Goal: Information Seeking & Learning: Learn about a topic

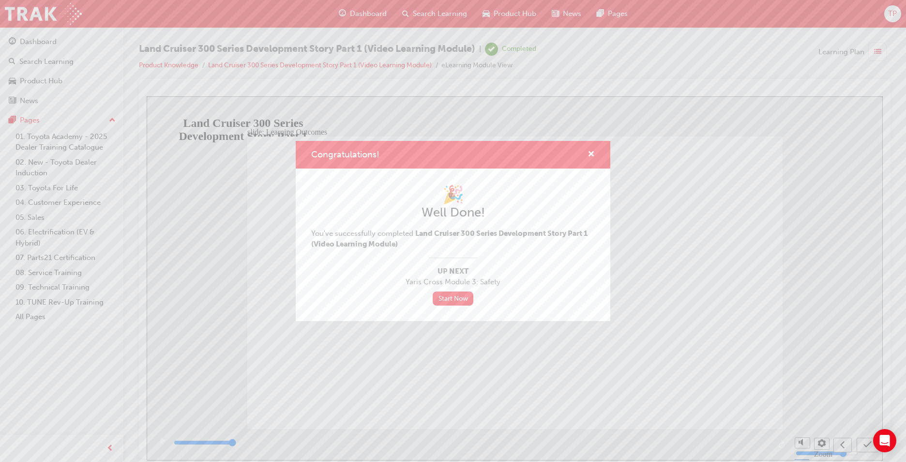
click at [596, 152] on div "Congratulations!" at bounding box center [453, 155] width 315 height 28
click at [591, 153] on span "cross-icon" at bounding box center [591, 155] width 7 height 9
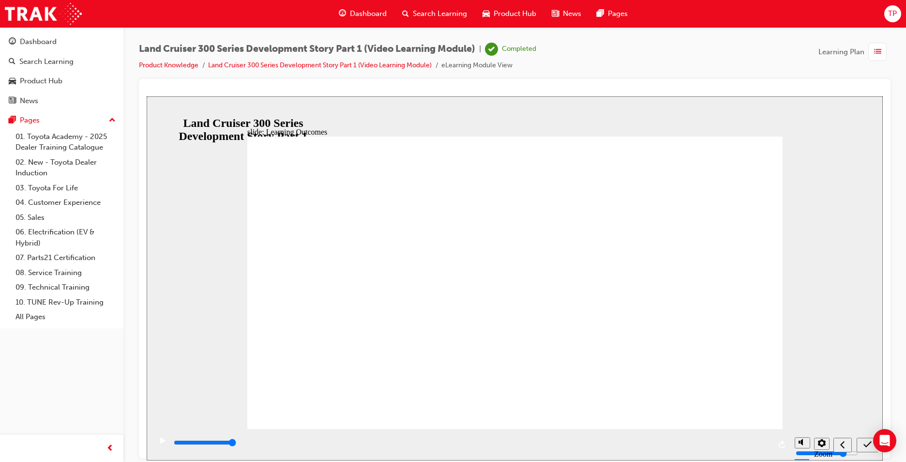
click at [358, 12] on span "Dashboard" at bounding box center [368, 13] width 37 height 11
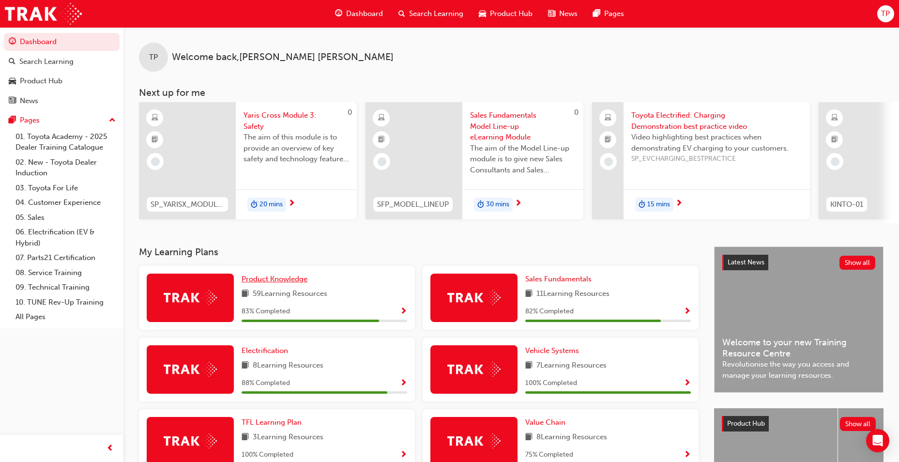
click at [261, 283] on span "Product Knowledge" at bounding box center [275, 279] width 66 height 9
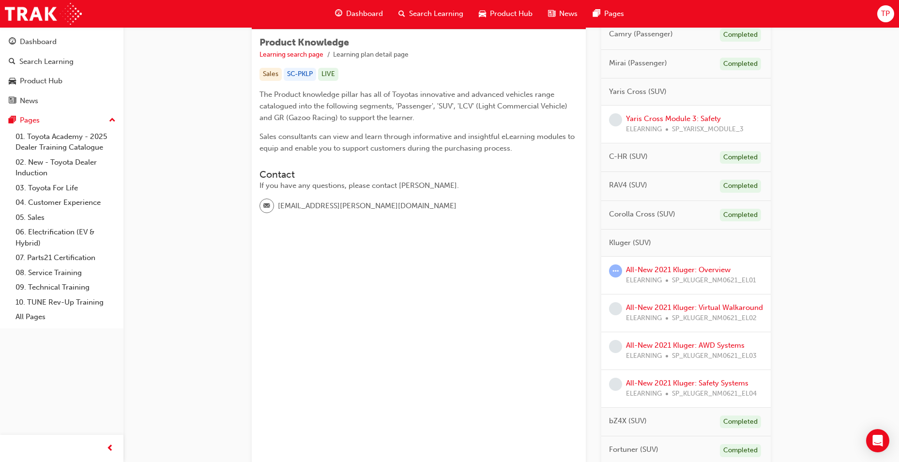
scroll to position [169, 0]
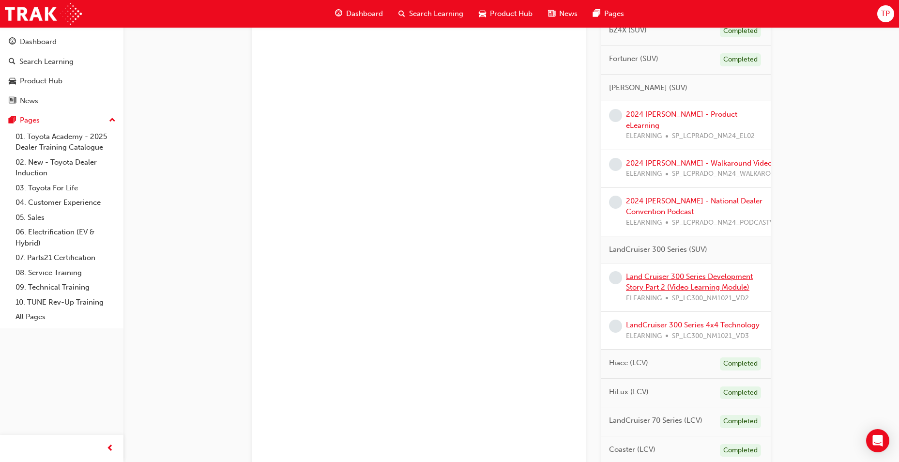
click at [703, 274] on link "Land Cruiser 300 Series Development Story Part 2 (Video Learning Module)" at bounding box center [689, 282] width 127 height 20
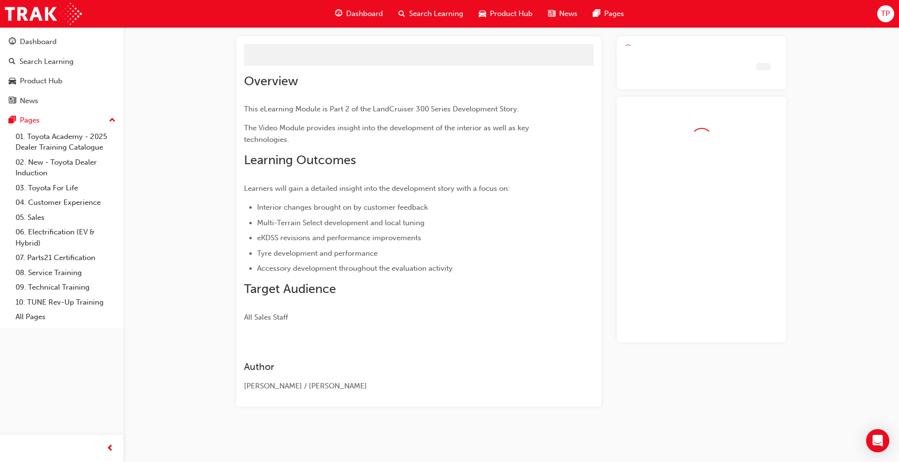
scroll to position [72, 0]
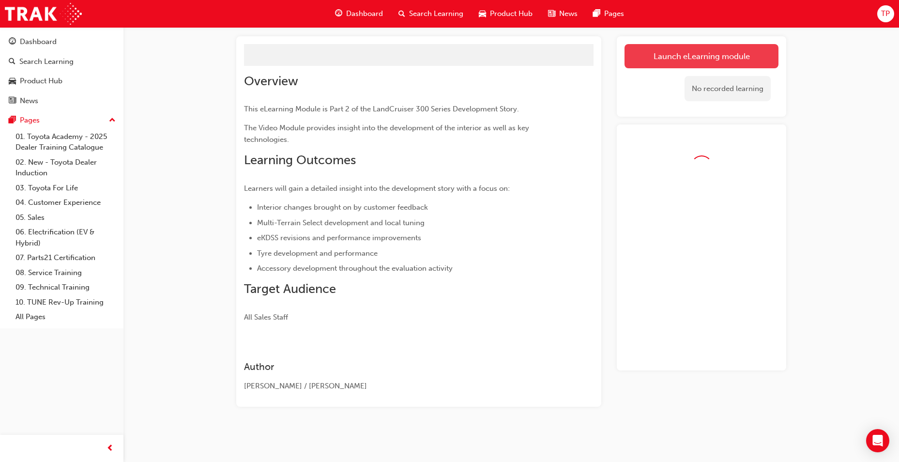
click at [670, 57] on link "Launch eLearning module" at bounding box center [702, 56] width 154 height 24
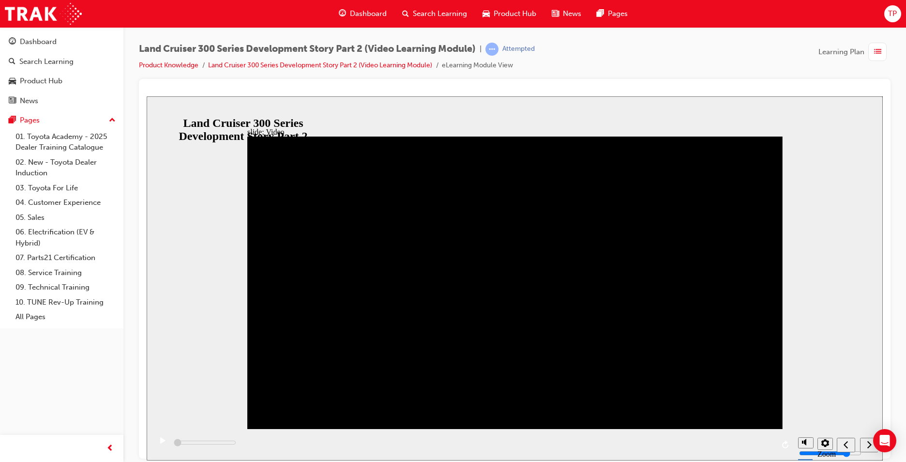
click at [869, 442] on icon "next" at bounding box center [870, 443] width 4 height 7
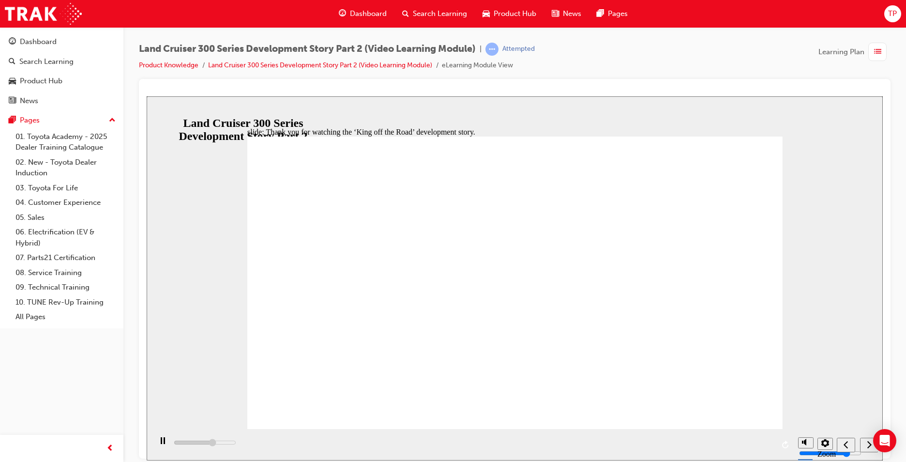
click at [871, 443] on icon "next" at bounding box center [870, 443] width 4 height 7
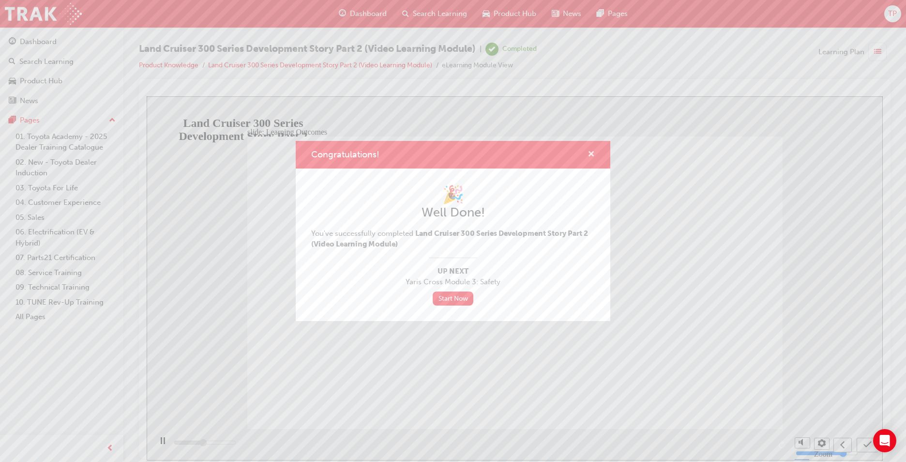
click at [589, 152] on span "cross-icon" at bounding box center [591, 155] width 7 height 9
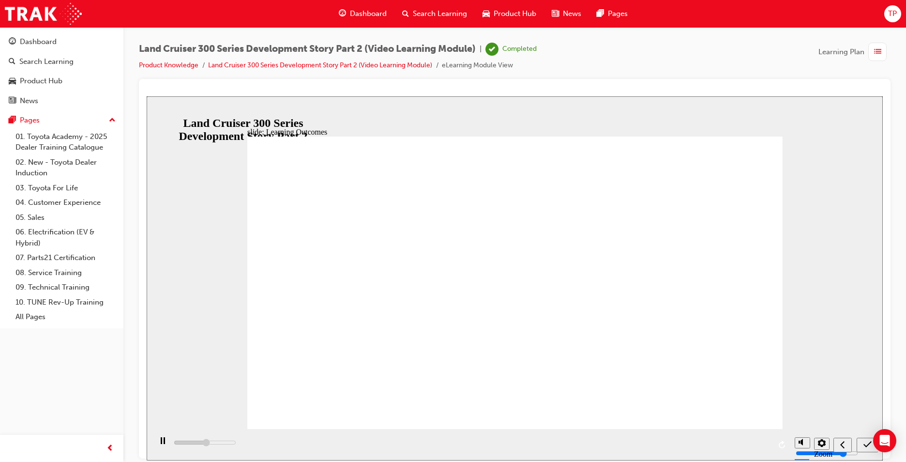
type input "6800"
click at [372, 15] on span "Dashboard" at bounding box center [368, 13] width 37 height 11
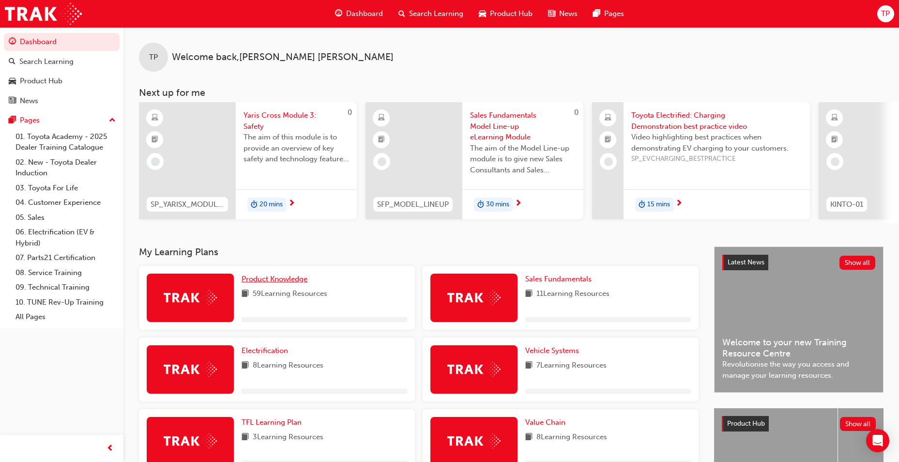
click at [271, 277] on link "Product Knowledge" at bounding box center [277, 279] width 70 height 11
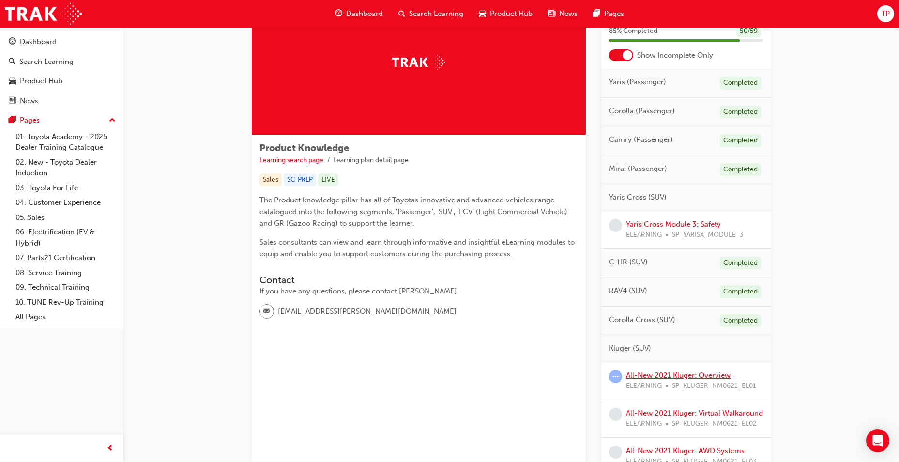
click at [676, 374] on link "All-New 2021 Kluger: Overview" at bounding box center [678, 375] width 105 height 9
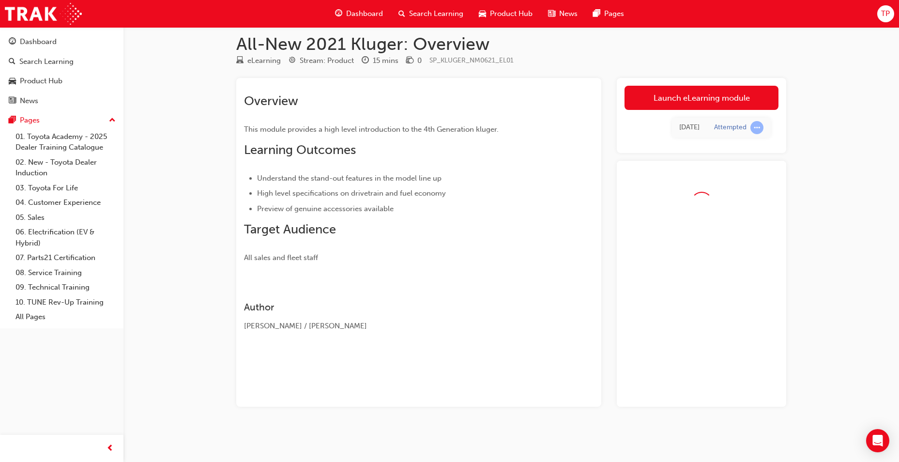
scroll to position [9, 0]
click at [697, 103] on link "Launch eLearning module" at bounding box center [702, 98] width 154 height 24
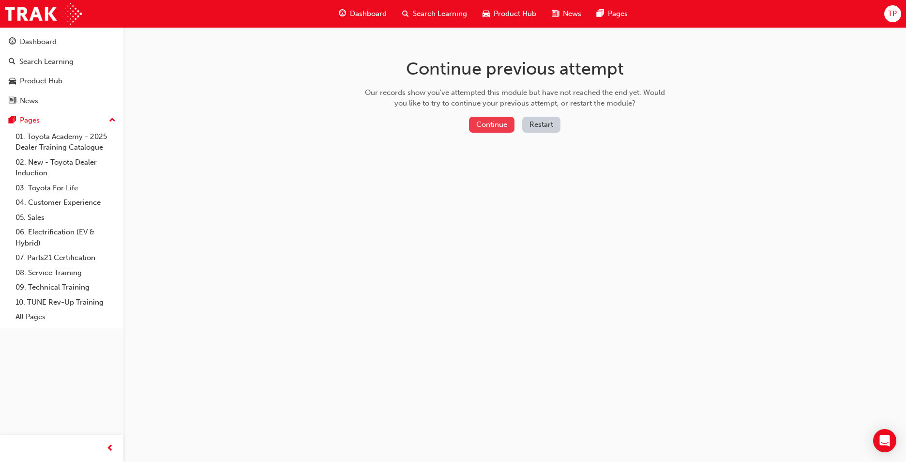
click at [488, 127] on button "Continue" at bounding box center [492, 125] width 46 height 16
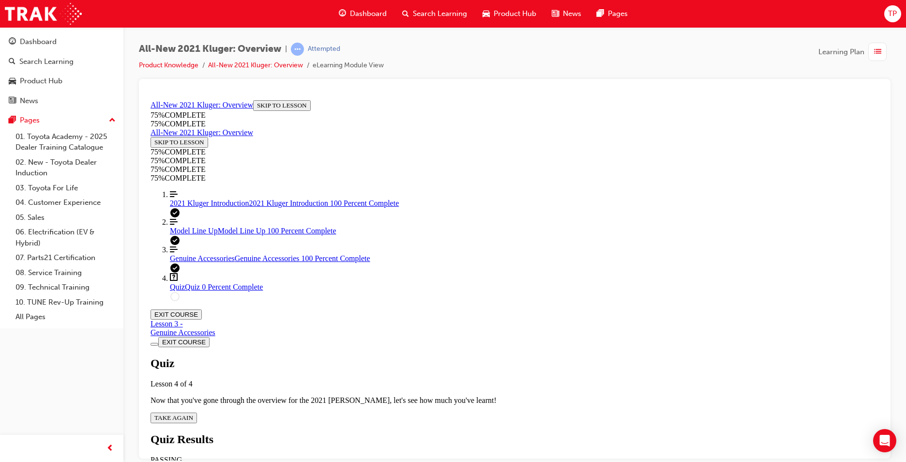
scroll to position [33, 0]
click at [193, 414] on span "TAKE AGAIN" at bounding box center [173, 417] width 39 height 7
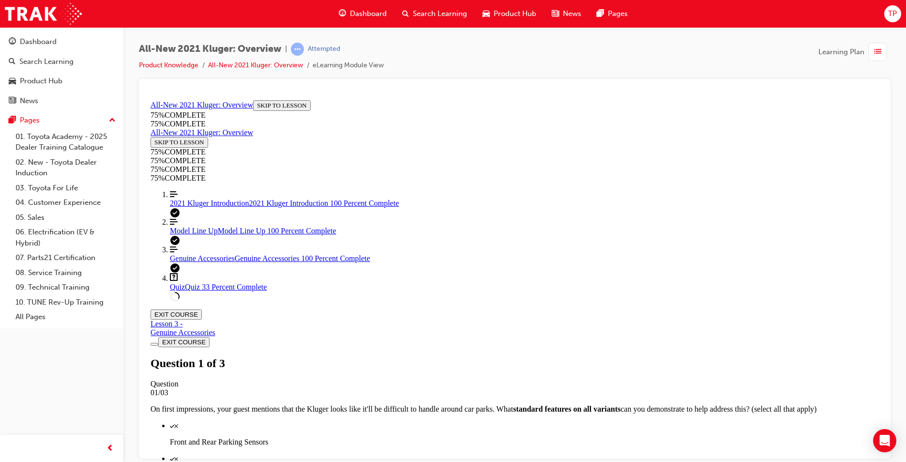
scroll to position [120, 0]
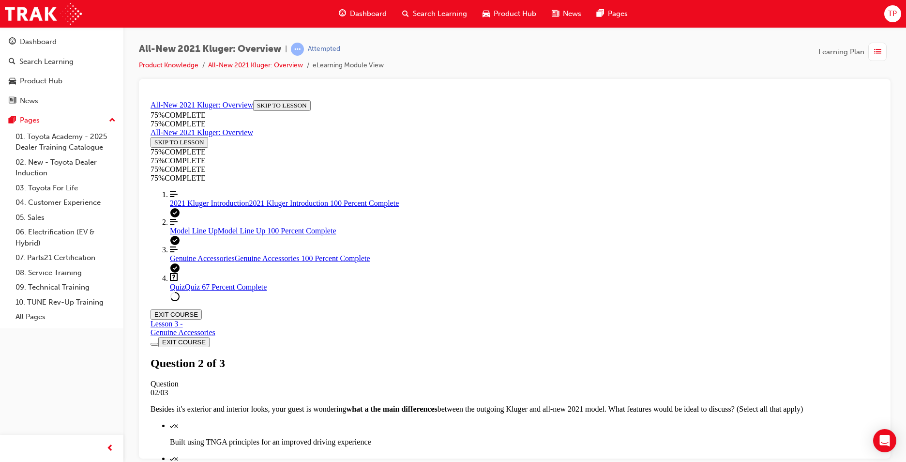
scroll to position [72, 0]
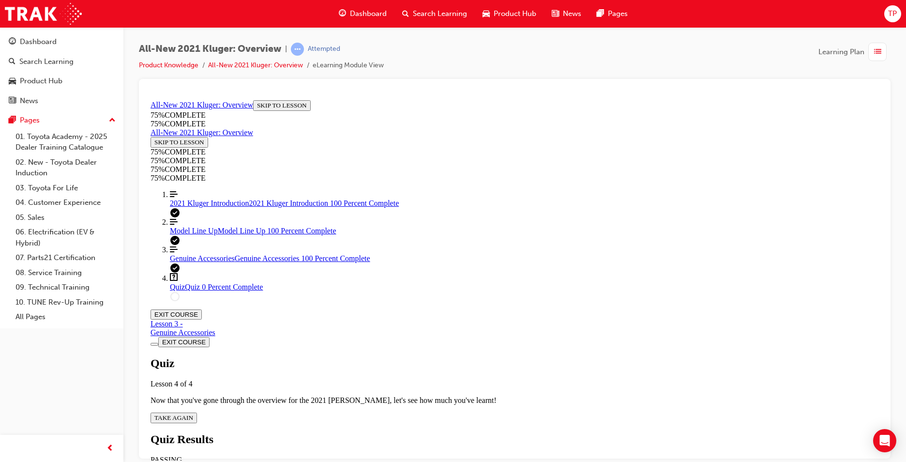
scroll to position [35, 0]
click at [197, 412] on button "TAKE AGAIN" at bounding box center [174, 417] width 46 height 11
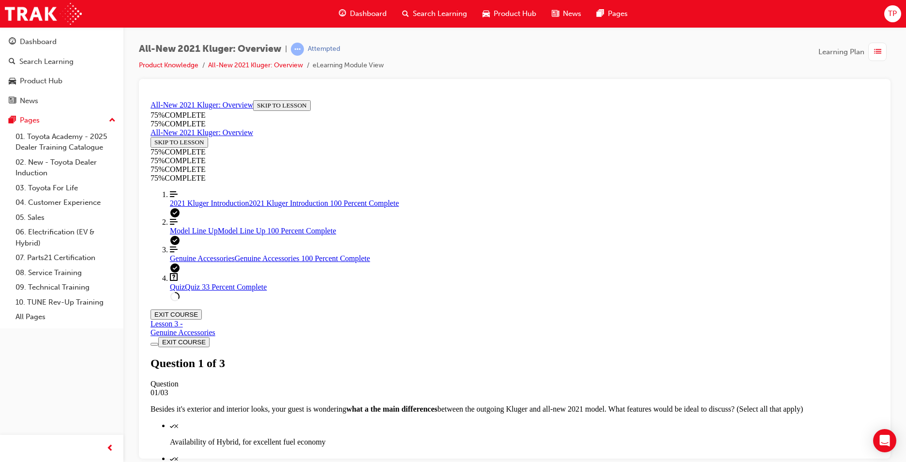
scroll to position [69, 0]
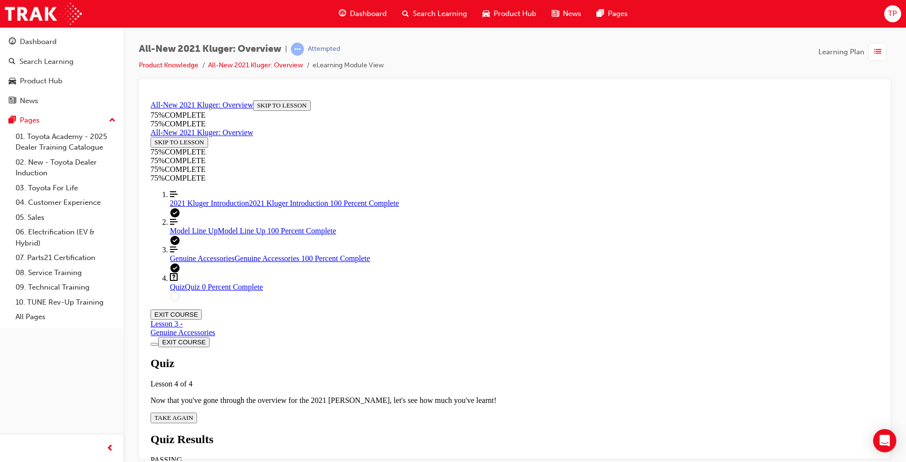
scroll to position [35, 0]
click at [193, 414] on span "TAKE AGAIN" at bounding box center [173, 417] width 39 height 7
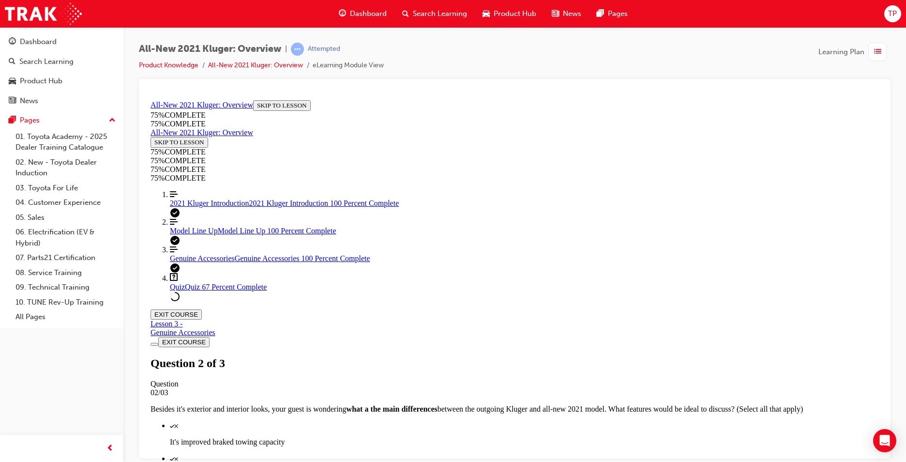
click at [244, 291] on link "Question box Question mark inside of a square Quiz Quiz Quiz Failed" at bounding box center [524, 282] width 709 height 18
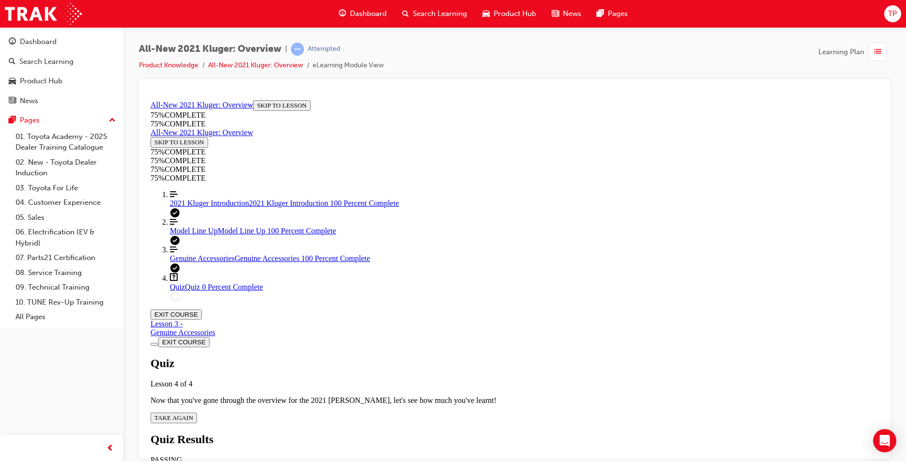
scroll to position [35, 0]
click at [197, 412] on button "TAKE AGAIN" at bounding box center [174, 417] width 46 height 11
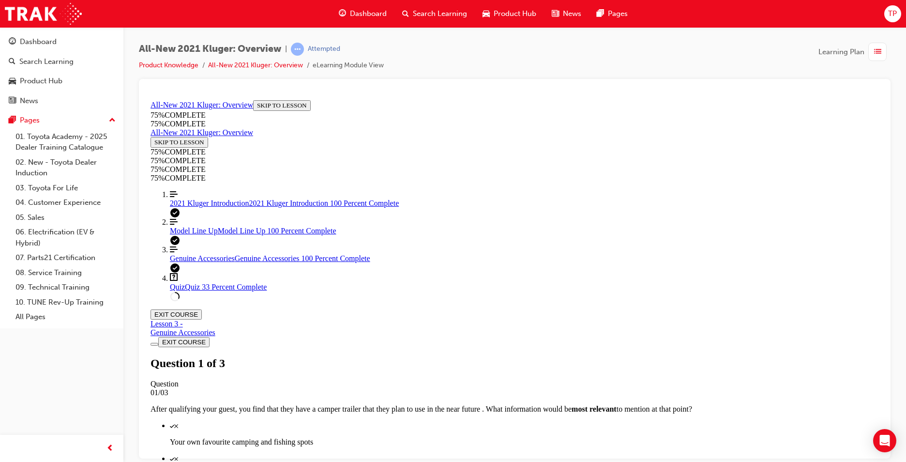
scroll to position [108, 0]
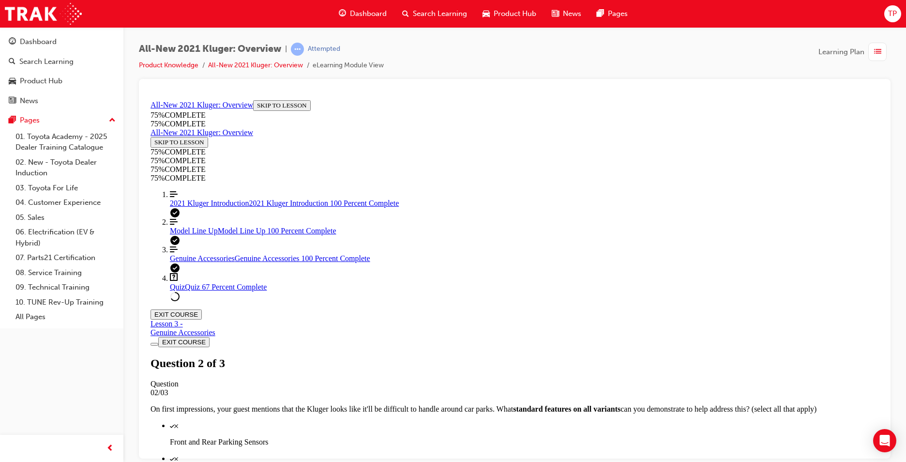
scroll to position [132, 0]
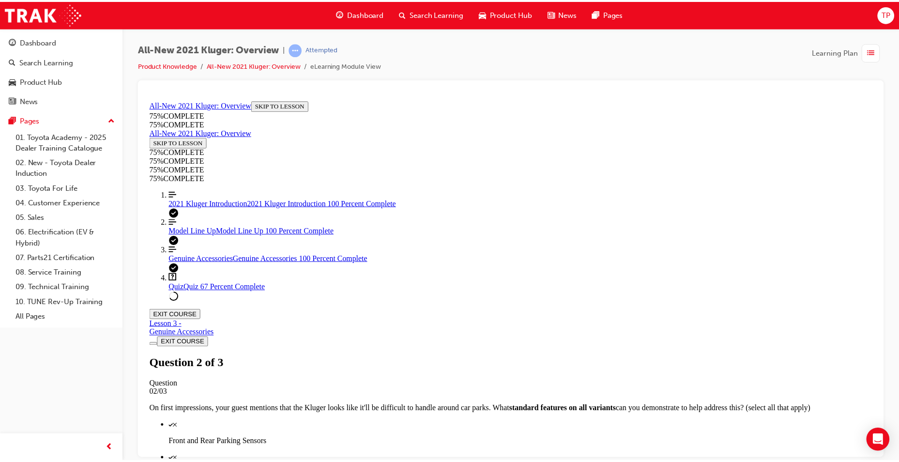
scroll to position [35, 0]
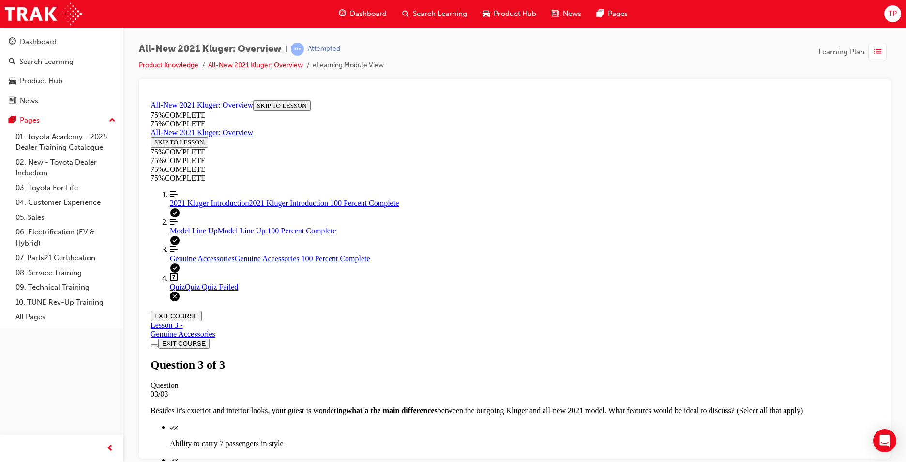
click at [354, 12] on span "Dashboard" at bounding box center [368, 13] width 37 height 11
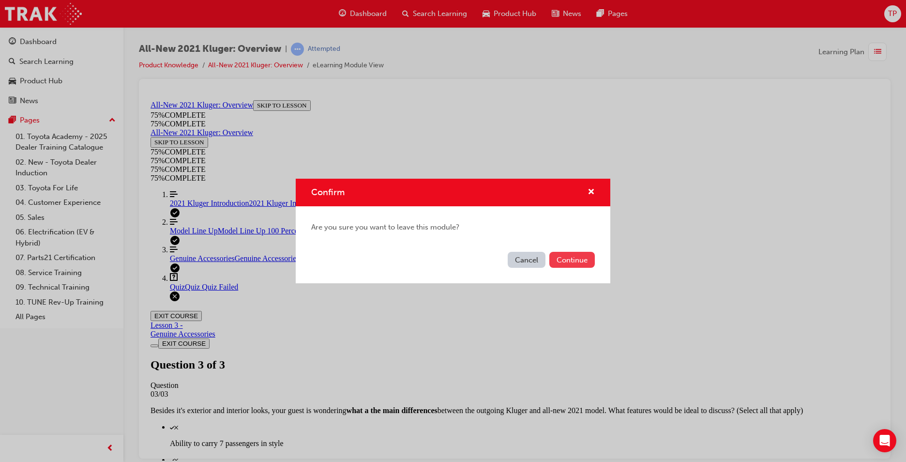
click at [573, 263] on button "Continue" at bounding box center [573, 260] width 46 height 16
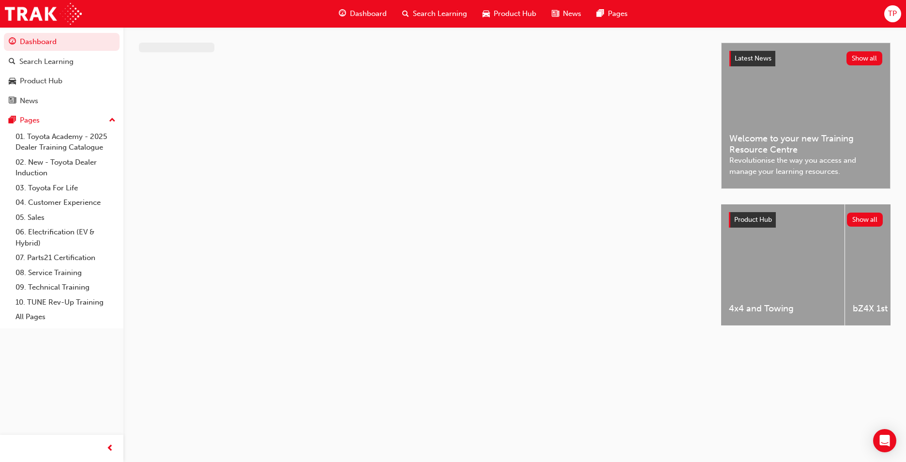
click at [354, 5] on div "Dashboard" at bounding box center [362, 14] width 63 height 20
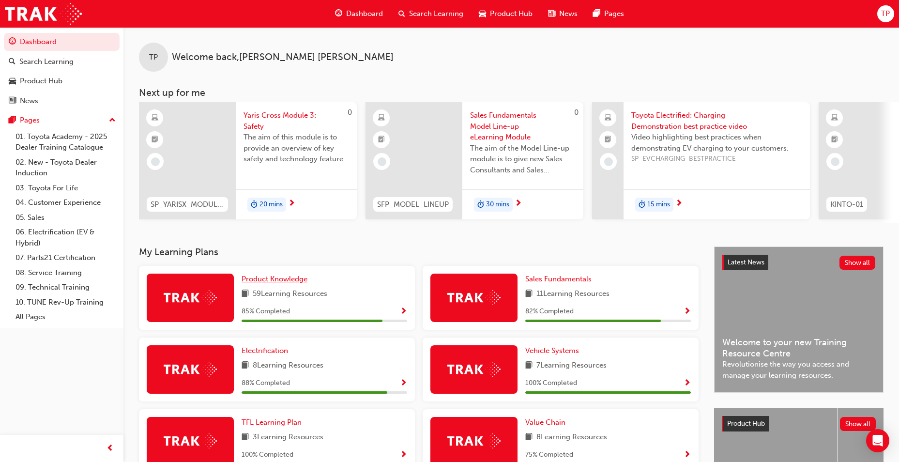
click at [302, 282] on span "Product Knowledge" at bounding box center [275, 279] width 66 height 9
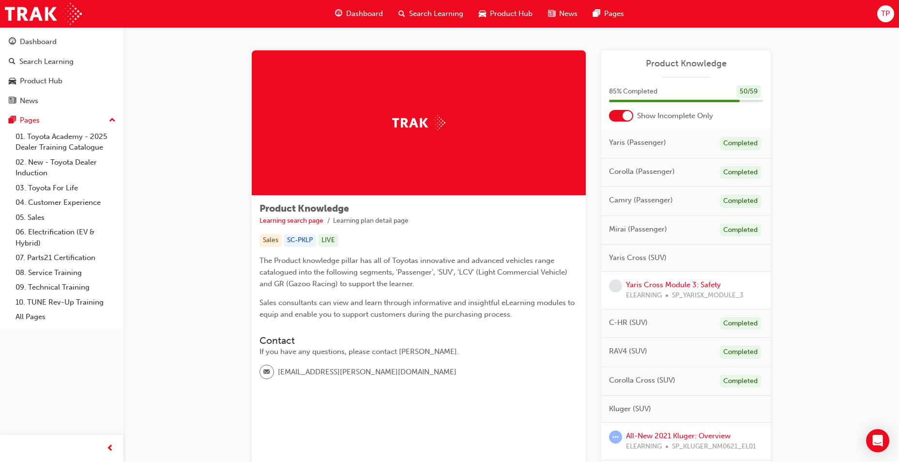
click at [365, 15] on span "Dashboard" at bounding box center [364, 13] width 37 height 11
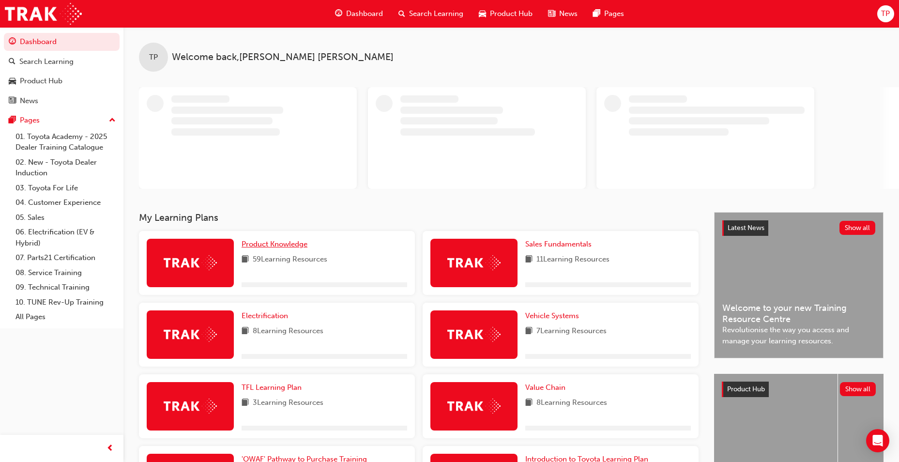
click at [289, 245] on span "Product Knowledge" at bounding box center [275, 244] width 66 height 9
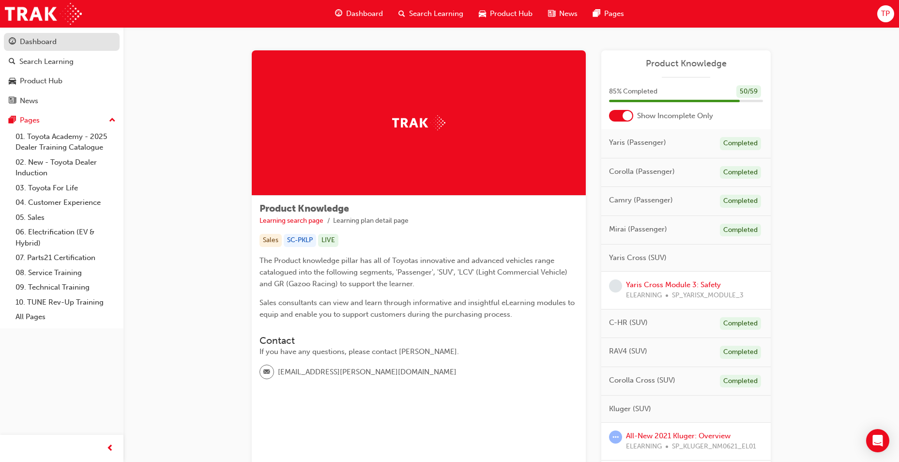
click at [57, 33] on link "Dashboard" at bounding box center [62, 42] width 116 height 18
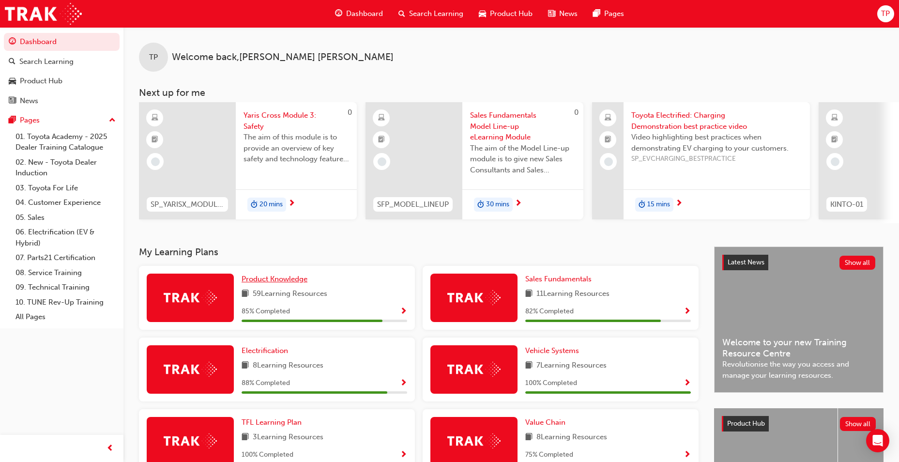
click at [264, 283] on span "Product Knowledge" at bounding box center [275, 279] width 66 height 9
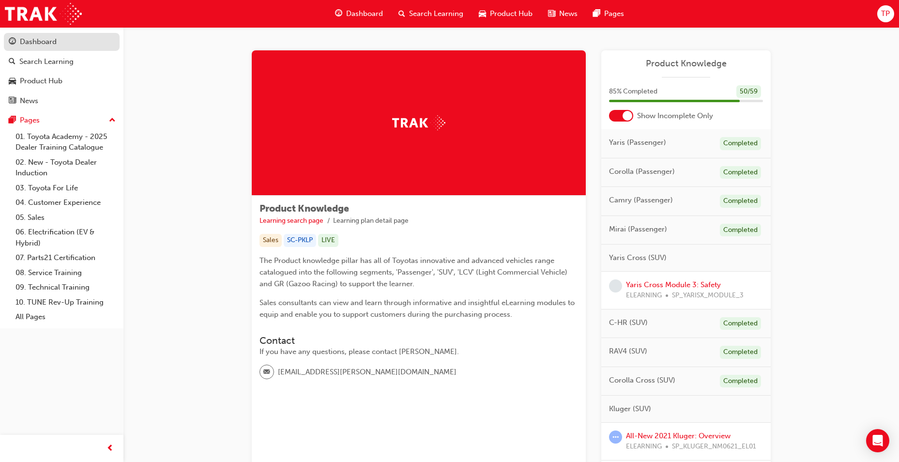
click at [49, 34] on link "Dashboard" at bounding box center [62, 42] width 116 height 18
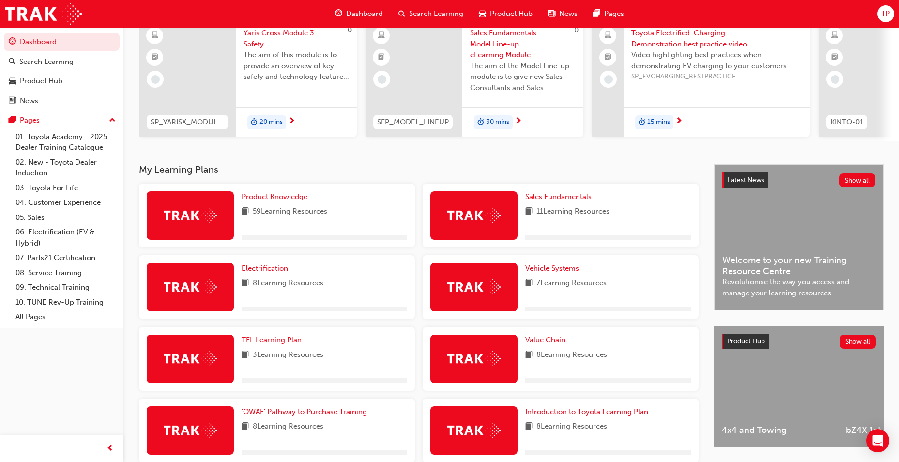
scroll to position [97, 0]
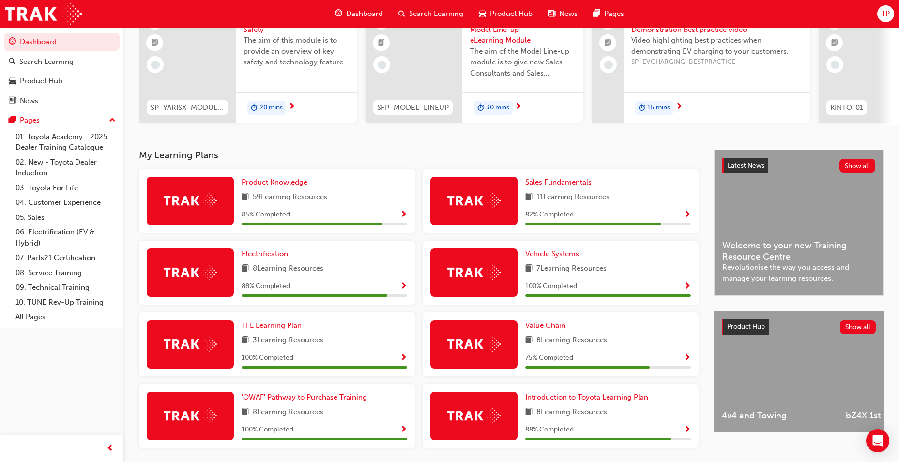
click at [251, 186] on span "Product Knowledge" at bounding box center [275, 182] width 66 height 9
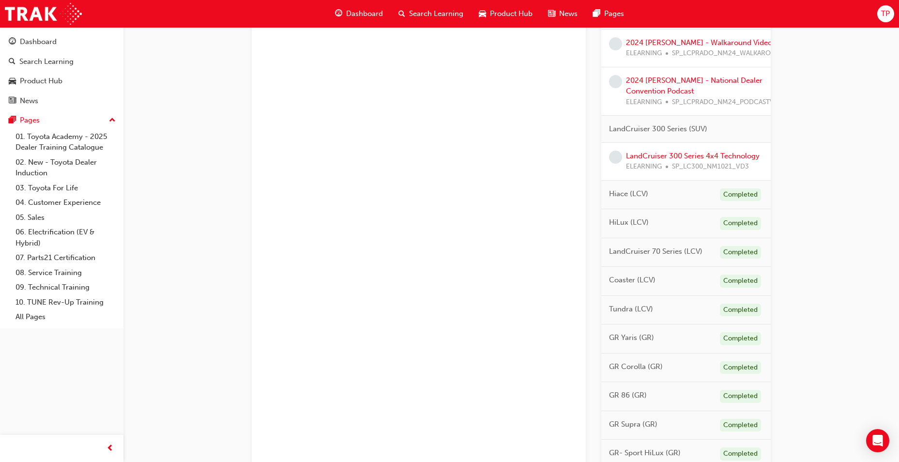
scroll to position [678, 0]
click at [675, 158] on link "LandCruiser 300 Series 4x4 Technology" at bounding box center [693, 155] width 134 height 9
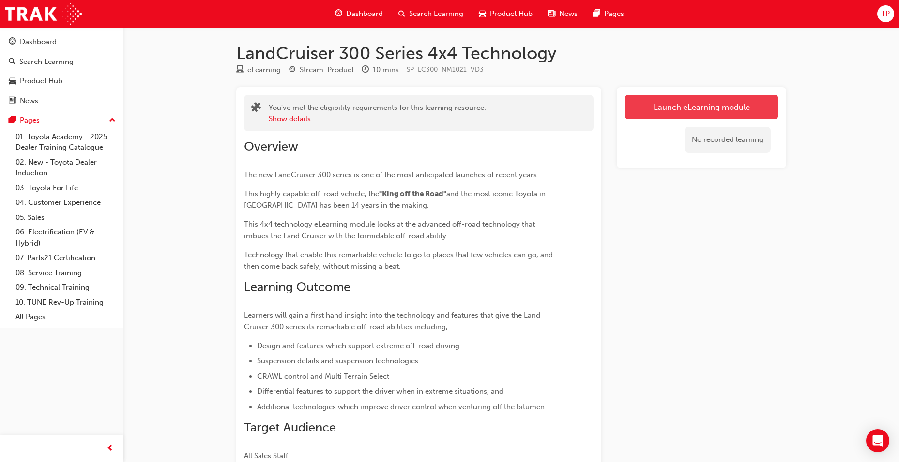
click at [709, 97] on link "Launch eLearning module" at bounding box center [702, 107] width 154 height 24
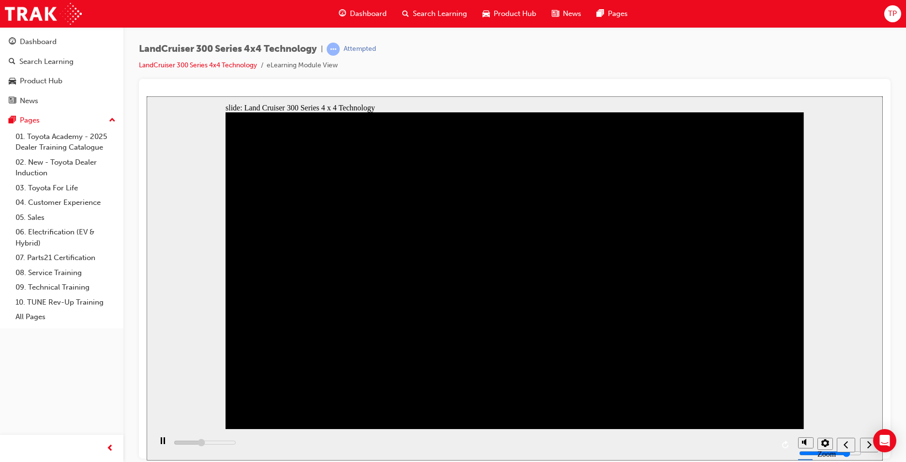
click at [867, 445] on div "next" at bounding box center [869, 445] width 11 height 10
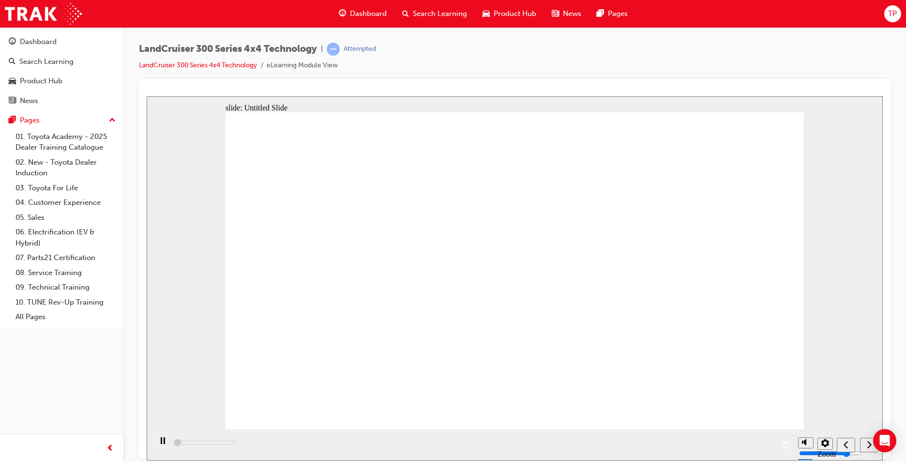
click at [870, 445] on icon "next" at bounding box center [870, 443] width 4 height 7
type input "1500"
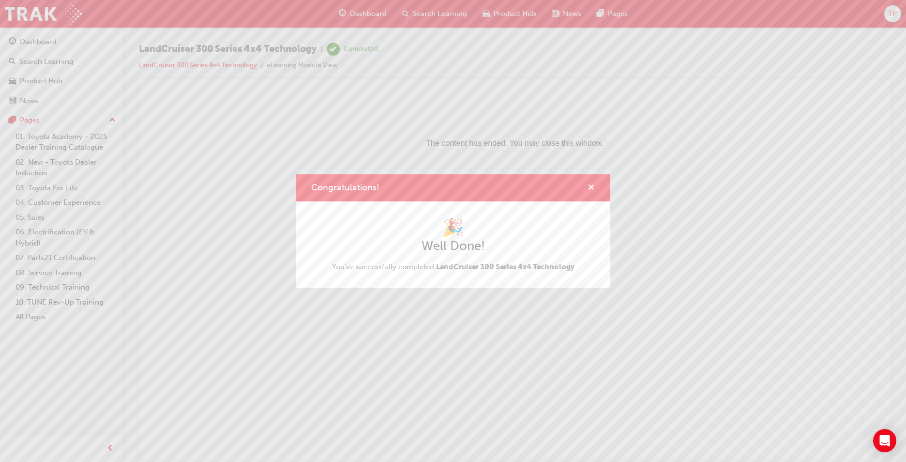
click at [590, 187] on span "cross-icon" at bounding box center [591, 188] width 7 height 9
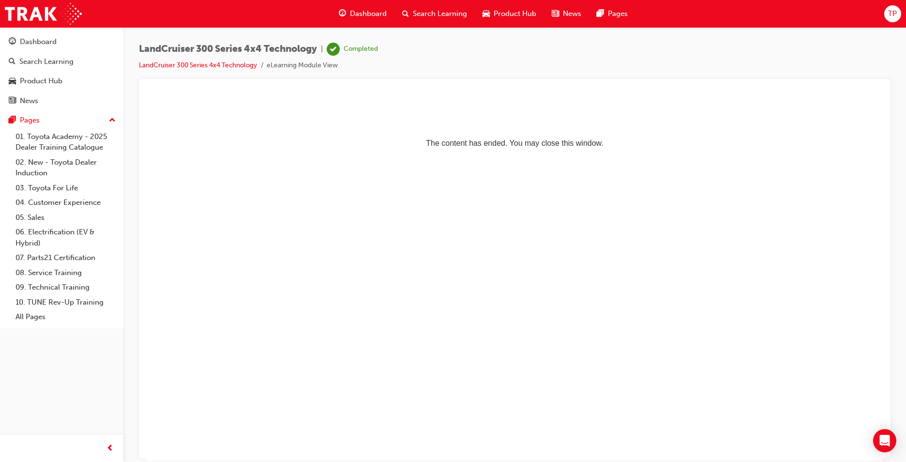
click at [367, 11] on span "Dashboard" at bounding box center [368, 13] width 37 height 11
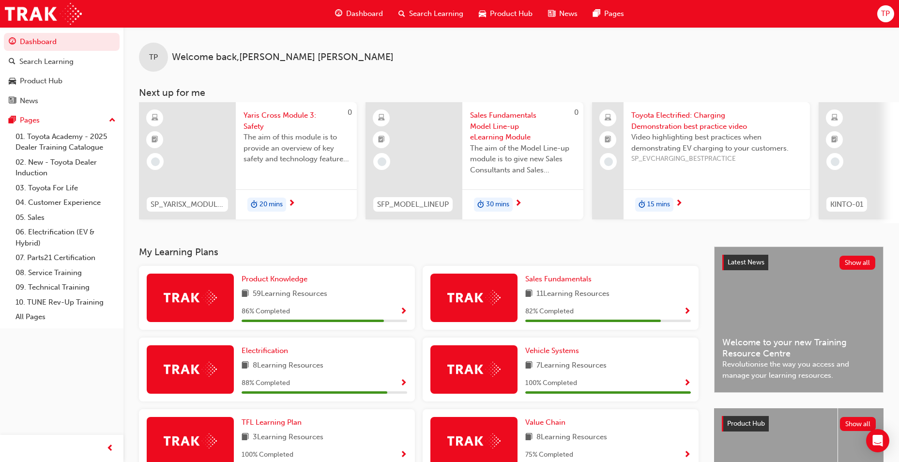
click at [265, 290] on div "Product Knowledge 59 Learning Resources 86 % Completed" at bounding box center [325, 298] width 166 height 48
click at [261, 285] on link "Product Knowledge" at bounding box center [277, 279] width 70 height 11
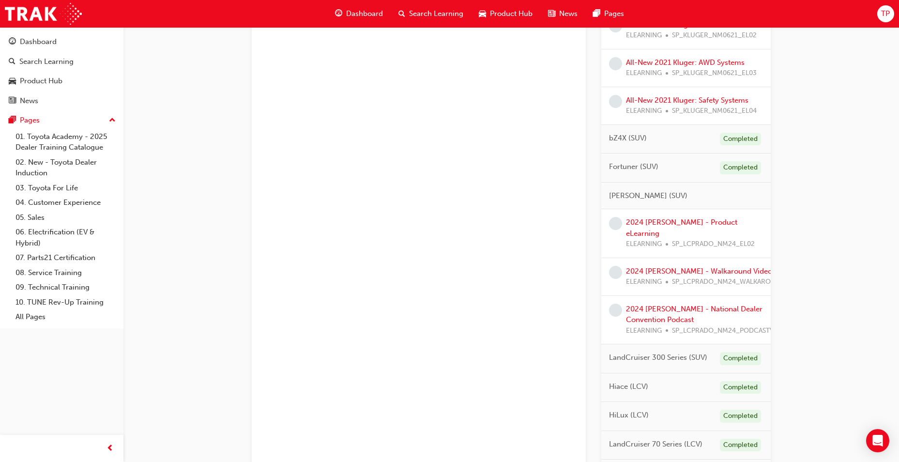
scroll to position [472, 0]
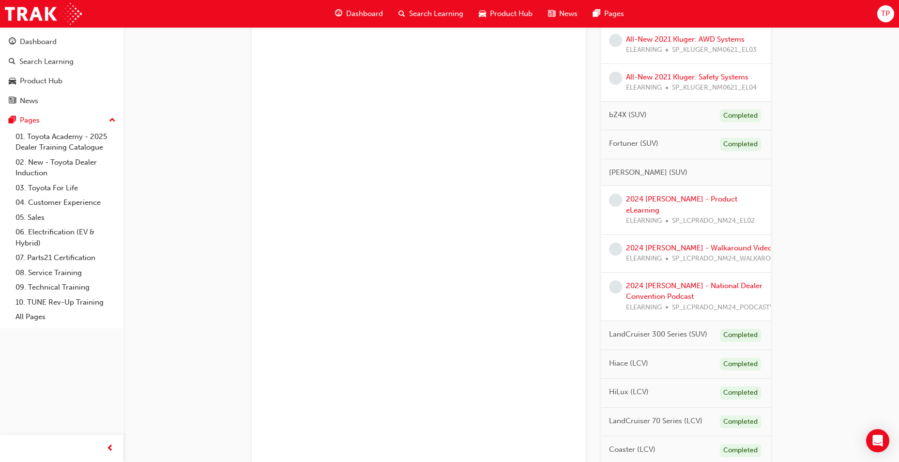
click at [668, 215] on div "ELEARNING SP_LCPRADO_NM24_EL02" at bounding box center [694, 220] width 137 height 11
click at [670, 207] on link "2024 [PERSON_NAME] - Product eLearning" at bounding box center [681, 205] width 111 height 20
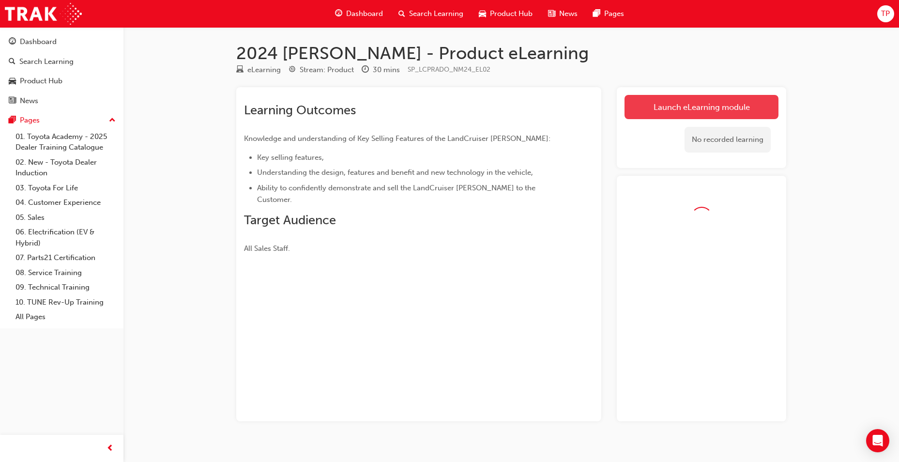
click at [667, 98] on link "Launch eLearning module" at bounding box center [702, 107] width 154 height 24
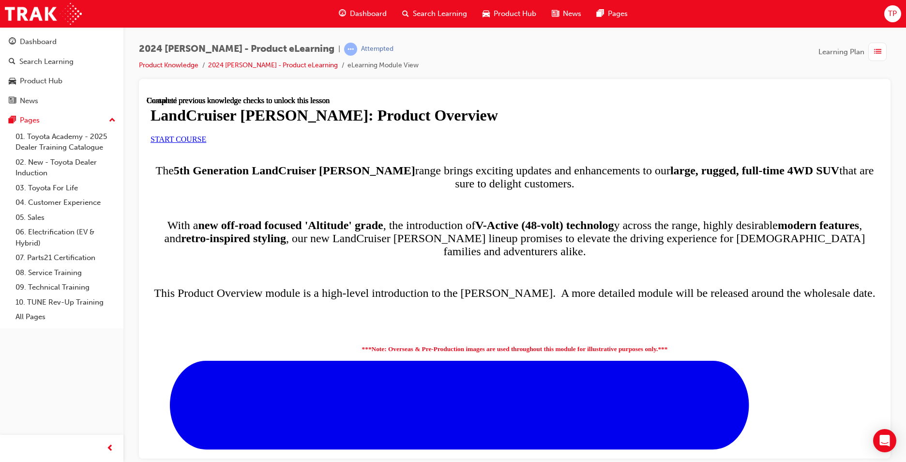
click at [206, 143] on link "START COURSE" at bounding box center [179, 139] width 56 height 8
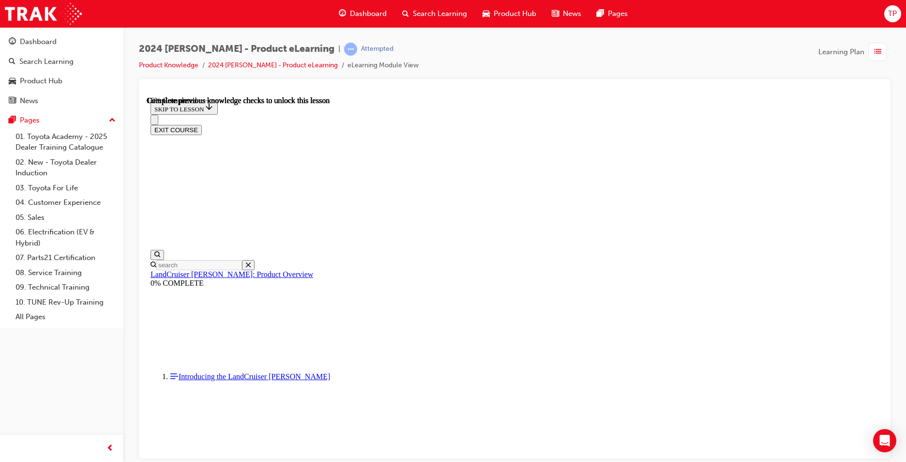
scroll to position [696, 0]
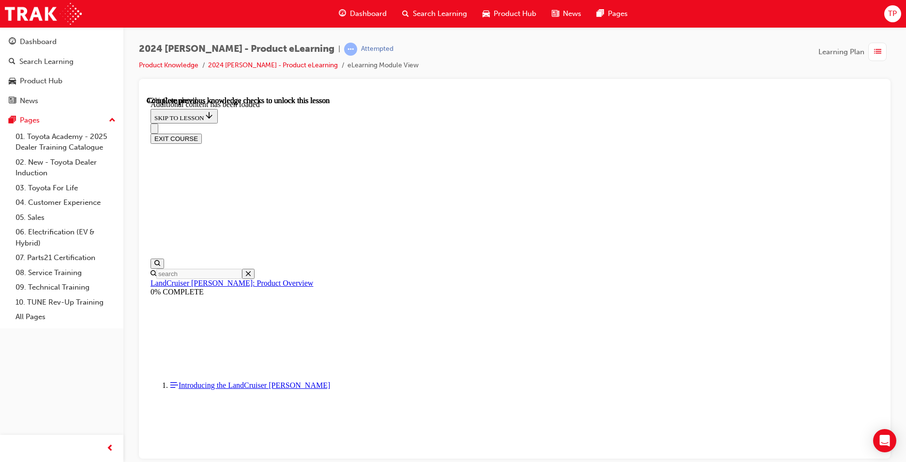
scroll to position [1173, 0]
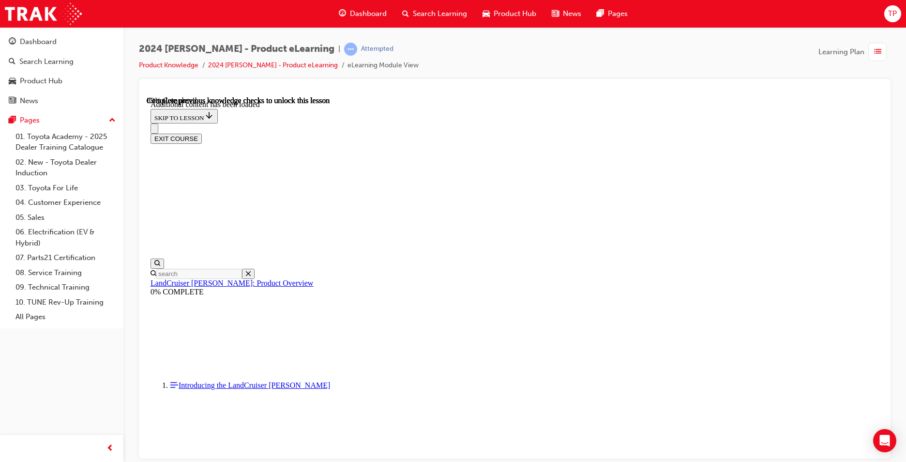
radio input "true"
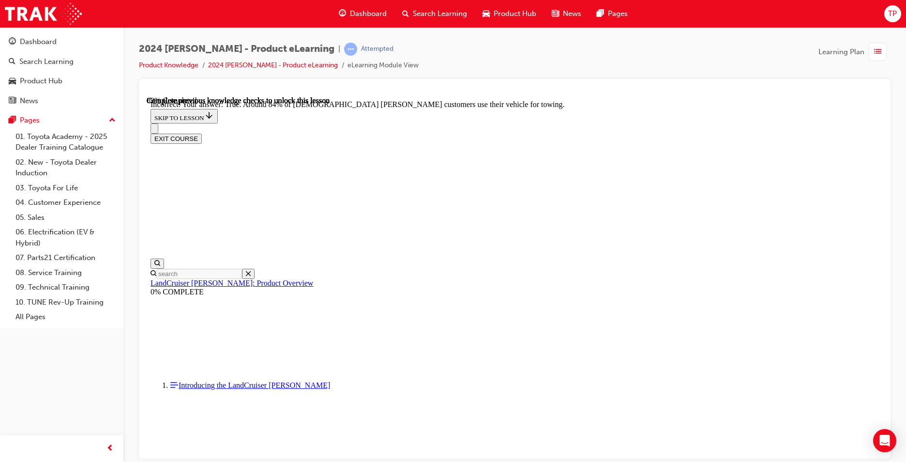
scroll to position [2033, 0]
radio input "true"
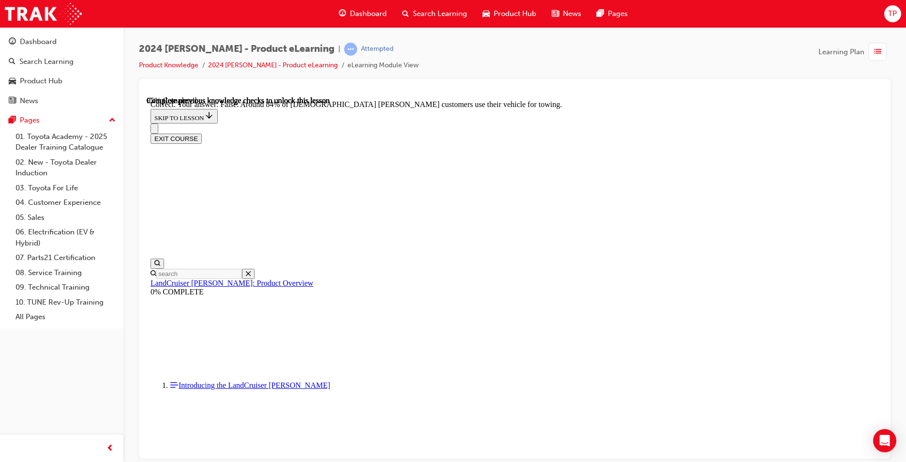
scroll to position [2189, 0]
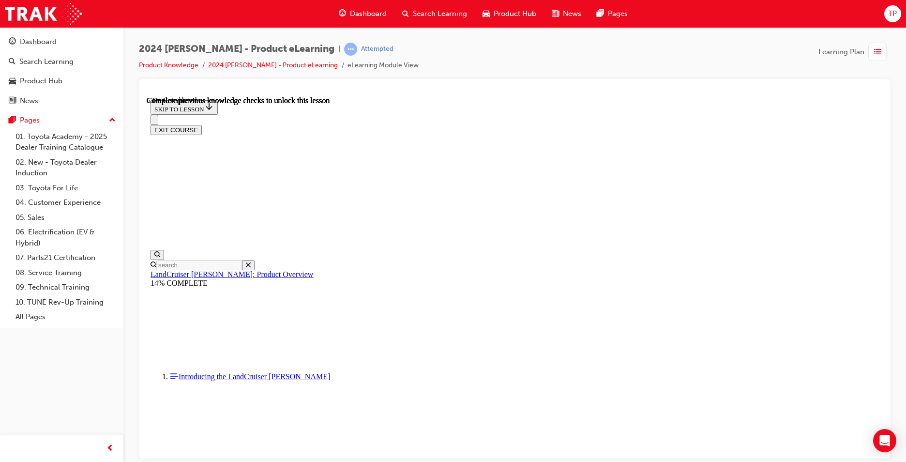
scroll to position [1369, 0]
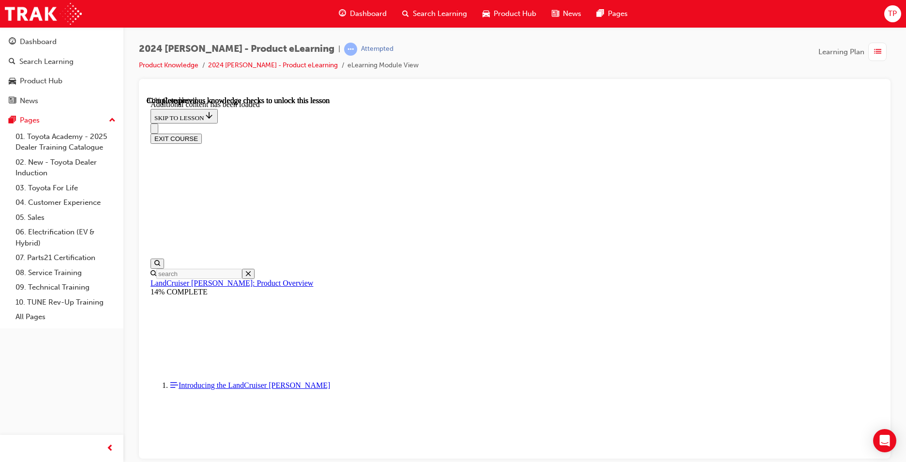
scroll to position [1631, 0]
radio input "true"
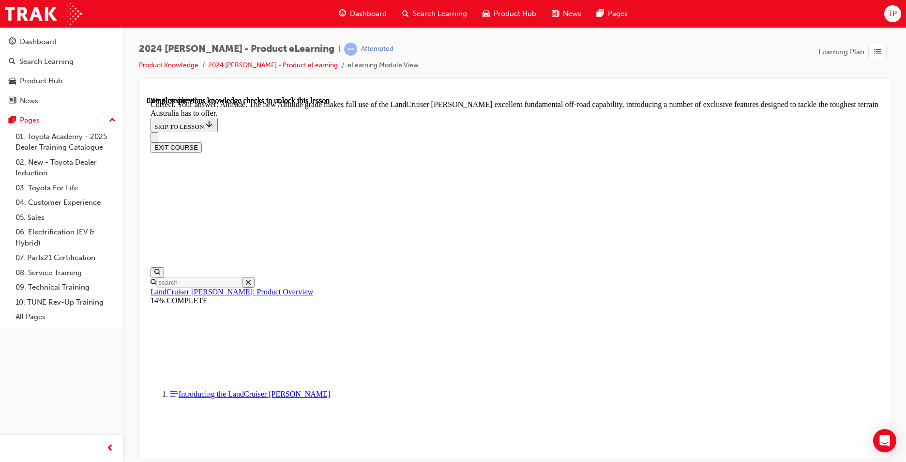
scroll to position [2079, 0]
checkbox input "true"
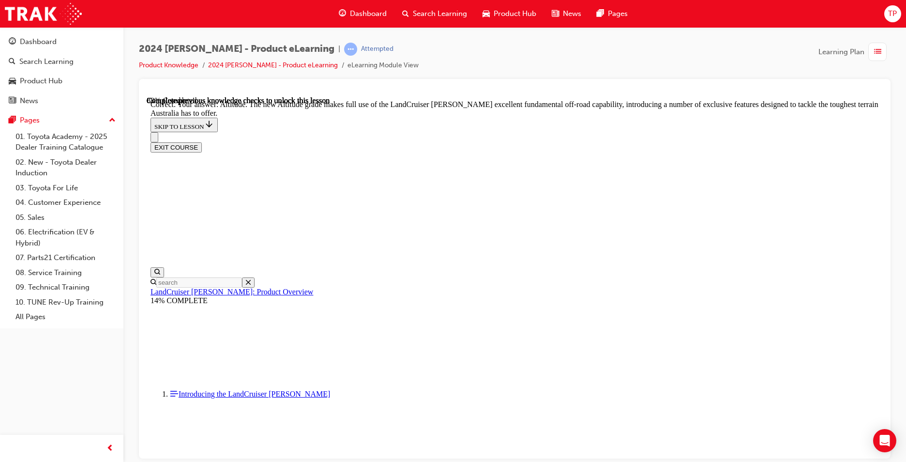
checkbox input "true"
checkbox input "false"
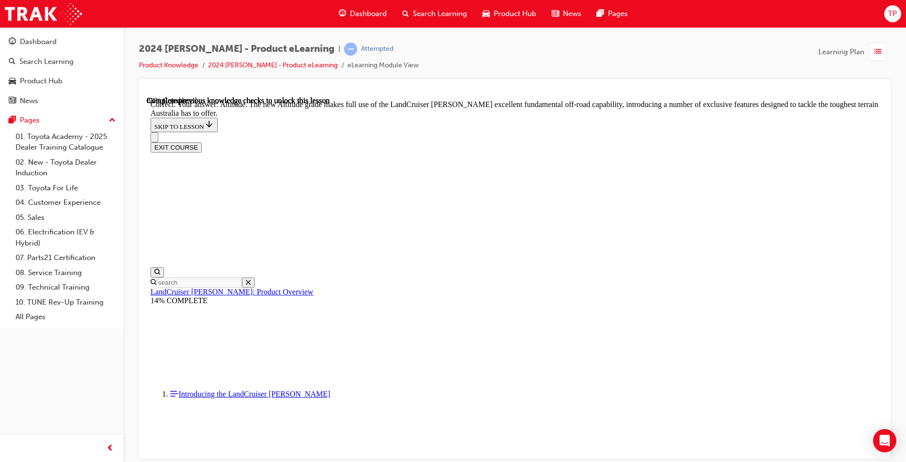
checkbox input "true"
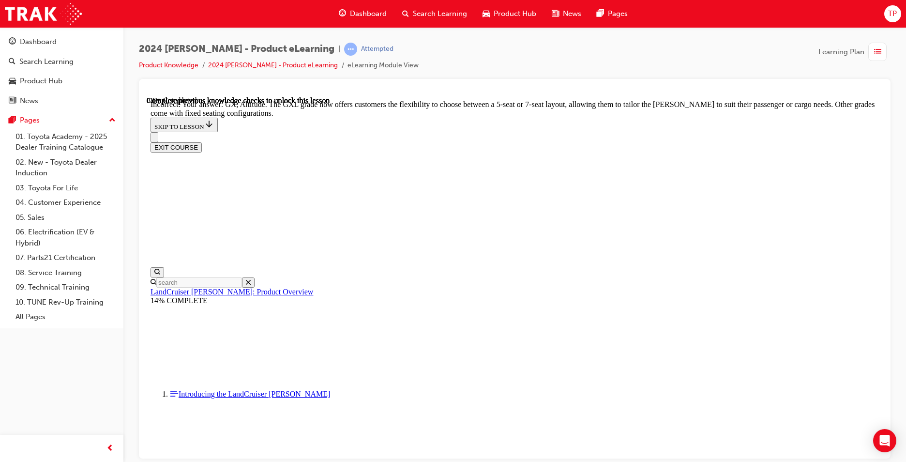
scroll to position [2313, 0]
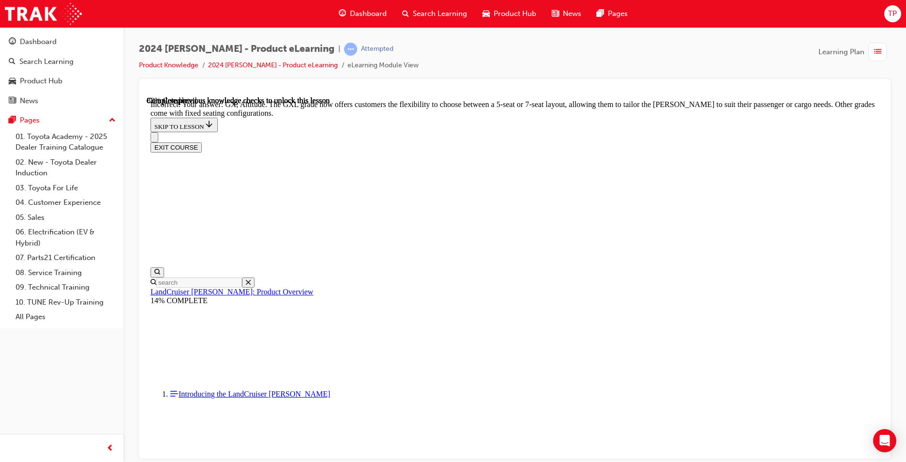
checkbox input "true"
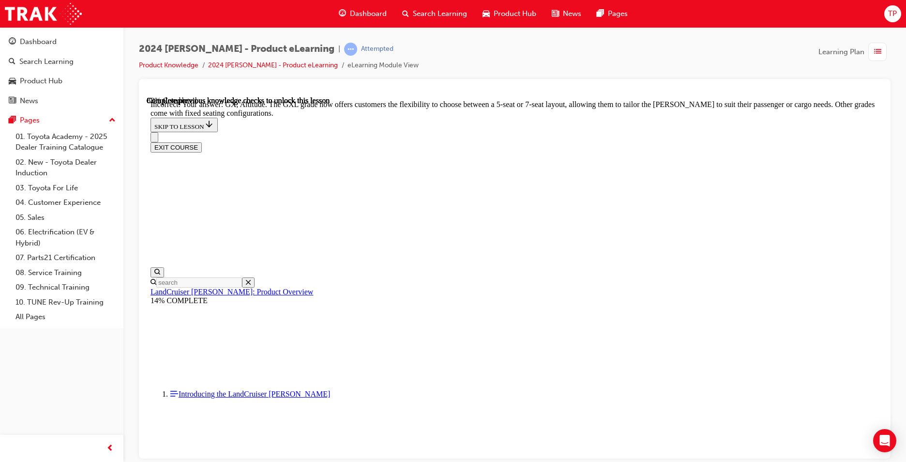
checkbox input "false"
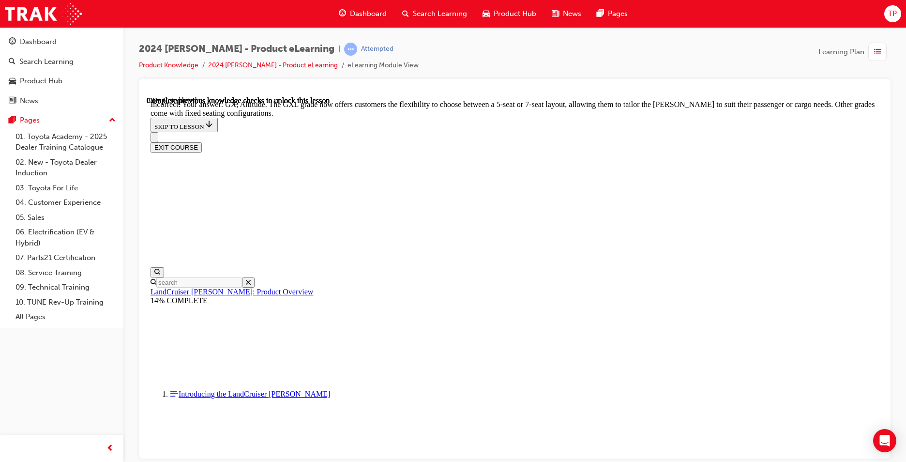
checkbox input "false"
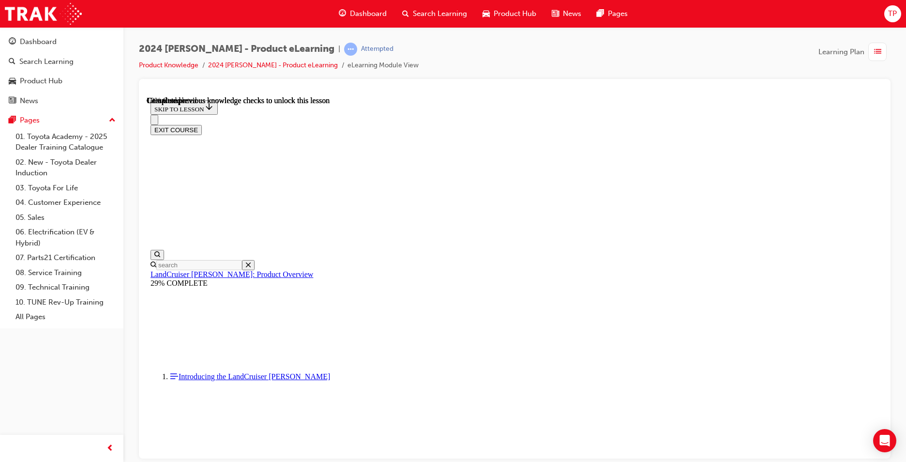
scroll to position [255, 0]
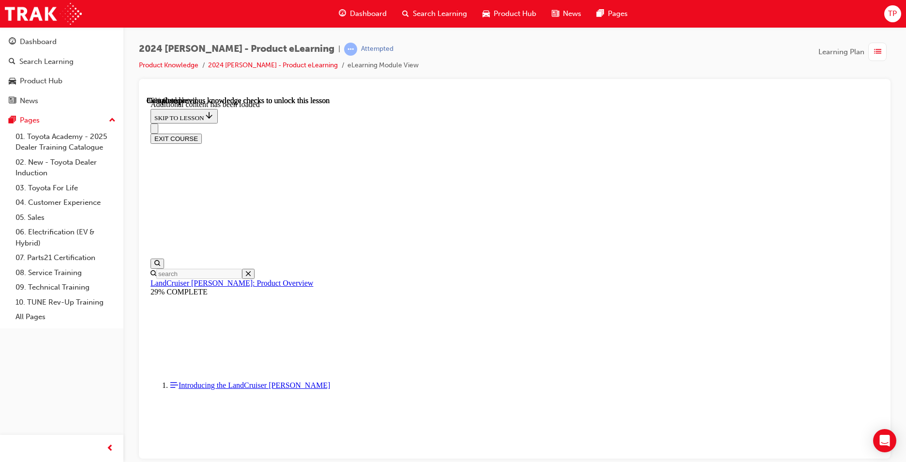
scroll to position [2442, 0]
radio input "true"
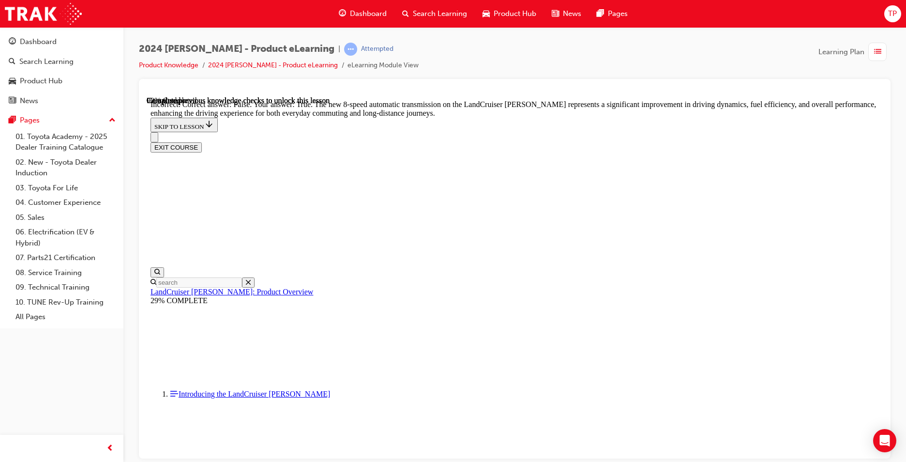
radio input "true"
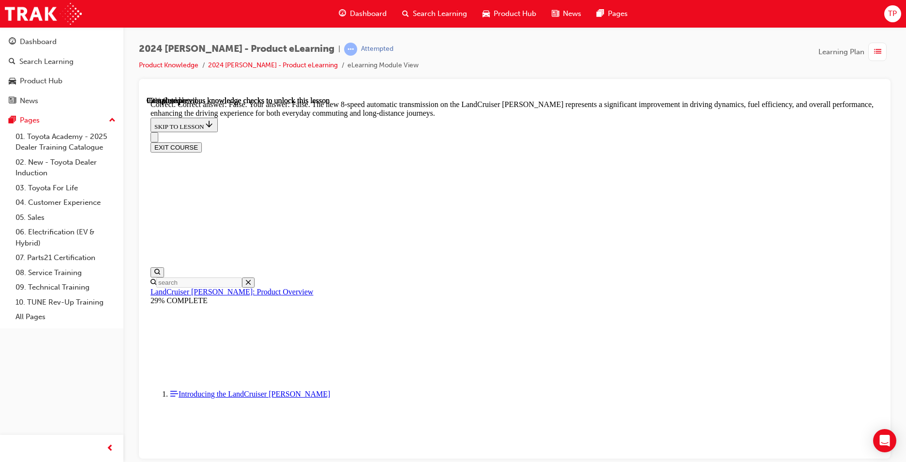
radio input "true"
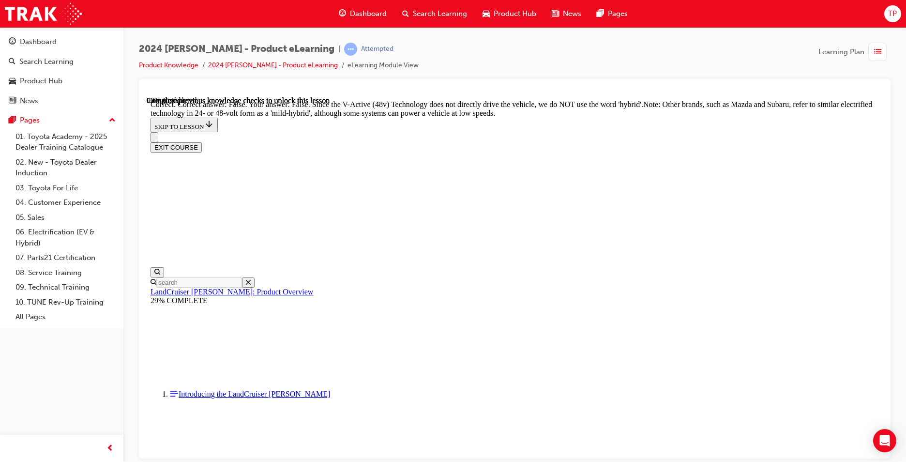
radio input "true"
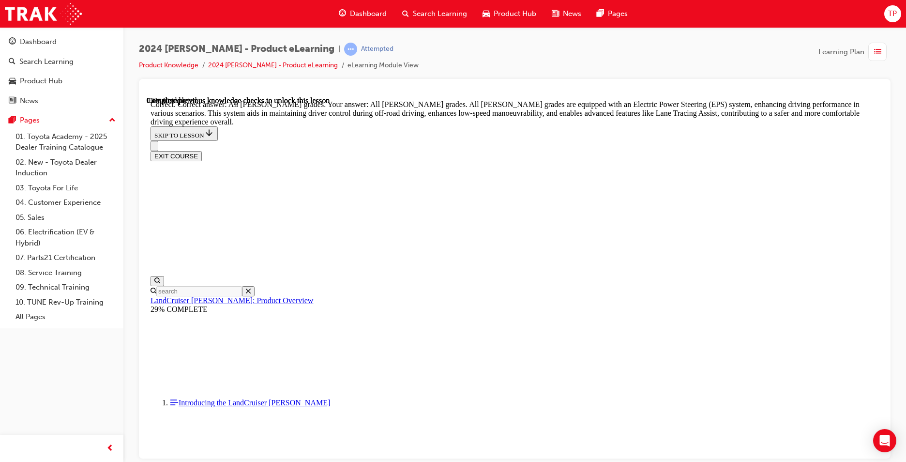
scroll to position [3604, 0]
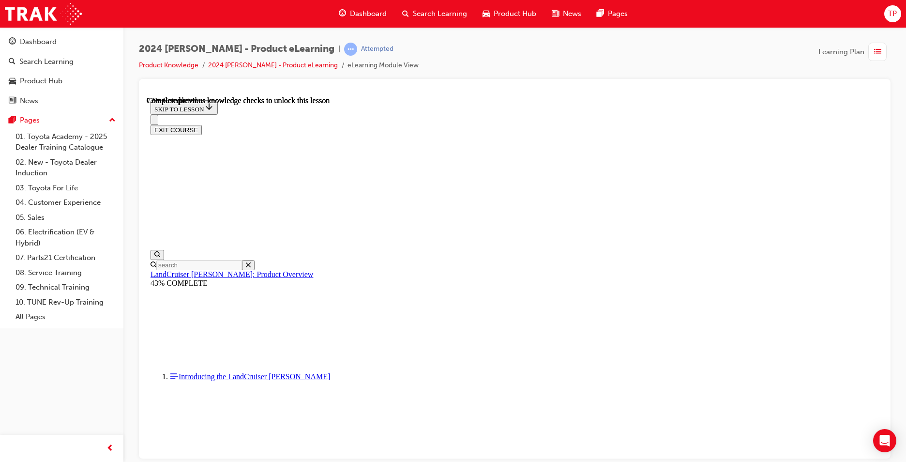
scroll to position [3106, 0]
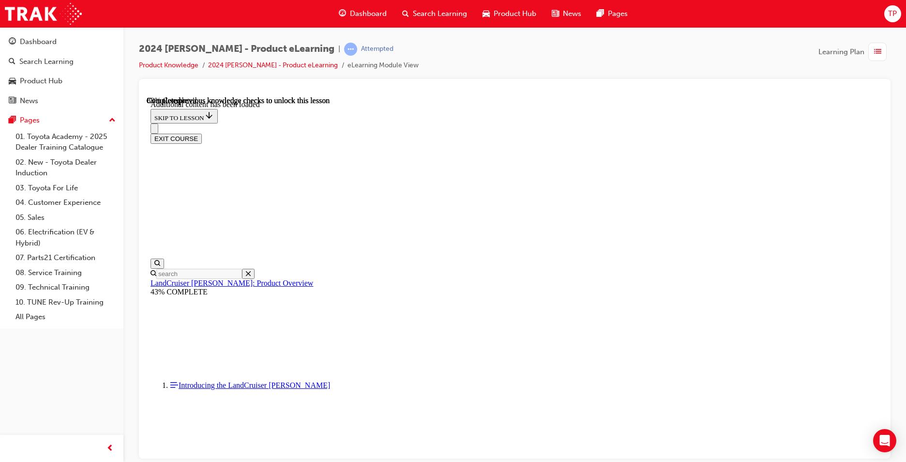
scroll to position [3367, 0]
checkbox input "true"
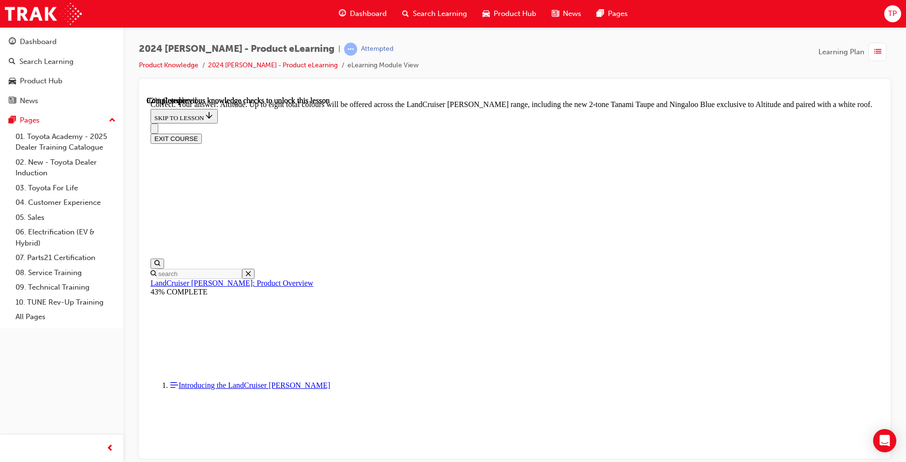
scroll to position [3803, 0]
checkbox input "true"
drag, startPoint x: 535, startPoint y: 370, endPoint x: 535, endPoint y: 376, distance: 5.8
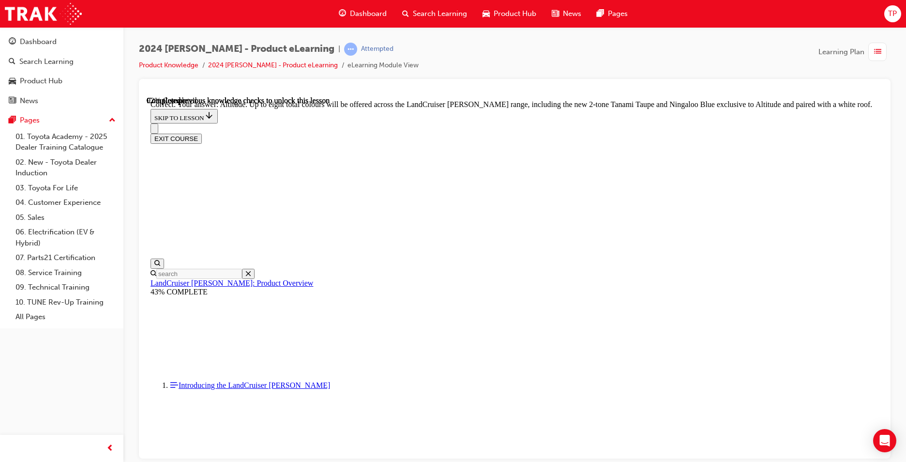
checkbox input "true"
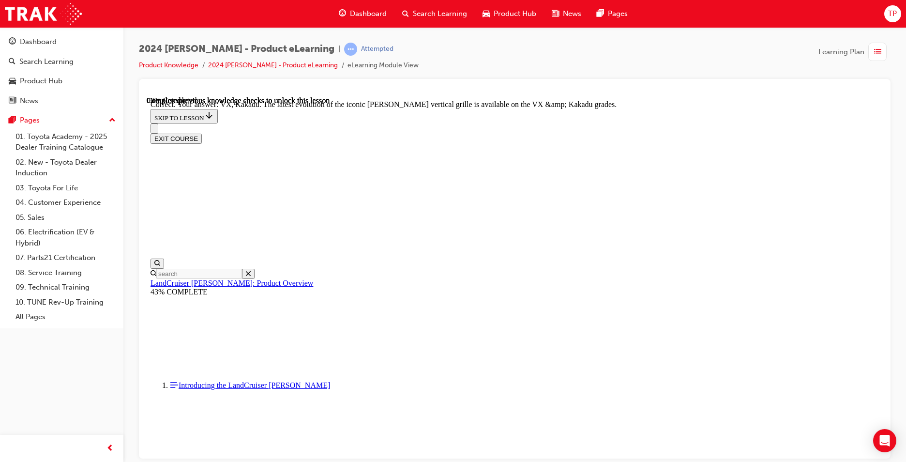
scroll to position [4219, 0]
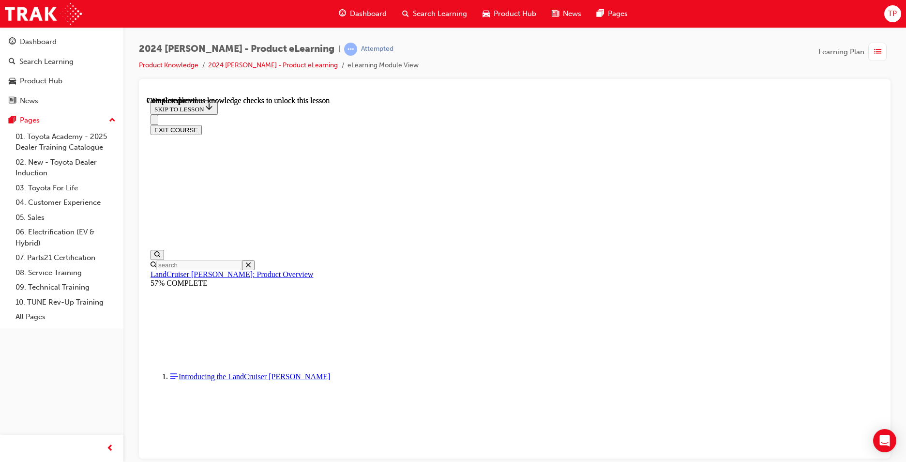
scroll to position [2247, 0]
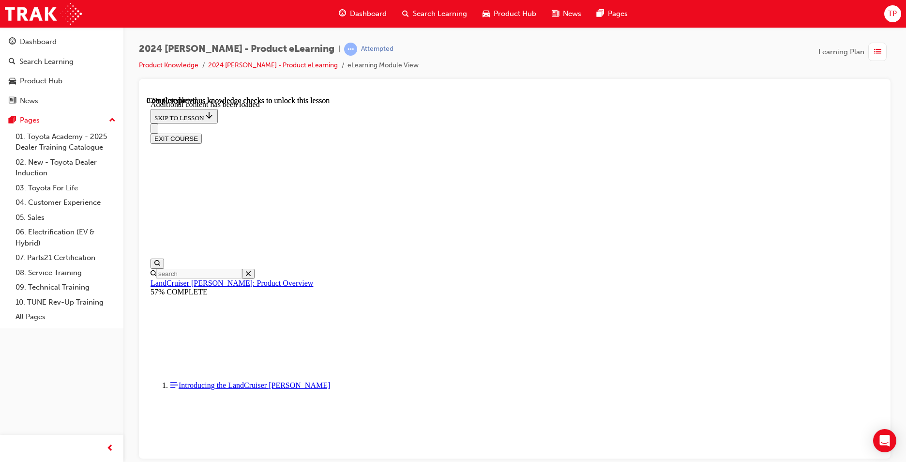
scroll to position [2508, 0]
radio input "true"
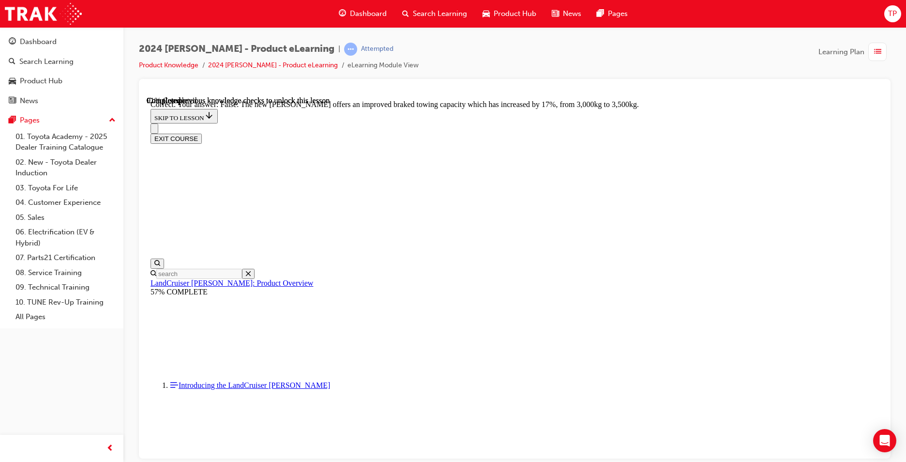
scroll to position [2859, 0]
radio input "true"
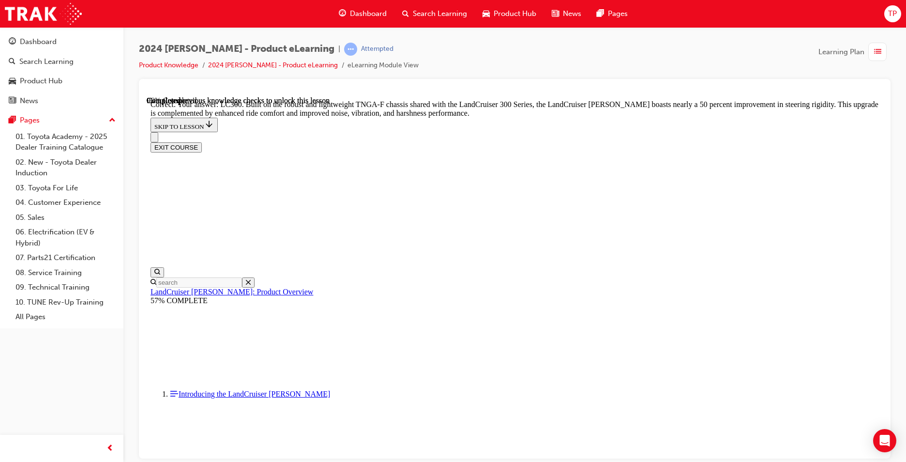
scroll to position [3154, 0]
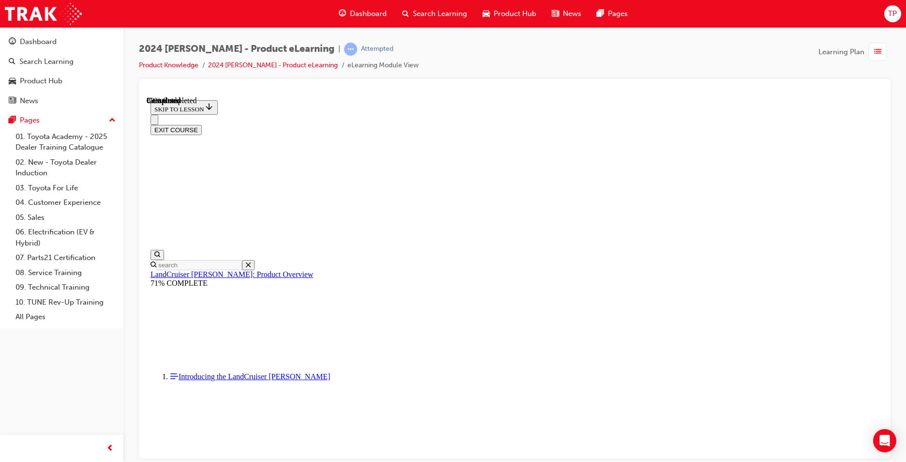
scroll to position [1061, 0]
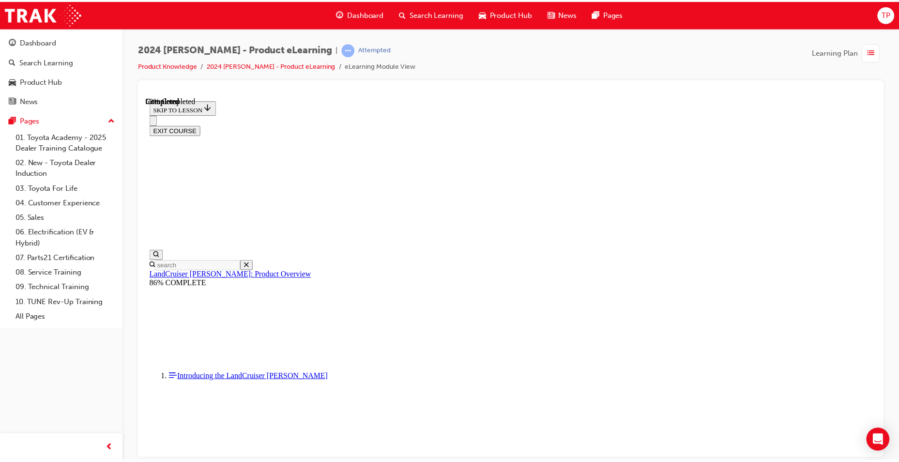
scroll to position [432, 0]
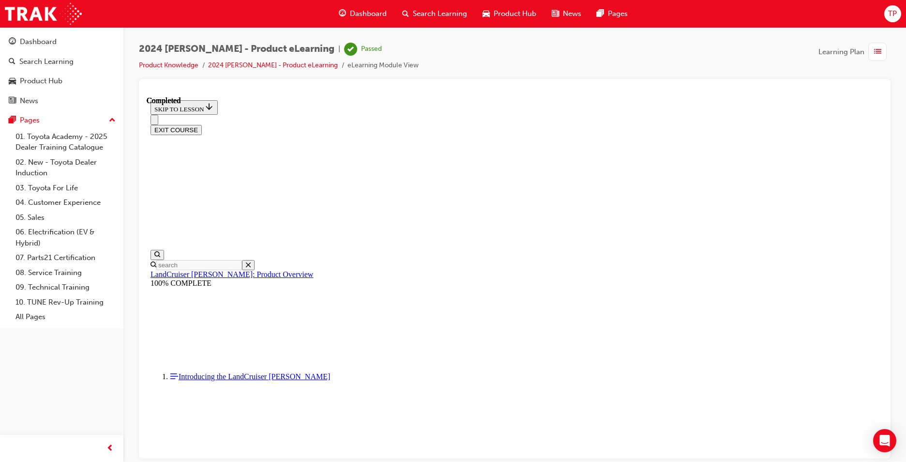
click at [369, 17] on span "Dashboard" at bounding box center [368, 13] width 37 height 11
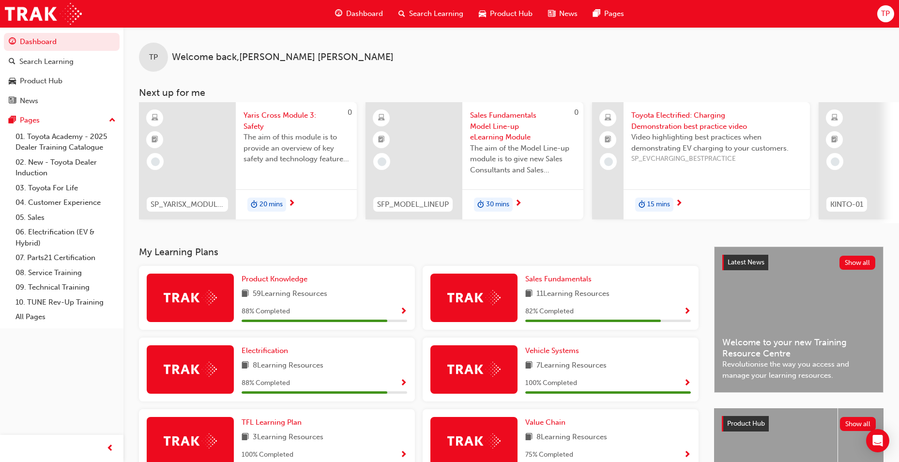
click at [291, 289] on div "Product Knowledge 59 Learning Resources 88 % Completed" at bounding box center [325, 298] width 166 height 48
click at [289, 277] on link "Product Knowledge" at bounding box center [277, 279] width 70 height 11
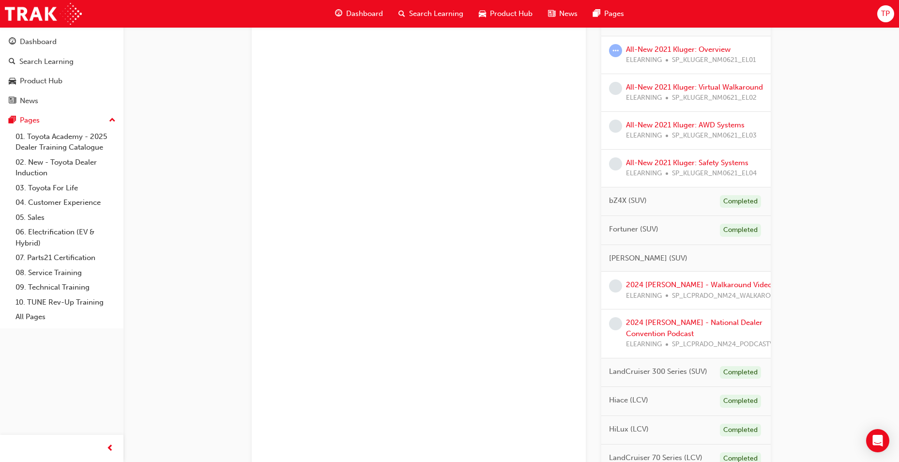
scroll to position [387, 0]
click at [724, 299] on div "2024 [PERSON_NAME] - Walkaround Video ELEARNING SP_LCPRADO_NM24_WALKAROUNDVID" at bounding box center [711, 289] width 170 height 22
click at [721, 288] on link "2024 [PERSON_NAME] - Walkaround Video" at bounding box center [699, 283] width 146 height 9
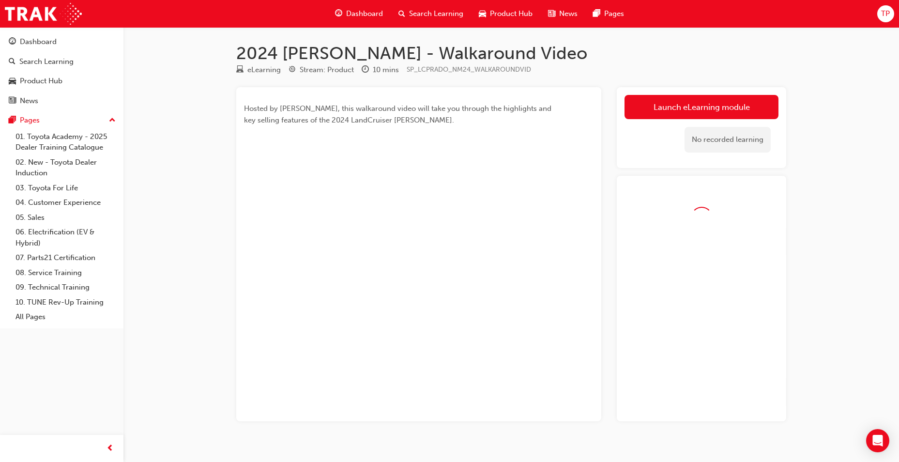
click at [727, 93] on div "Launch eLearning module Learning Plan No recorded learning" at bounding box center [701, 127] width 169 height 81
click at [734, 111] on link "Launch eLearning module" at bounding box center [702, 107] width 154 height 24
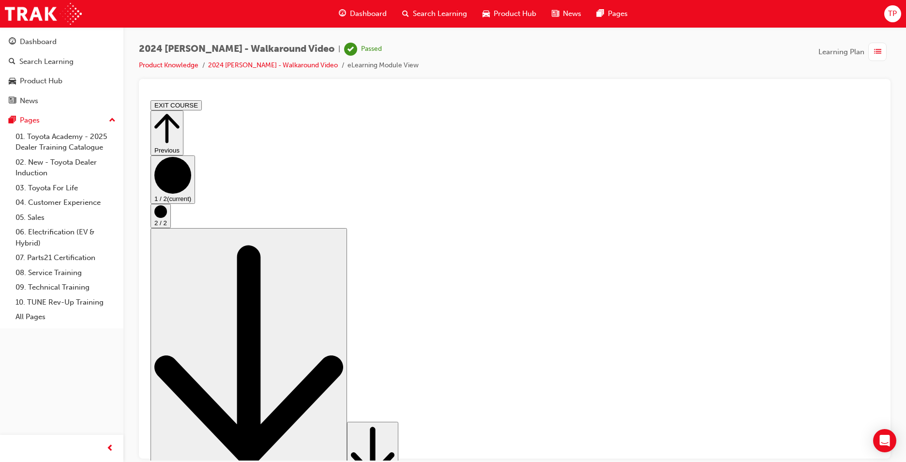
click at [377, 14] on span "Dashboard" at bounding box center [368, 13] width 37 height 11
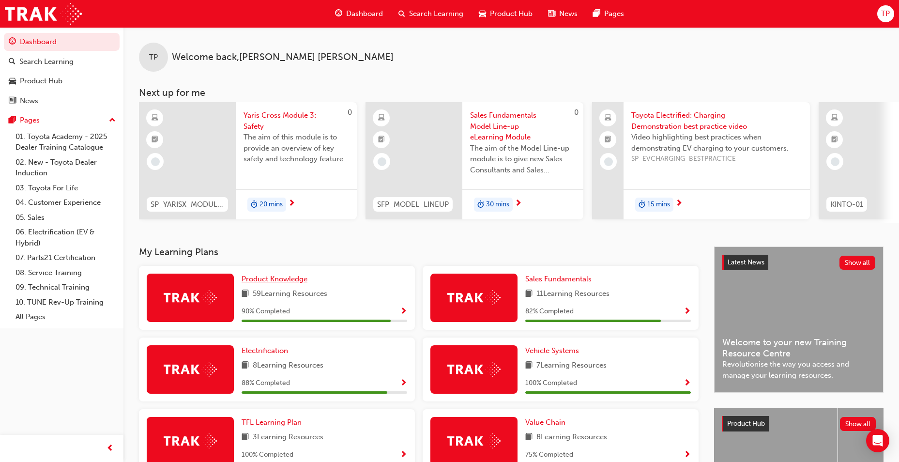
click at [310, 279] on link "Product Knowledge" at bounding box center [277, 279] width 70 height 11
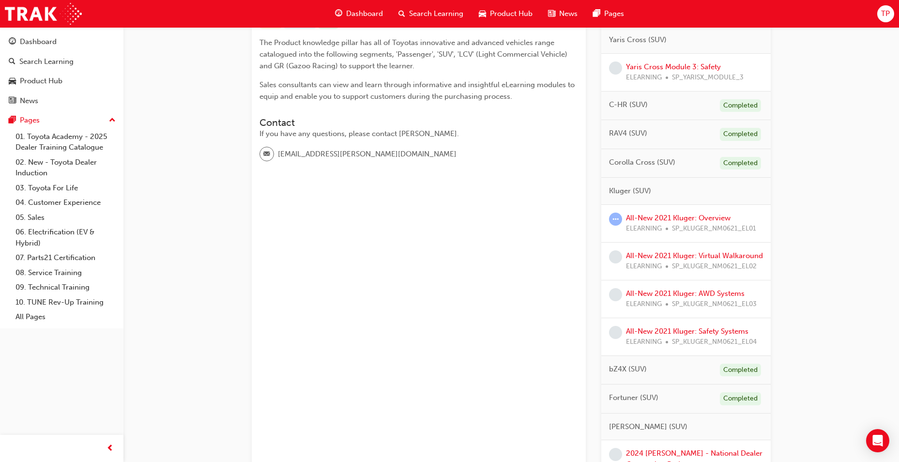
scroll to position [424, 0]
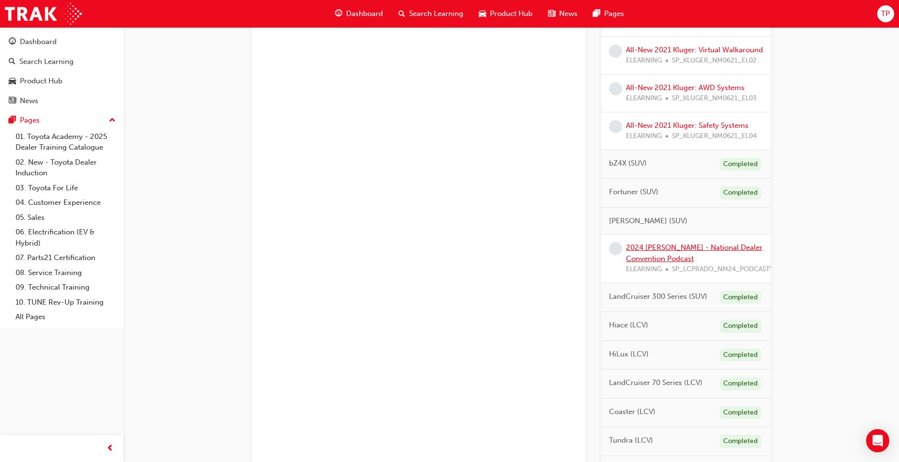
click at [679, 261] on link "2024 [PERSON_NAME] - National Dealer Convention Podcast" at bounding box center [694, 253] width 137 height 20
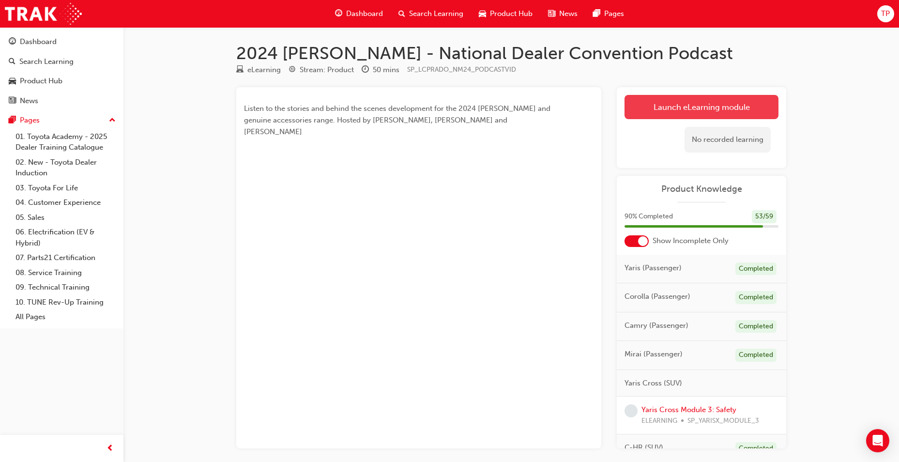
click at [659, 109] on link "Launch eLearning module" at bounding box center [702, 107] width 154 height 24
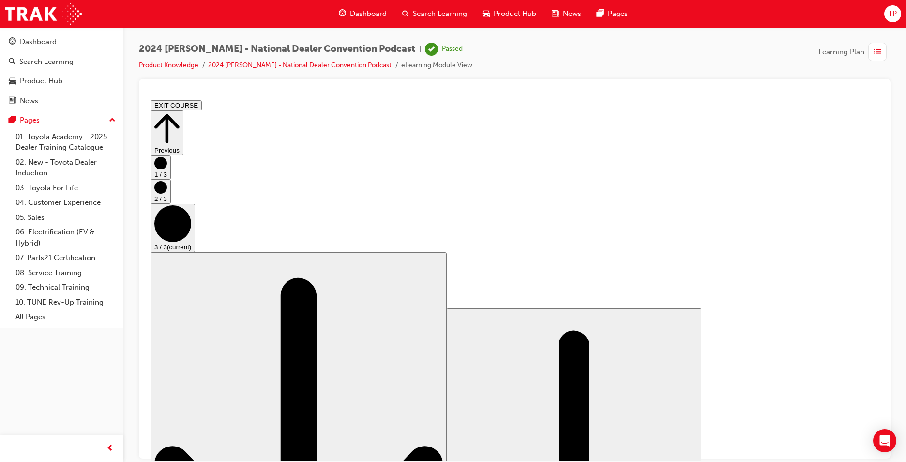
click at [371, 15] on span "Dashboard" at bounding box center [368, 13] width 37 height 11
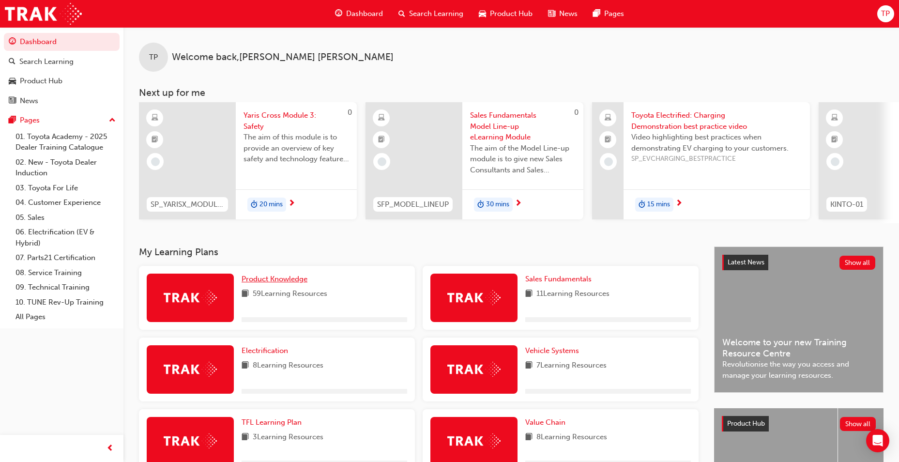
click at [297, 280] on span "Product Knowledge" at bounding box center [275, 279] width 66 height 9
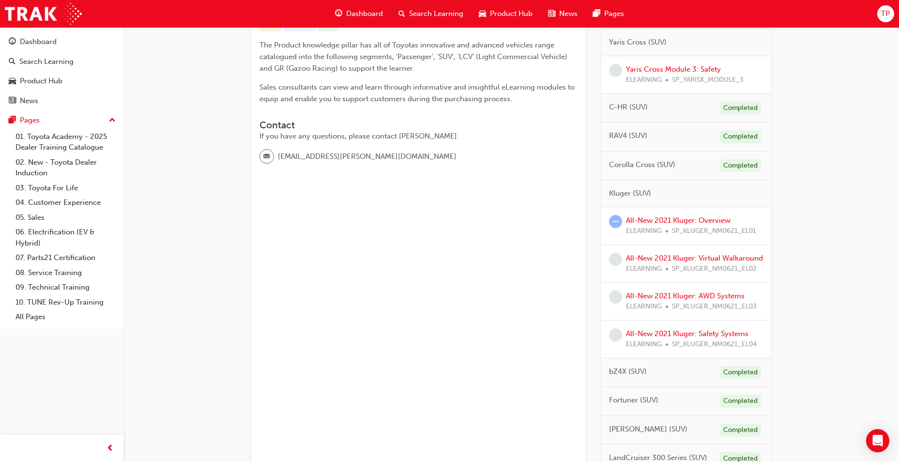
scroll to position [121, 0]
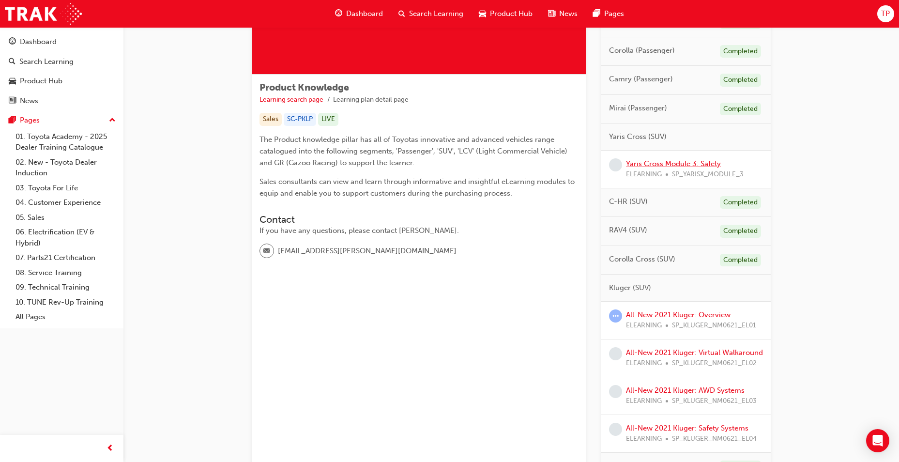
click at [696, 164] on link "Yaris Cross Module 3: Safety" at bounding box center [673, 163] width 95 height 9
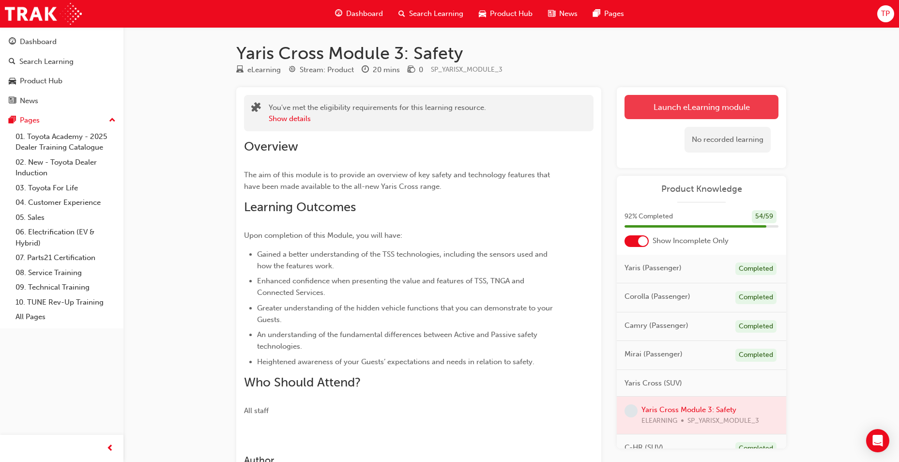
click at [684, 104] on link "Launch eLearning module" at bounding box center [702, 107] width 154 height 24
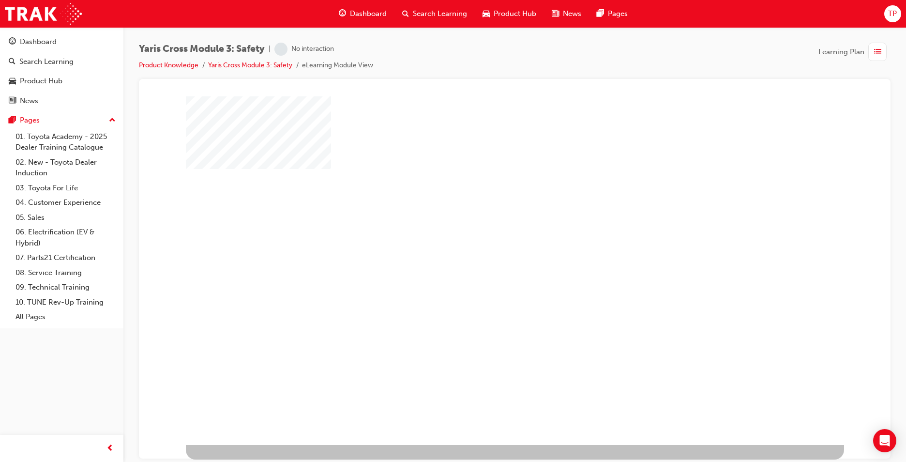
click at [487, 242] on div "play" at bounding box center [487, 242] width 0 height 0
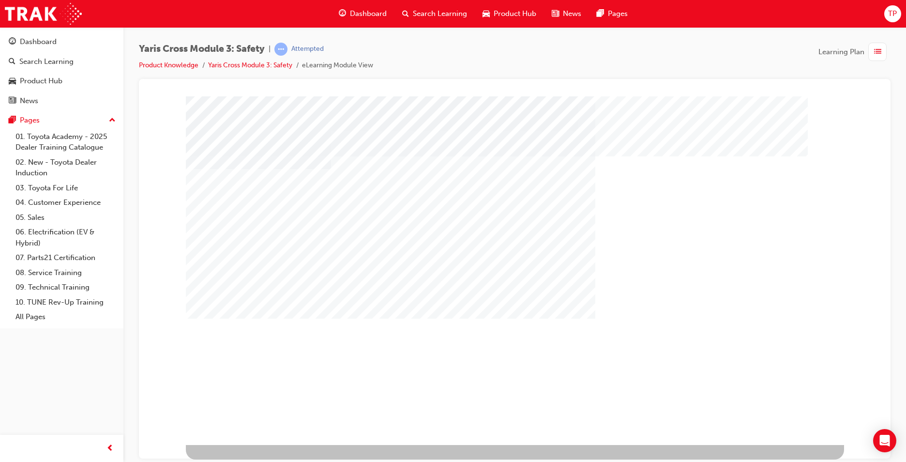
click at [249, 419] on div "multistate" at bounding box center [217, 415] width 63 height 19
click at [249, 418] on div "multistate" at bounding box center [217, 415] width 63 height 19
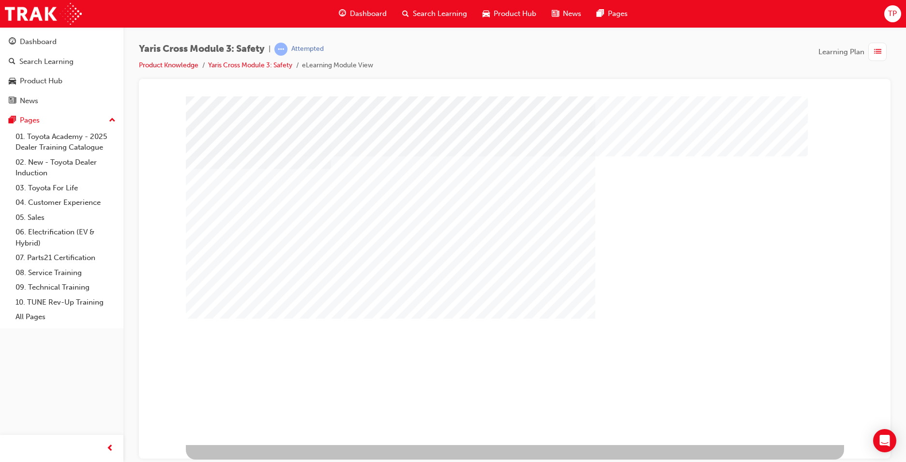
click at [257, 303] on div "multistate" at bounding box center [515, 270] width 659 height 349
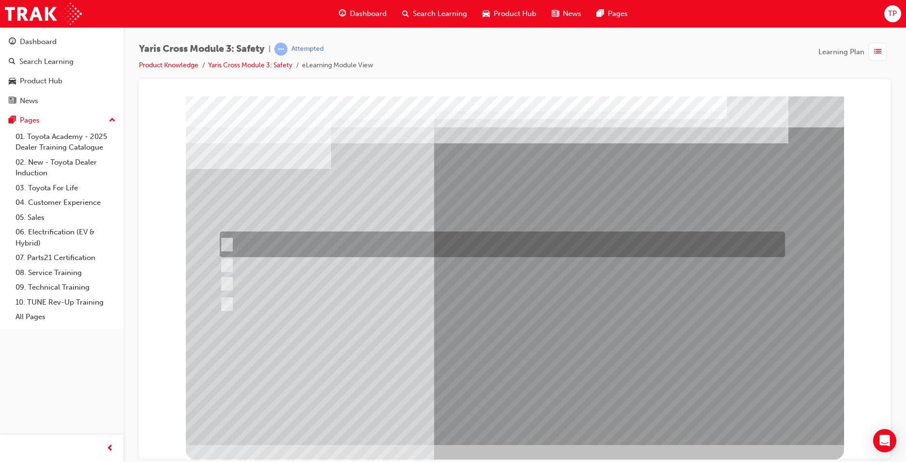
click at [424, 241] on div at bounding box center [500, 244] width 566 height 26
checkbox input "true"
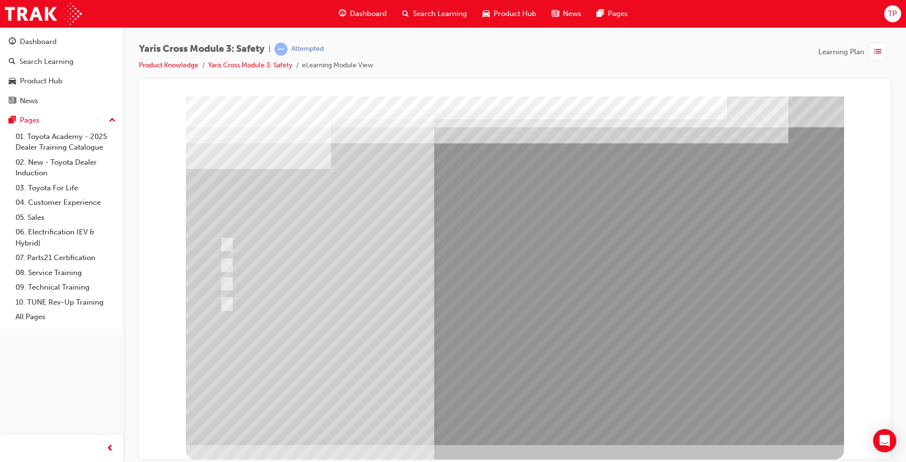
click at [353, 281] on div at bounding box center [515, 270] width 659 height 349
click at [305, 286] on div at bounding box center [500, 283] width 566 height 15
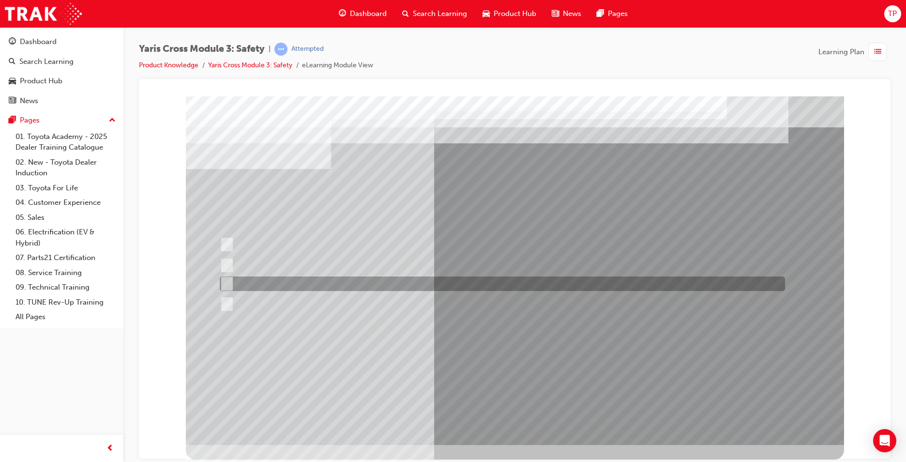
click at [334, 287] on div at bounding box center [500, 283] width 566 height 15
radio input "true"
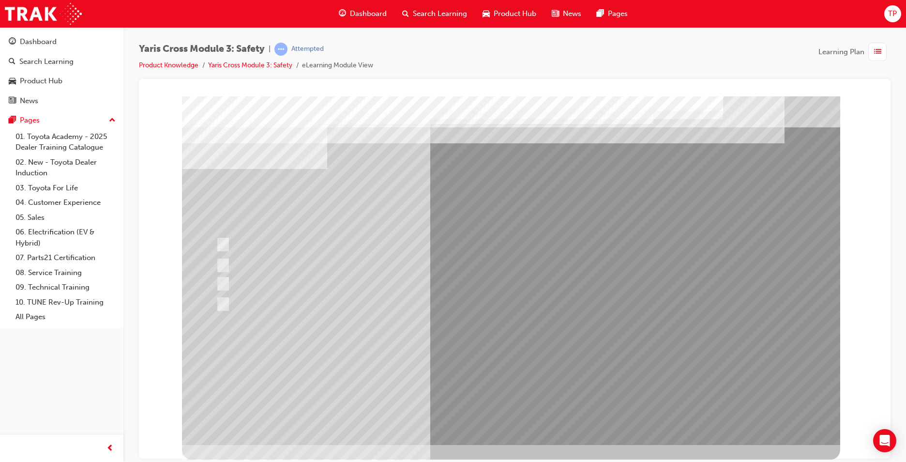
click at [514, 418] on div at bounding box center [511, 270] width 659 height 349
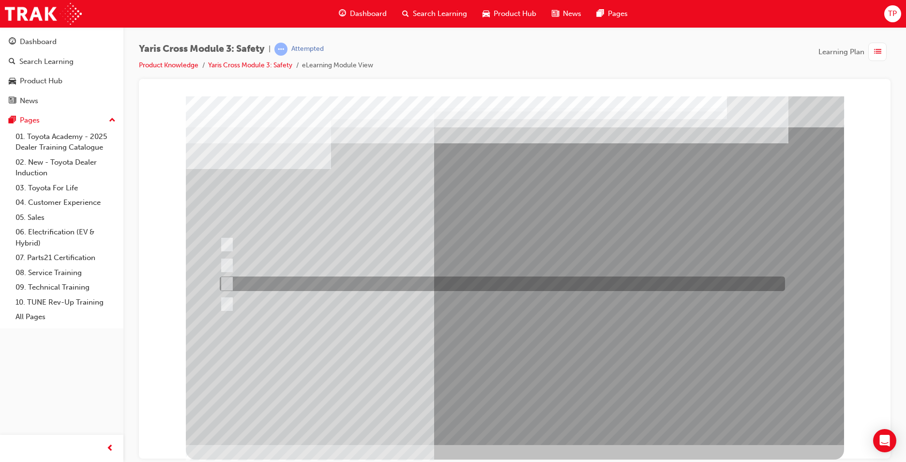
click at [230, 278] on input "School Zone" at bounding box center [225, 283] width 11 height 11
radio input "true"
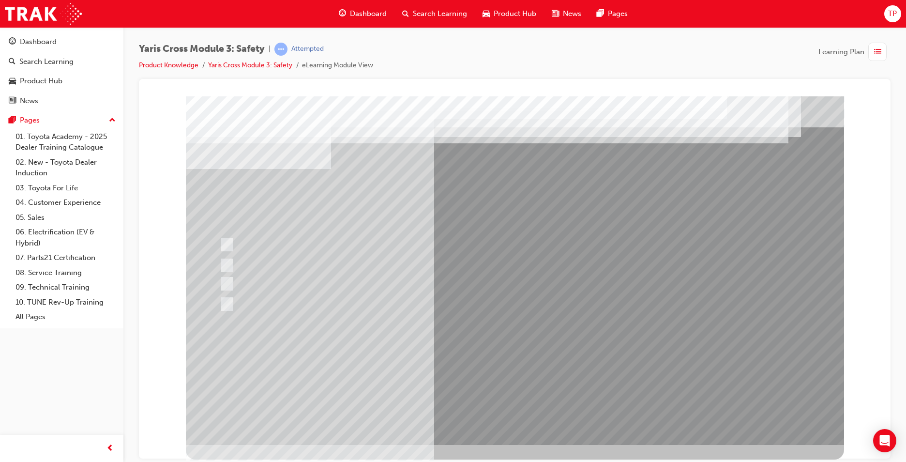
click at [534, 410] on div at bounding box center [515, 270] width 659 height 349
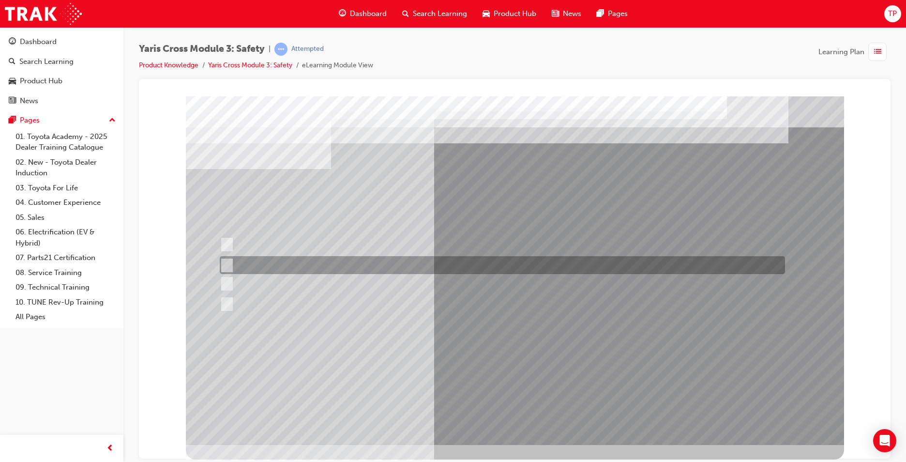
click at [446, 253] on div at bounding box center [500, 244] width 566 height 26
radio input "true"
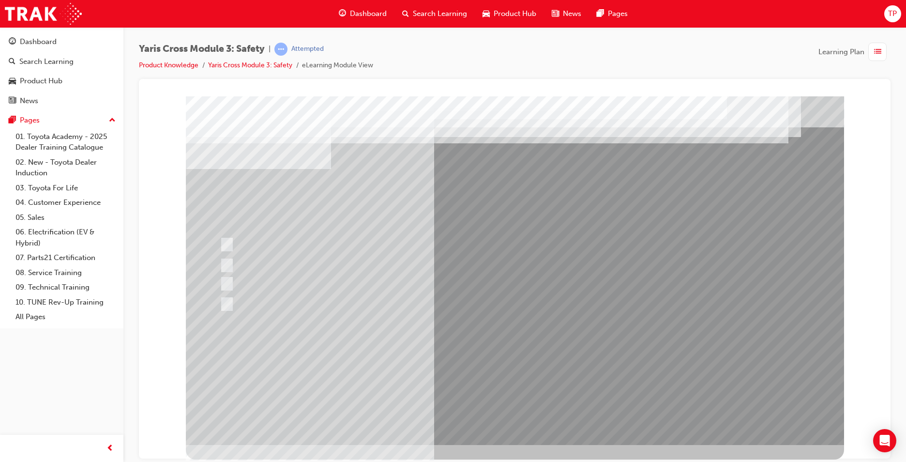
click at [509, 403] on div at bounding box center [515, 270] width 659 height 349
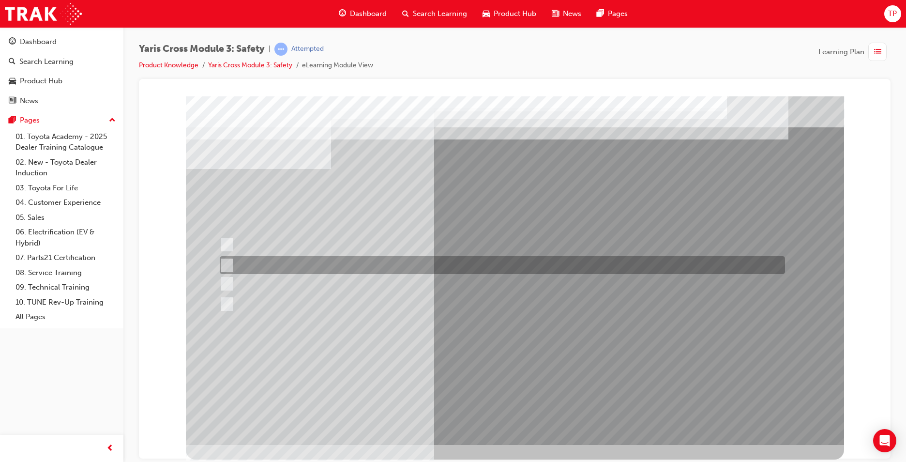
click at [290, 261] on div at bounding box center [500, 265] width 566 height 18
radio input "true"
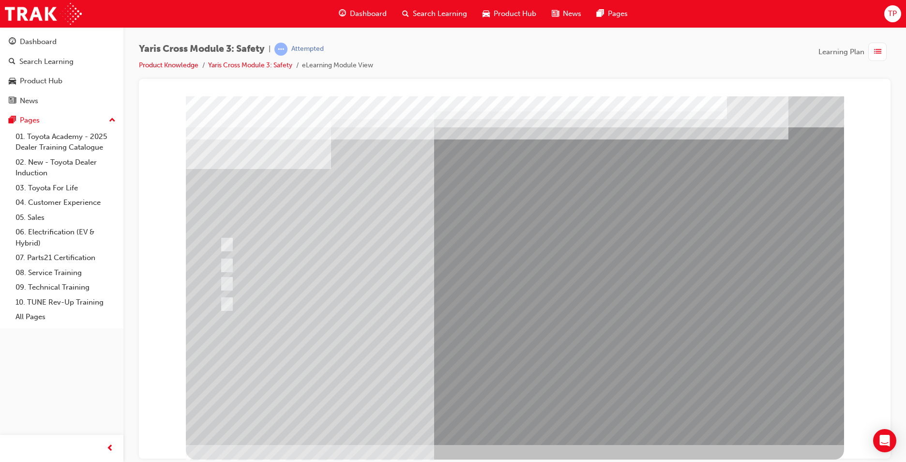
click at [534, 368] on div at bounding box center [515, 270] width 659 height 349
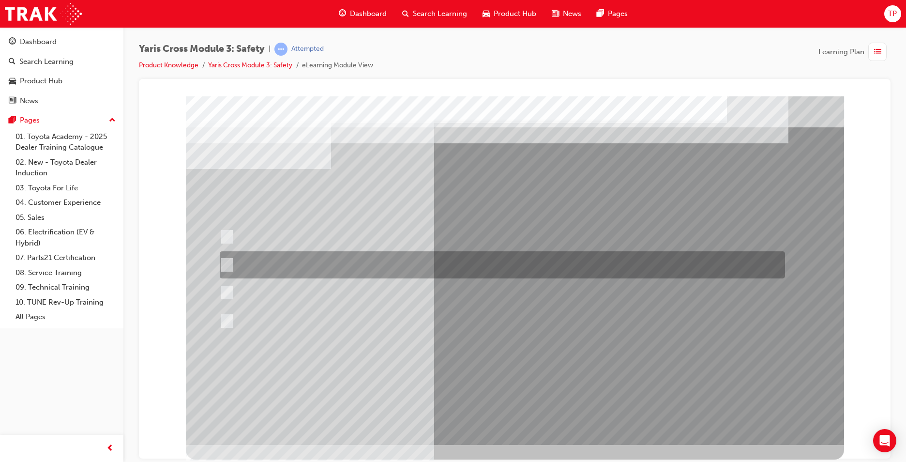
click at [272, 271] on div at bounding box center [500, 264] width 566 height 27
radio input "true"
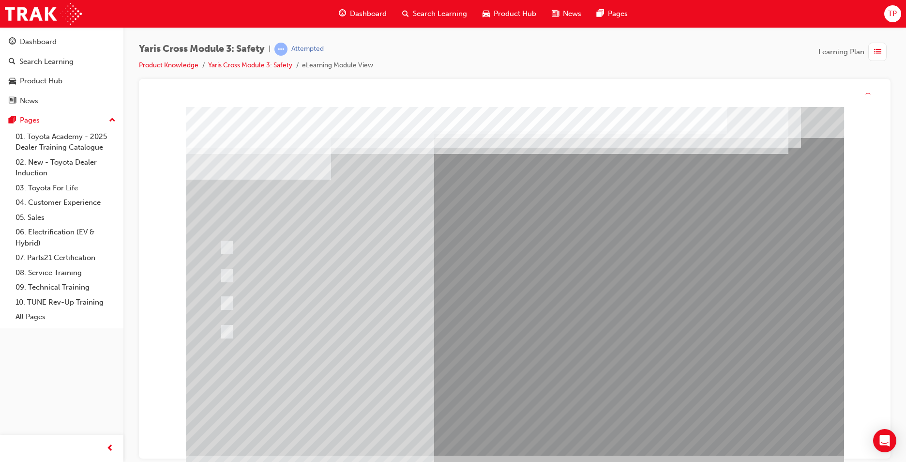
click at [500, 423] on div at bounding box center [515, 281] width 659 height 349
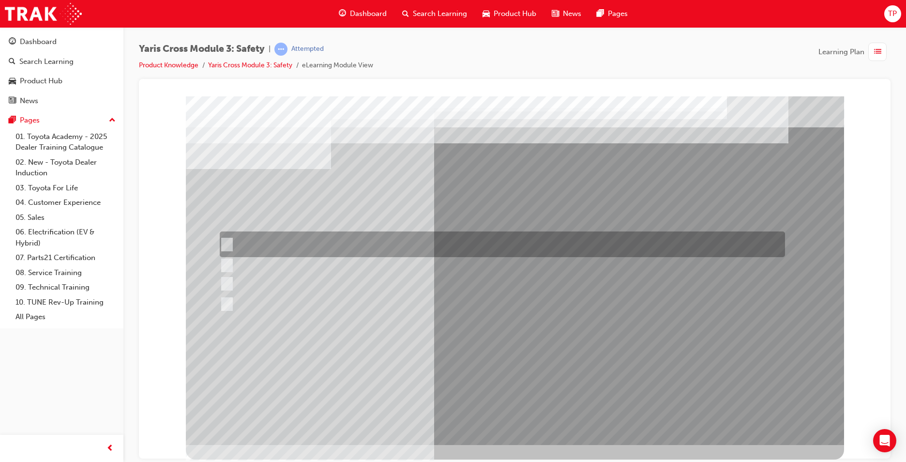
click at [362, 242] on div at bounding box center [500, 244] width 566 height 26
radio input "true"
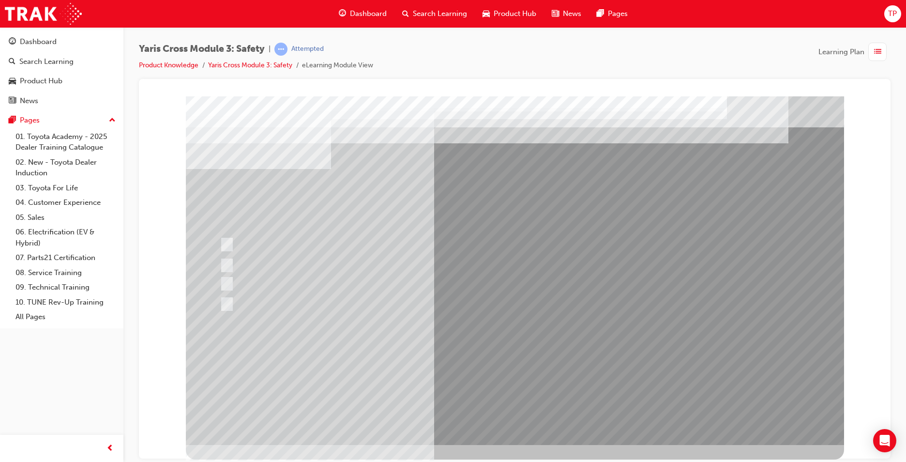
click at [411, 311] on div at bounding box center [515, 270] width 659 height 349
click at [406, 304] on div at bounding box center [500, 304] width 566 height 15
click at [409, 287] on div at bounding box center [500, 283] width 566 height 15
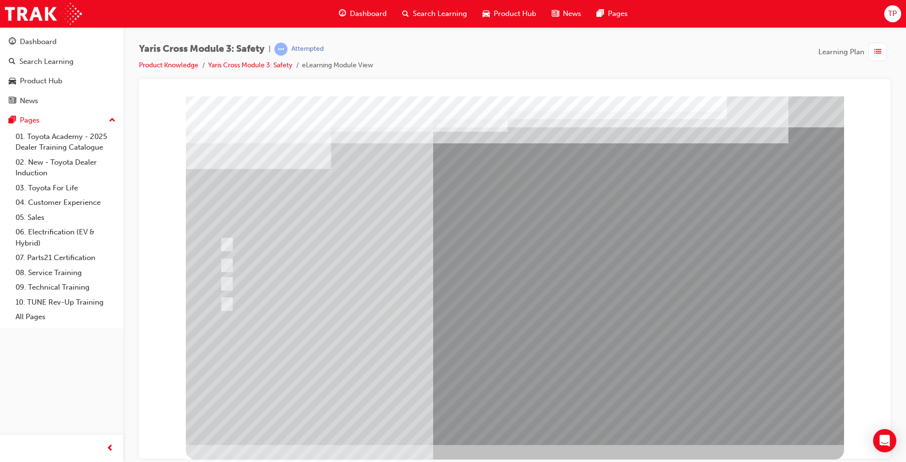
click at [405, 304] on div at bounding box center [500, 304] width 566 height 15
click at [260, 283] on div at bounding box center [500, 283] width 566 height 15
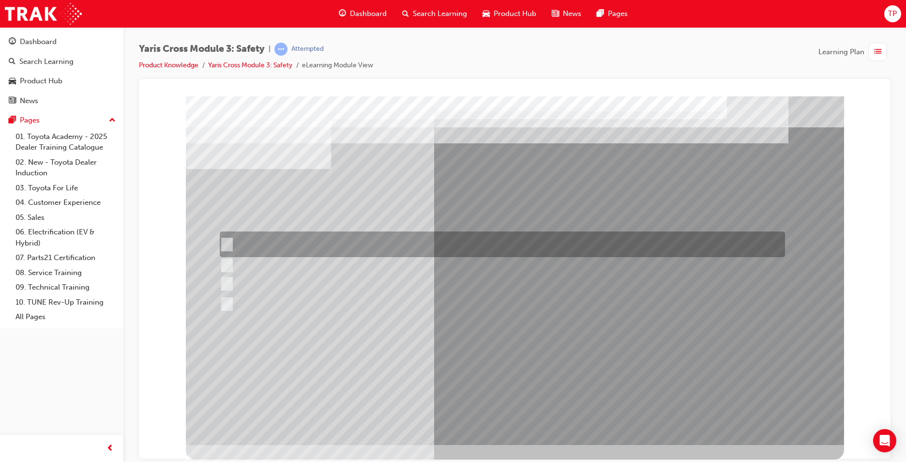
click at [340, 242] on div at bounding box center [500, 244] width 566 height 26
checkbox input "true"
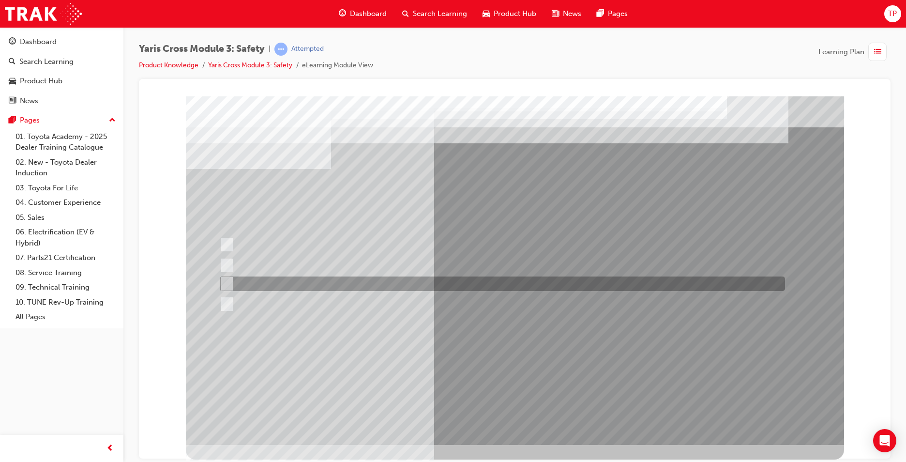
click at [373, 283] on div at bounding box center [500, 283] width 566 height 15
checkbox input "true"
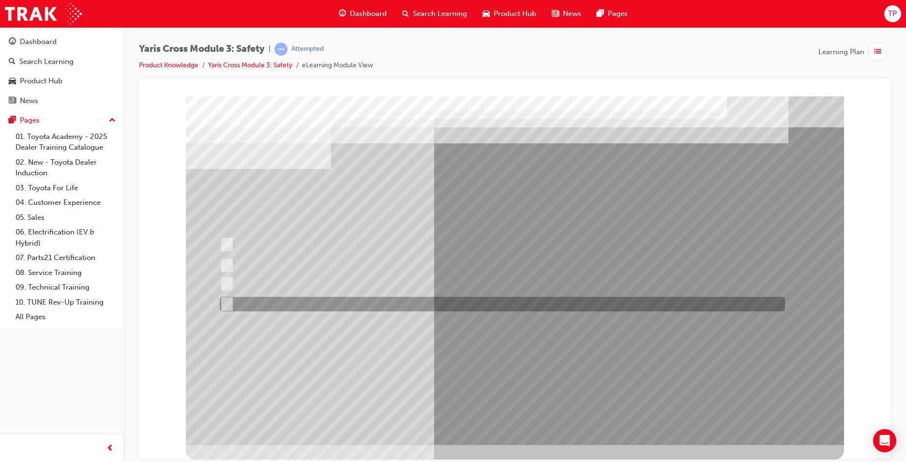
click at [373, 304] on div at bounding box center [500, 304] width 566 height 15
checkbox input "true"
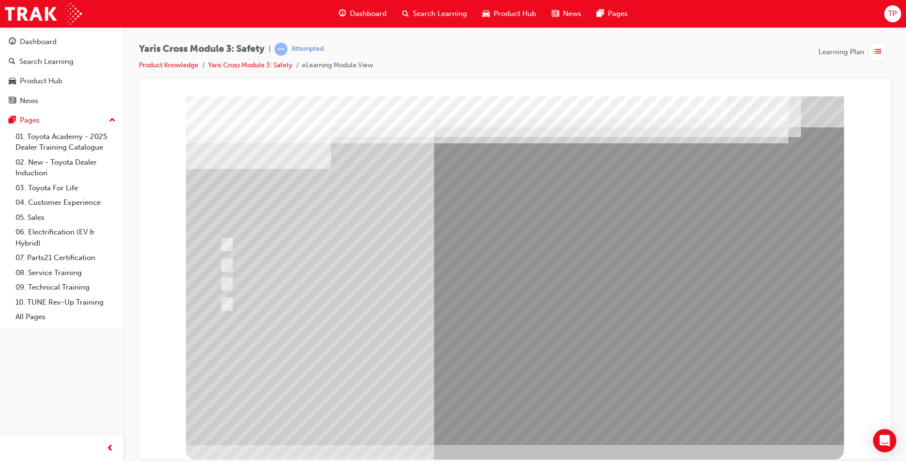
click at [514, 397] on div at bounding box center [515, 270] width 659 height 349
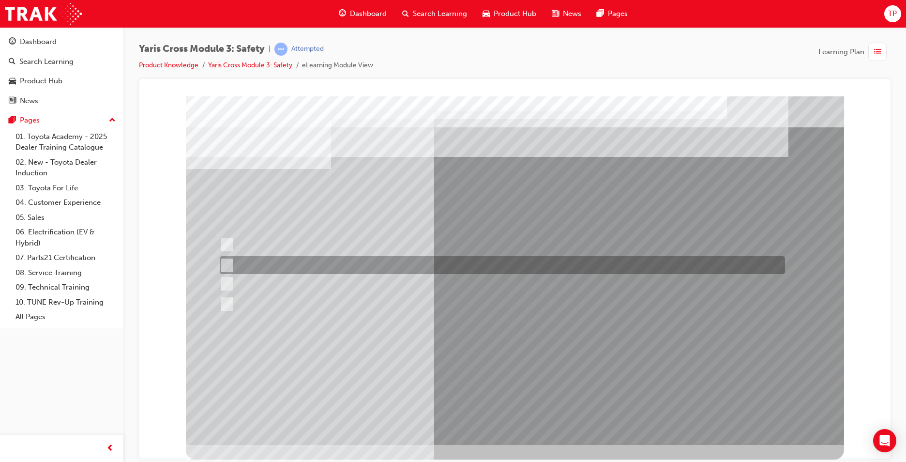
click at [270, 271] on div at bounding box center [500, 265] width 566 height 18
radio input "true"
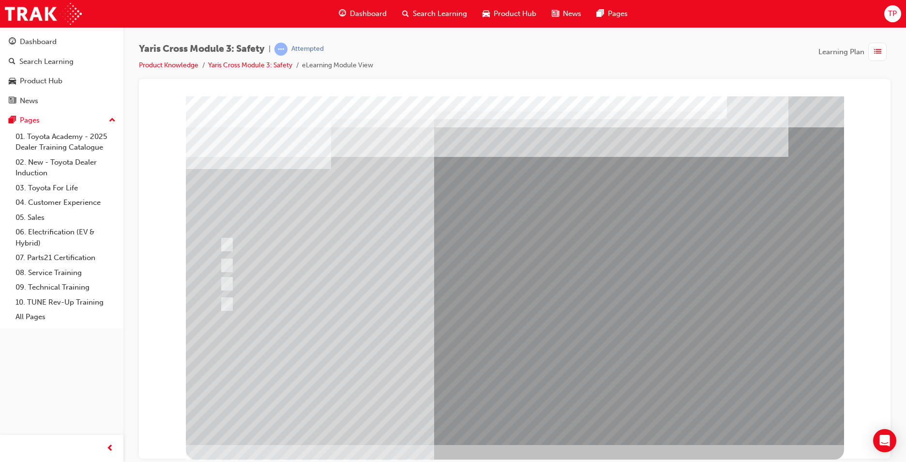
click at [479, 362] on div at bounding box center [515, 270] width 659 height 349
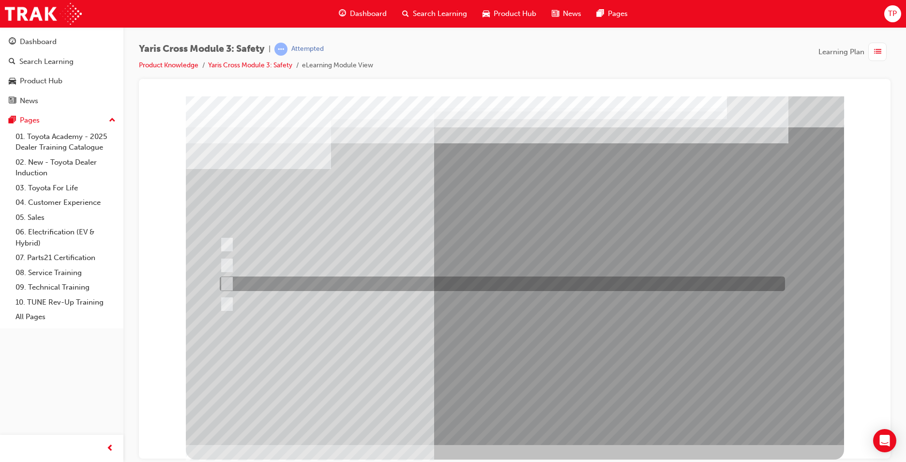
click at [315, 291] on div at bounding box center [500, 283] width 566 height 15
radio input "true"
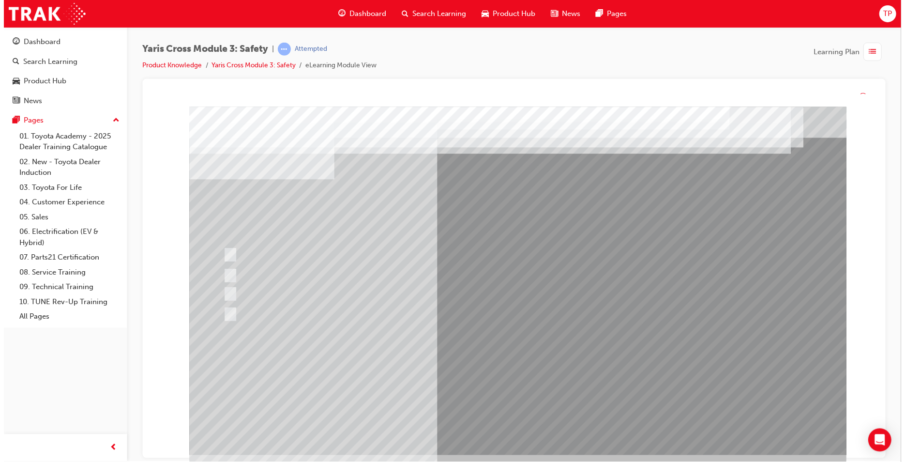
click at [528, 381] on div at bounding box center [518, 281] width 659 height 349
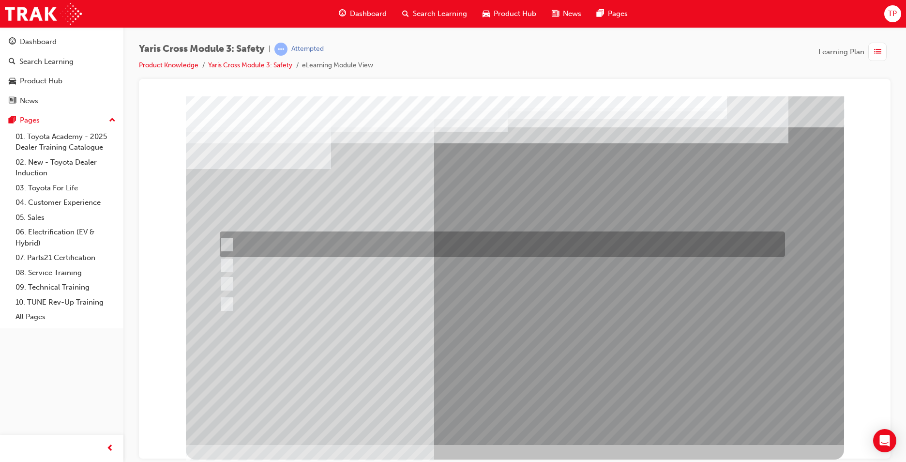
click at [360, 245] on div at bounding box center [500, 244] width 566 height 26
checkbox input "true"
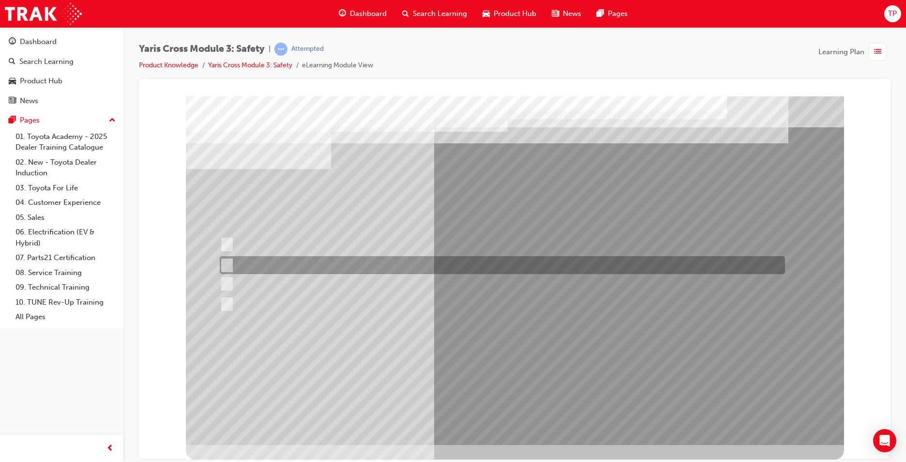
click at [371, 262] on div at bounding box center [500, 265] width 566 height 18
checkbox input "true"
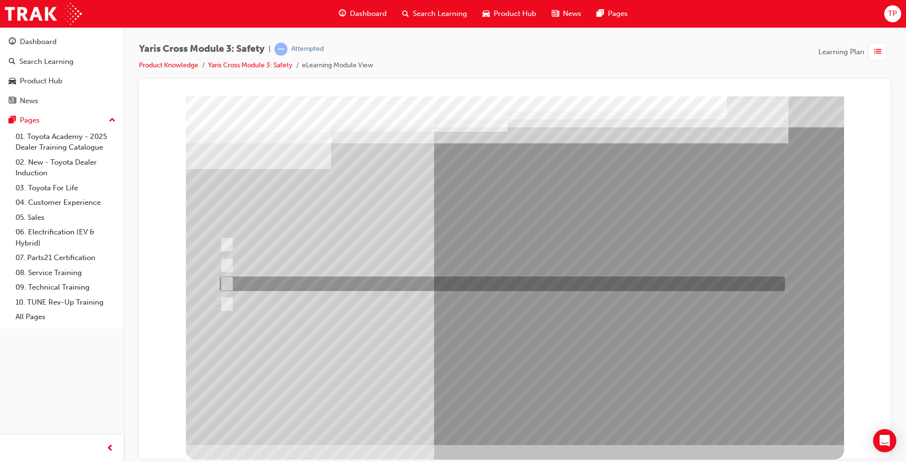
click at [383, 279] on div at bounding box center [500, 283] width 566 height 15
checkbox input "true"
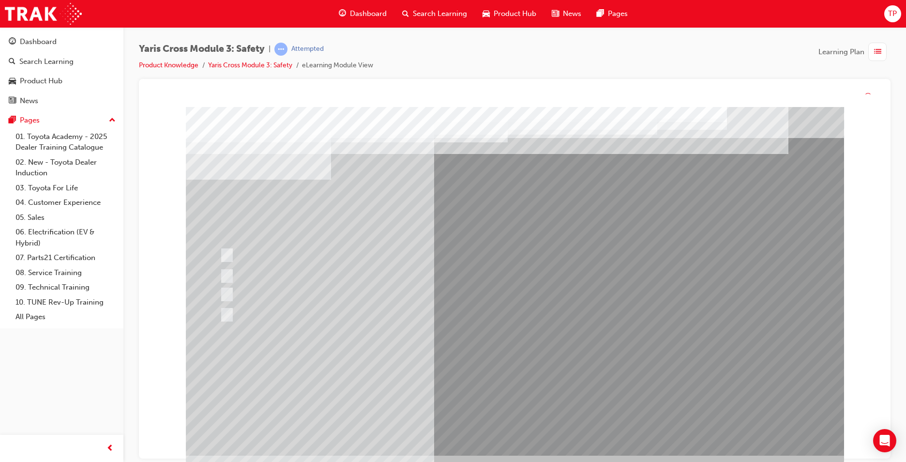
click at [501, 387] on div at bounding box center [515, 281] width 659 height 349
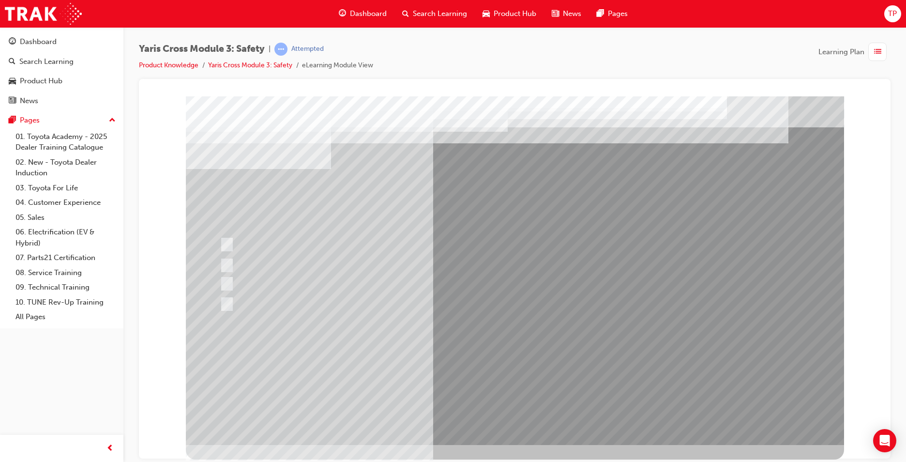
click at [246, 303] on div at bounding box center [500, 304] width 566 height 15
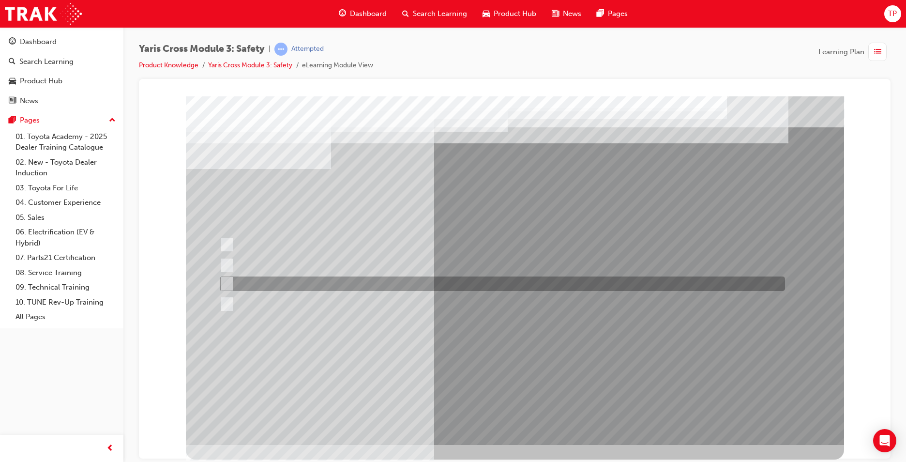
click at [336, 286] on div at bounding box center [500, 283] width 566 height 15
radio input "true"
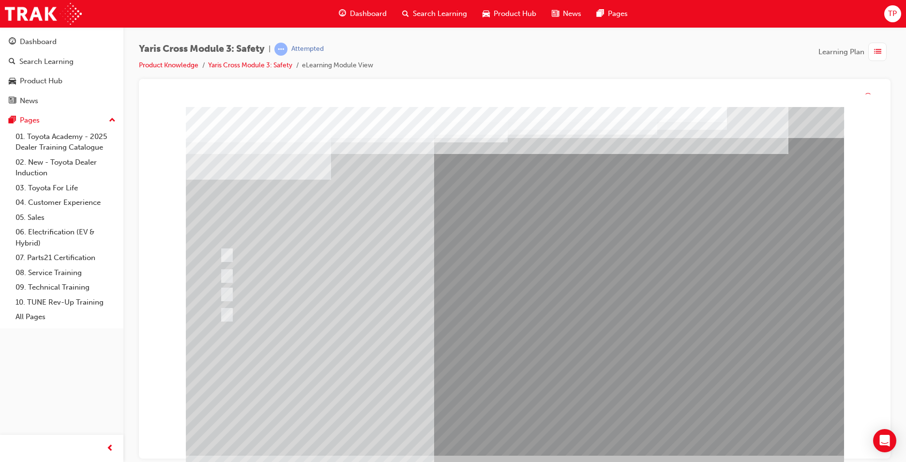
click at [515, 385] on div at bounding box center [515, 281] width 659 height 349
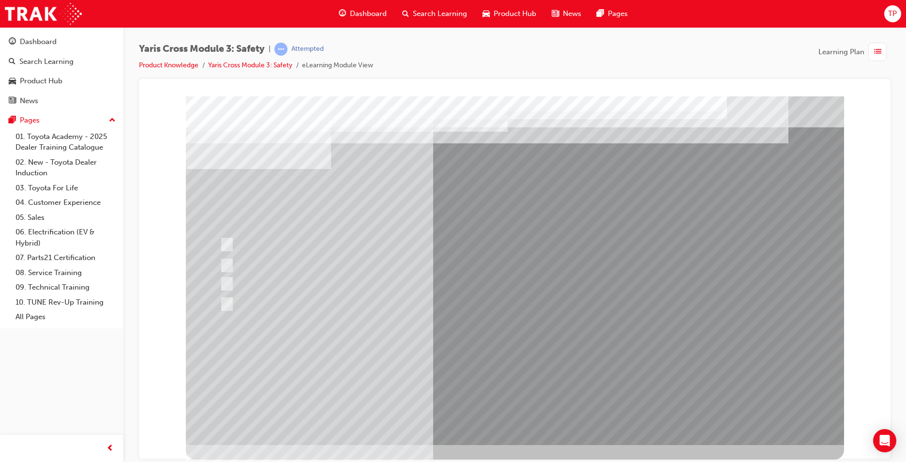
click at [284, 233] on div at bounding box center [500, 244] width 566 height 26
click at [285, 241] on div at bounding box center [500, 244] width 566 height 26
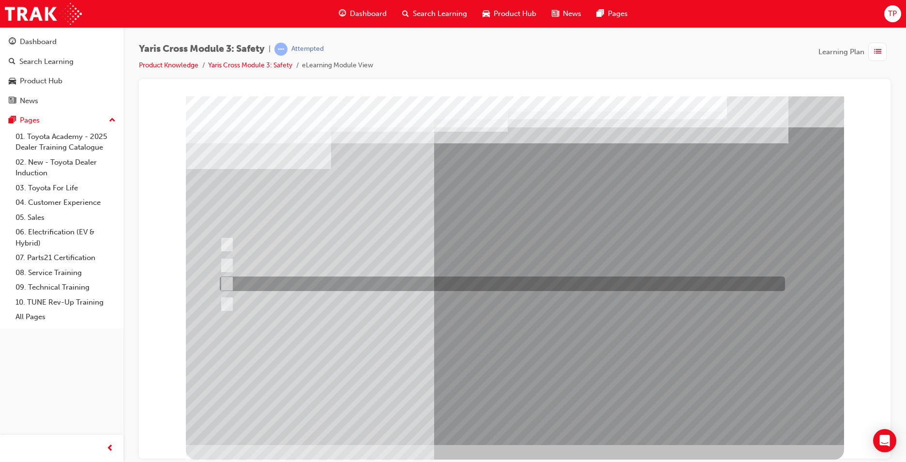
click at [330, 278] on div at bounding box center [500, 283] width 566 height 15
radio input "true"
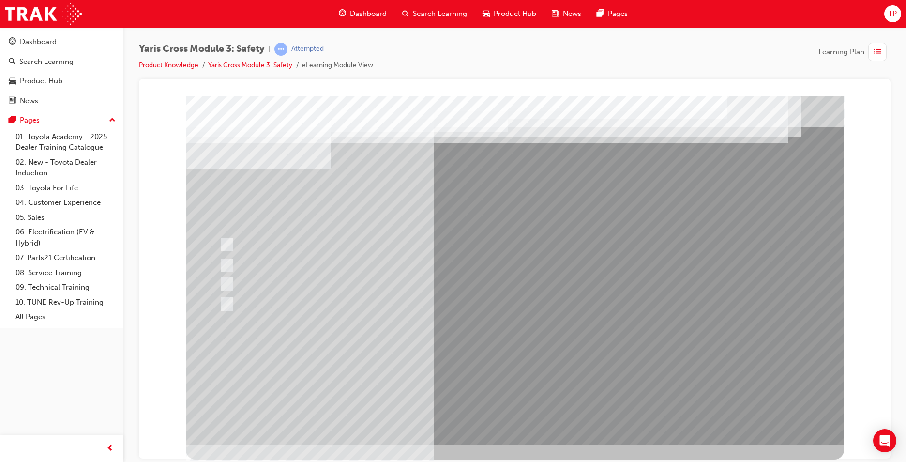
click at [515, 373] on div at bounding box center [515, 270] width 659 height 349
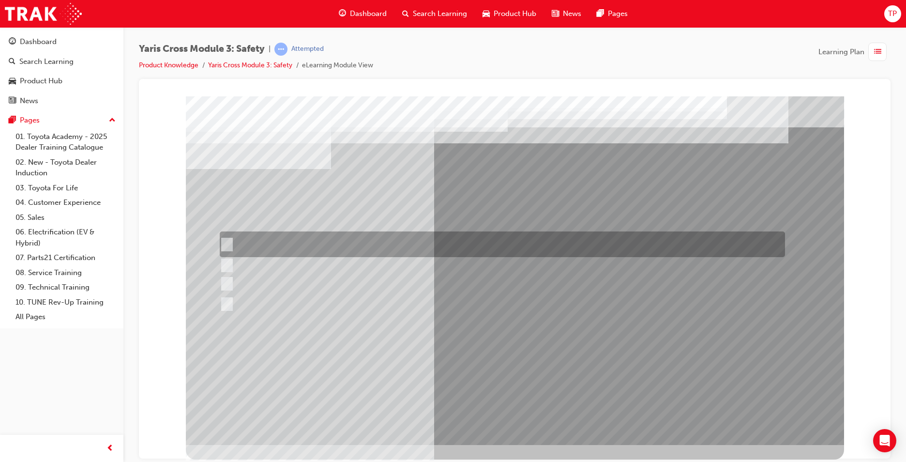
click at [394, 245] on div at bounding box center [500, 244] width 566 height 26
radio input "true"
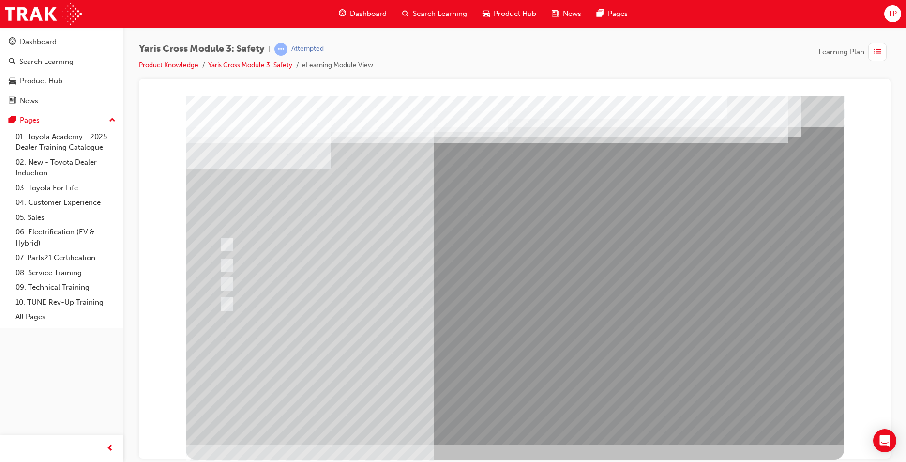
click at [517, 380] on div at bounding box center [515, 270] width 659 height 349
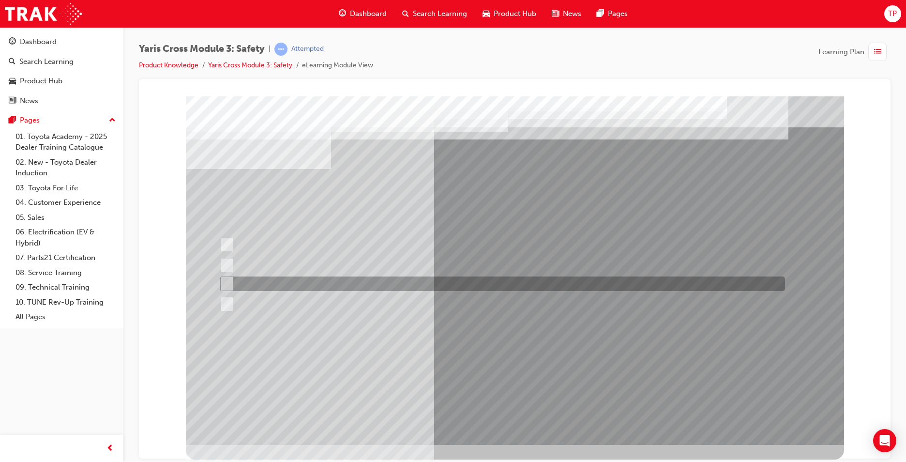
click at [317, 279] on div at bounding box center [500, 283] width 566 height 15
radio input "true"
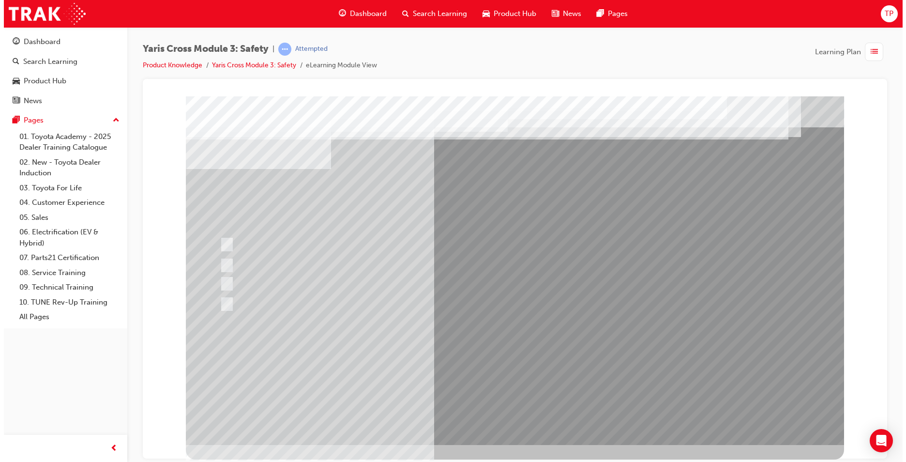
click at [537, 368] on div at bounding box center [514, 270] width 659 height 349
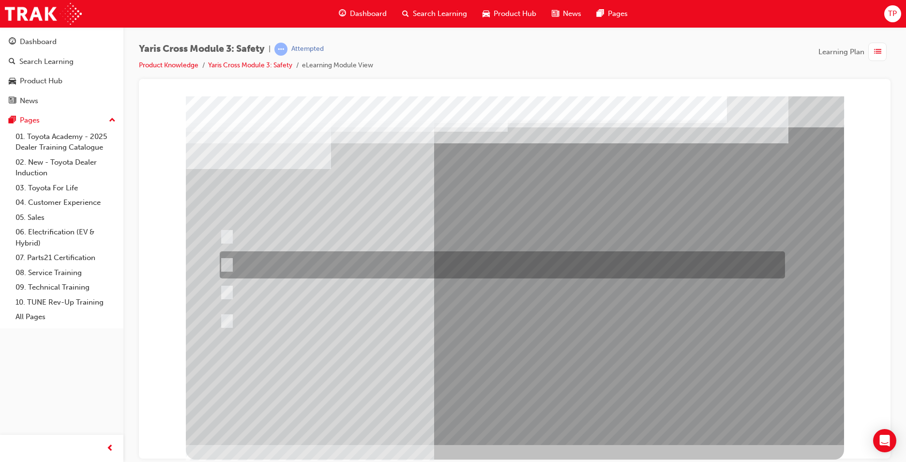
click at [436, 265] on div at bounding box center [500, 264] width 566 height 27
radio input "true"
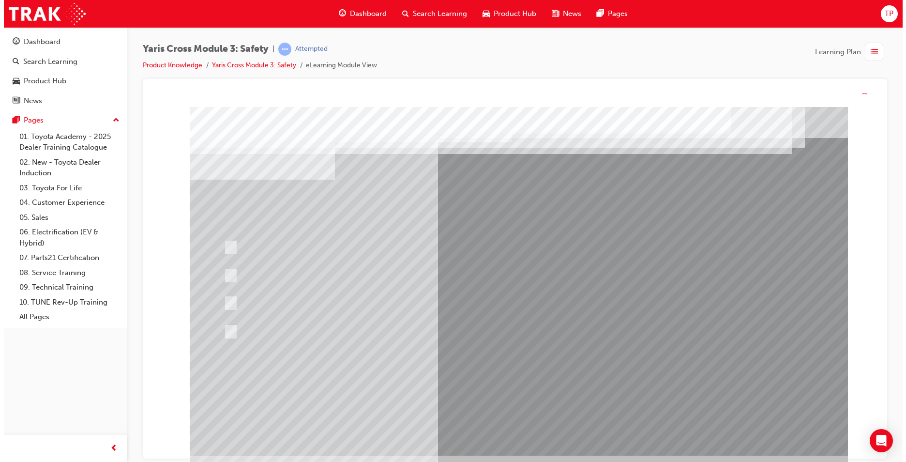
click at [502, 368] on div at bounding box center [518, 281] width 659 height 349
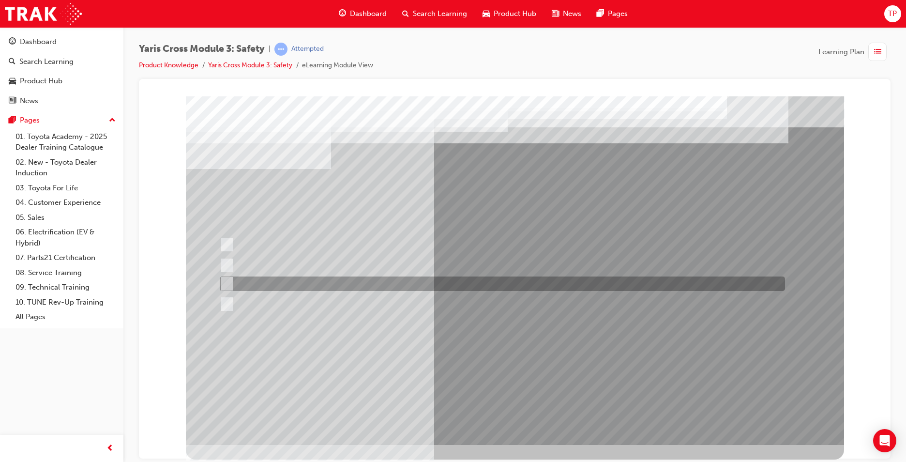
click at [385, 276] on div at bounding box center [500, 283] width 566 height 15
radio input "true"
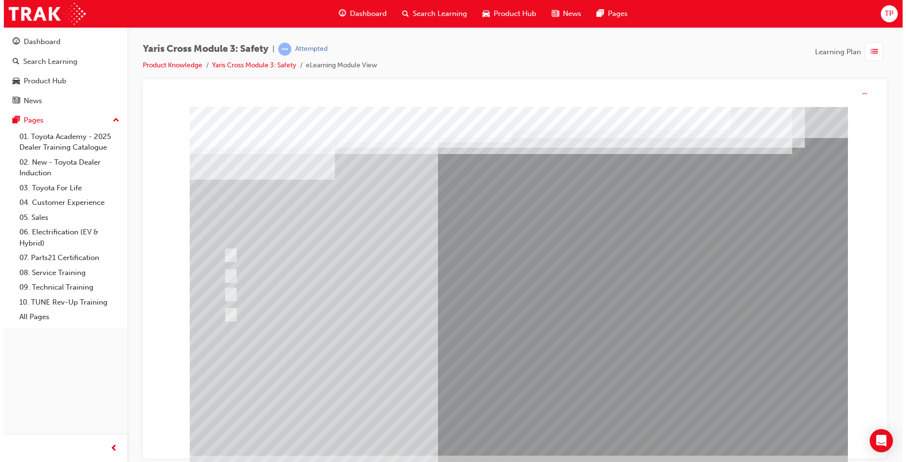
click at [485, 367] on div at bounding box center [518, 281] width 659 height 349
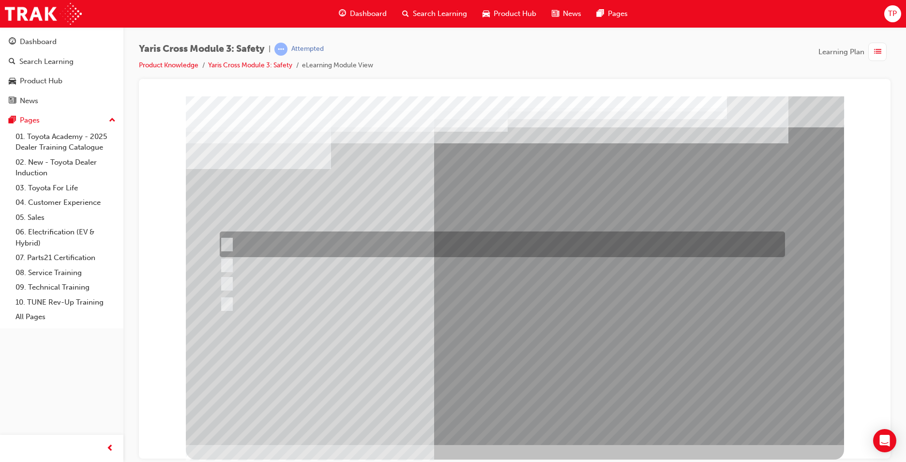
click at [322, 234] on div at bounding box center [500, 244] width 566 height 26
checkbox input "true"
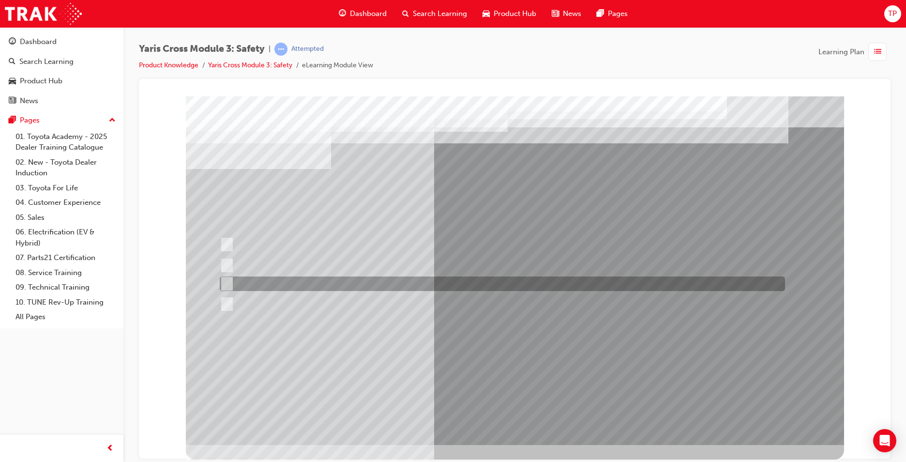
click at [339, 283] on div at bounding box center [500, 283] width 566 height 15
checkbox input "true"
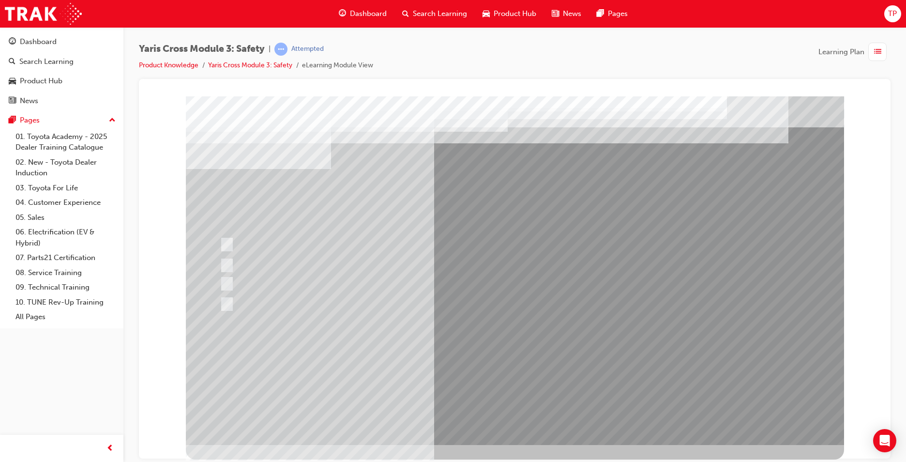
click at [348, 300] on div at bounding box center [500, 304] width 566 height 15
checkbox input "true"
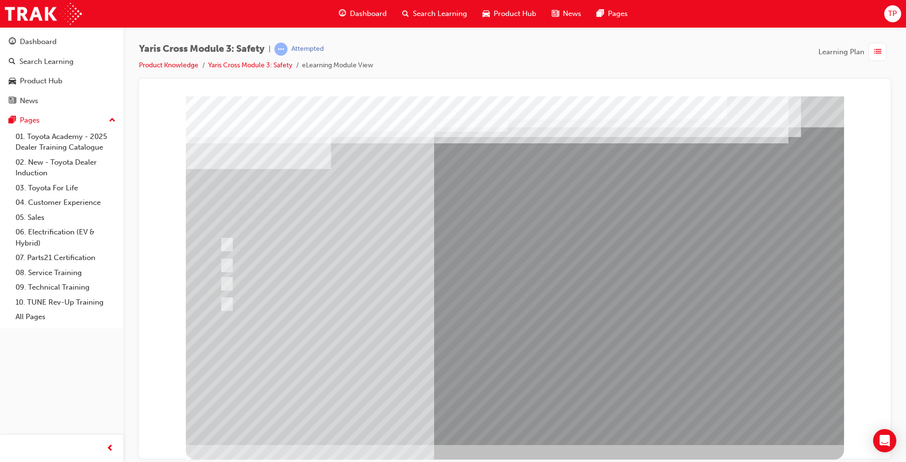
click at [490, 378] on div at bounding box center [515, 270] width 659 height 349
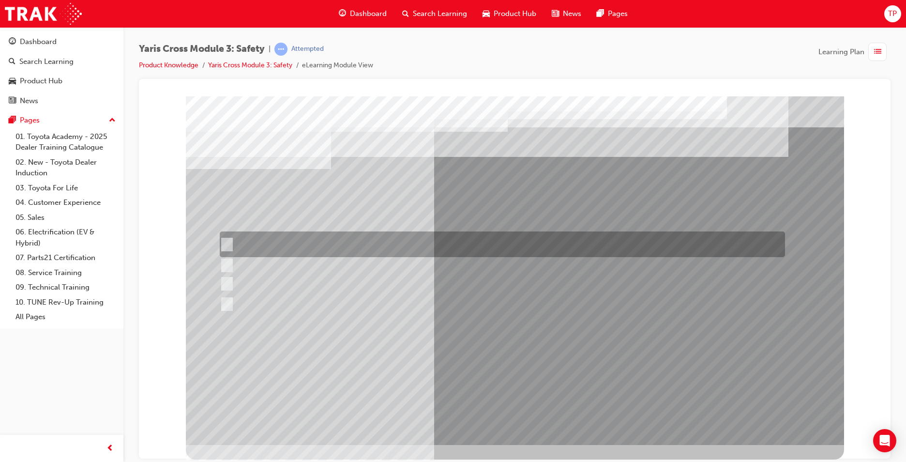
click at [265, 255] on div at bounding box center [500, 244] width 566 height 26
click at [271, 241] on div at bounding box center [500, 244] width 566 height 26
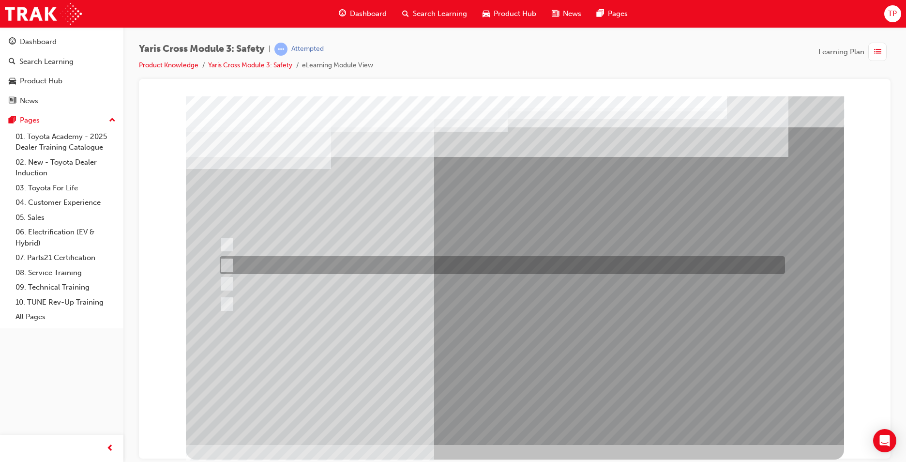
click at [295, 266] on div at bounding box center [500, 265] width 566 height 18
radio input "false"
radio input "true"
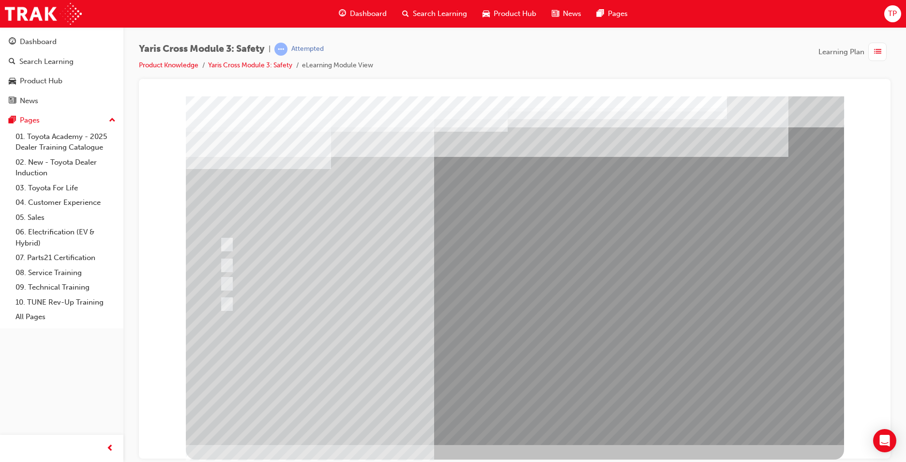
click at [277, 284] on div at bounding box center [515, 270] width 659 height 349
drag, startPoint x: 242, startPoint y: 276, endPoint x: 232, endPoint y: 282, distance: 10.9
click at [241, 277] on div at bounding box center [500, 283] width 566 height 15
click at [232, 282] on div at bounding box center [500, 283] width 566 height 15
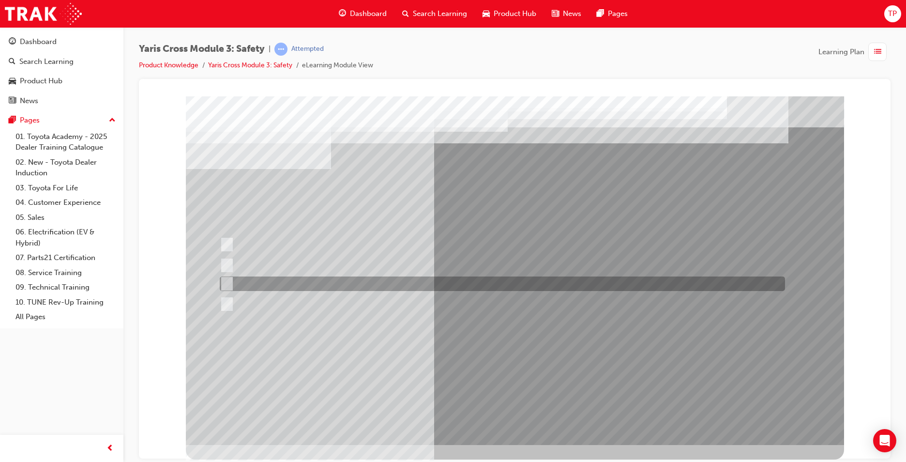
click at [281, 287] on div at bounding box center [500, 283] width 566 height 15
radio input "true"
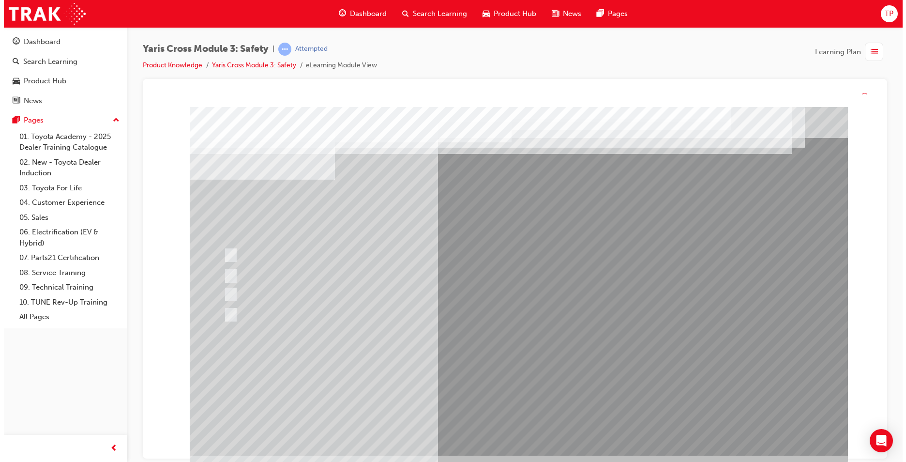
click at [531, 371] on div at bounding box center [518, 281] width 659 height 349
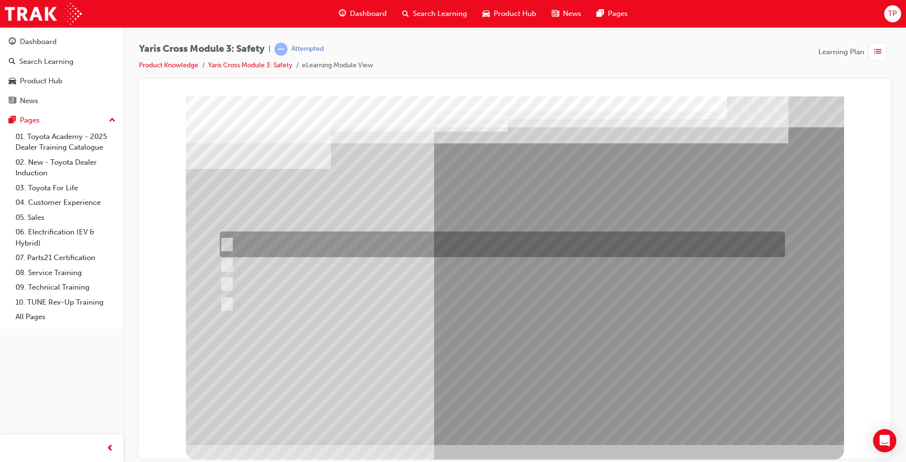
click at [314, 245] on div at bounding box center [500, 244] width 566 height 26
click at [358, 240] on div at bounding box center [500, 244] width 566 height 26
checkbox input "false"
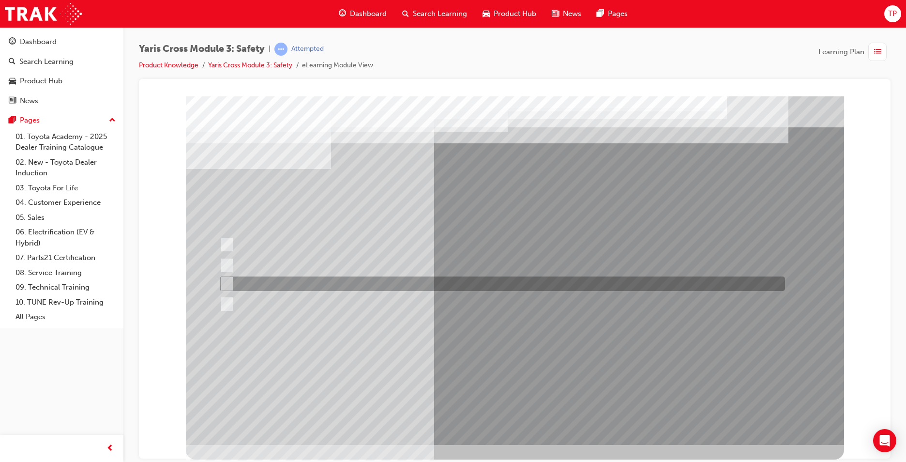
click at [306, 284] on div at bounding box center [500, 283] width 566 height 15
checkbox input "true"
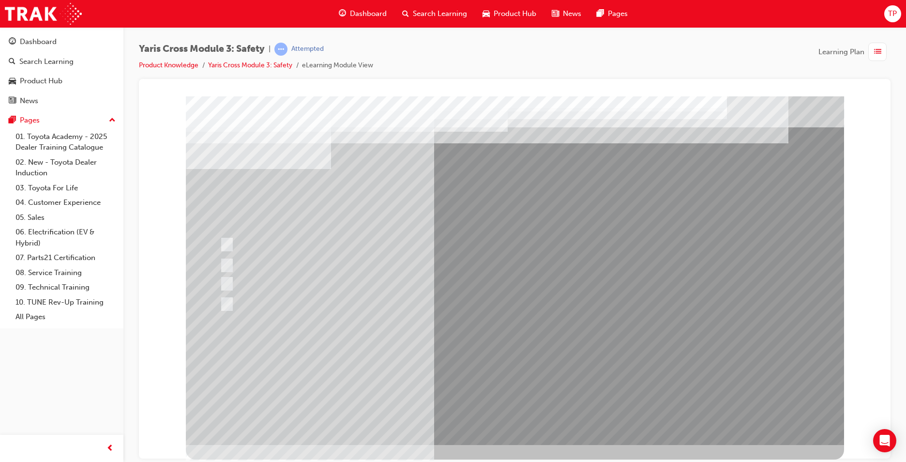
click at [516, 382] on div at bounding box center [515, 270] width 659 height 349
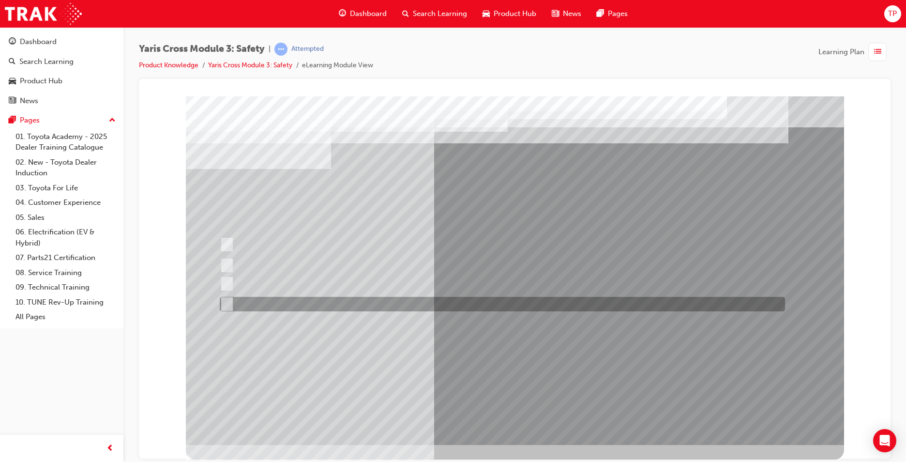
click at [336, 307] on div at bounding box center [500, 304] width 566 height 15
radio input "true"
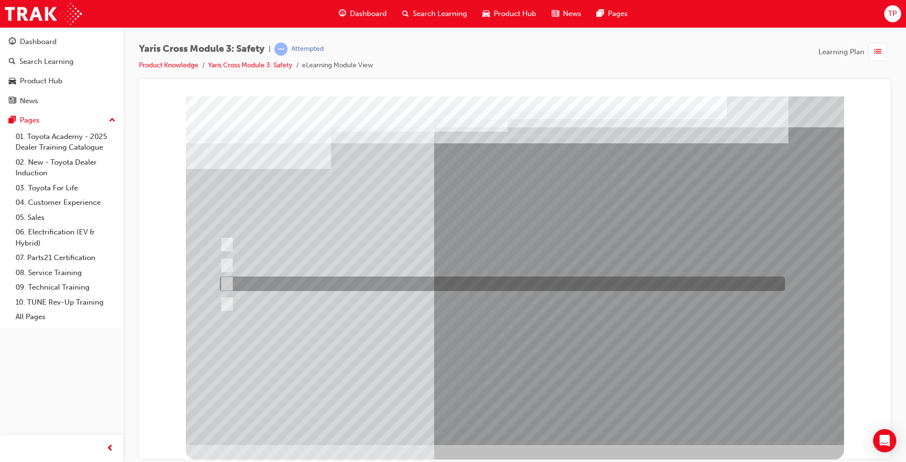
click at [303, 282] on div at bounding box center [500, 283] width 566 height 15
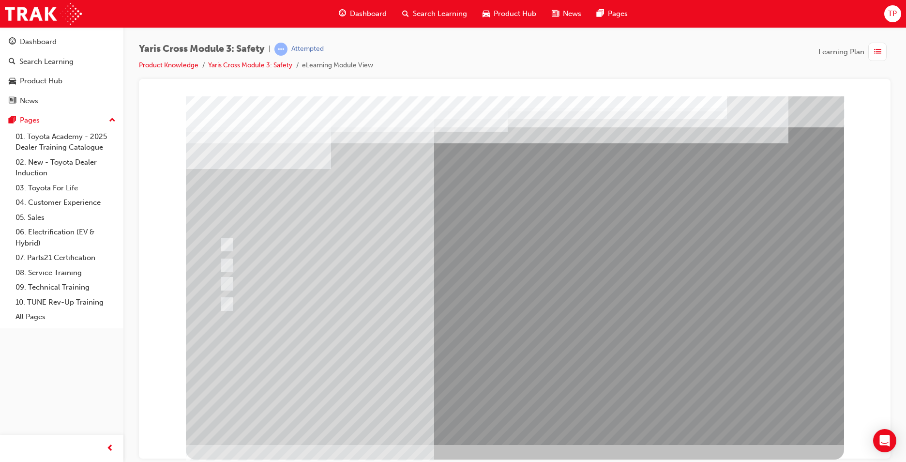
click at [305, 298] on div at bounding box center [500, 304] width 566 height 15
radio input "false"
radio input "true"
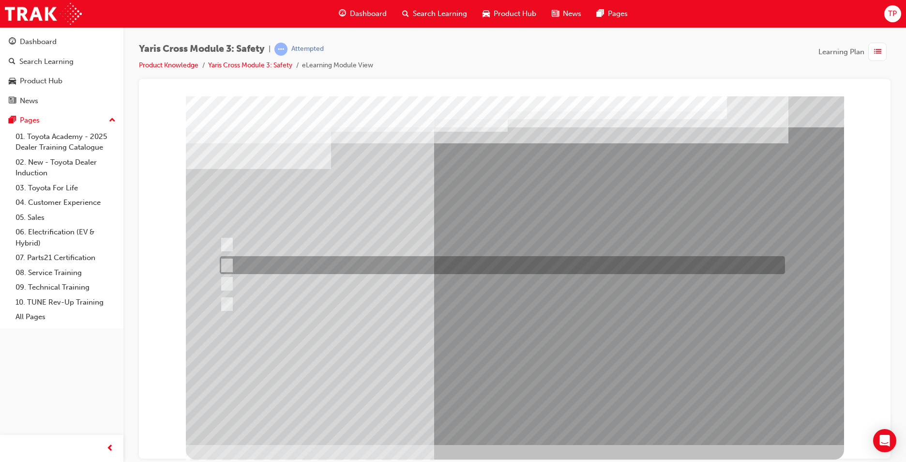
click at [294, 269] on div at bounding box center [500, 265] width 566 height 18
radio input "true"
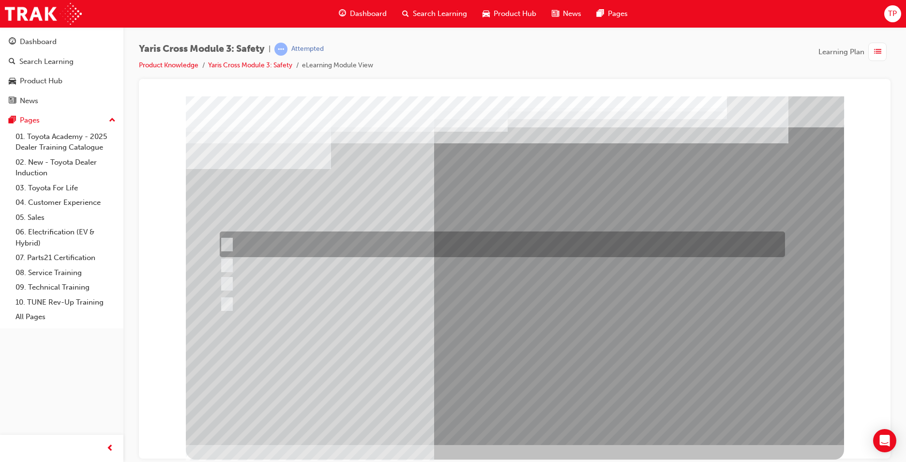
click at [307, 250] on div at bounding box center [500, 244] width 566 height 26
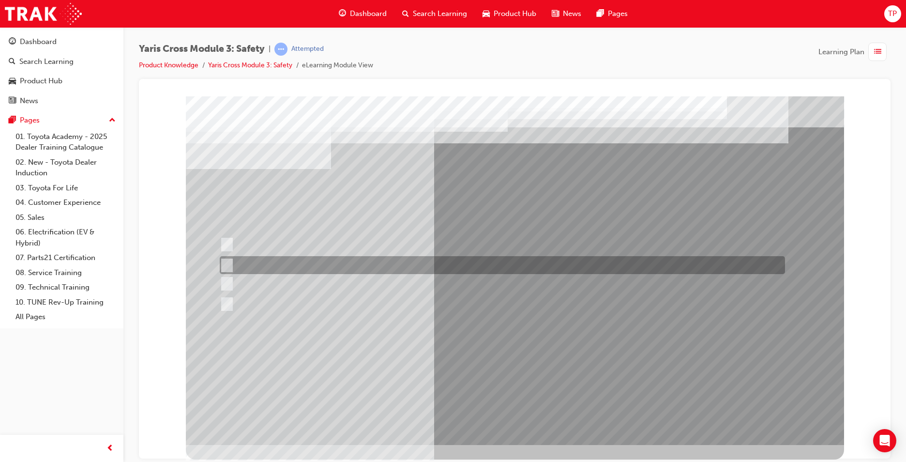
click at [296, 268] on div at bounding box center [500, 265] width 566 height 18
radio input "false"
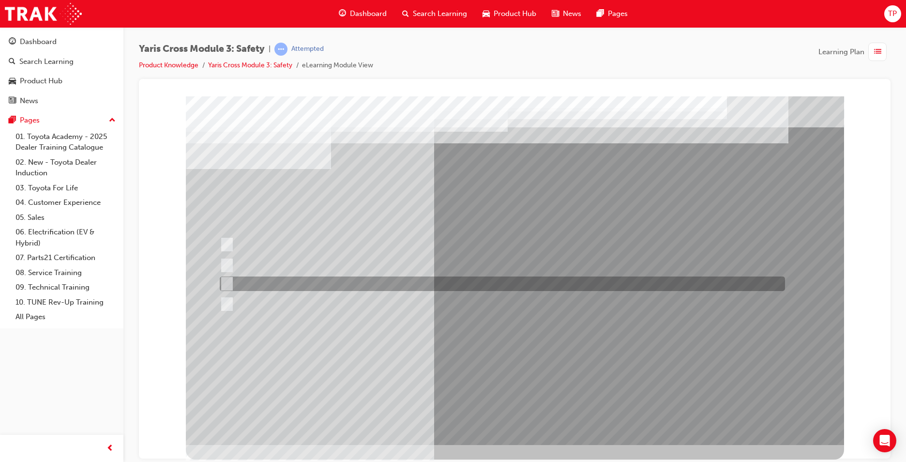
click at [288, 278] on div at bounding box center [500, 283] width 566 height 15
radio input "false"
radio input "true"
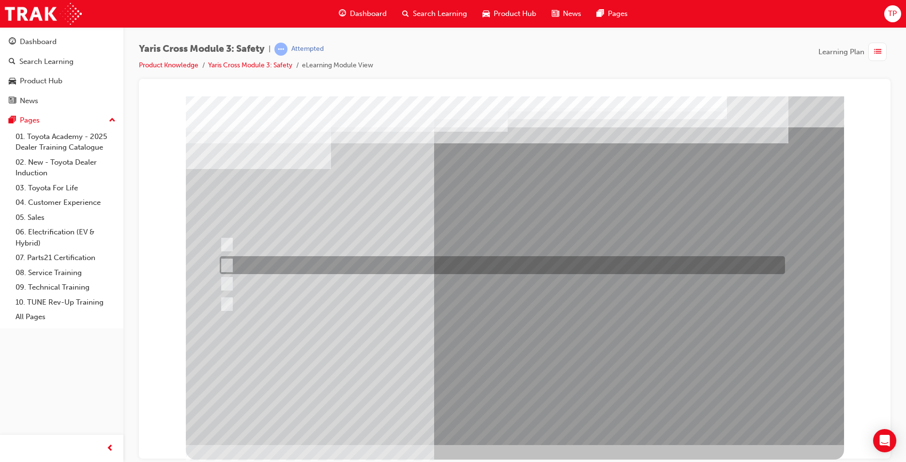
click at [288, 267] on div at bounding box center [500, 265] width 566 height 18
radio input "true"
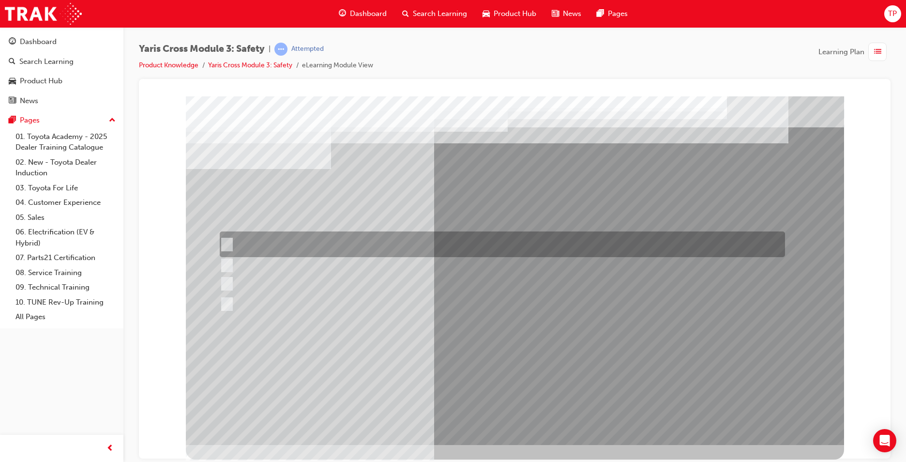
click at [300, 248] on div at bounding box center [500, 244] width 566 height 26
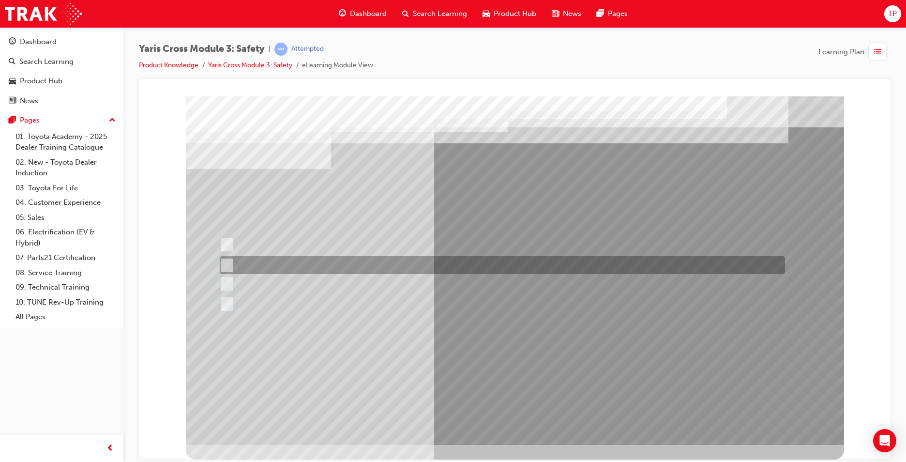
click at [301, 261] on div at bounding box center [500, 265] width 566 height 18
radio input "false"
radio input "true"
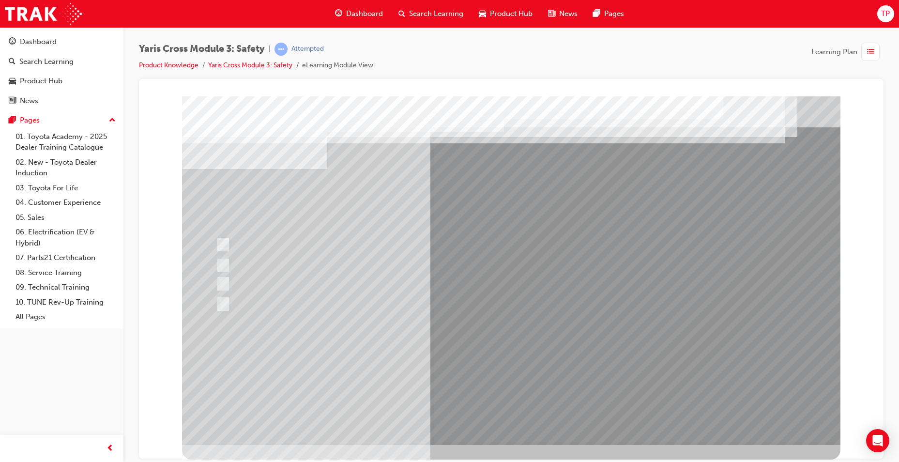
click at [532, 364] on div at bounding box center [511, 270] width 659 height 349
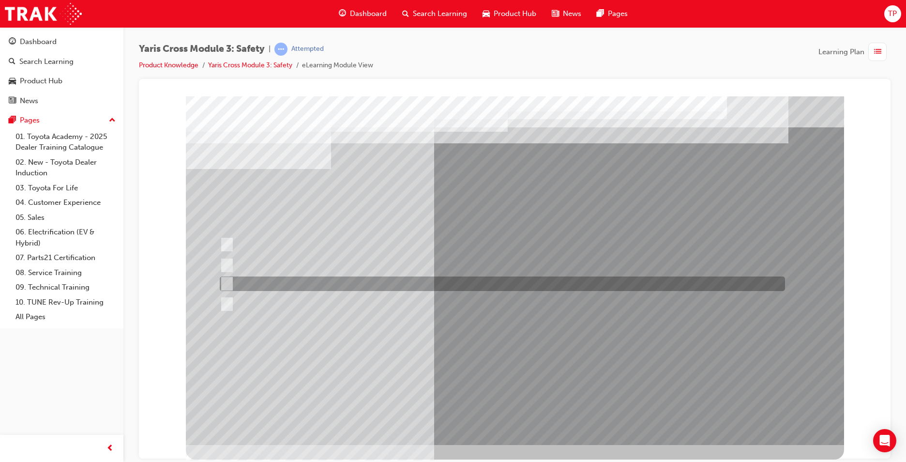
click at [301, 282] on div at bounding box center [500, 283] width 566 height 15
radio input "true"
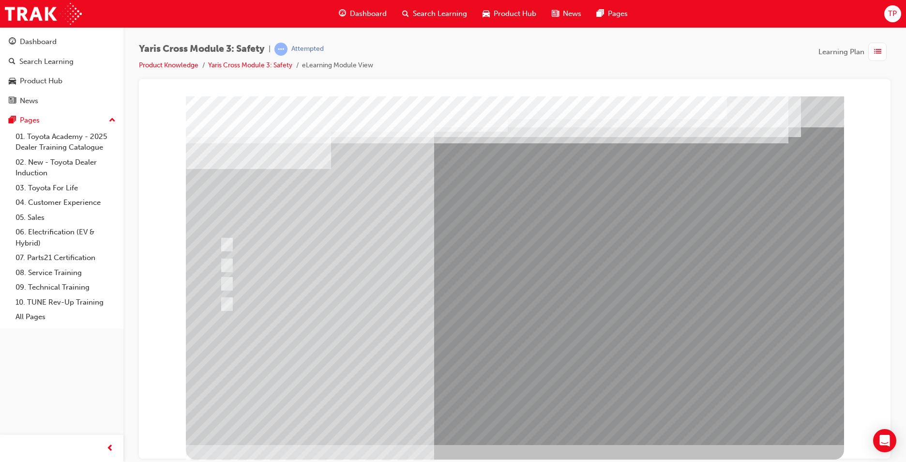
click at [501, 367] on div at bounding box center [515, 270] width 659 height 349
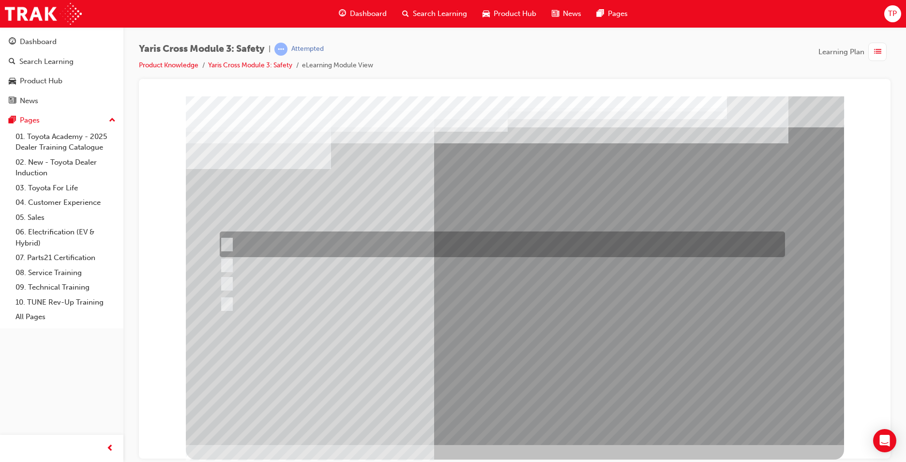
click at [373, 246] on div at bounding box center [500, 244] width 566 height 26
radio input "true"
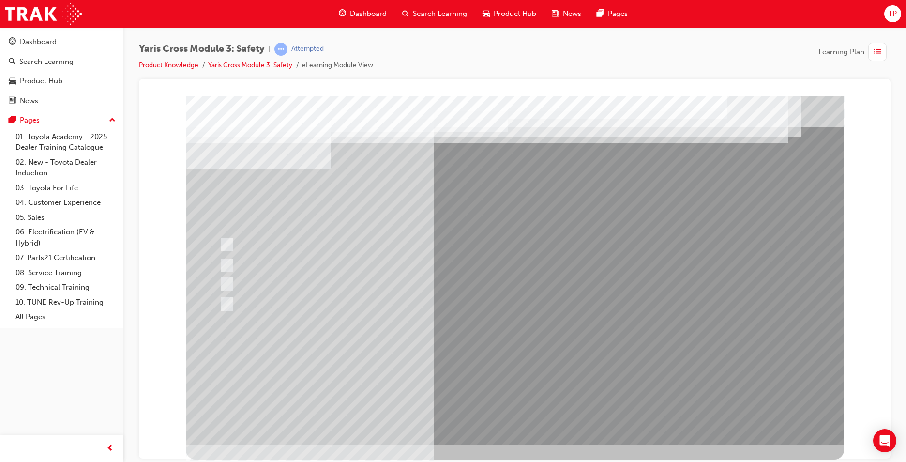
click at [520, 365] on div at bounding box center [515, 270] width 659 height 349
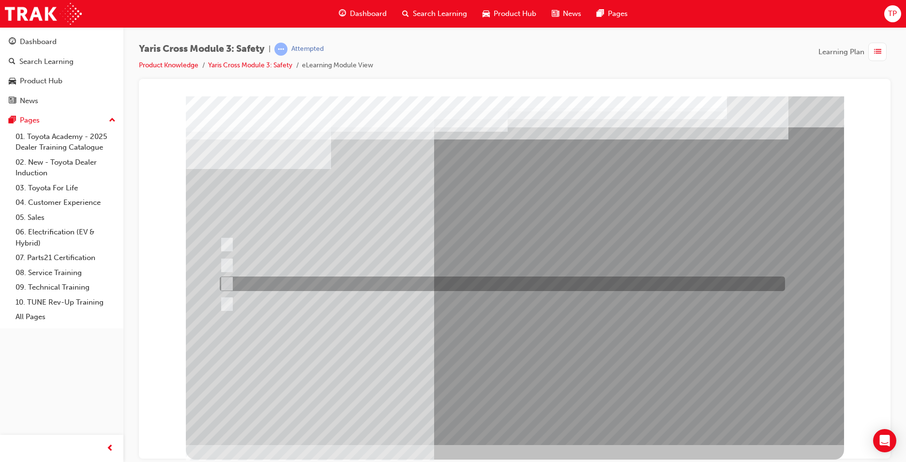
click at [300, 289] on div at bounding box center [500, 283] width 566 height 15
radio input "true"
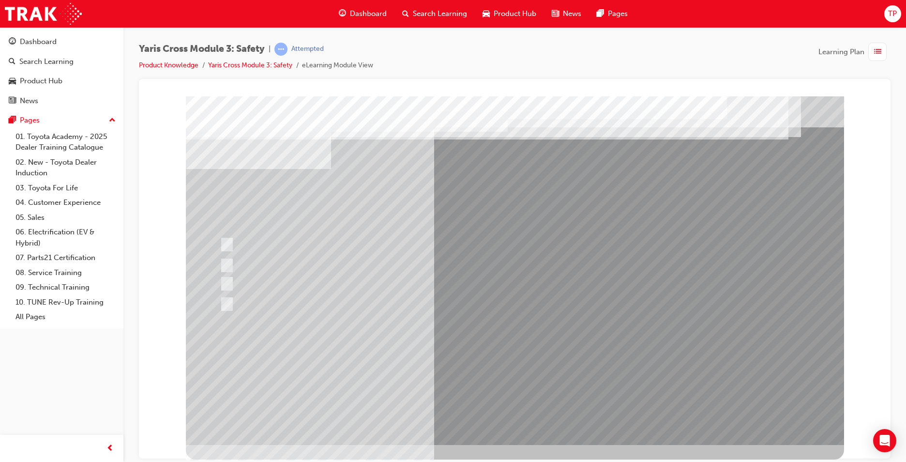
click at [513, 343] on div at bounding box center [515, 270] width 659 height 349
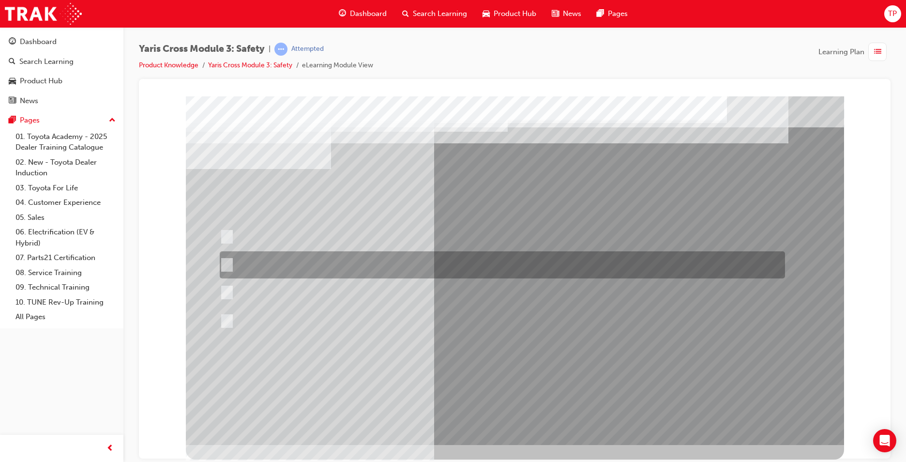
click at [376, 266] on div at bounding box center [500, 264] width 566 height 27
radio input "true"
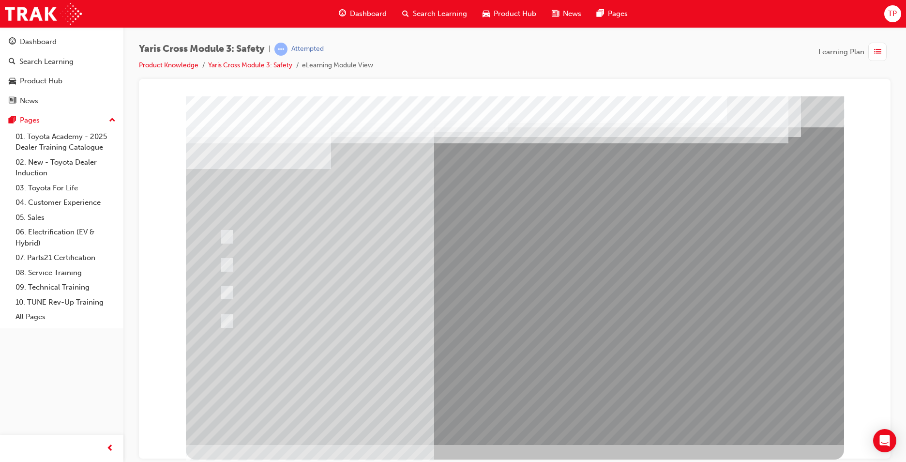
click at [549, 360] on div at bounding box center [515, 270] width 659 height 349
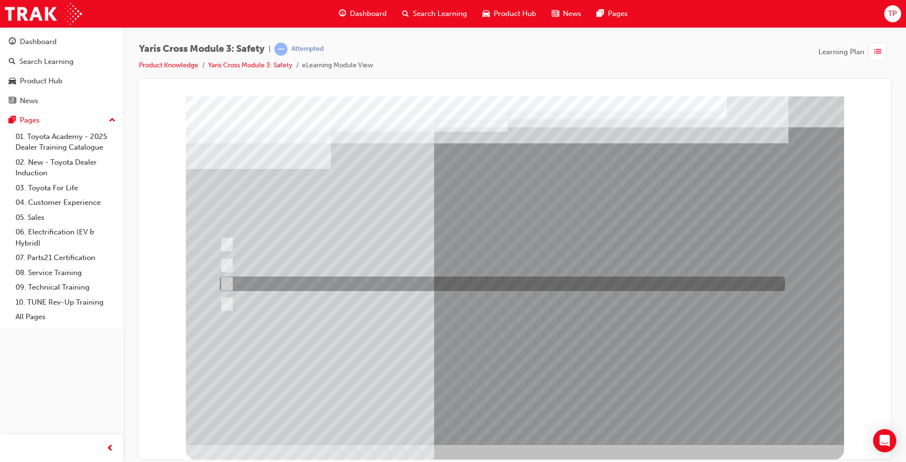
click at [389, 277] on div at bounding box center [500, 283] width 566 height 15
radio input "true"
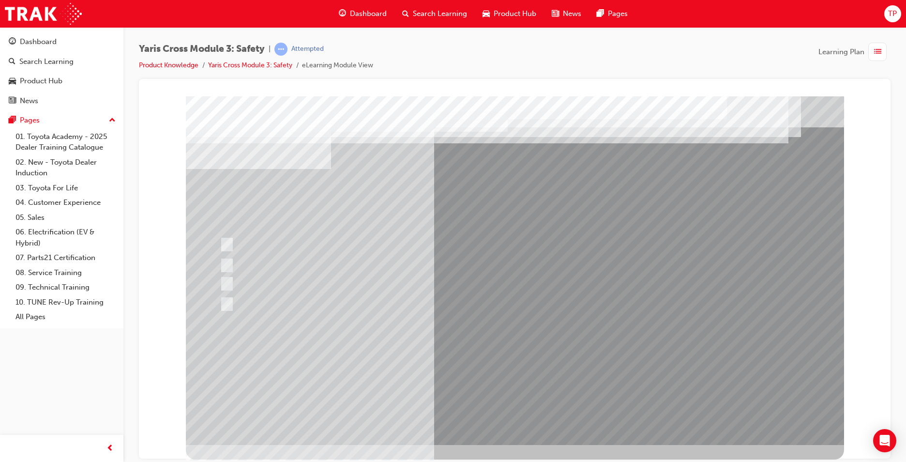
click at [506, 366] on div at bounding box center [515, 270] width 659 height 349
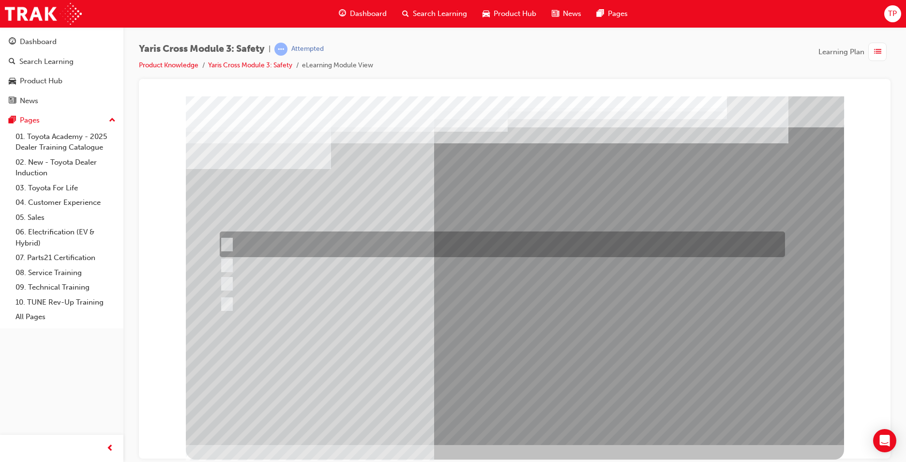
click at [337, 243] on div at bounding box center [500, 244] width 566 height 26
checkbox input "true"
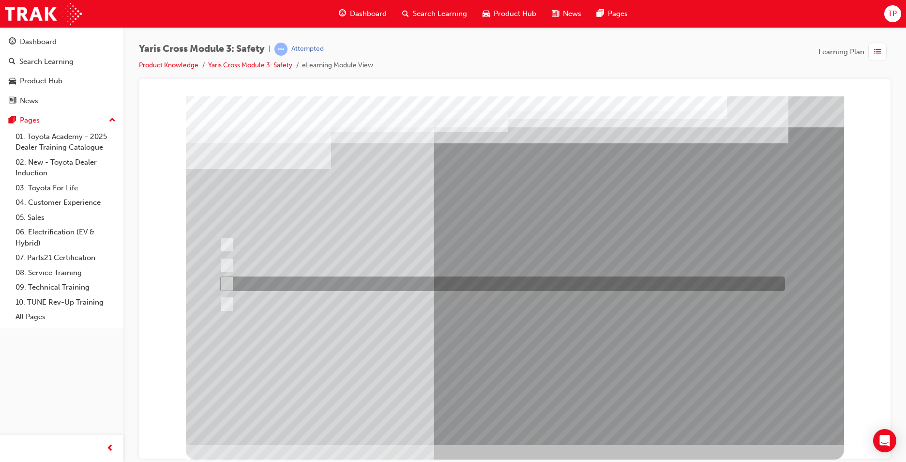
click at [330, 279] on div at bounding box center [500, 283] width 566 height 15
checkbox input "true"
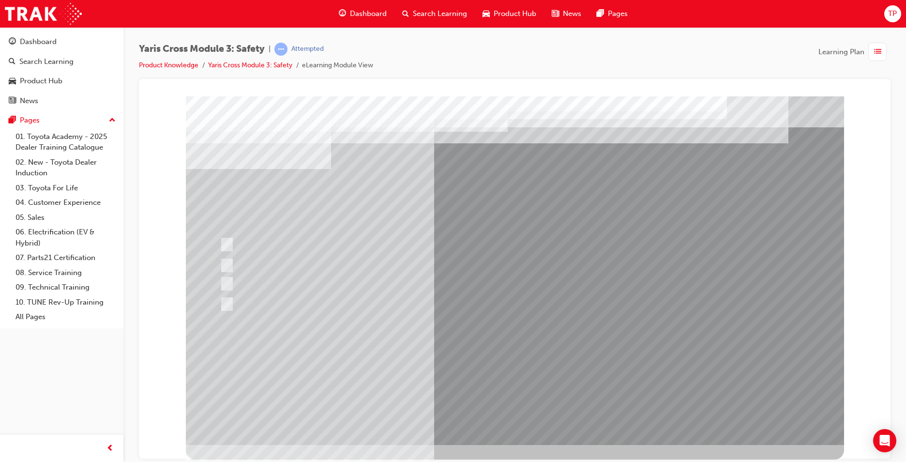
click at [329, 297] on div at bounding box center [500, 304] width 566 height 15
checkbox input "true"
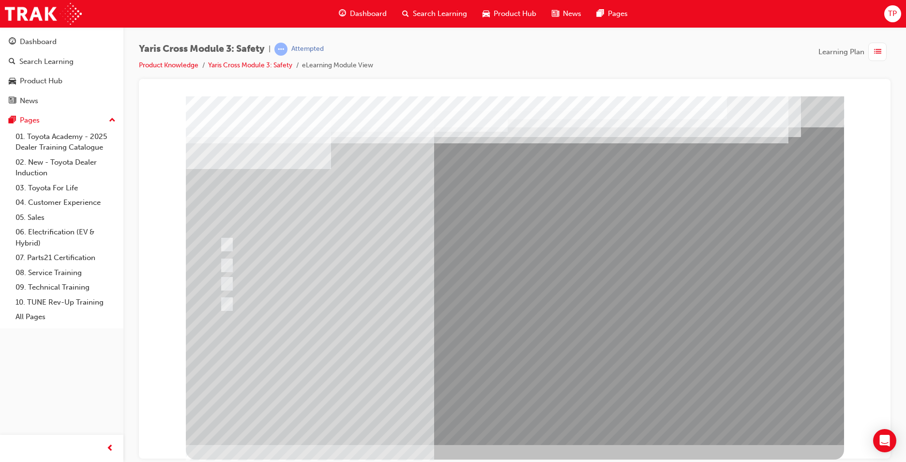
click at [509, 366] on div at bounding box center [515, 270] width 659 height 349
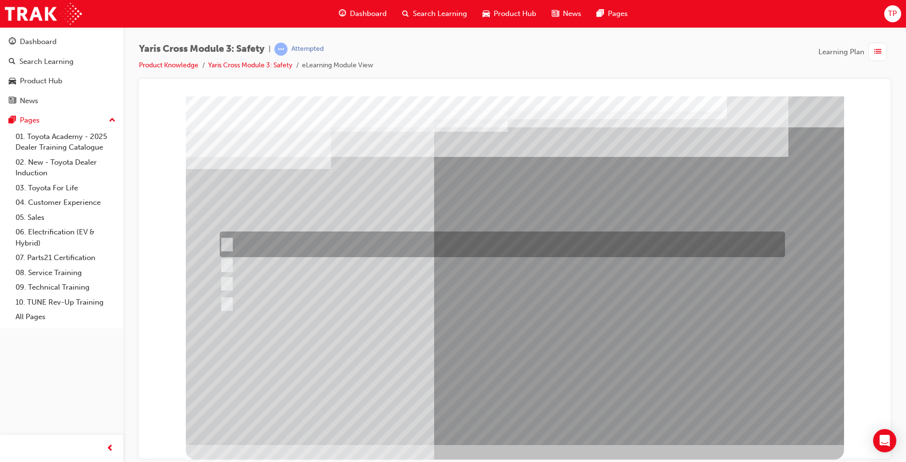
click at [295, 245] on div at bounding box center [500, 244] width 566 height 26
radio input "true"
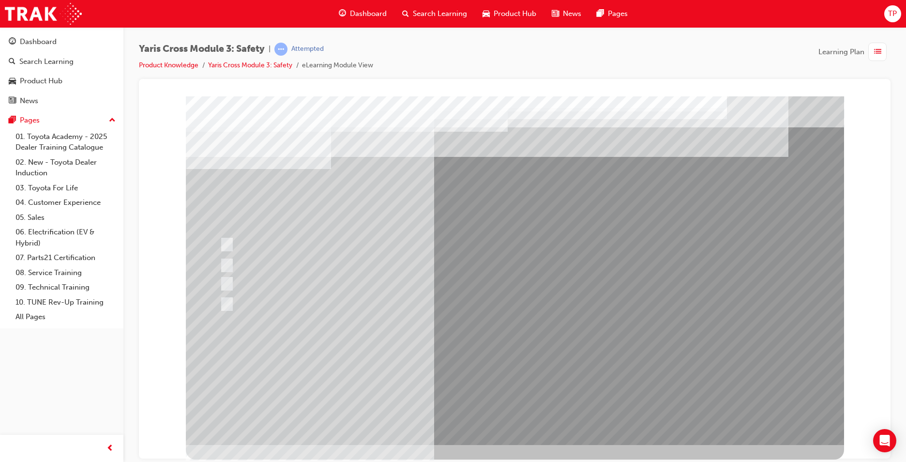
click at [491, 363] on div at bounding box center [515, 270] width 659 height 349
click at [278, 279] on div at bounding box center [500, 283] width 566 height 15
click at [231, 277] on div at bounding box center [500, 283] width 566 height 15
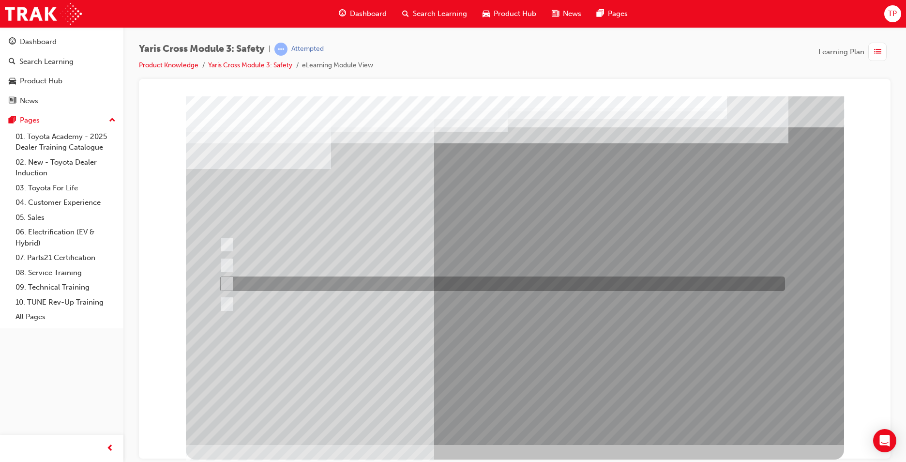
click at [304, 287] on div at bounding box center [500, 283] width 566 height 15
radio input "true"
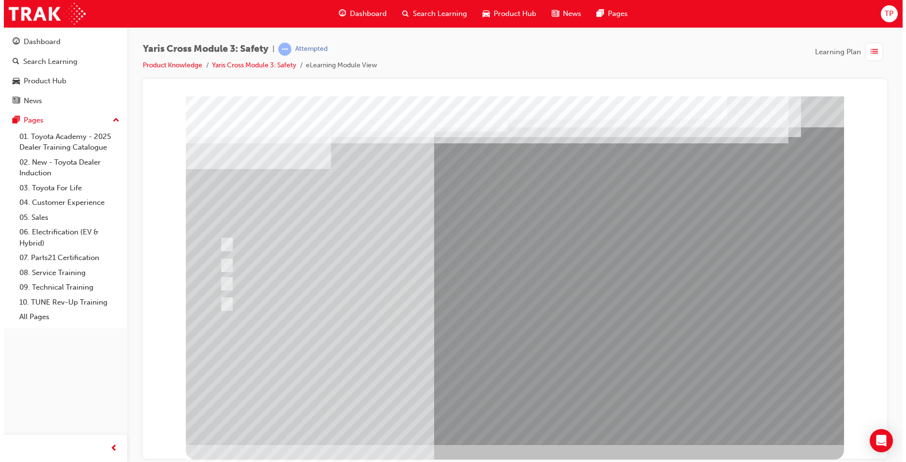
click at [531, 375] on div at bounding box center [514, 270] width 659 height 349
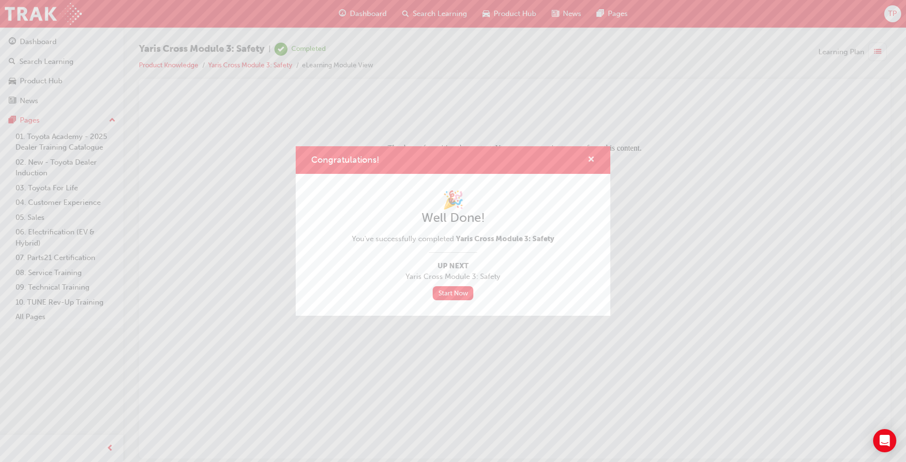
click at [592, 158] on span "cross-icon" at bounding box center [591, 160] width 7 height 9
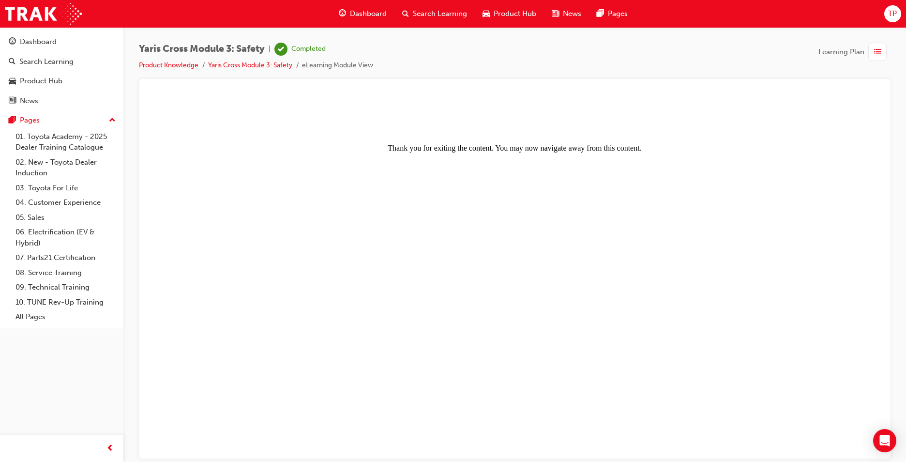
click at [358, 8] on div "Dashboard" at bounding box center [362, 14] width 63 height 20
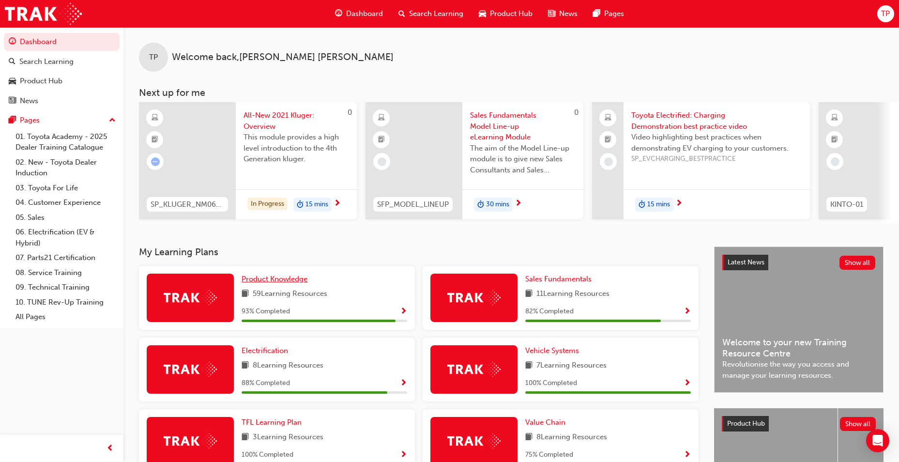
click at [306, 282] on span "Product Knowledge" at bounding box center [275, 279] width 66 height 9
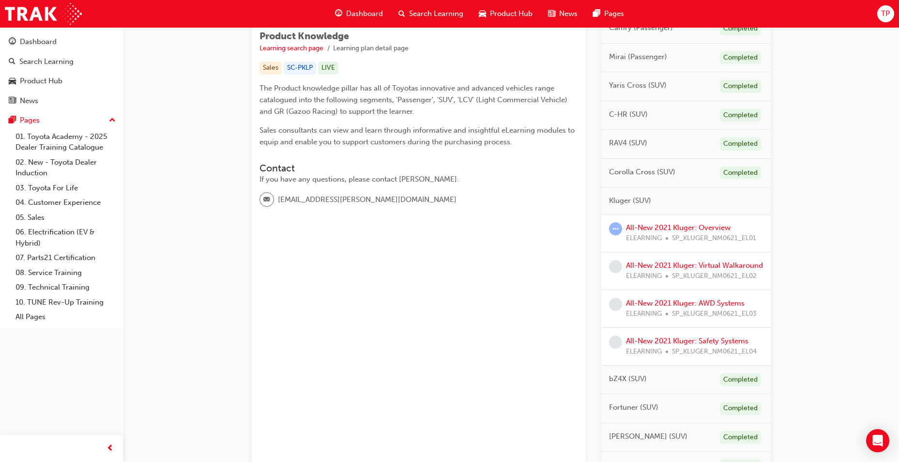
scroll to position [194, 0]
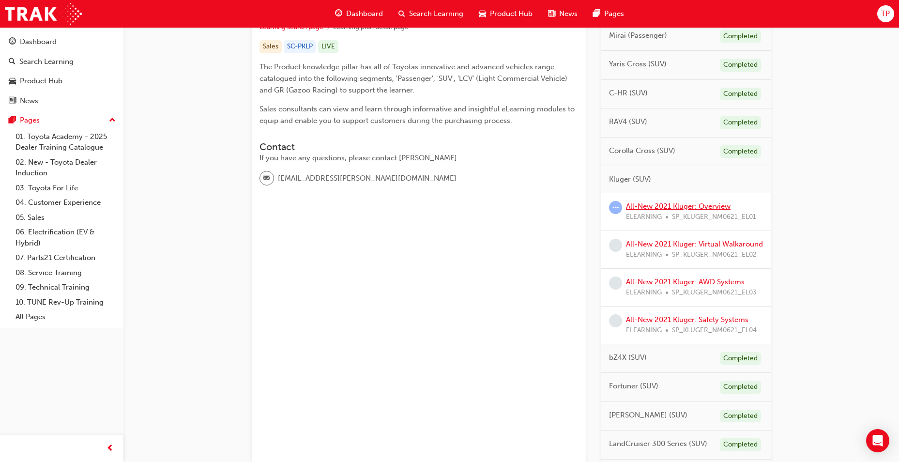
click at [687, 202] on link "All-New 2021 Kluger: Overview" at bounding box center [678, 206] width 105 height 9
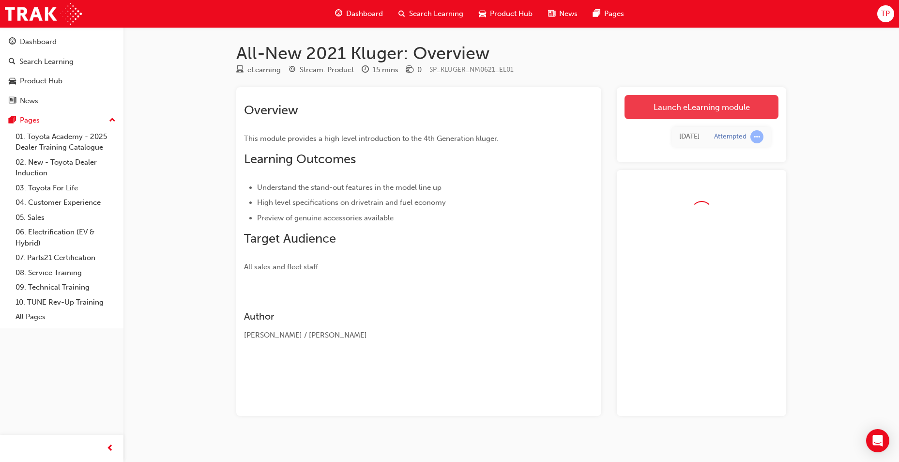
click at [704, 114] on link "Launch eLearning module" at bounding box center [702, 107] width 154 height 24
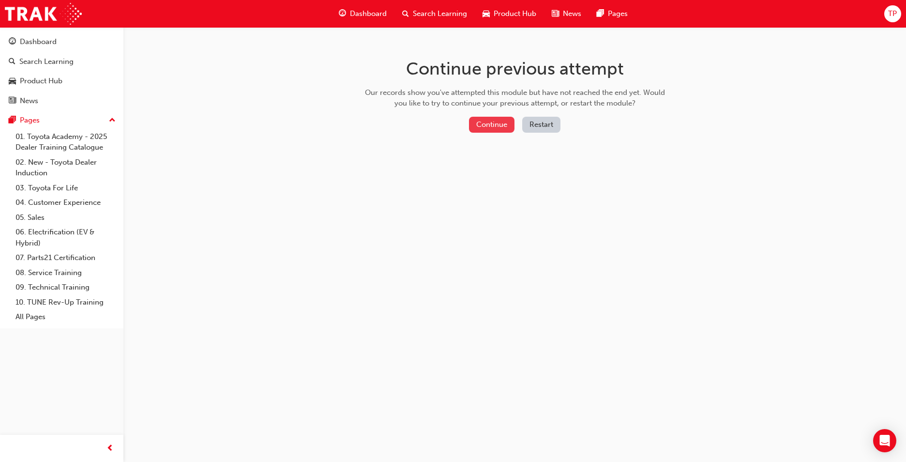
click at [478, 126] on button "Continue" at bounding box center [492, 125] width 46 height 16
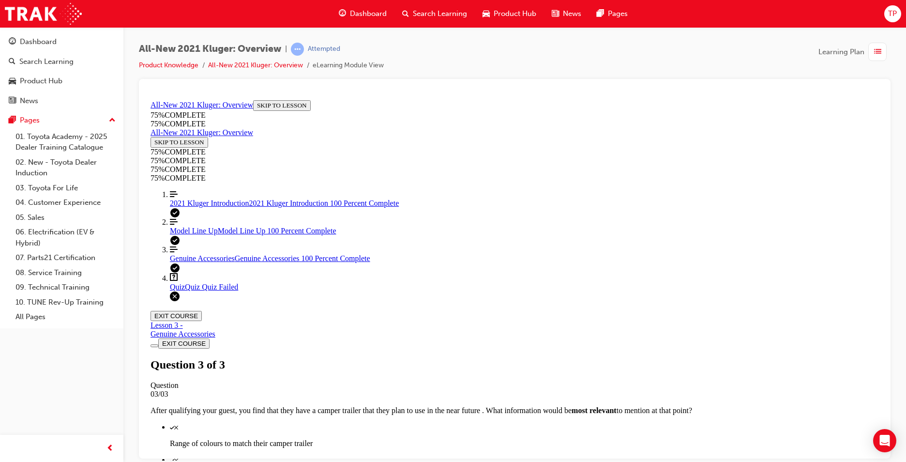
scroll to position [33, 0]
click at [190, 207] on span "2021 Kluger Introduction" at bounding box center [209, 203] width 79 height 8
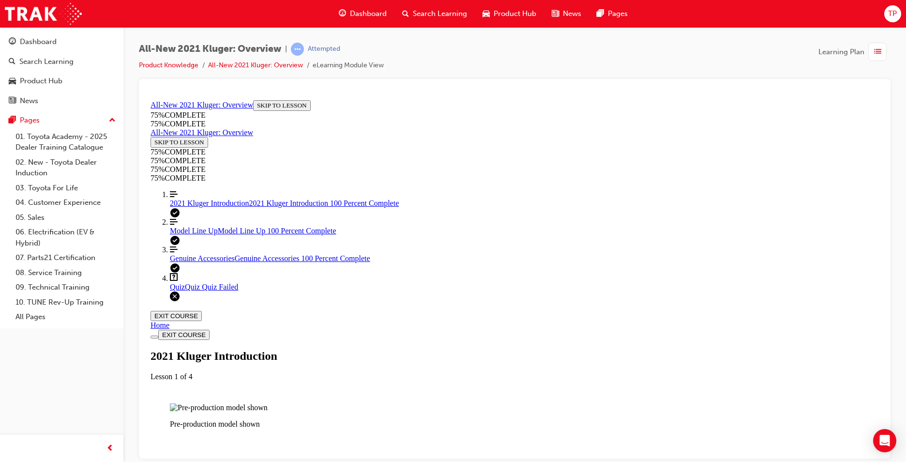
scroll to position [1074, 0]
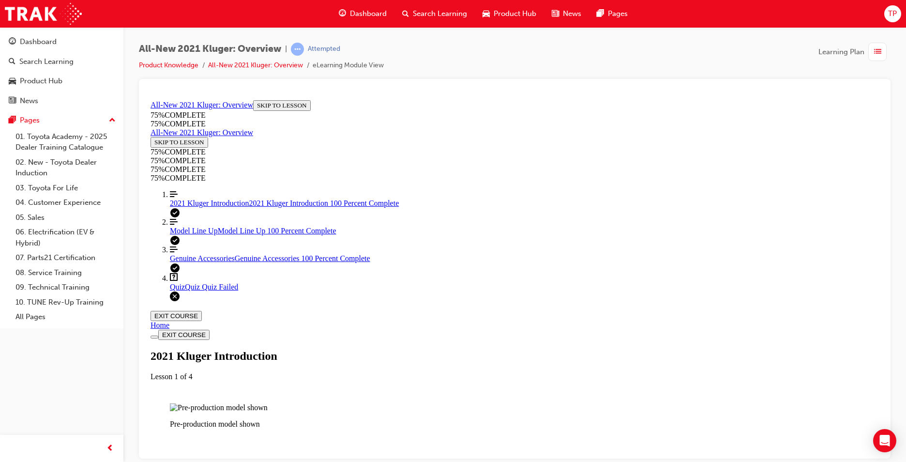
click at [216, 291] on link "Question box Question mark inside of a square Quiz Quiz Quiz Failed" at bounding box center [524, 282] width 709 height 18
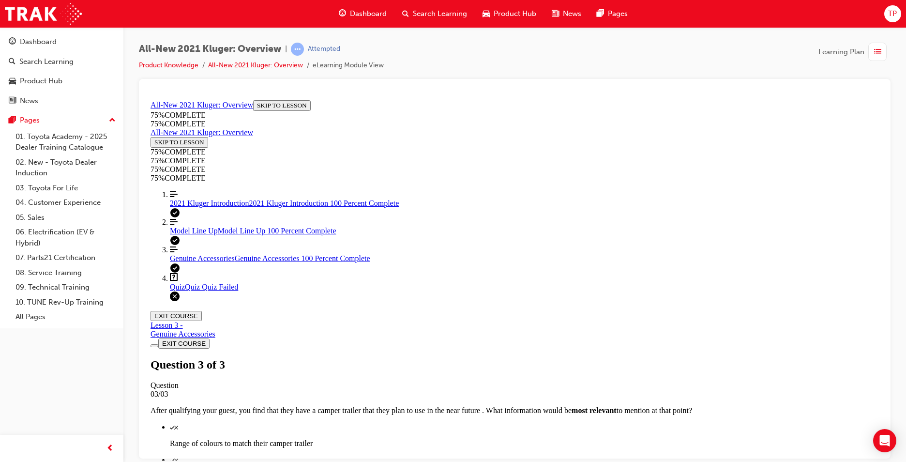
scroll to position [137, 0]
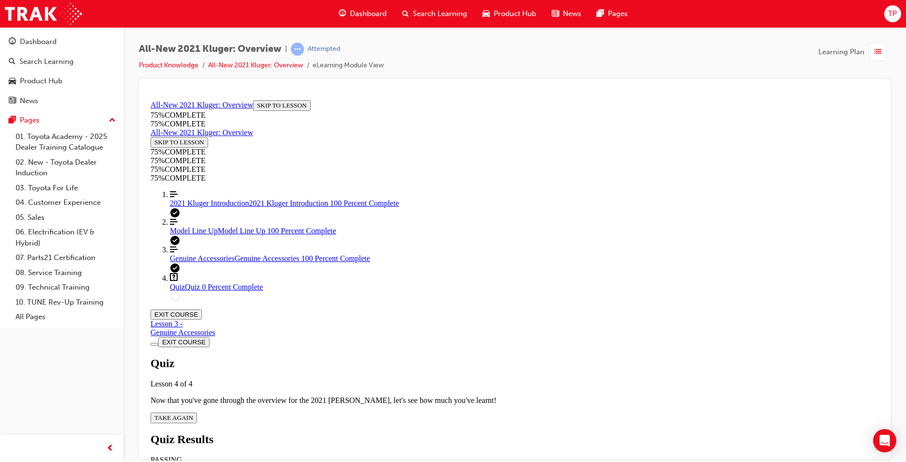
click at [193, 414] on span "TAKE AGAIN" at bounding box center [173, 417] width 39 height 7
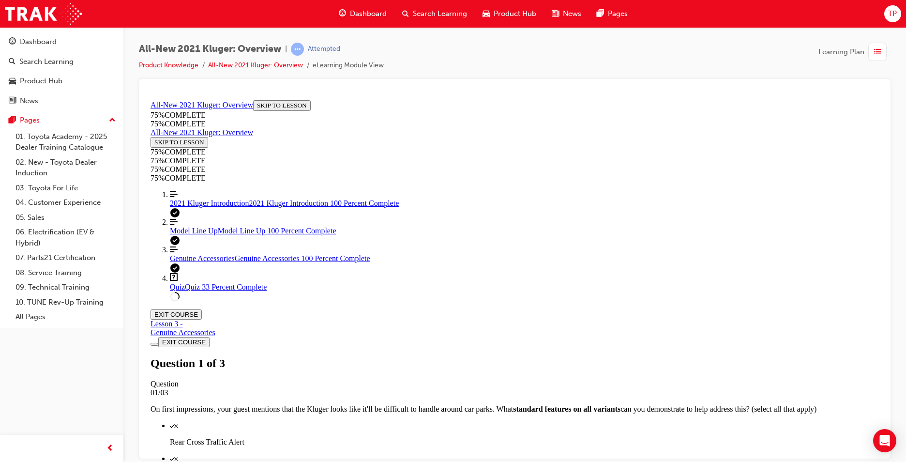
scroll to position [84, 0]
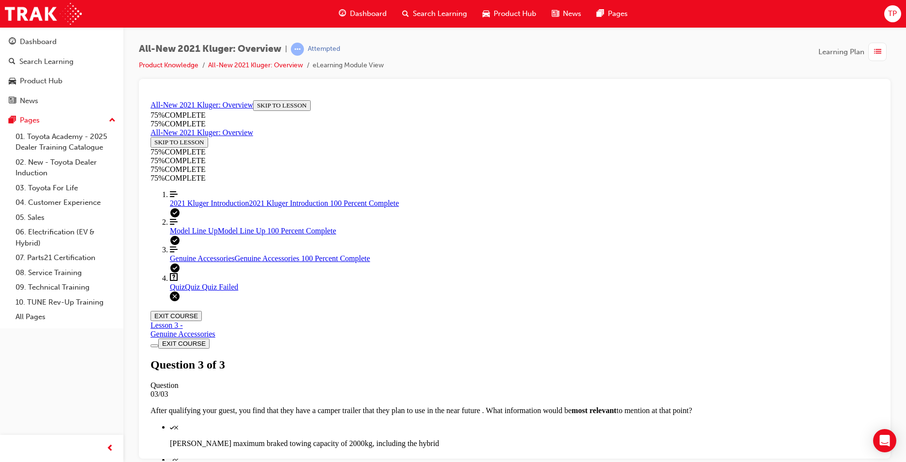
scroll to position [137, 0]
click at [221, 207] on link "Align left Three vertical lines aligned to the left 2021 Kluger Introduction 20…" at bounding box center [524, 198] width 709 height 17
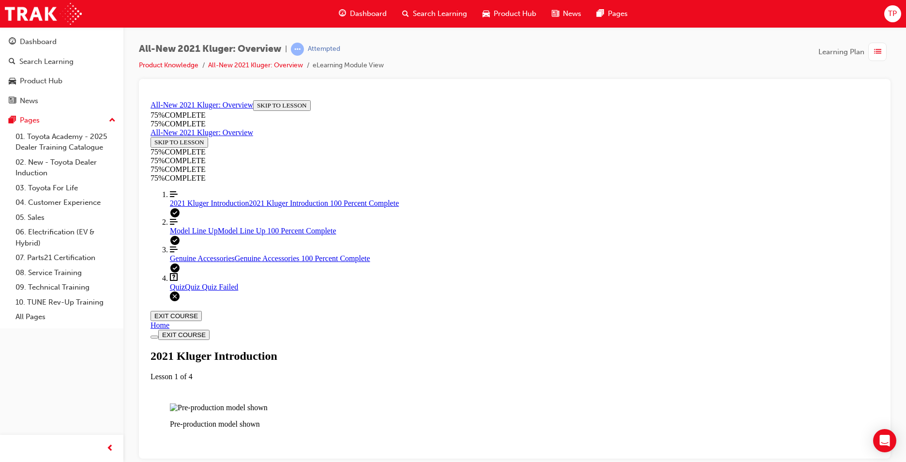
scroll to position [1123, 0]
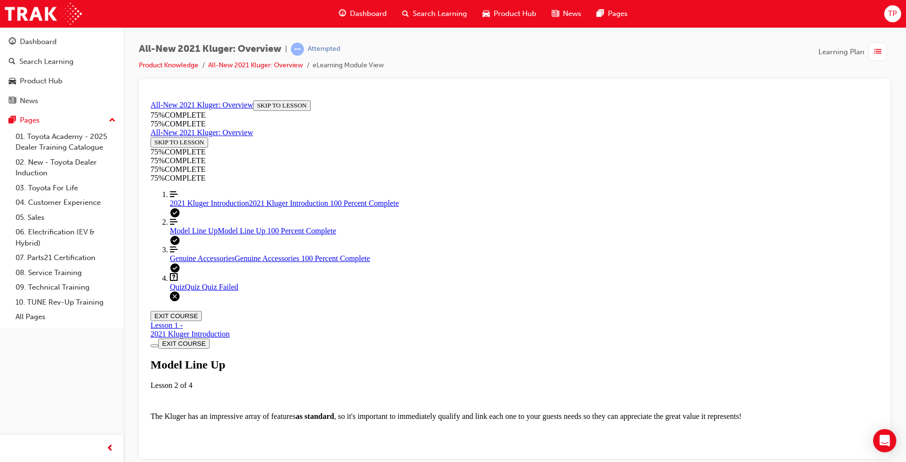
scroll to position [2817, 0]
click at [226, 291] on div "Quiz Quiz Quiz Failed" at bounding box center [524, 286] width 709 height 9
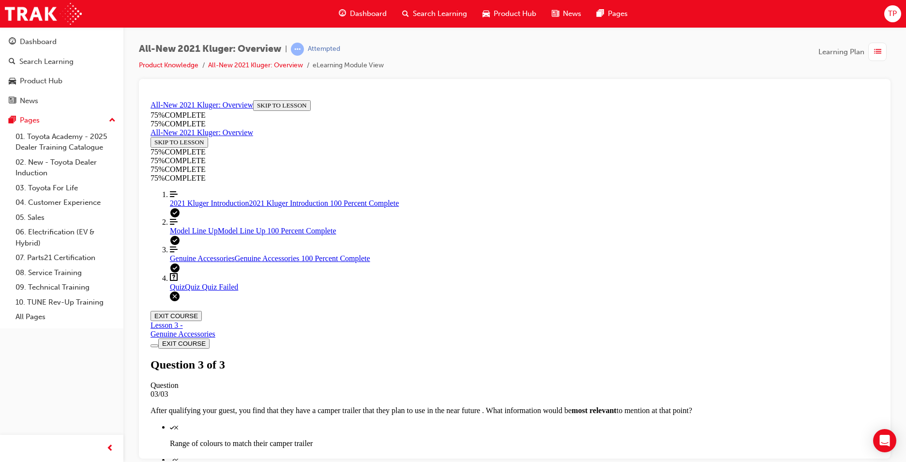
scroll to position [137, 0]
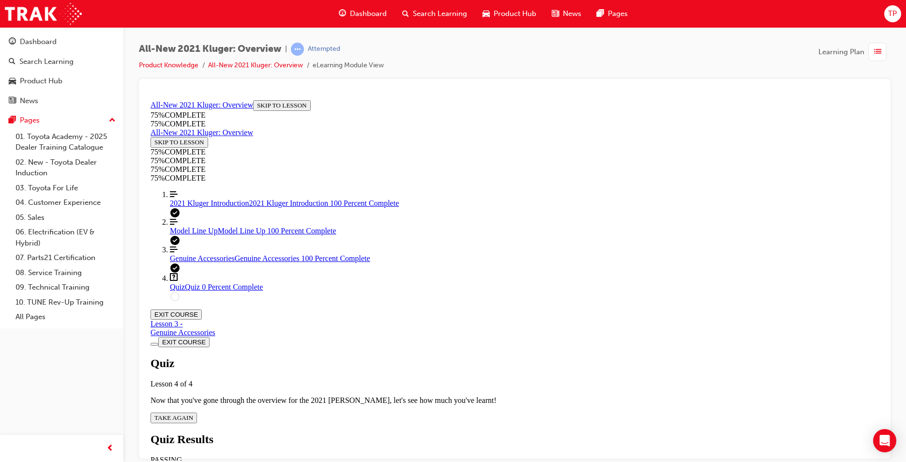
scroll to position [35, 0]
click at [193, 414] on span "TAKE AGAIN" at bounding box center [173, 417] width 39 height 7
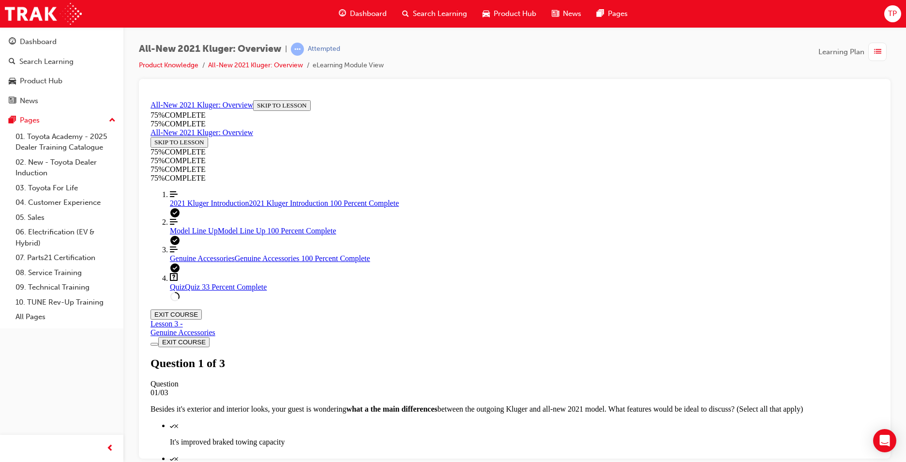
scroll to position [120, 0]
drag, startPoint x: 519, startPoint y: 347, endPoint x: 516, endPoint y: 335, distance: 12.4
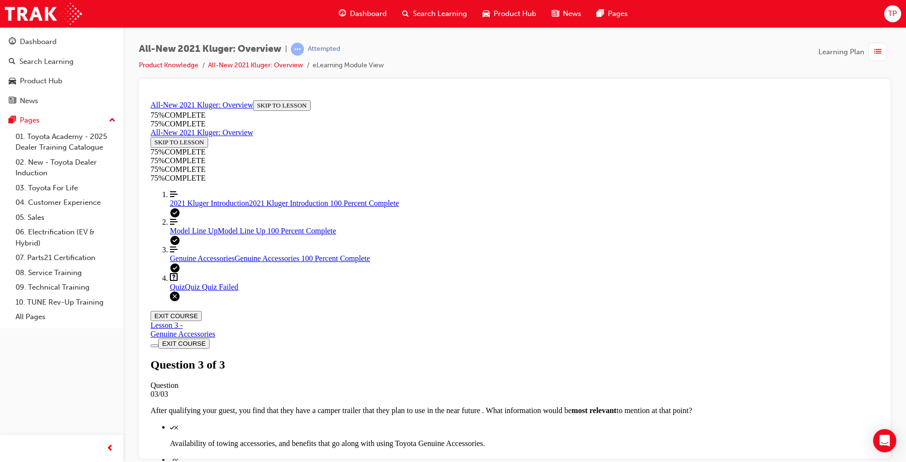
scroll to position [137, 0]
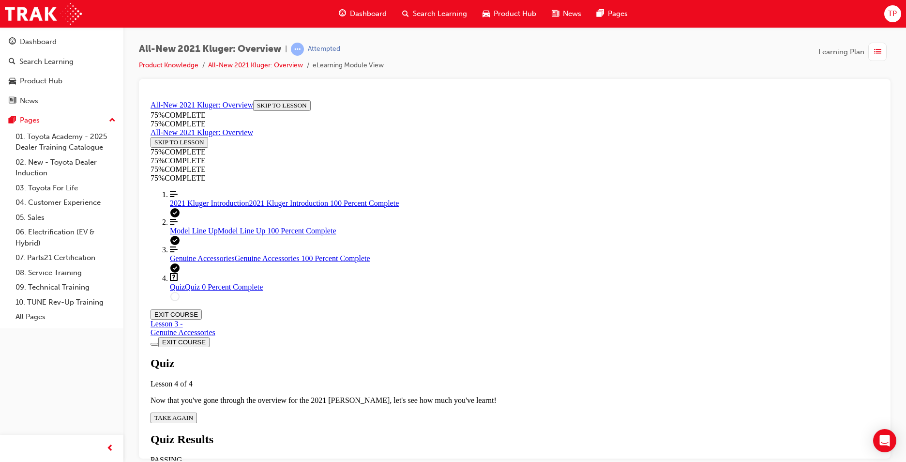
scroll to position [35, 0]
click at [437, 356] on div "Quiz Lesson 4 of 4 Now that you've gone through the overview for the 2021 [PERS…" at bounding box center [515, 389] width 729 height 66
click at [441, 356] on div "Quiz Lesson 4 of 4 Now that you've gone through the overview for the 2021 [PERS…" at bounding box center [515, 389] width 729 height 66
click at [442, 356] on div "Quiz Lesson 4 of 4 Now that you've gone through the overview for the 2021 [PERS…" at bounding box center [515, 389] width 729 height 66
click at [444, 356] on div "Quiz Lesson 4 of 4 Now that you've gone through the overview for the 2021 [PERS…" at bounding box center [515, 389] width 729 height 66
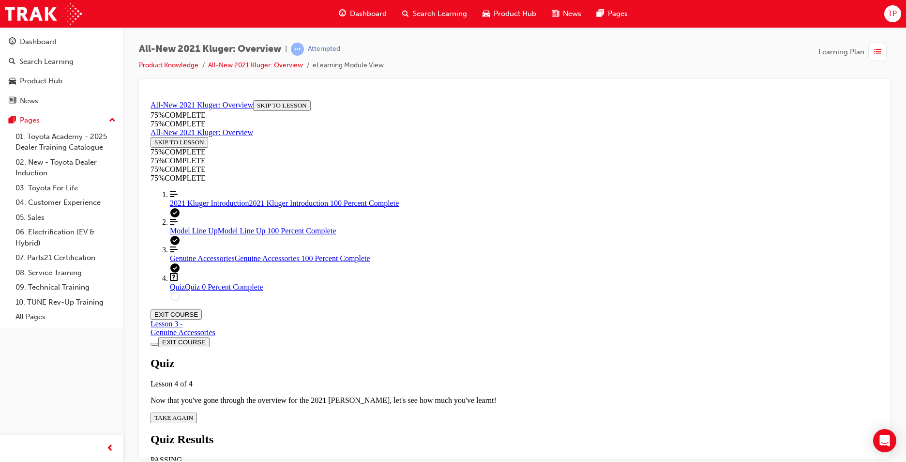
click at [193, 414] on span "TAKE AGAIN" at bounding box center [173, 417] width 39 height 7
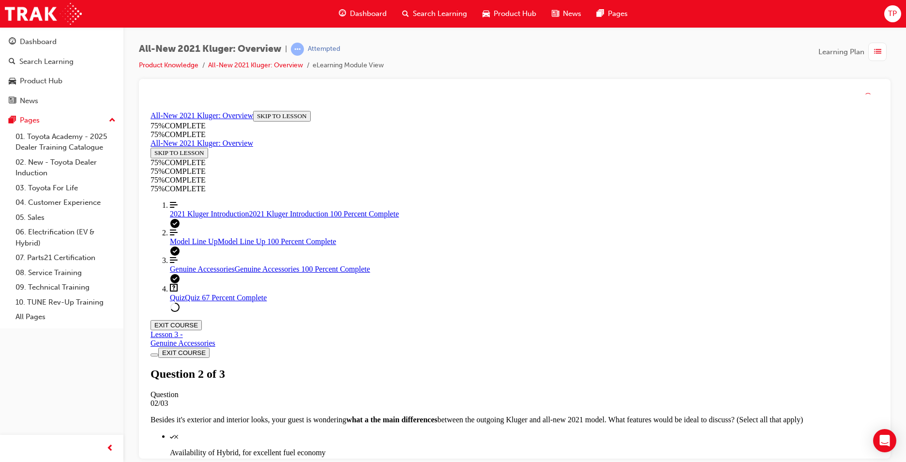
scroll to position [35, 0]
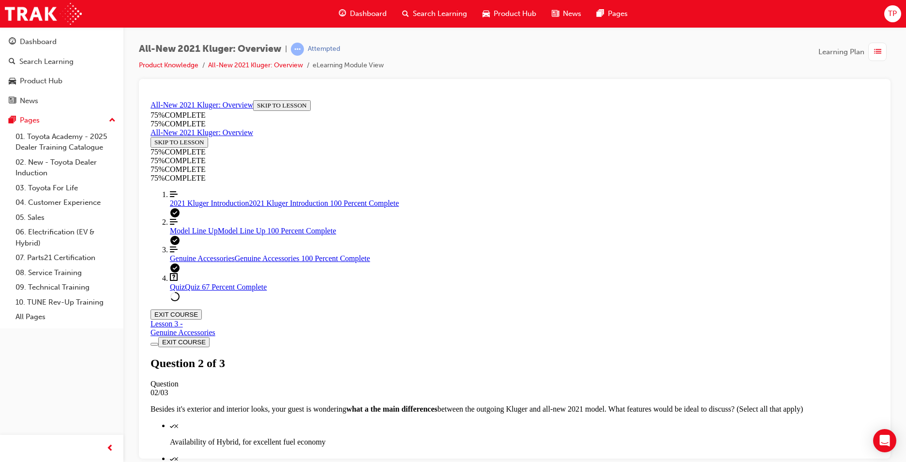
click at [202, 310] on button "EXIT COURSE" at bounding box center [176, 315] width 51 height 10
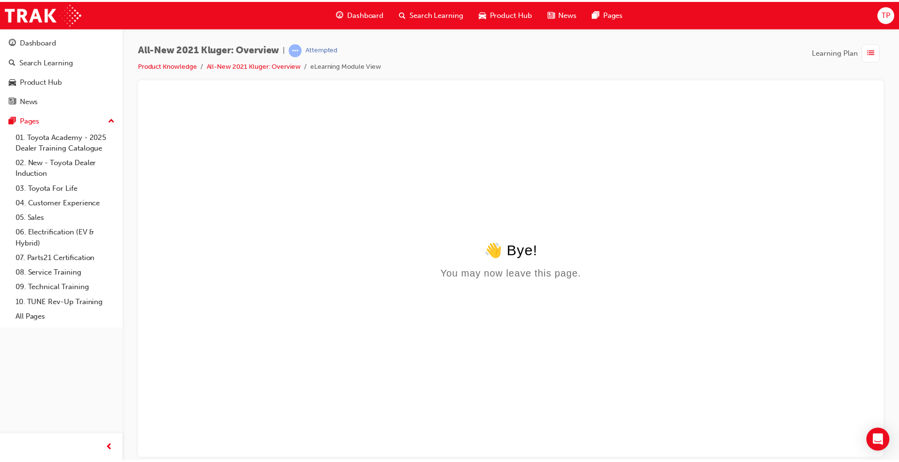
scroll to position [0, 0]
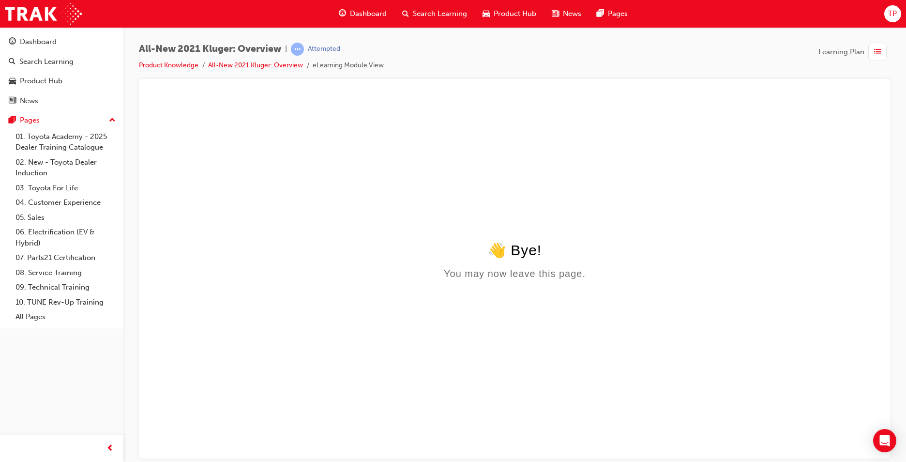
click at [323, 50] on div "Attempted" at bounding box center [324, 49] width 32 height 9
click at [312, 47] on div "Attempted" at bounding box center [324, 49] width 32 height 9
click at [328, 48] on div "Attempted" at bounding box center [324, 49] width 32 height 9
click at [371, 21] on div "Dashboard" at bounding box center [362, 14] width 63 height 20
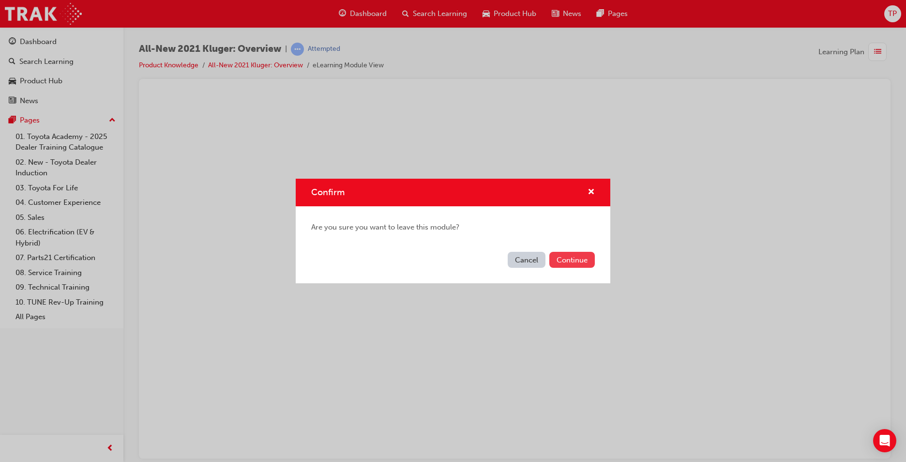
click at [562, 255] on button "Continue" at bounding box center [573, 260] width 46 height 16
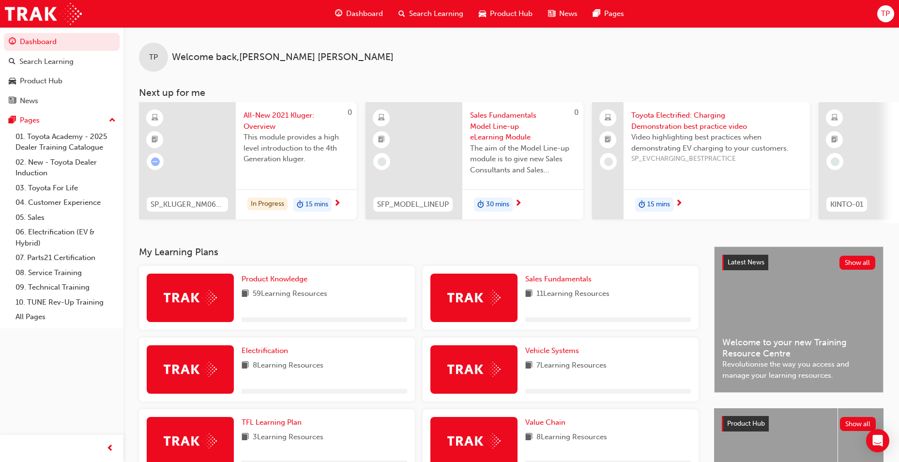
click at [367, 11] on span "Dashboard" at bounding box center [364, 13] width 37 height 11
click at [359, 11] on span "Dashboard" at bounding box center [364, 13] width 37 height 11
drag, startPoint x: 341, startPoint y: 13, endPoint x: 327, endPoint y: 70, distance: 59.0
click at [340, 14] on span "guage-icon" at bounding box center [338, 14] width 7 height 12
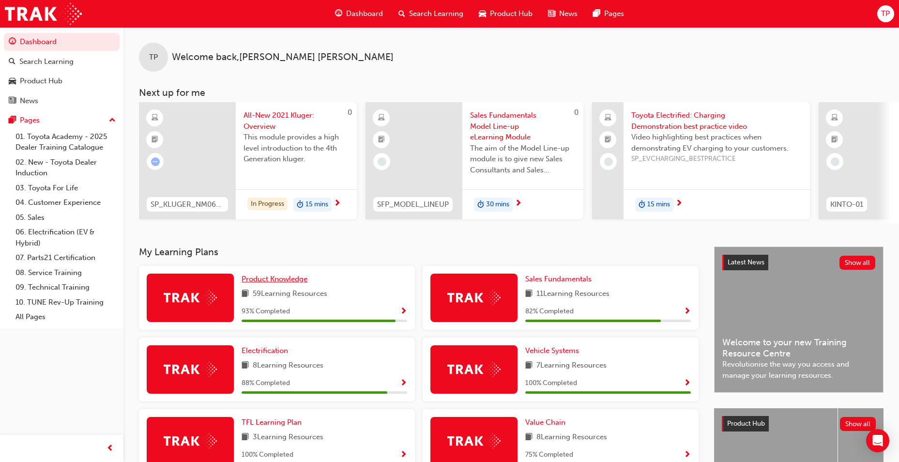
click at [292, 277] on link "Product Knowledge" at bounding box center [277, 279] width 70 height 11
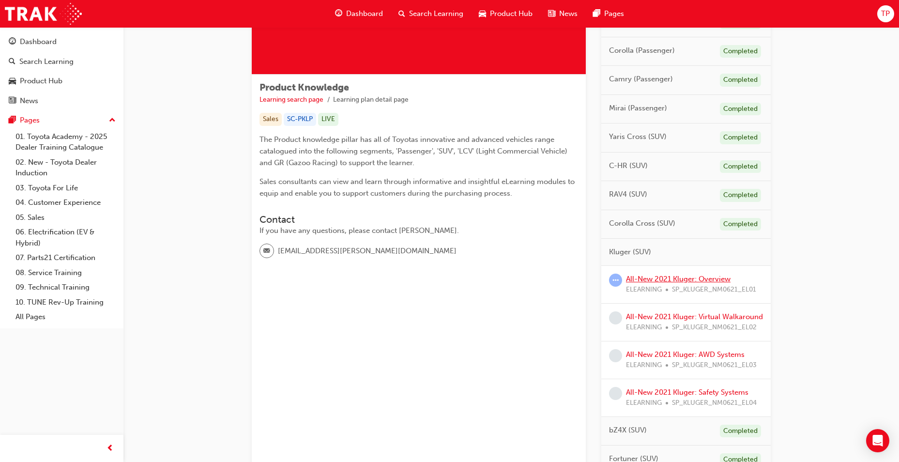
click at [658, 277] on link "All-New 2021 Kluger: Overview" at bounding box center [678, 279] width 105 height 9
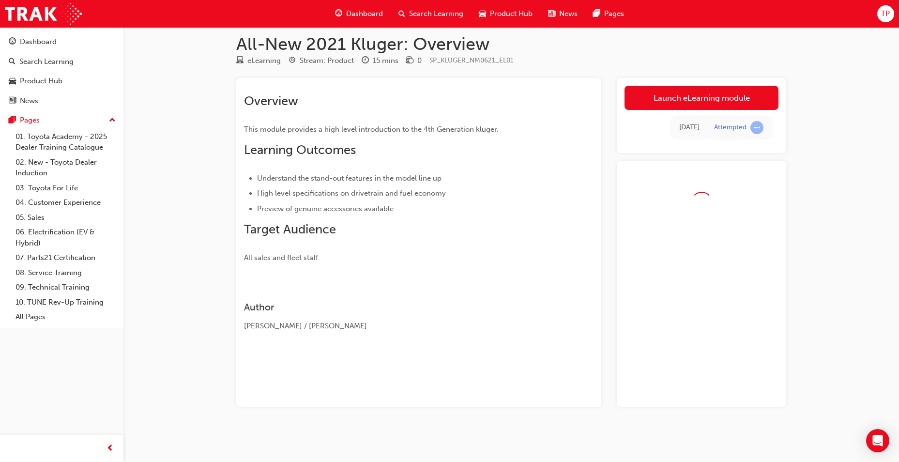
scroll to position [36, 0]
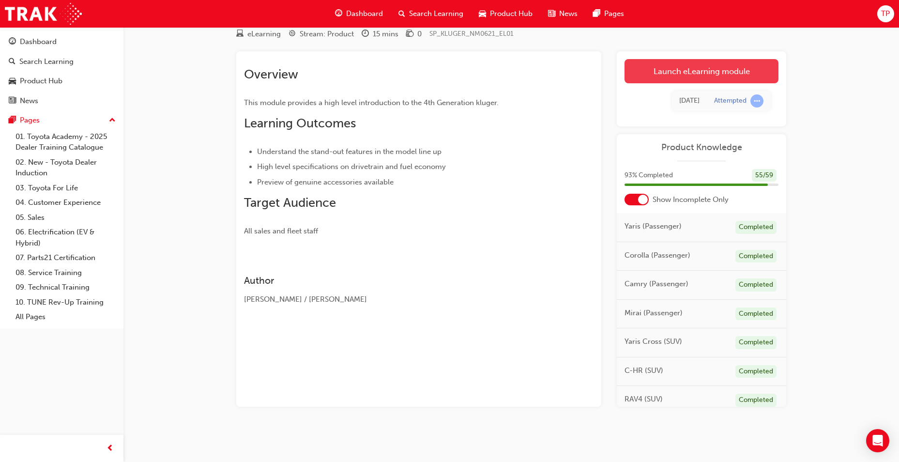
click at [664, 72] on link "Launch eLearning module" at bounding box center [702, 71] width 154 height 24
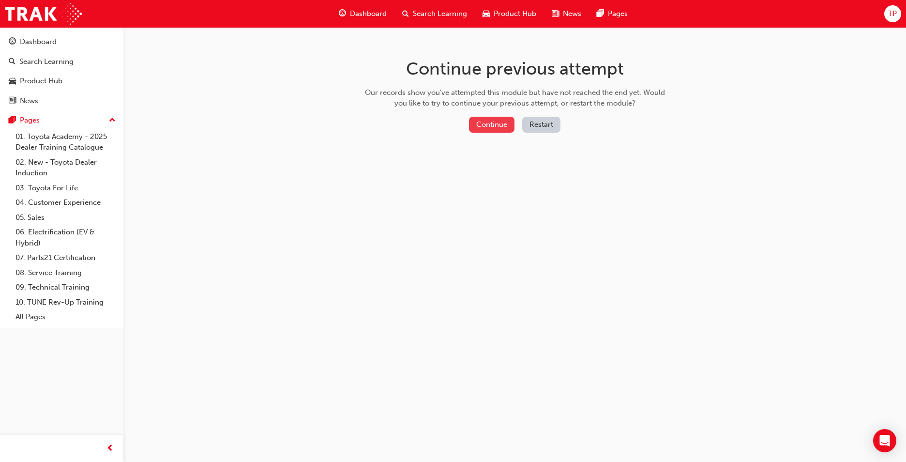
click at [490, 129] on button "Continue" at bounding box center [492, 125] width 46 height 16
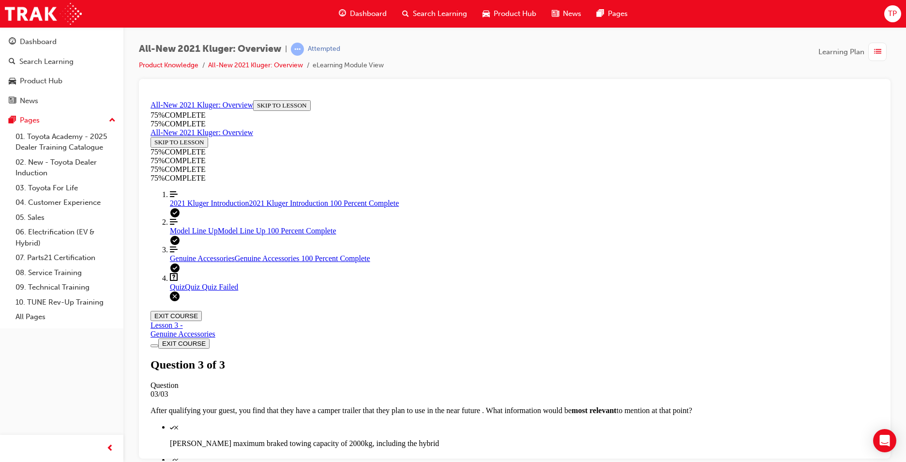
scroll to position [137, 0]
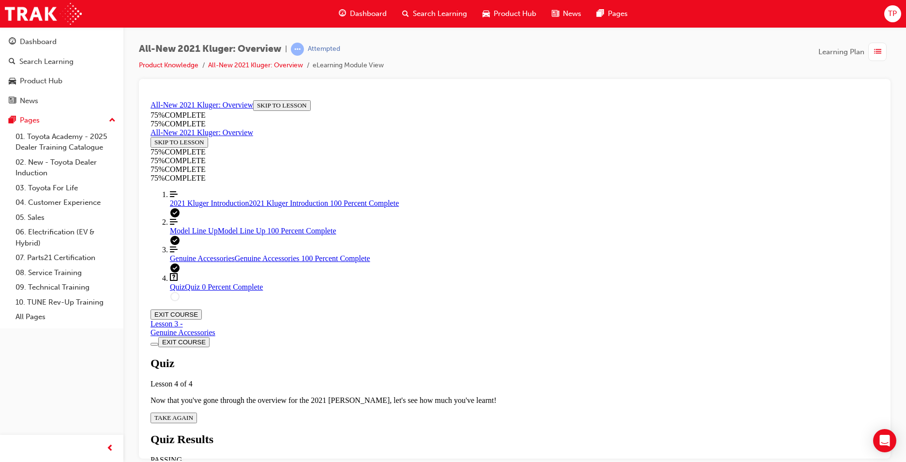
click at [193, 414] on span "TAKE AGAIN" at bounding box center [173, 417] width 39 height 7
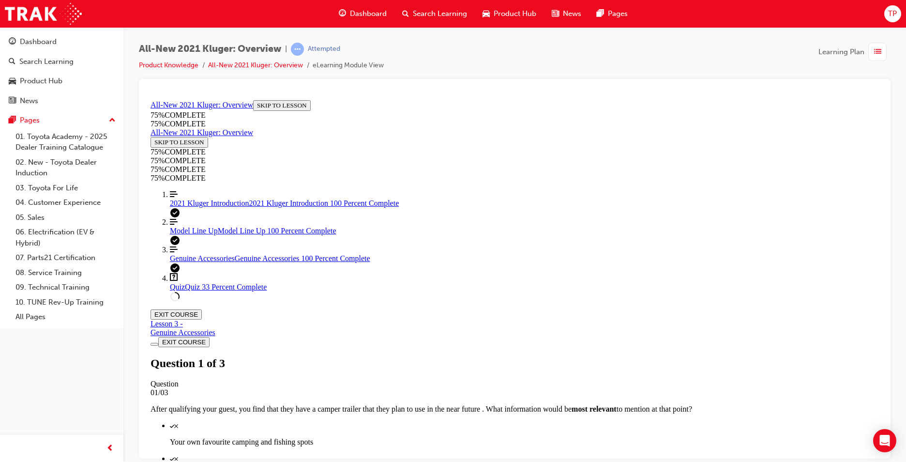
scroll to position [84, 0]
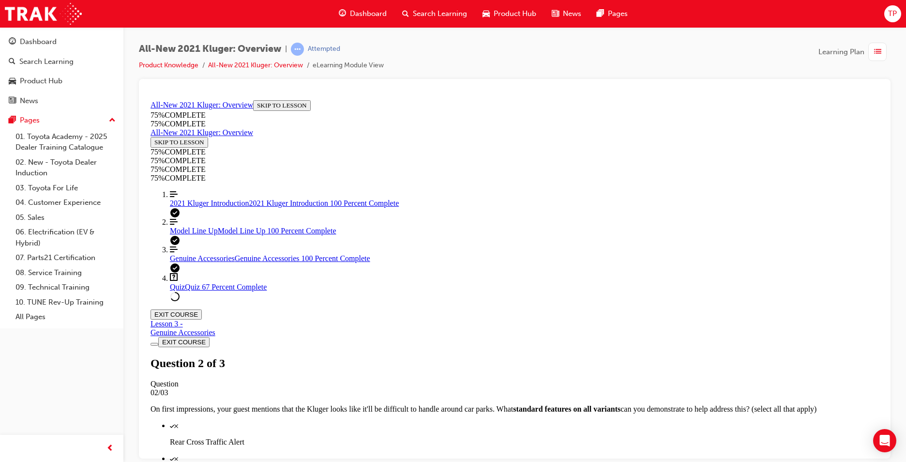
scroll to position [132, 0]
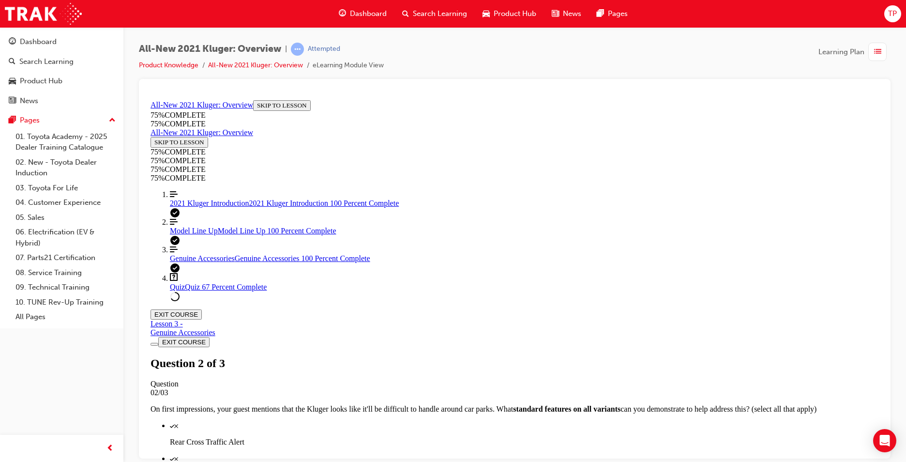
drag, startPoint x: 551, startPoint y: 457, endPoint x: 555, endPoint y: 446, distance: 11.5
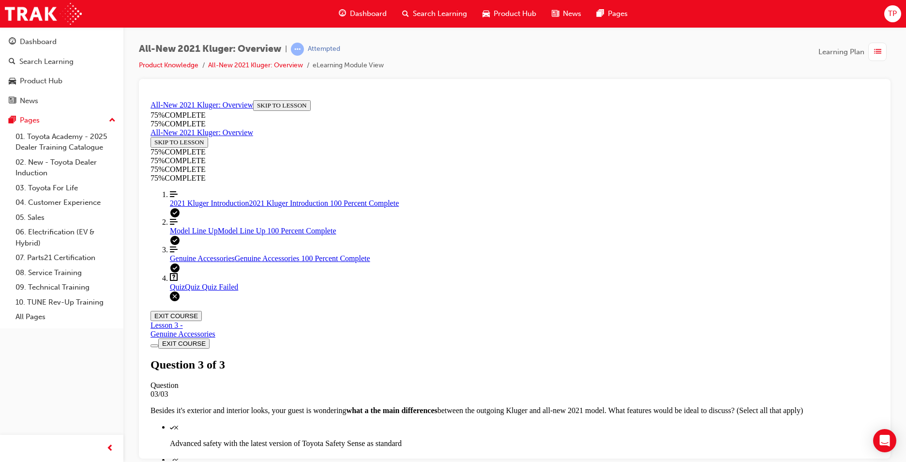
scroll to position [35, 0]
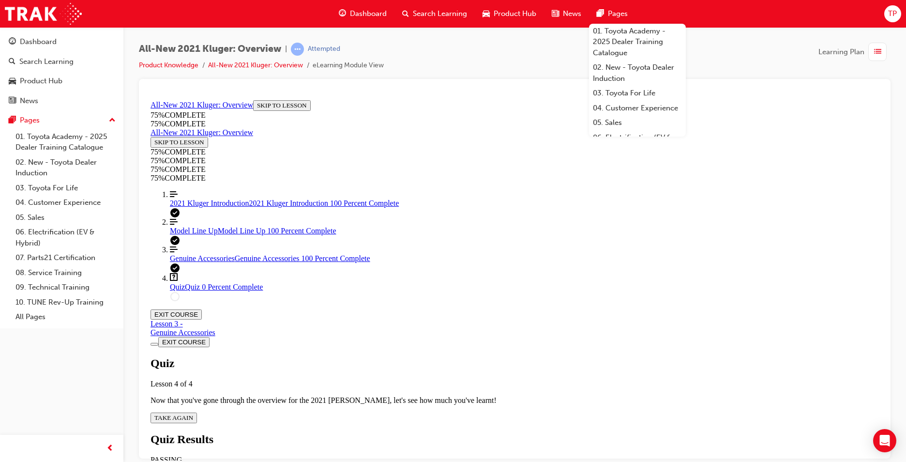
scroll to position [35, 0]
click at [193, 414] on span "TAKE AGAIN" at bounding box center [173, 417] width 39 height 7
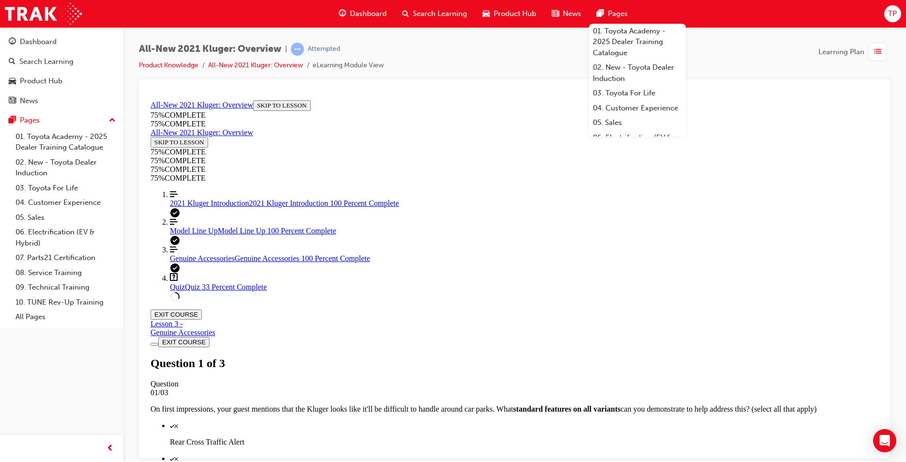
scroll to position [169, 0]
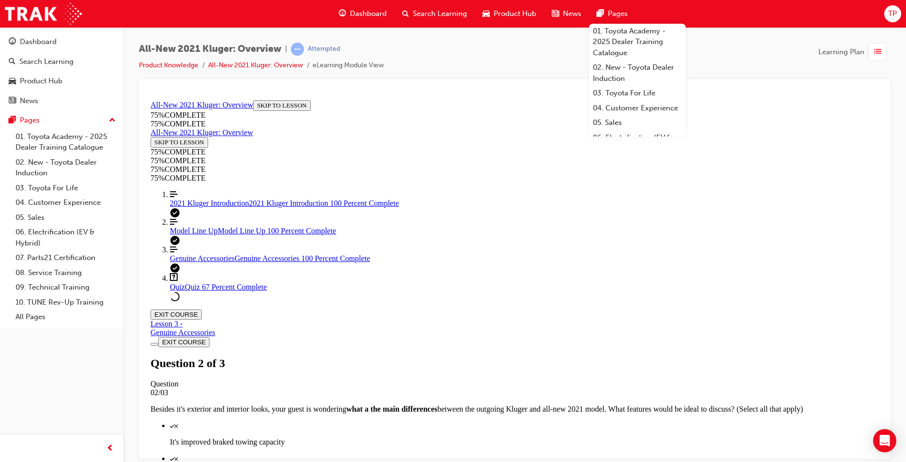
scroll to position [35, 0]
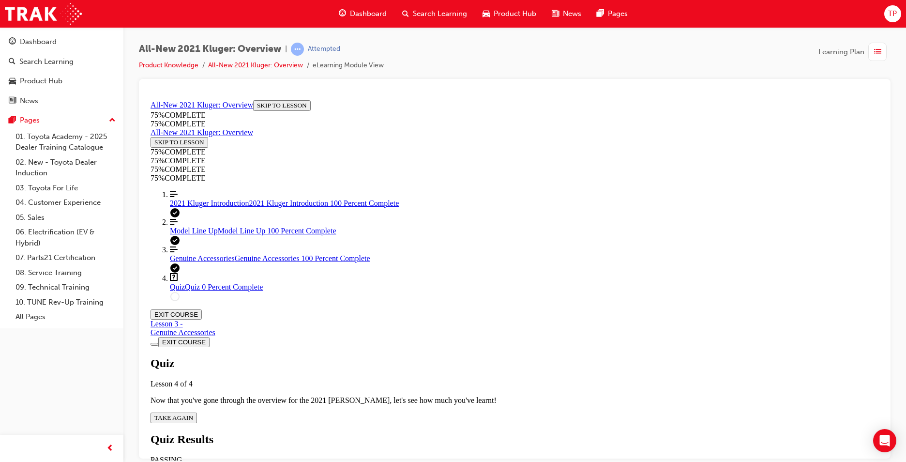
click at [837, 337] on div "EXIT COURSE" at bounding box center [515, 342] width 729 height 10
click at [202, 309] on button "EXIT COURSE" at bounding box center [176, 314] width 51 height 10
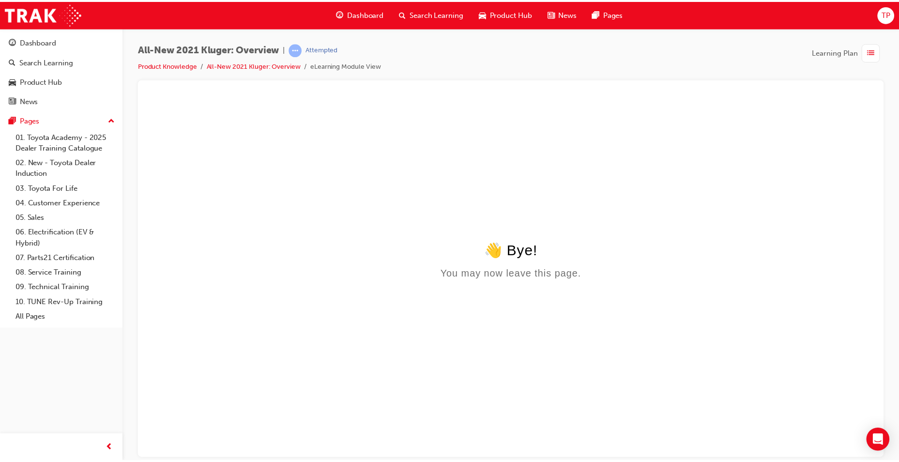
scroll to position [0, 0]
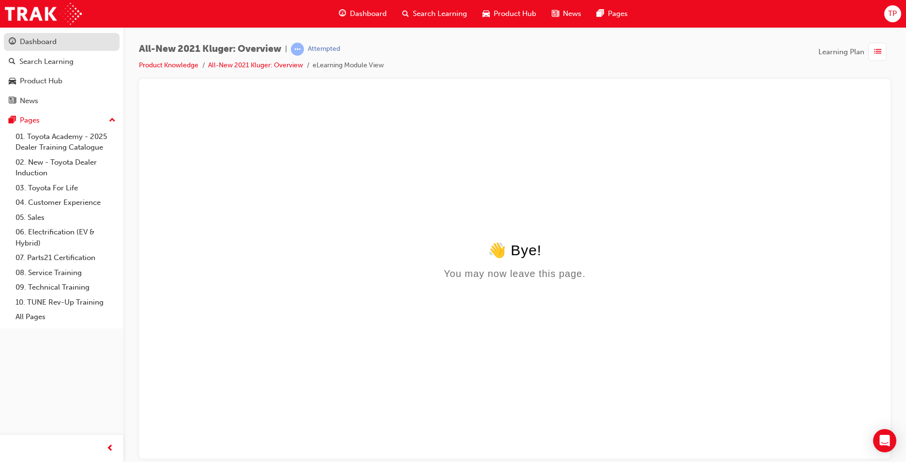
click at [60, 45] on div "Dashboard" at bounding box center [62, 42] width 106 height 12
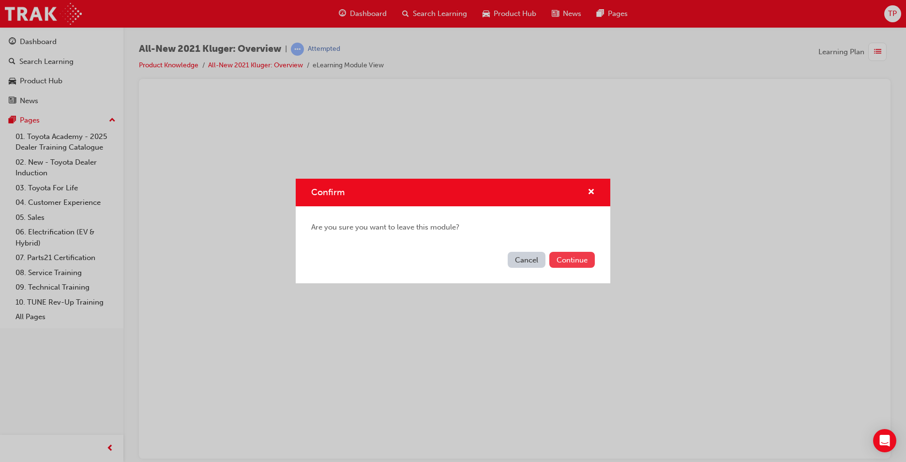
click at [573, 260] on button "Continue" at bounding box center [573, 260] width 46 height 16
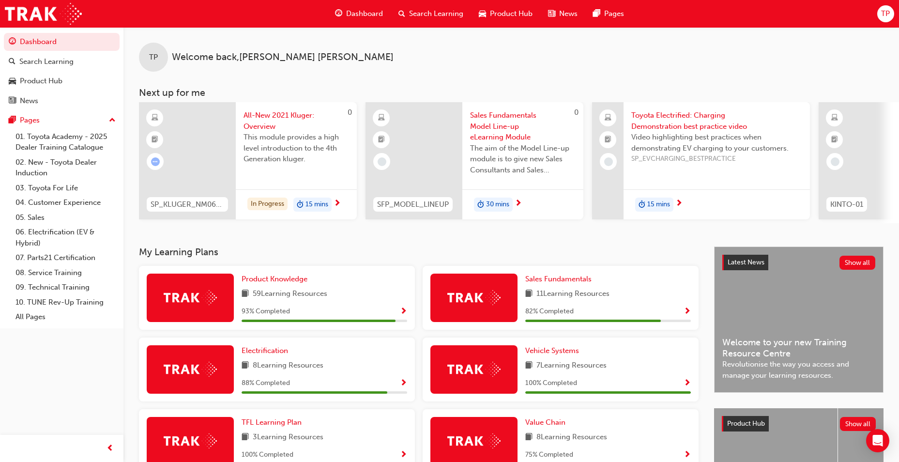
click at [279, 276] on div "Product Knowledge 59 Learning Resources 93 % Completed" at bounding box center [277, 298] width 276 height 64
click at [283, 283] on span "Product Knowledge" at bounding box center [275, 279] width 66 height 9
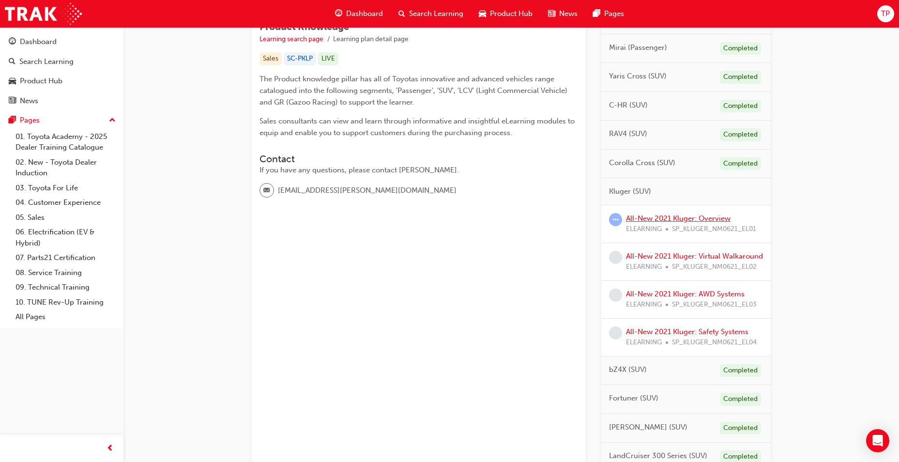
click at [682, 217] on link "All-New 2021 Kluger: Overview" at bounding box center [678, 218] width 105 height 9
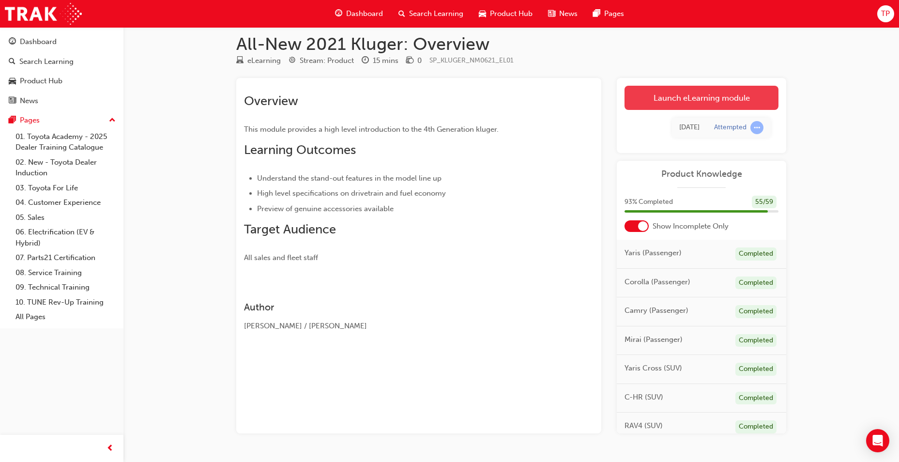
scroll to position [36, 0]
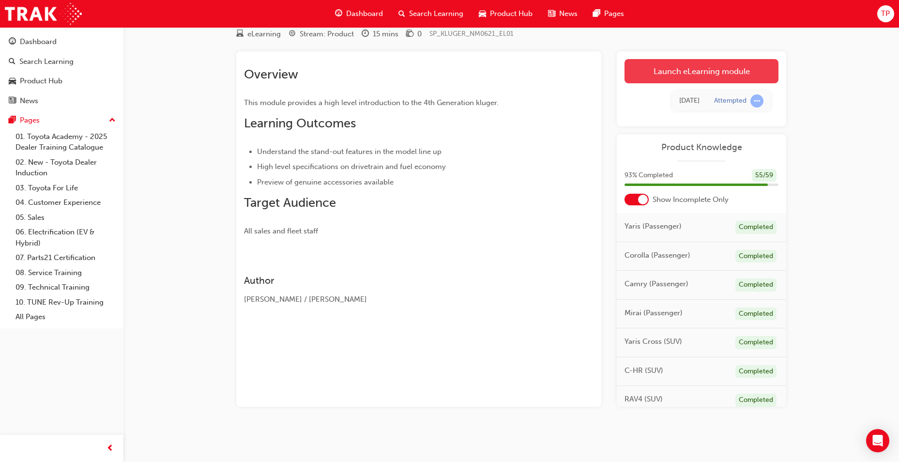
click at [664, 75] on link "Launch eLearning module" at bounding box center [702, 71] width 154 height 24
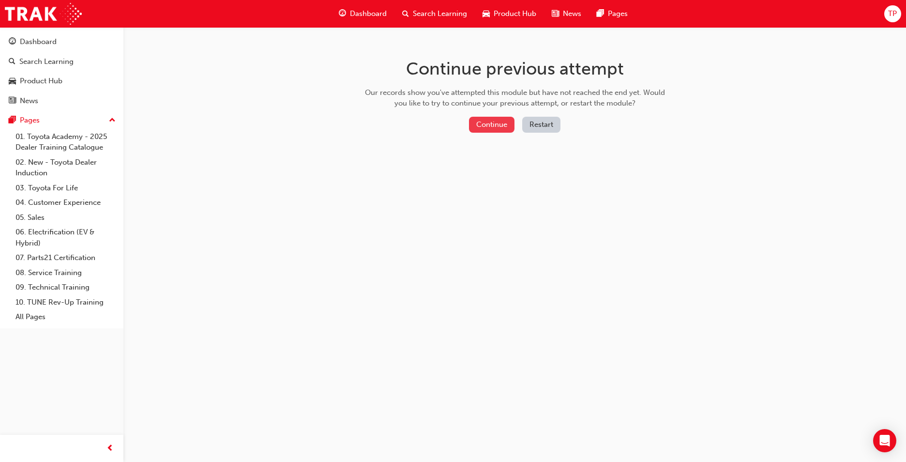
click at [497, 126] on button "Continue" at bounding box center [492, 125] width 46 height 16
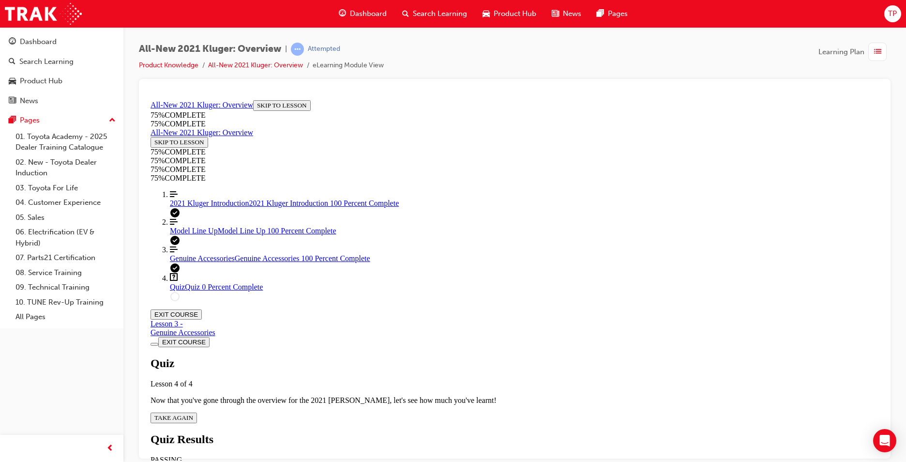
scroll to position [33, 0]
click at [451, 356] on div "Quiz Lesson 4 of 4 Now that you've gone through the overview for the 2021 [PERS…" at bounding box center [515, 389] width 729 height 66
click at [193, 414] on span "TAKE AGAIN" at bounding box center [173, 417] width 39 height 7
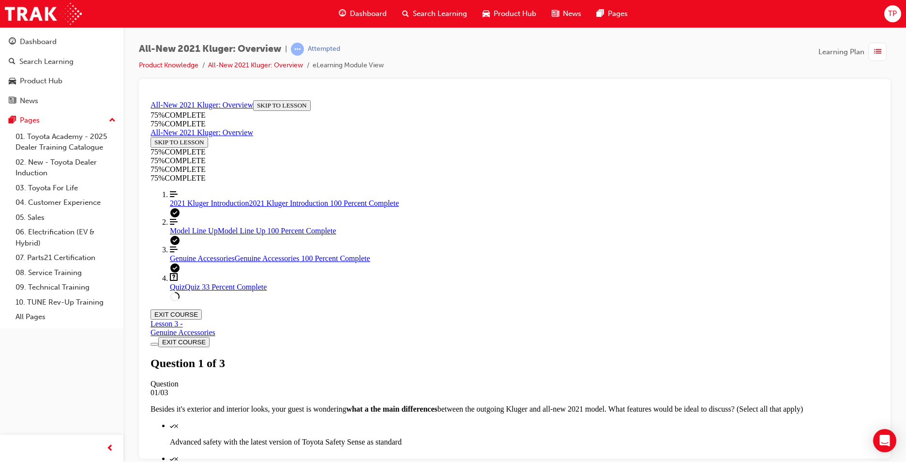
scroll to position [72, 0]
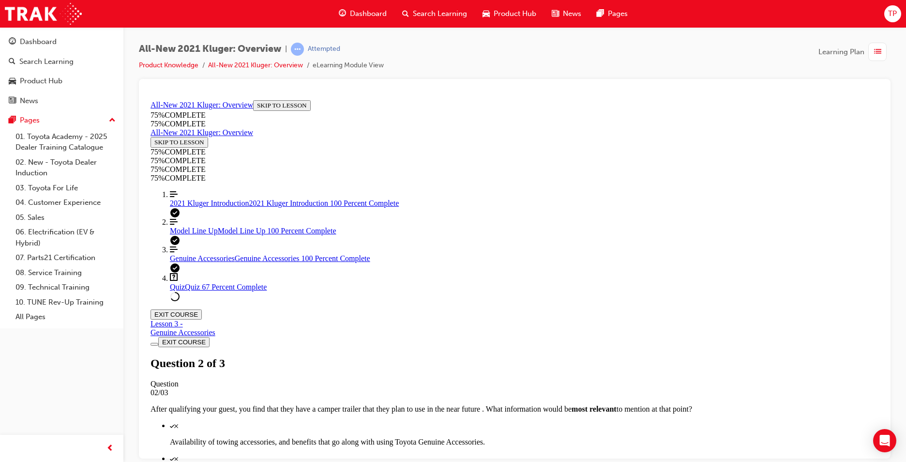
scroll to position [35, 0]
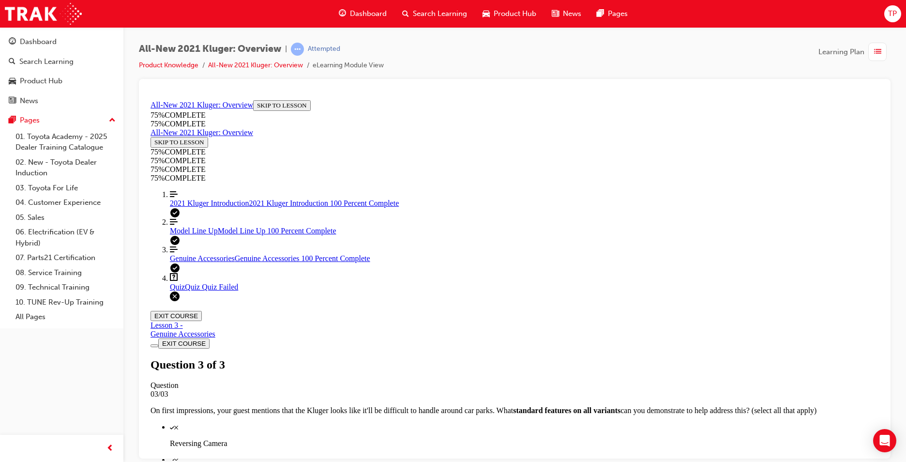
scroll to position [137, 0]
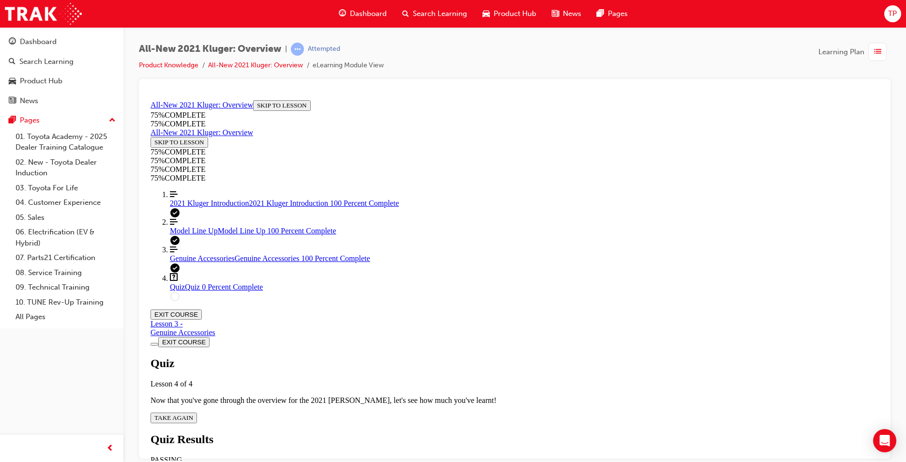
scroll to position [35, 0]
click at [193, 414] on span "TAKE AGAIN" at bounding box center [173, 417] width 39 height 7
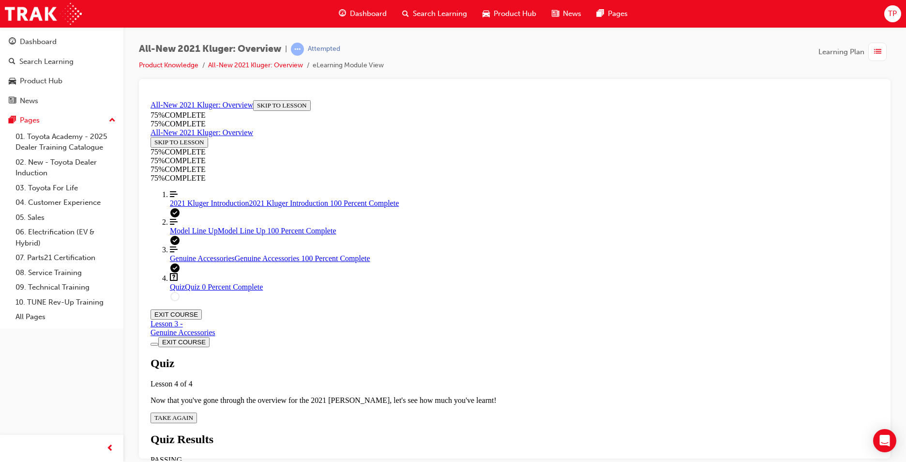
click at [193, 414] on span "TAKE AGAIN" at bounding box center [173, 417] width 39 height 7
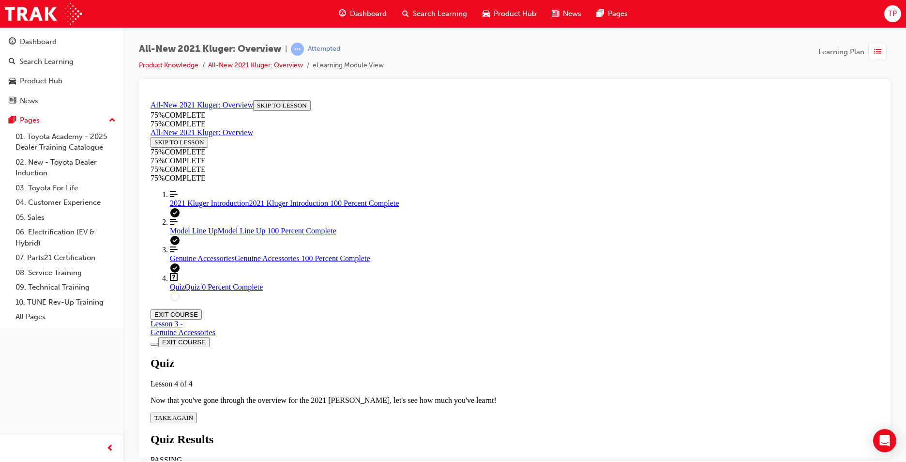
click at [193, 414] on span "TAKE AGAIN" at bounding box center [173, 417] width 39 height 7
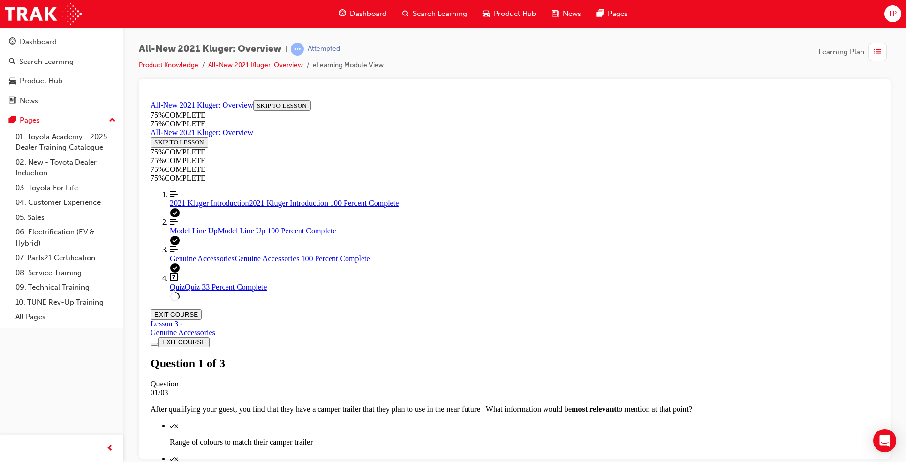
scroll to position [35, 0]
drag, startPoint x: 509, startPoint y: 362, endPoint x: 499, endPoint y: 363, distance: 9.7
drag, startPoint x: 505, startPoint y: 404, endPoint x: 505, endPoint y: 418, distance: 14.5
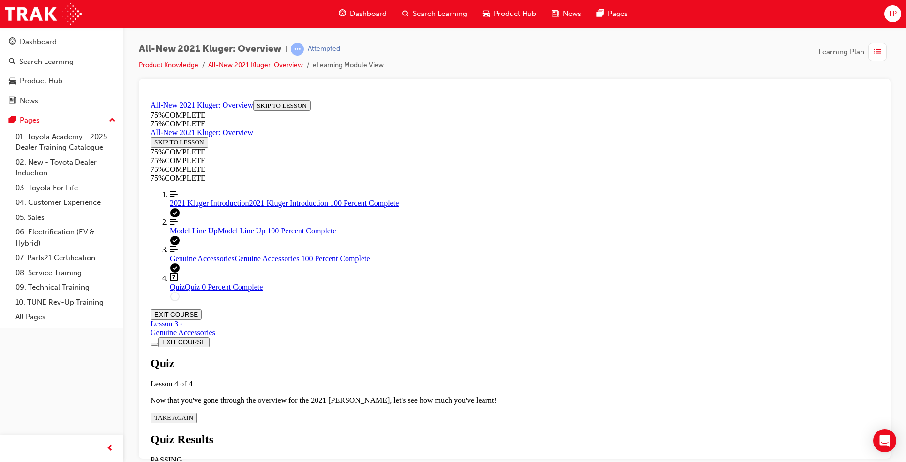
scroll to position [35, 0]
click at [454, 356] on div "Quiz Lesson 4 of 4 Now that you've gone through the overview for the 2021 [PERS…" at bounding box center [515, 389] width 729 height 66
click at [193, 414] on span "TAKE AGAIN" at bounding box center [173, 417] width 39 height 7
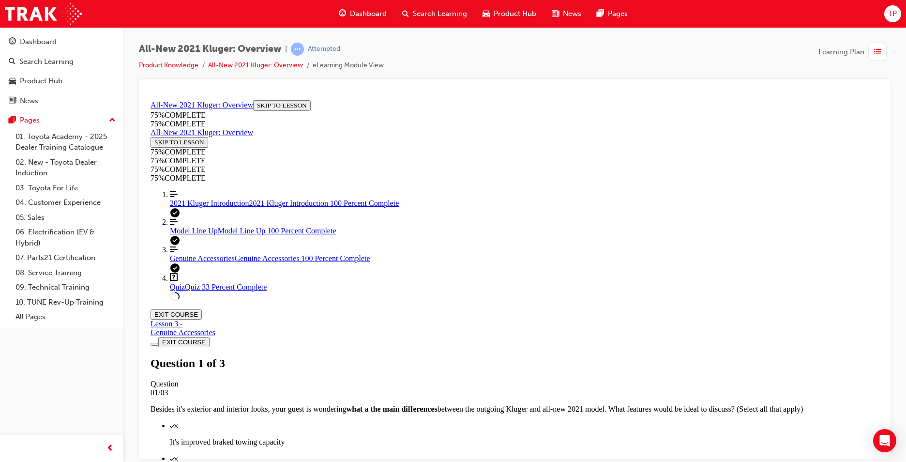
scroll to position [35, 0]
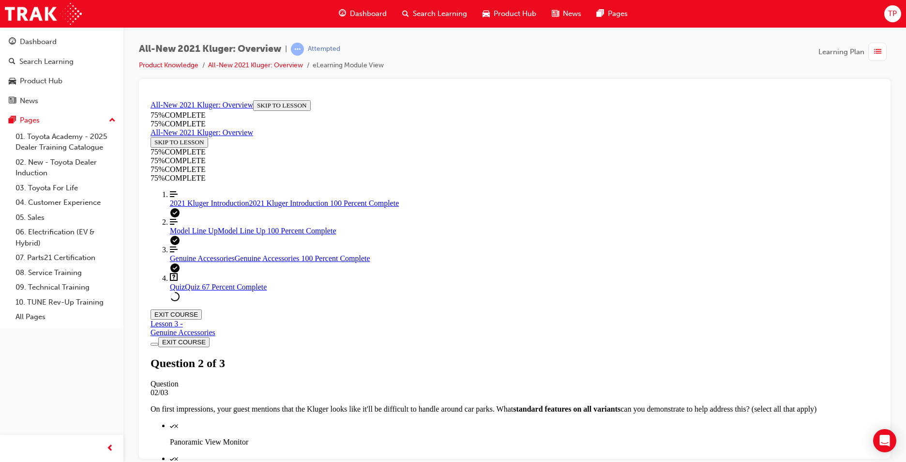
drag, startPoint x: 621, startPoint y: 362, endPoint x: 565, endPoint y: 341, distance: 59.9
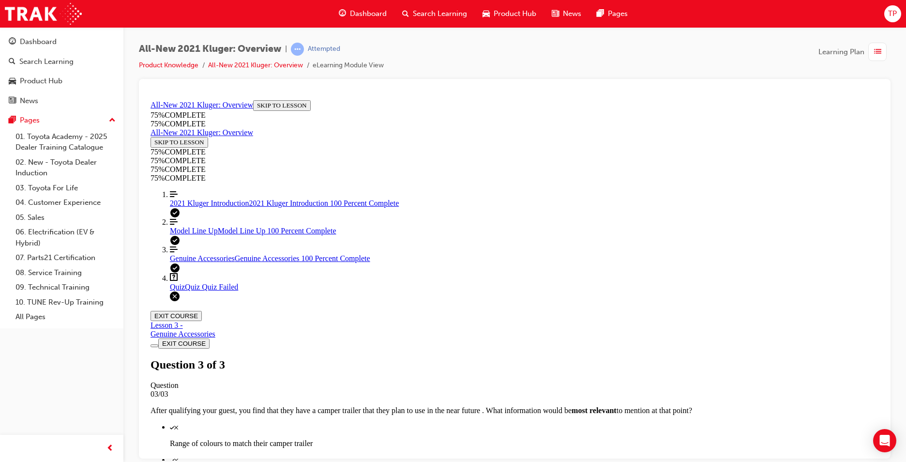
scroll to position [137, 0]
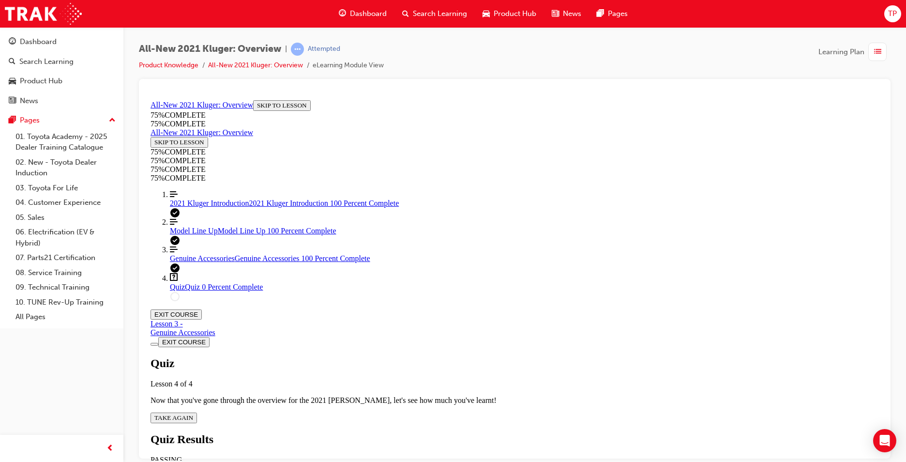
click at [193, 414] on span "TAKE AGAIN" at bounding box center [173, 417] width 39 height 7
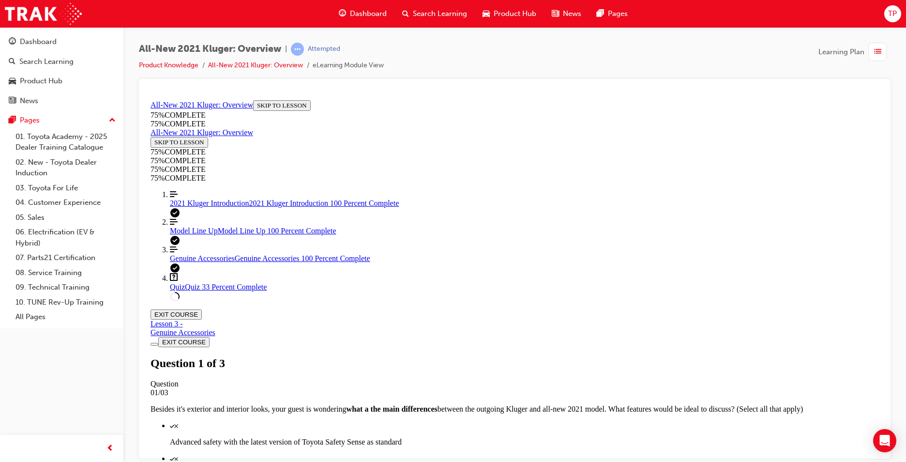
scroll to position [35, 0]
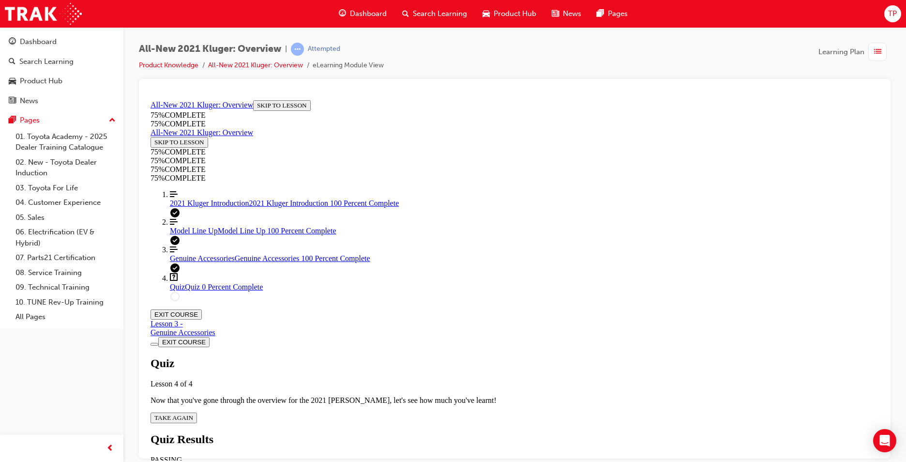
click at [197, 412] on button "TAKE AGAIN" at bounding box center [174, 417] width 46 height 11
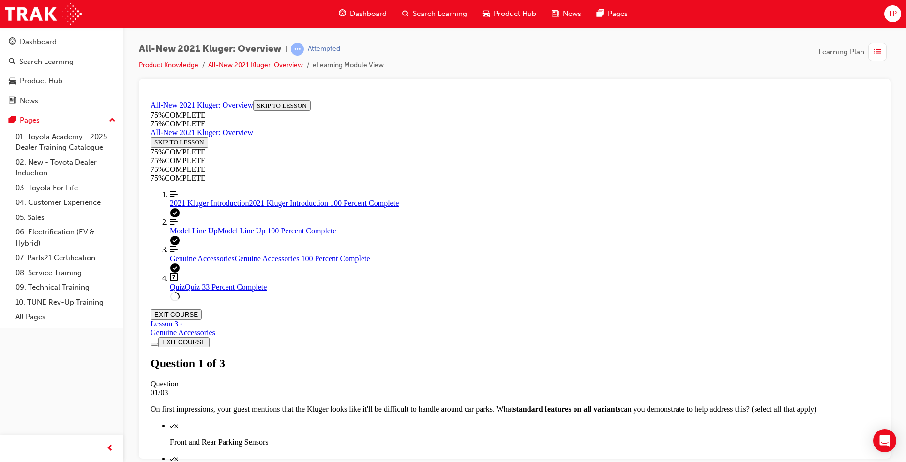
drag, startPoint x: 638, startPoint y: 453, endPoint x: 587, endPoint y: 444, distance: 51.8
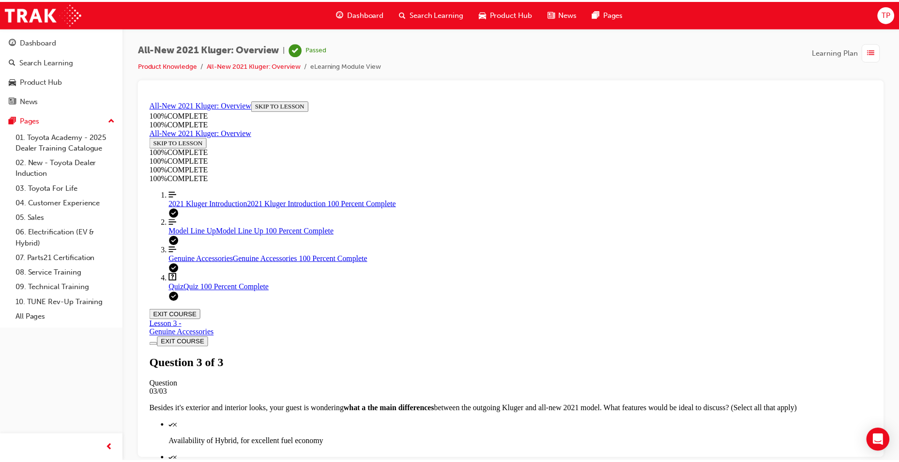
scroll to position [137, 0]
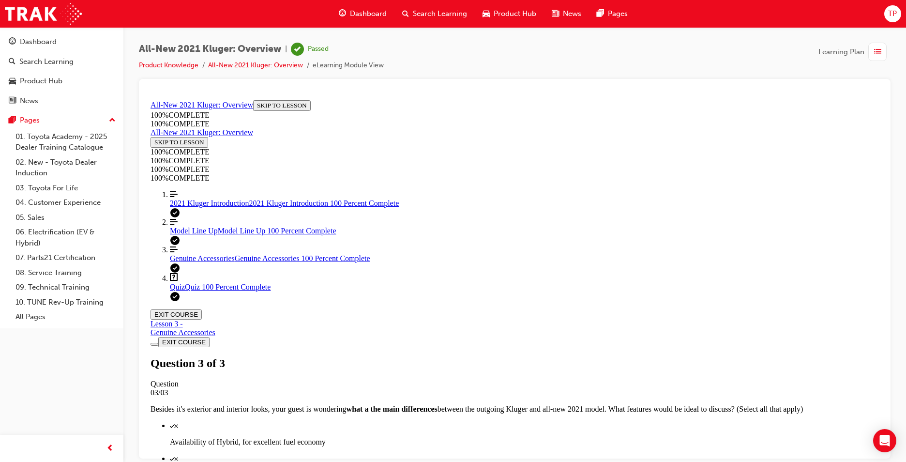
click at [375, 11] on span "Dashboard" at bounding box center [368, 13] width 37 height 11
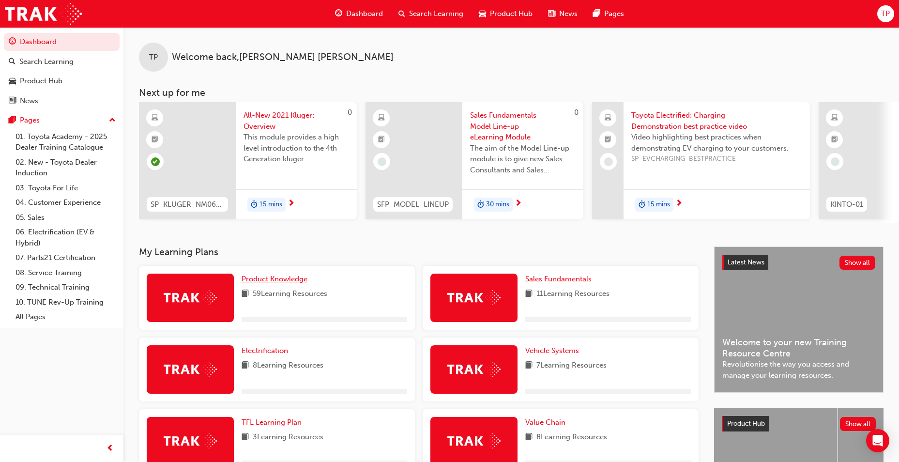
click at [265, 277] on link "Product Knowledge" at bounding box center [277, 279] width 70 height 11
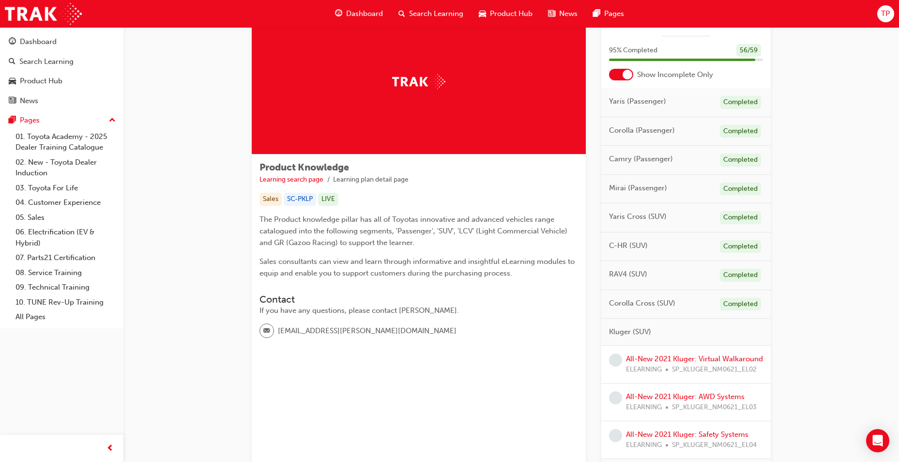
scroll to position [121, 0]
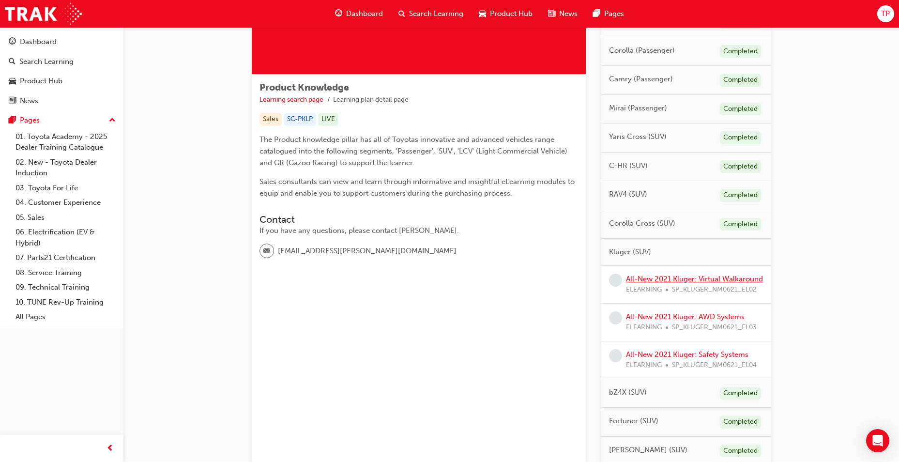
click at [689, 279] on link "All-New 2021 Kluger: Virtual Walkaround" at bounding box center [694, 279] width 137 height 9
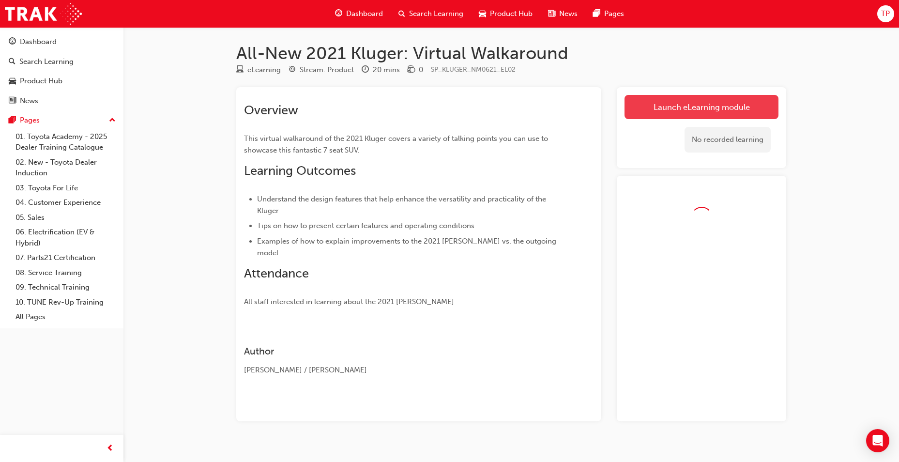
click at [659, 106] on link "Launch eLearning module" at bounding box center [702, 107] width 154 height 24
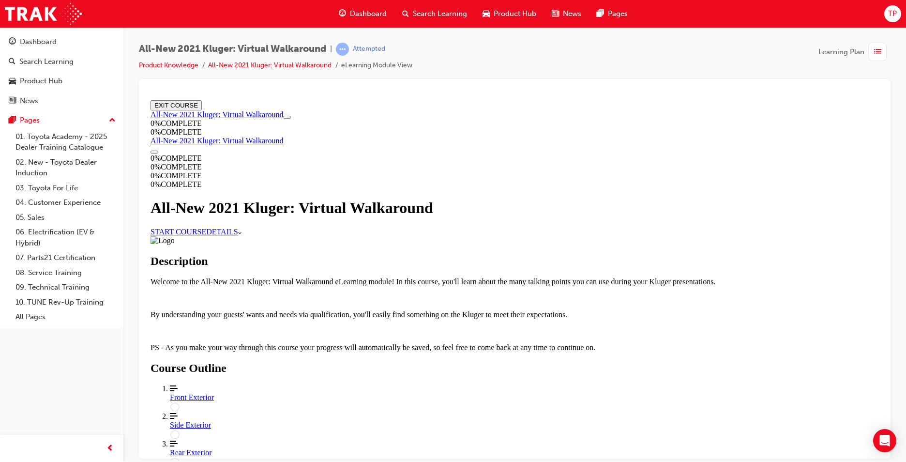
click at [206, 235] on link "START COURSE" at bounding box center [179, 231] width 56 height 8
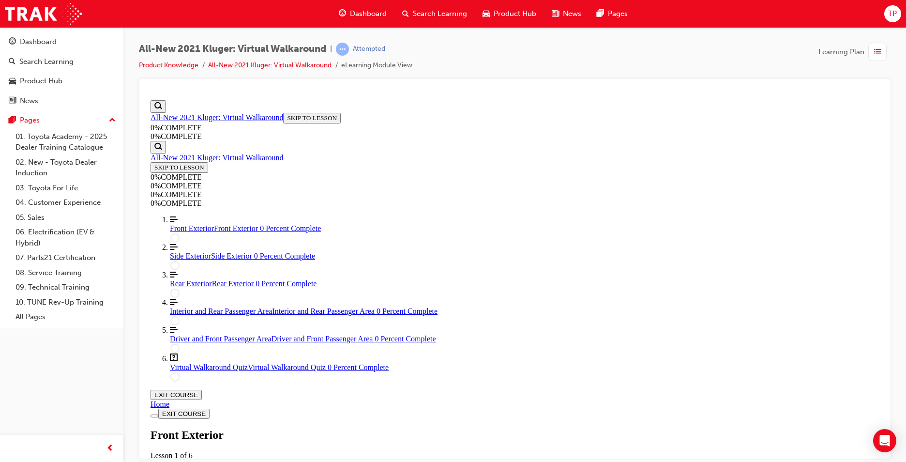
scroll to position [167, 0]
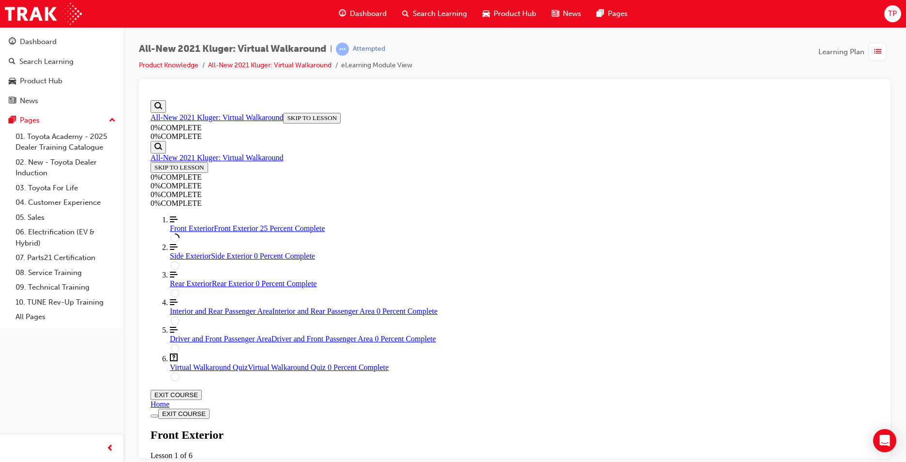
scroll to position [227, 0]
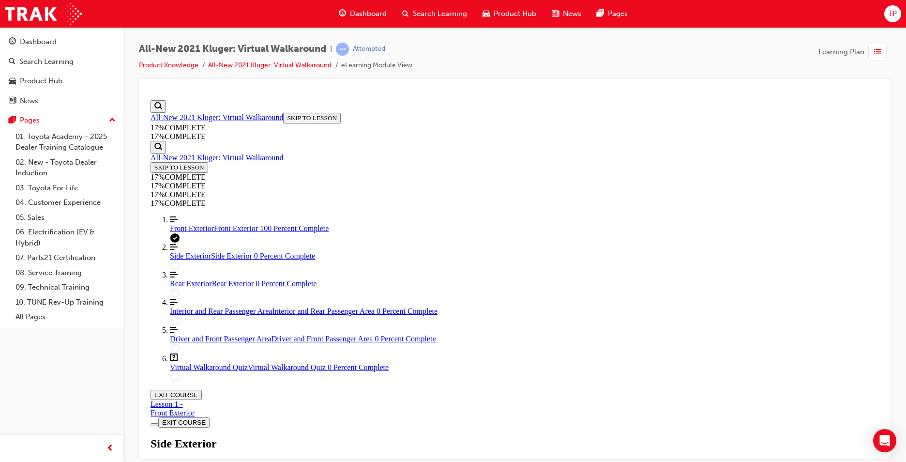
click at [684, 437] on div "Side Exterior Lesson 2 of 6" at bounding box center [515, 452] width 729 height 31
click at [195, 408] on div "Front Exterior" at bounding box center [173, 412] width 44 height 9
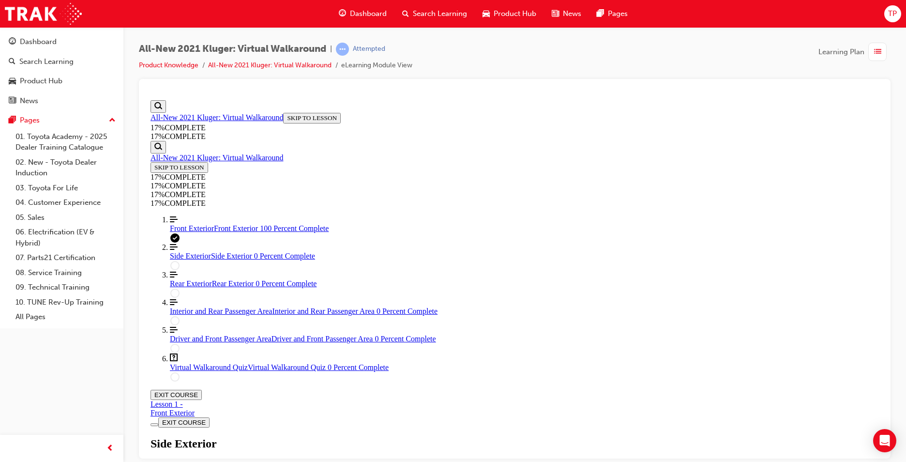
drag, startPoint x: 744, startPoint y: 338, endPoint x: 736, endPoint y: 330, distance: 11.6
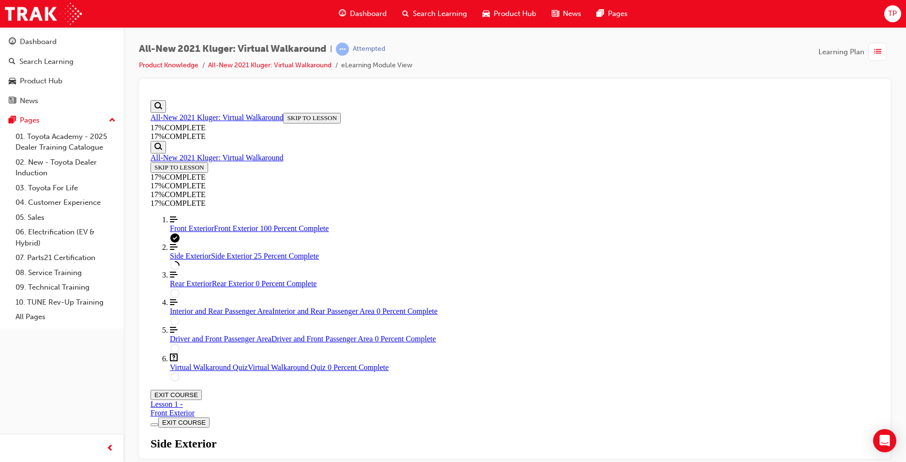
click at [678, 437] on div "Side Exterior Lesson 2 of 6" at bounding box center [515, 452] width 729 height 31
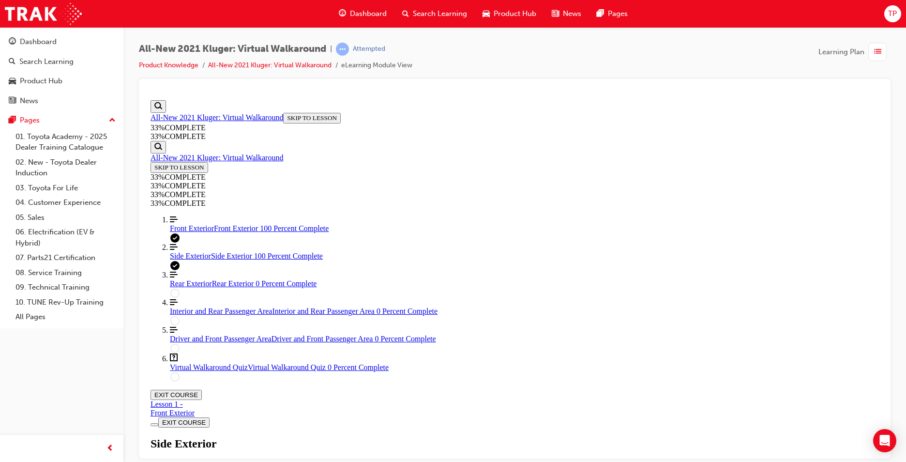
scroll to position [490, 0]
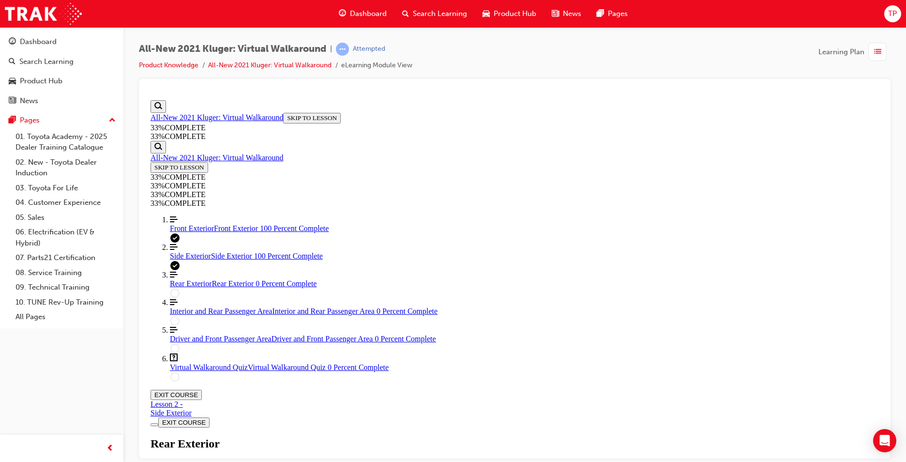
click at [259, 260] on link "Align left Three vertical lines aligned to the left Side Exterior Side Exterior…" at bounding box center [524, 251] width 709 height 17
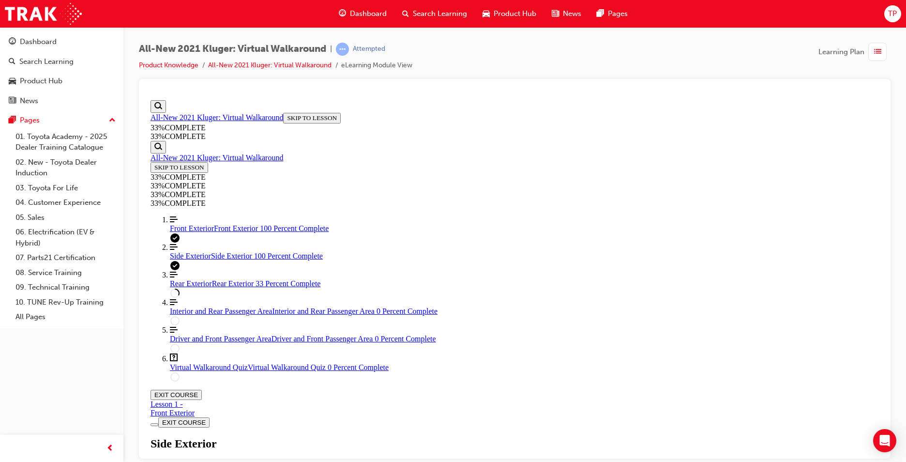
scroll to position [492, 0]
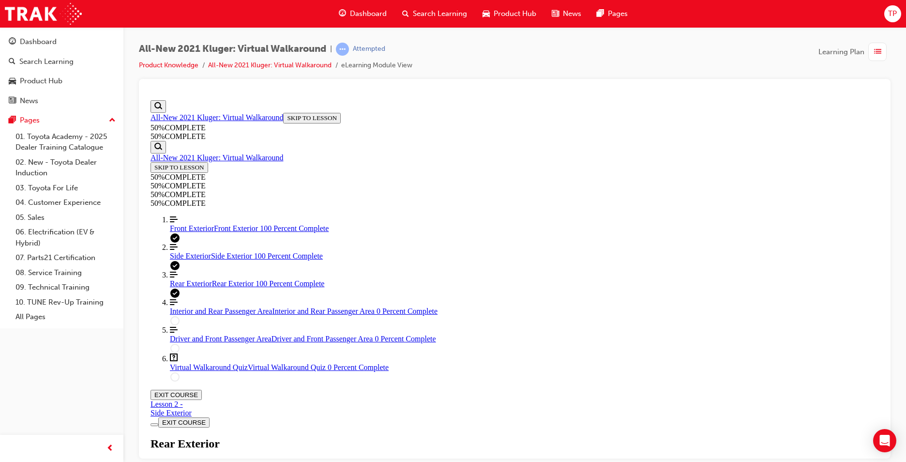
drag, startPoint x: 608, startPoint y: 242, endPoint x: 600, endPoint y: 241, distance: 7.8
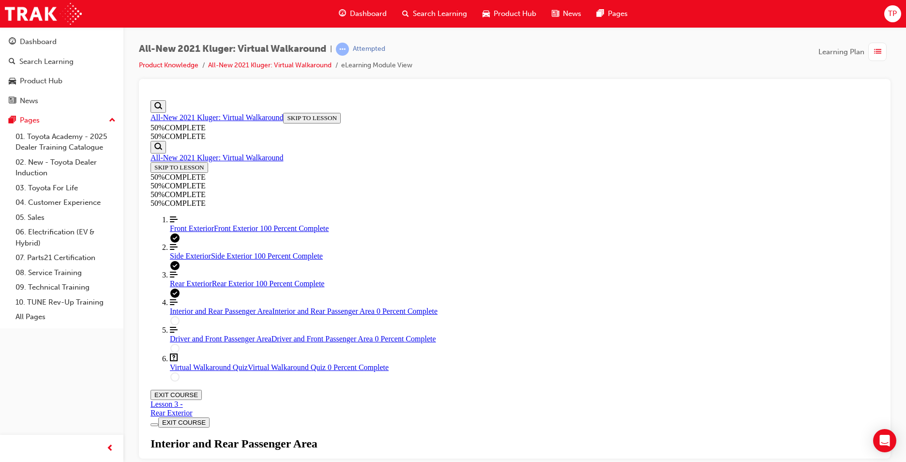
click at [568, 437] on div "Interior and Rear Passenger Area Lesson 4 of 6" at bounding box center [515, 452] width 729 height 31
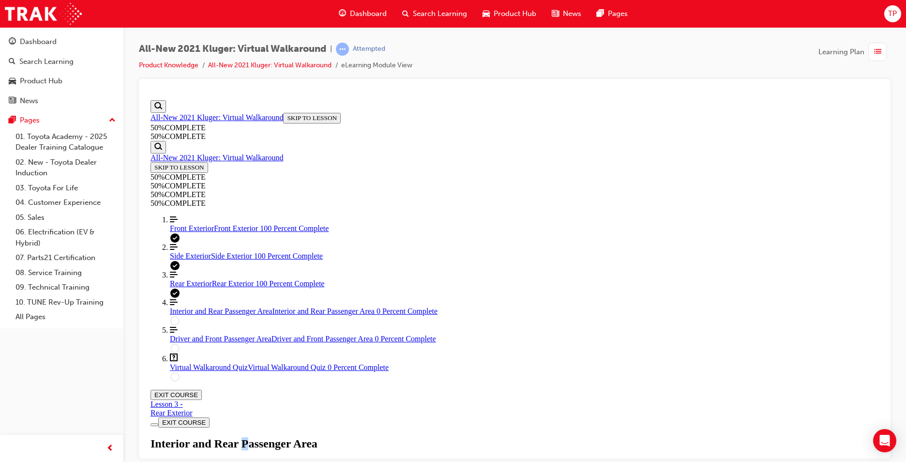
drag, startPoint x: 496, startPoint y: 401, endPoint x: 474, endPoint y: 399, distance: 21.9
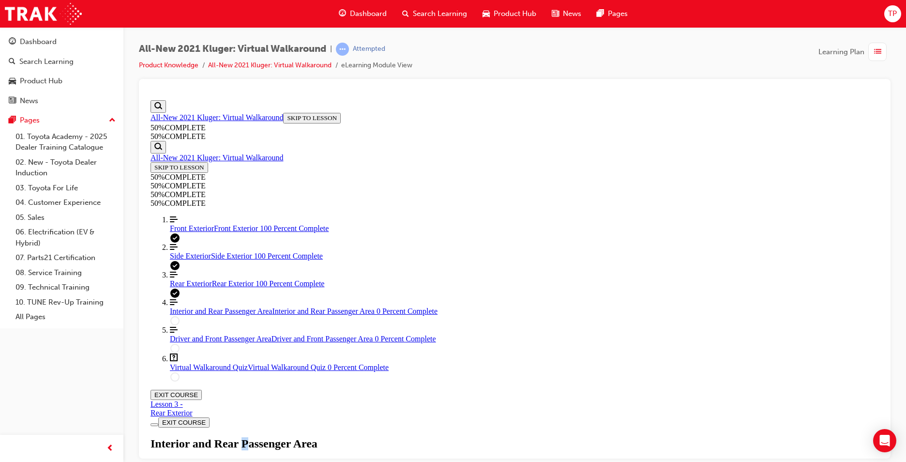
click at [903, 356] on div "All-New 2021 Kluger: Virtual Walkaround | Attempted Product Knowledge All-New 2…" at bounding box center [514, 232] width 783 height 411
drag, startPoint x: 813, startPoint y: 344, endPoint x: 812, endPoint y: 350, distance: 6.1
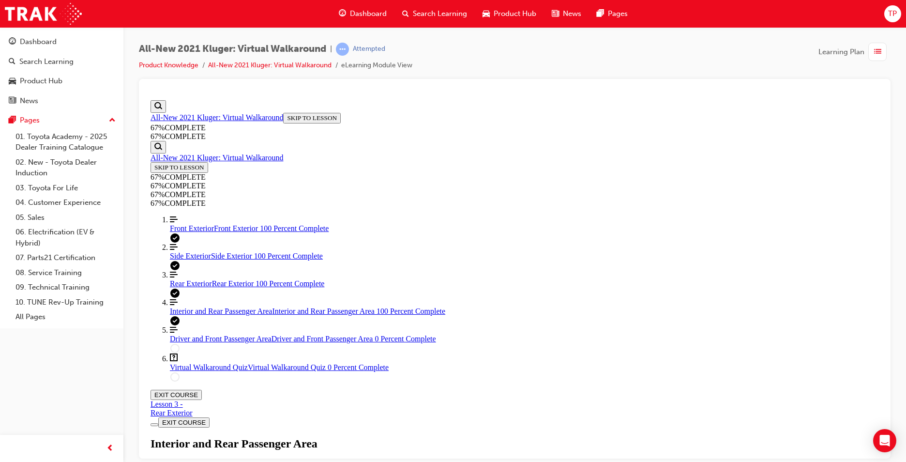
scroll to position [578, 0]
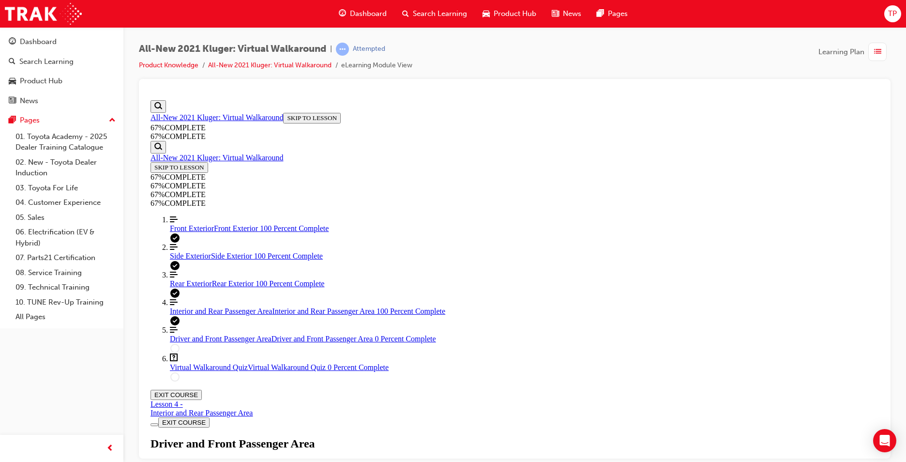
drag, startPoint x: 815, startPoint y: 360, endPoint x: 810, endPoint y: 359, distance: 5.1
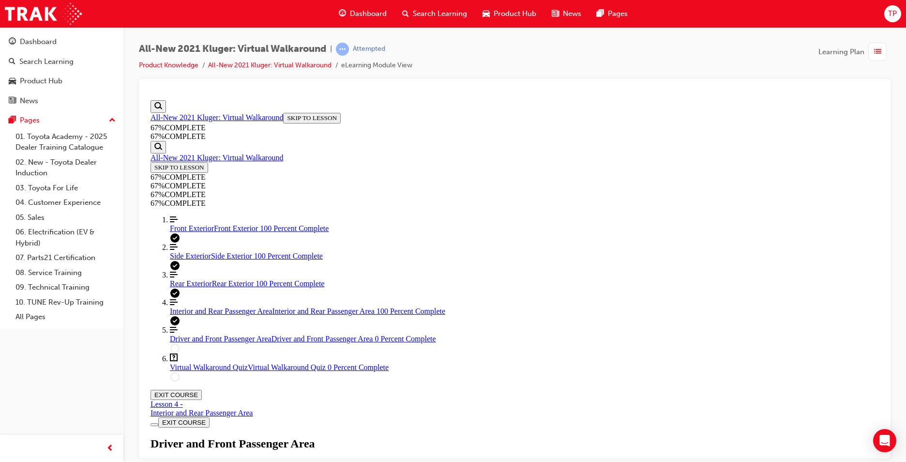
click at [487, 461] on div "Lesson Header" at bounding box center [515, 468] width 729 height 0
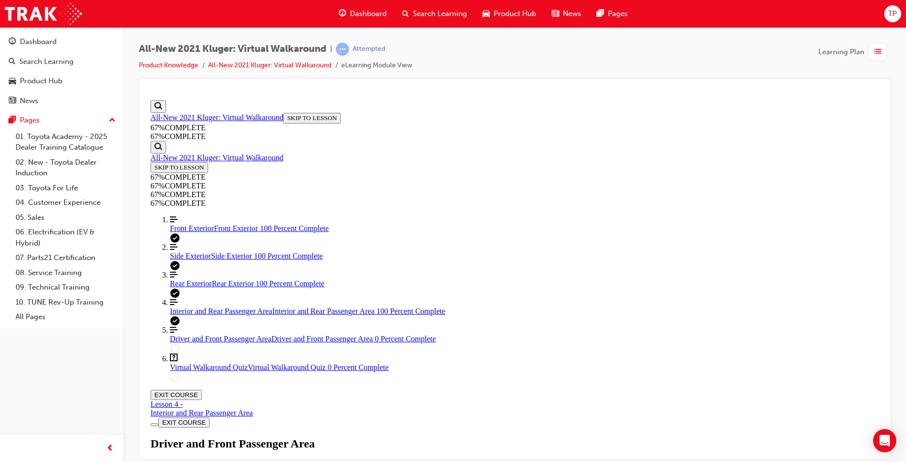
drag, startPoint x: 703, startPoint y: 362, endPoint x: 748, endPoint y: 361, distance: 44.6
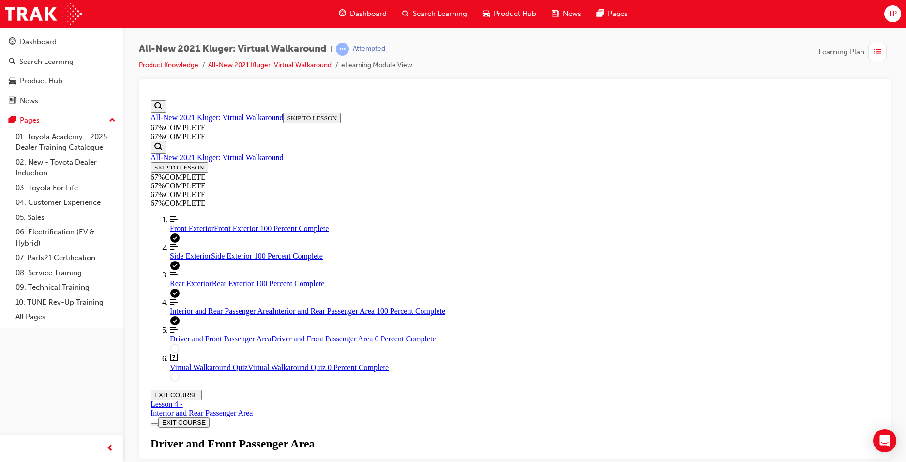
scroll to position [230, 0]
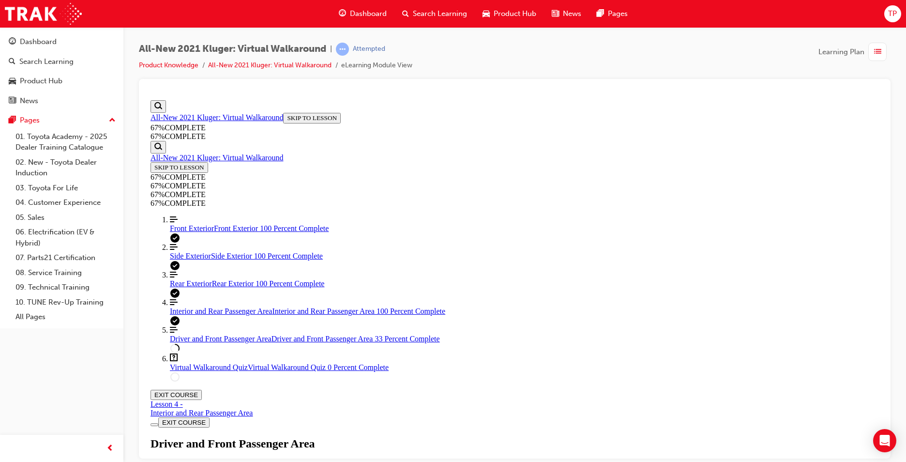
drag, startPoint x: 491, startPoint y: 215, endPoint x: 499, endPoint y: 246, distance: 32.3
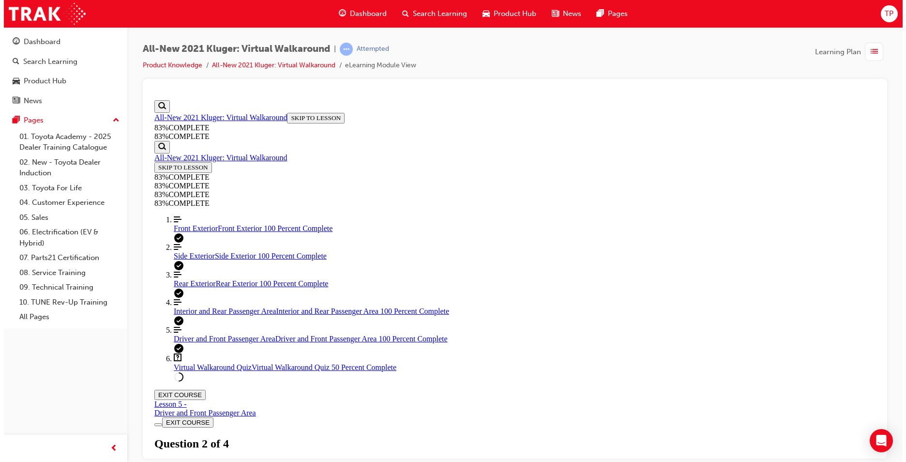
scroll to position [35, 0]
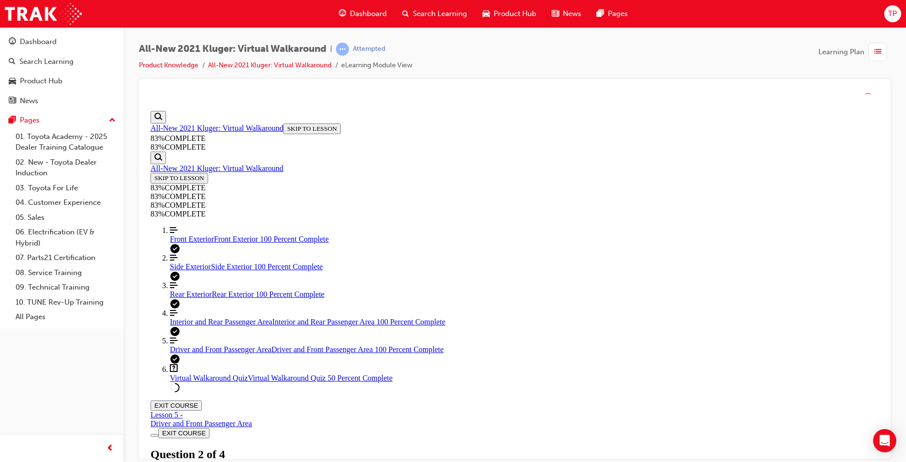
scroll to position [35, 0]
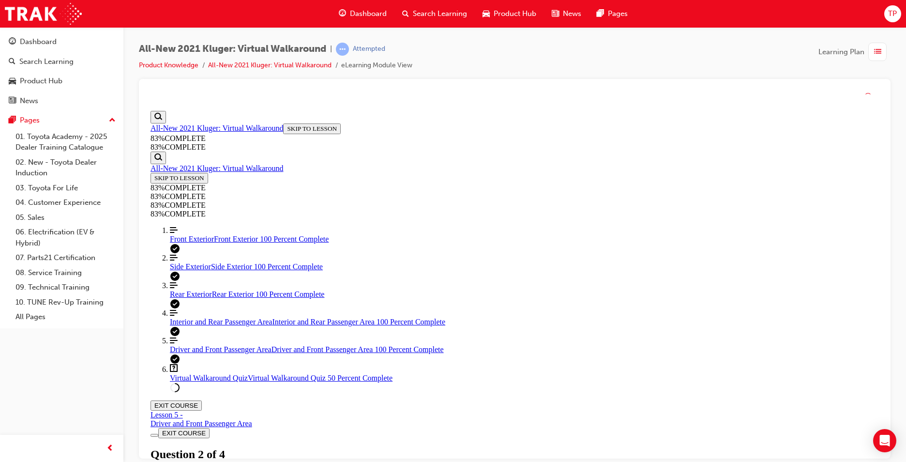
scroll to position [84, 0]
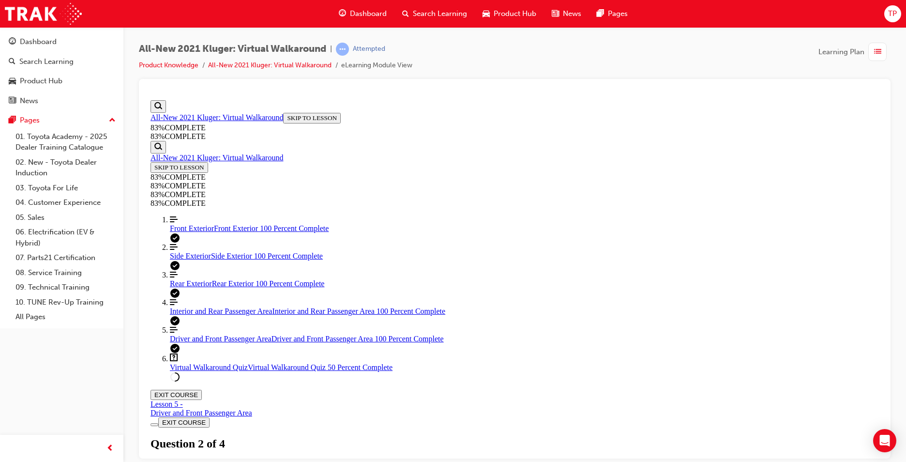
drag, startPoint x: 624, startPoint y: 252, endPoint x: 630, endPoint y: 250, distance: 6.0
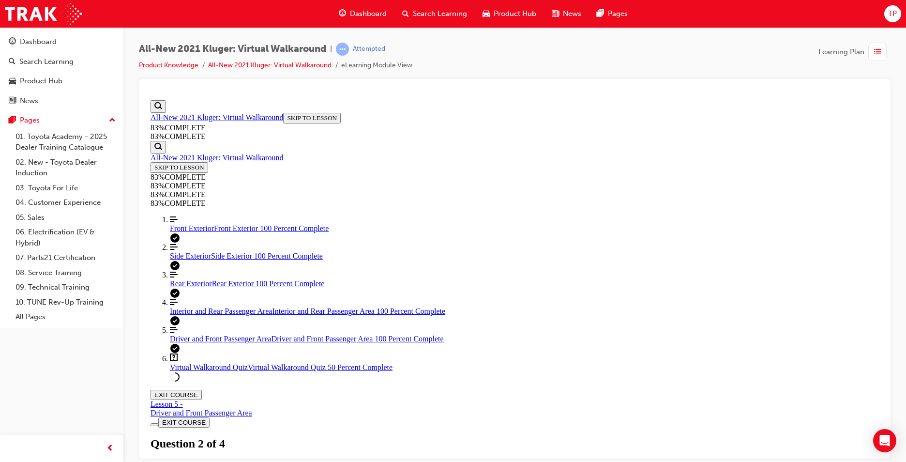
scroll to position [106, 0]
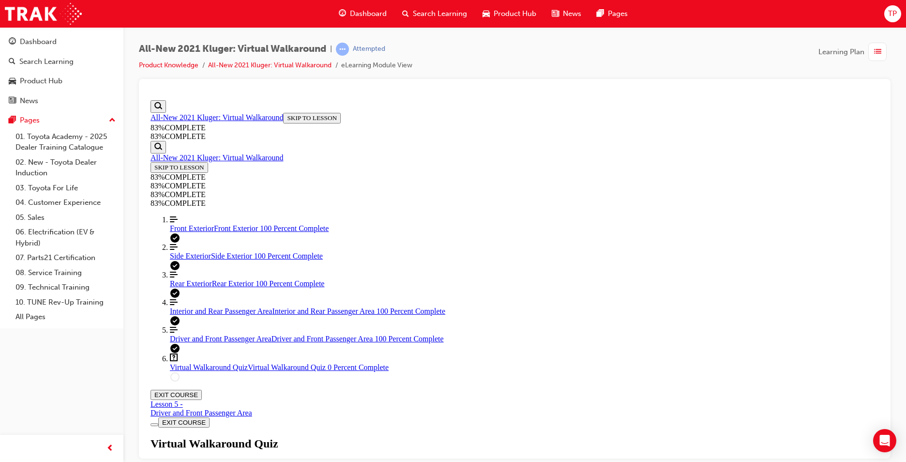
scroll to position [35, 0]
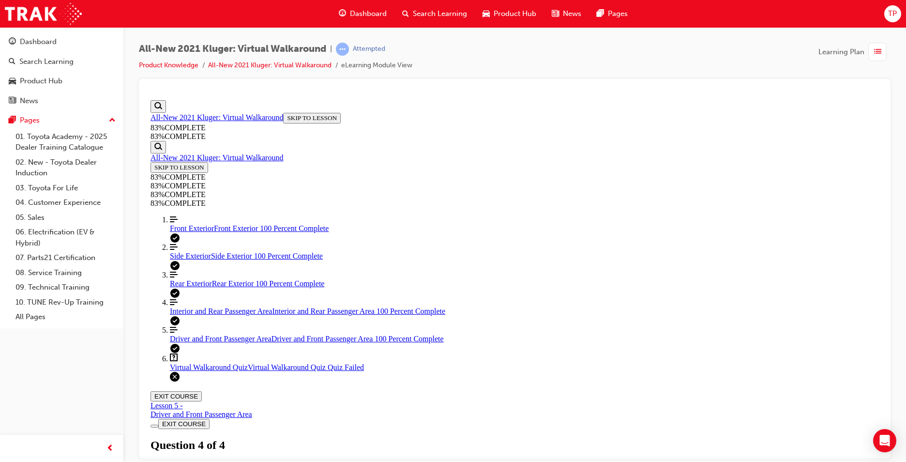
click at [193, 232] on link "Align left Three vertical lines aligned to the left Front Exterior Front Exteri…" at bounding box center [524, 223] width 709 height 17
click at [227, 260] on link "Align left Three vertical lines aligned to the left Side Exterior Side Exterior…" at bounding box center [524, 251] width 709 height 17
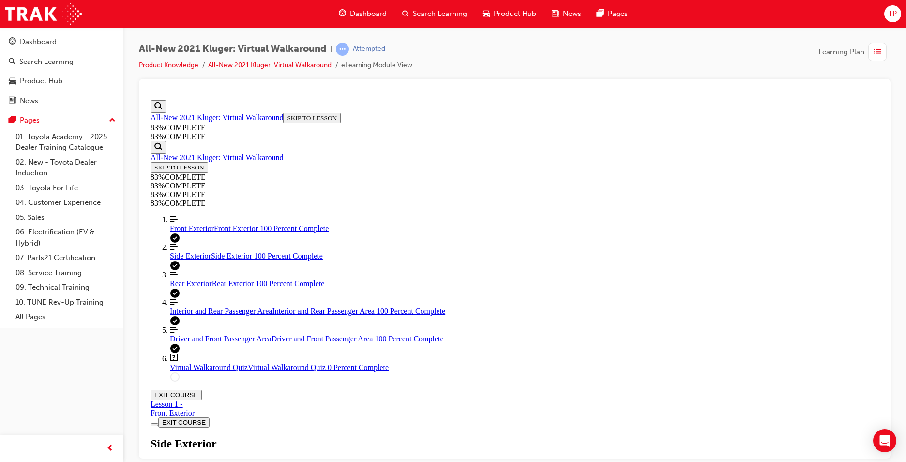
scroll to position [547, 0]
click at [230, 288] on div "Rear Exterior Rear Exterior 100 Percent Complete" at bounding box center [524, 283] width 709 height 9
click at [231, 315] on link "Align left Three vertical lines aligned to the left Interior and Rear Passenger…" at bounding box center [524, 306] width 709 height 17
click at [231, 342] on span "Driver and Front Passenger Area" at bounding box center [221, 338] width 102 height 8
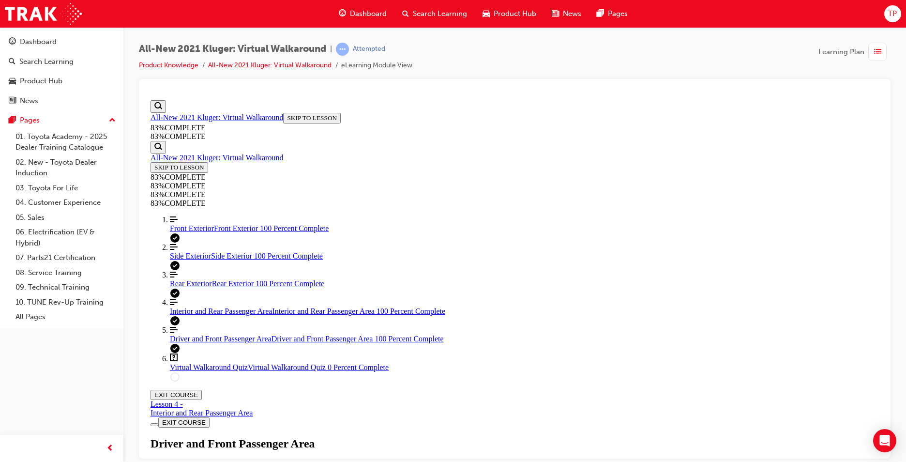
click at [226, 315] on link "Align left Three vertical lines aligned to the left Interior and Rear Passenger…" at bounding box center [524, 306] width 709 height 17
click at [210, 371] on link "Question box Question mark inside of a square Virtual Walkaround Quiz Virtual W…" at bounding box center [524, 362] width 709 height 18
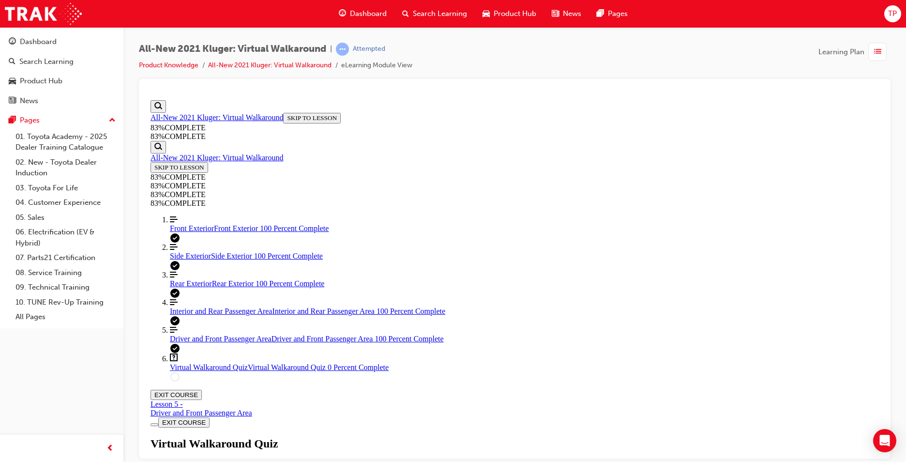
scroll to position [33, 0]
click at [409, 437] on div "Virtual Walkaround Quiz Lesson 6 of 6 Now that you've explored the Kluger in mo…" at bounding box center [515, 470] width 729 height 66
click at [413, 437] on div "Virtual Walkaround Quiz Lesson 6 of 6 Now that you've explored the Kluger in mo…" at bounding box center [515, 470] width 729 height 66
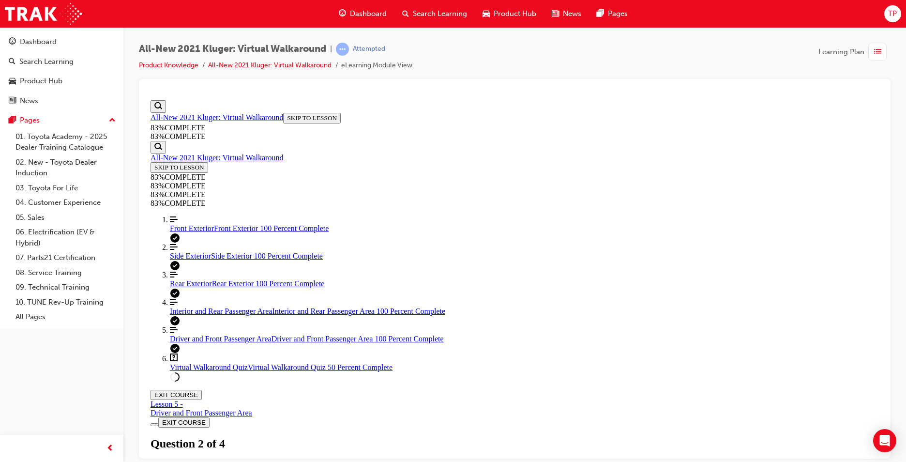
scroll to position [132, 0]
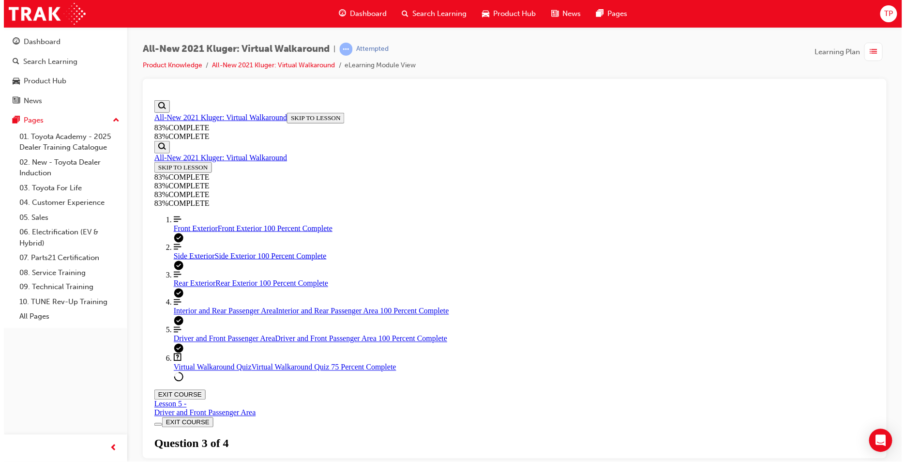
scroll to position [35, 0]
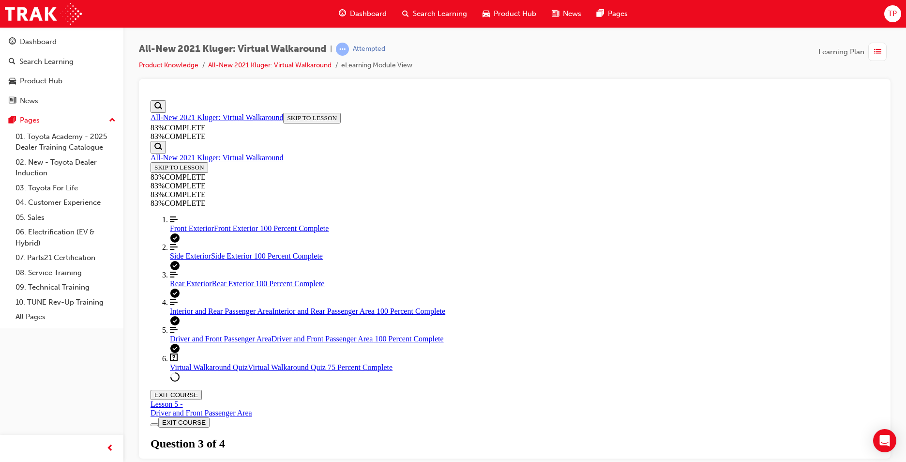
click at [364, 9] on span "Dashboard" at bounding box center [368, 13] width 37 height 11
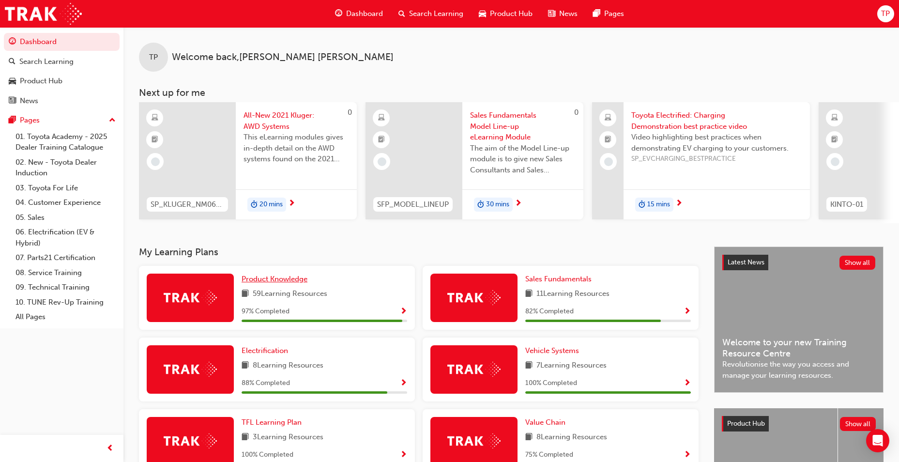
click at [267, 282] on span "Product Knowledge" at bounding box center [275, 279] width 66 height 9
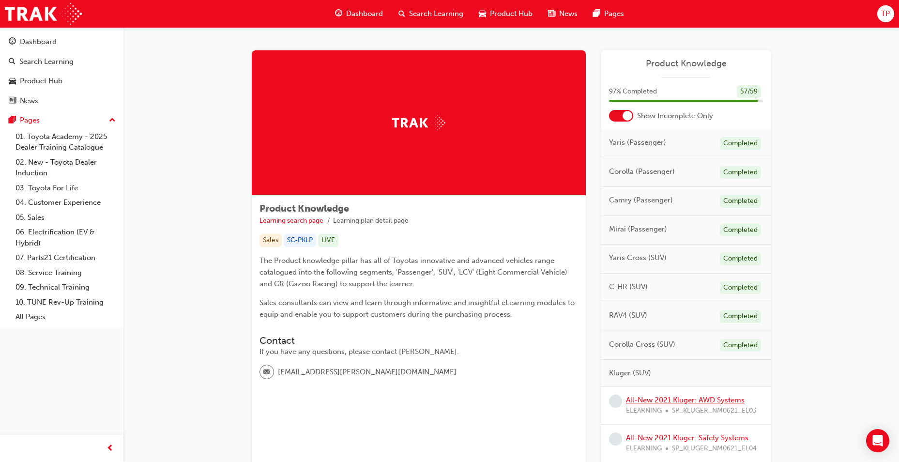
click at [674, 403] on link "All-New 2021 Kluger: AWD Systems" at bounding box center [685, 400] width 119 height 9
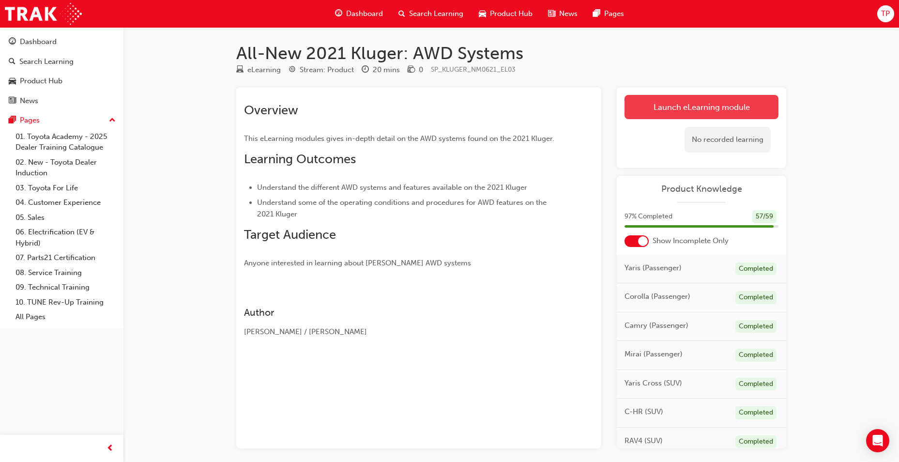
click at [702, 112] on link "Launch eLearning module" at bounding box center [702, 107] width 154 height 24
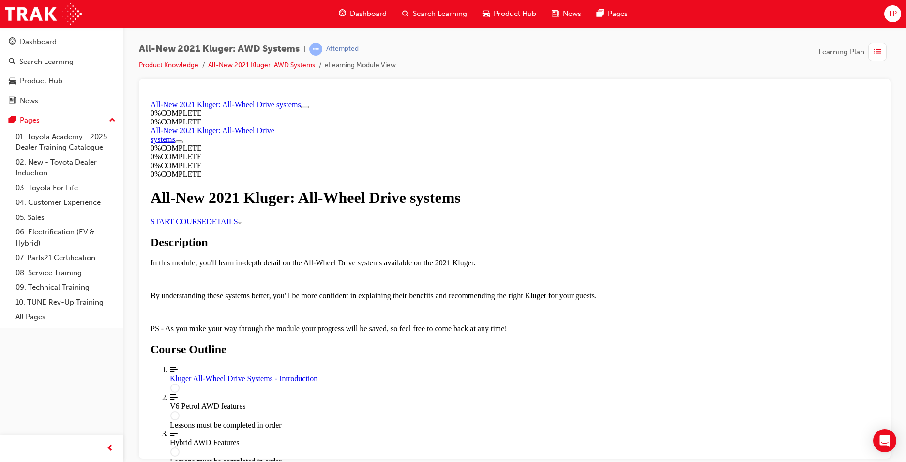
scroll to position [12, 0]
click at [206, 224] on link "START COURSE" at bounding box center [179, 221] width 56 height 8
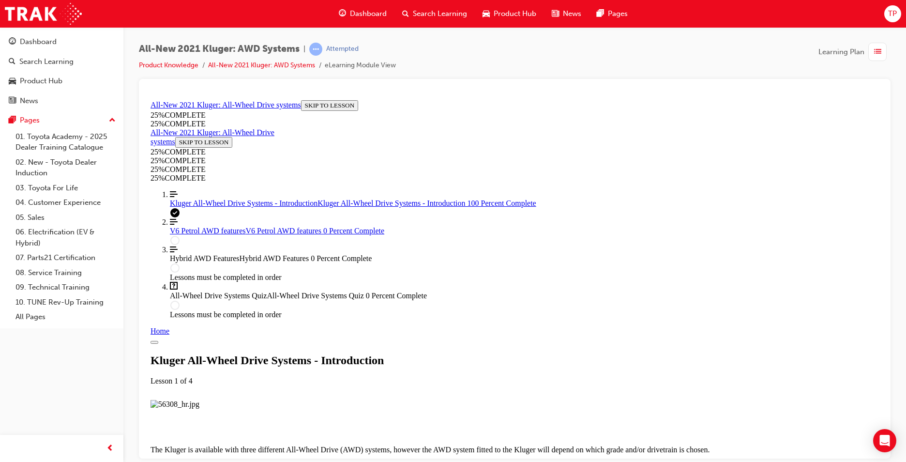
scroll to position [999, 0]
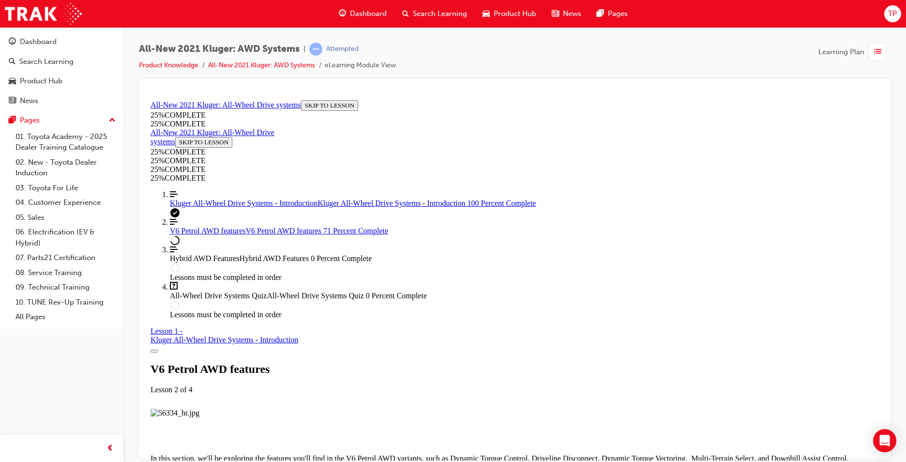
scroll to position [4507, 0]
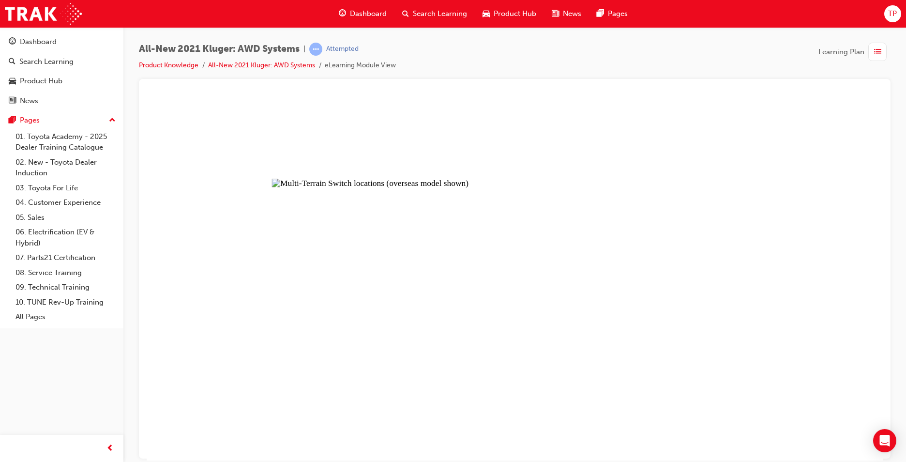
click at [584, 260] on button "Unzoom image" at bounding box center [515, 278] width 736 height 364
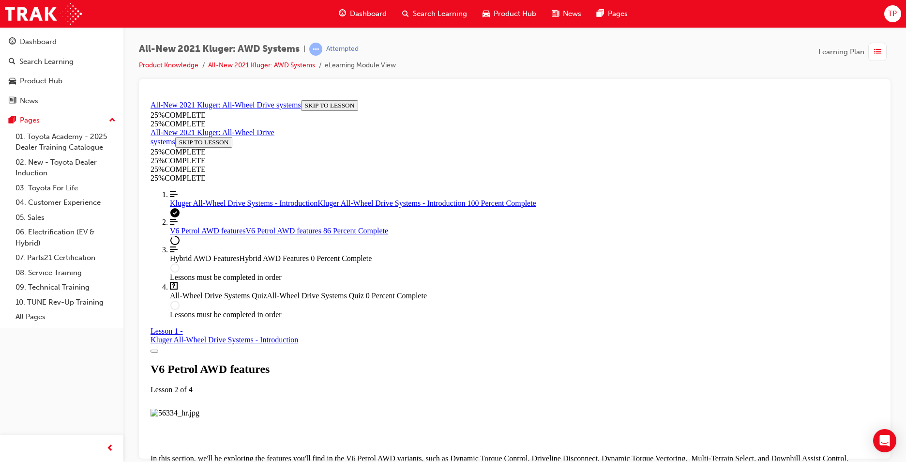
scroll to position [2509, 0]
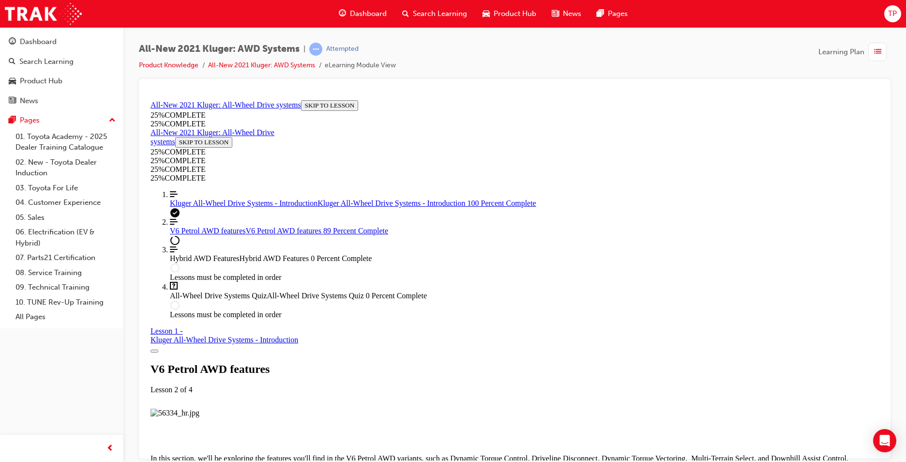
drag, startPoint x: 526, startPoint y: 259, endPoint x: 697, endPoint y: 261, distance: 170.5
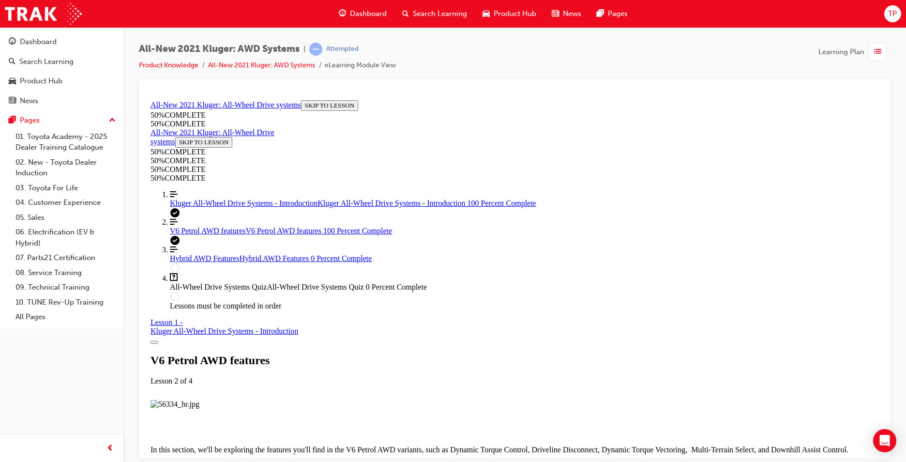
scroll to position [4766, 0]
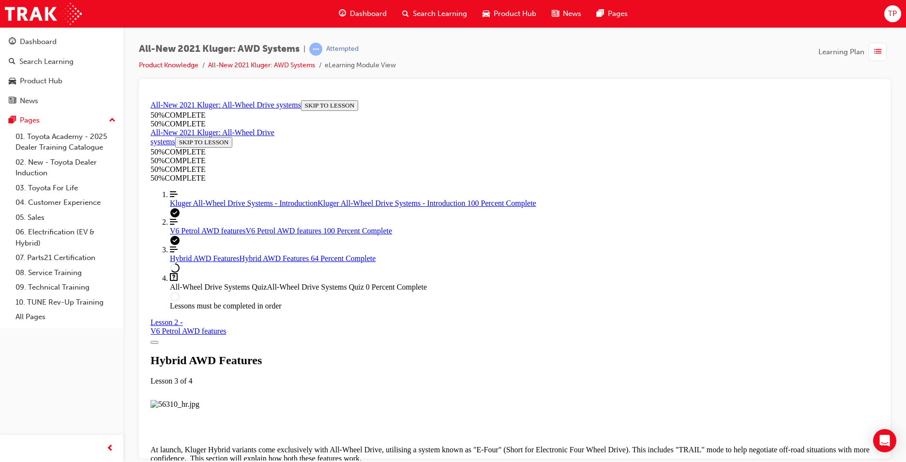
scroll to position [2301, 0]
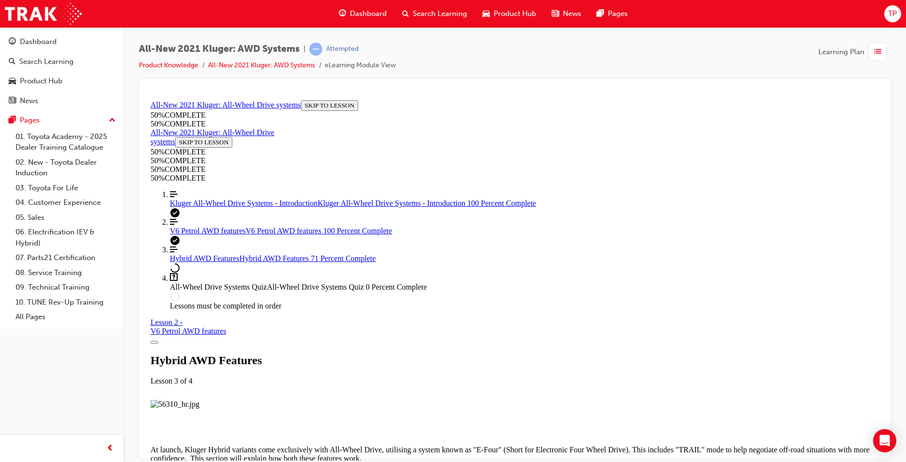
scroll to position [2301, 0]
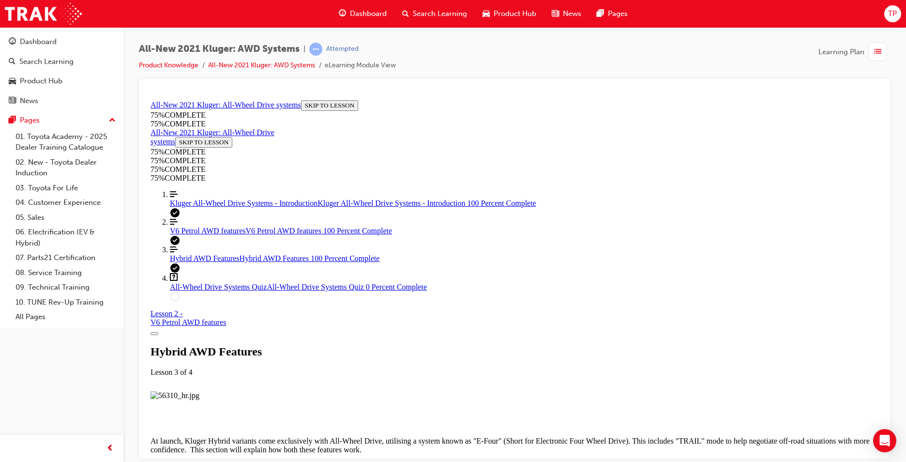
scroll to position [2561, 0]
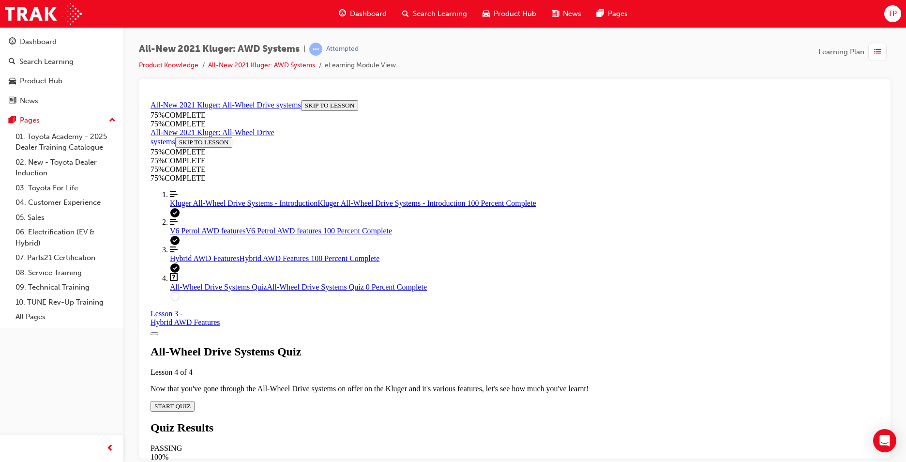
scroll to position [33, 0]
click at [417, 354] on div "All-Wheel Drive Systems Quiz Lesson 4 of 4 Now that you've gone through the All…" at bounding box center [515, 378] width 729 height 66
drag, startPoint x: 417, startPoint y: 354, endPoint x: 442, endPoint y: 360, distance: 25.8
click at [442, 360] on div "All-Wheel Drive Systems Quiz Lesson 4 of 4 Now that you've gone through the All…" at bounding box center [515, 378] width 729 height 66
click at [195, 400] on button "START QUIZ" at bounding box center [173, 405] width 44 height 11
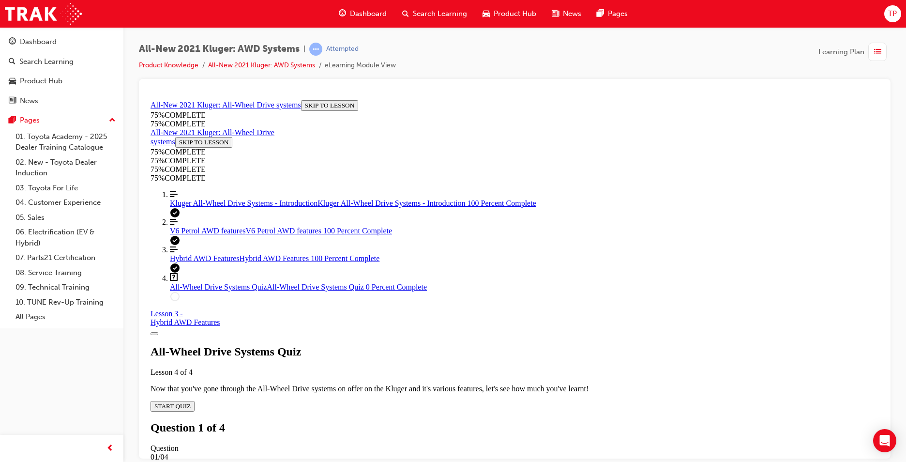
scroll to position [96, 0]
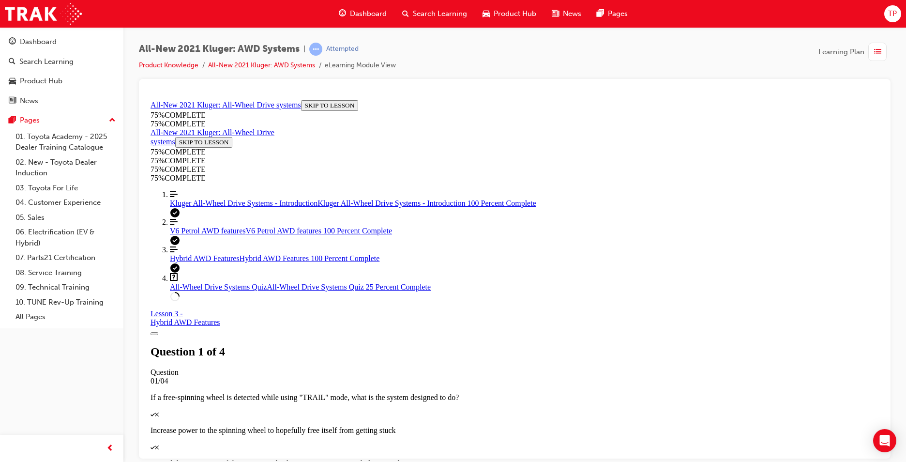
scroll to position [84, 0]
drag, startPoint x: 576, startPoint y: 435, endPoint x: 575, endPoint y: 429, distance: 6.4
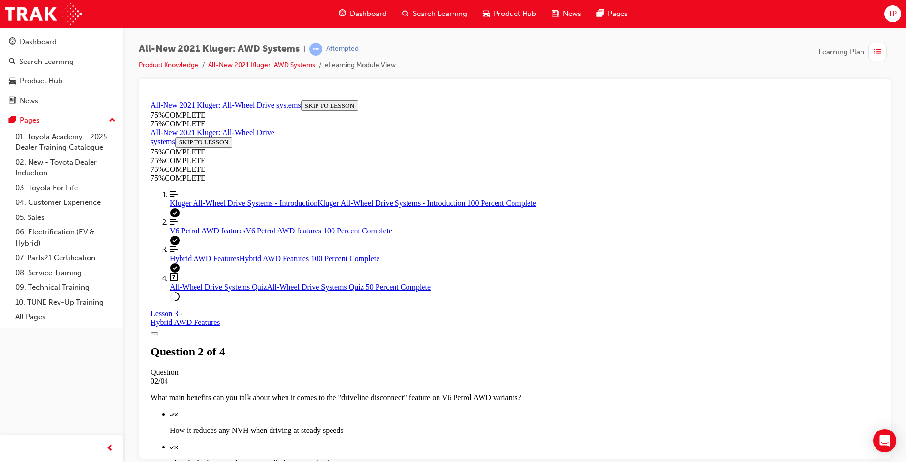
scroll to position [47, 0]
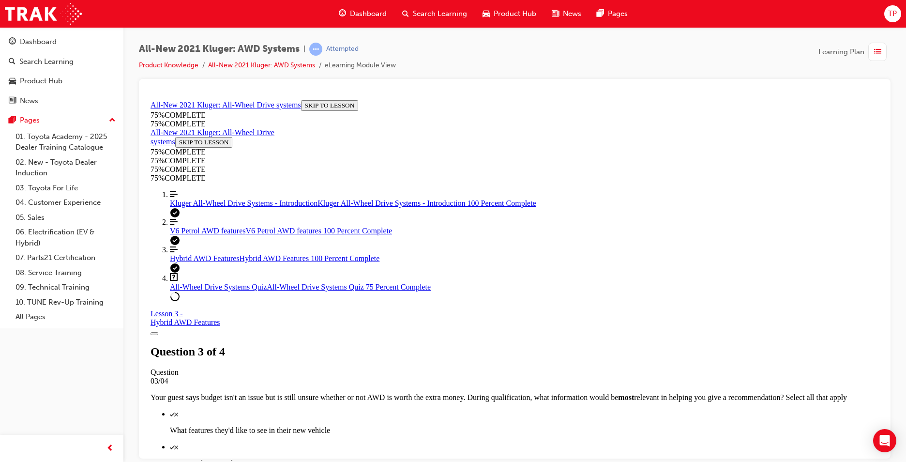
scroll to position [156, 0]
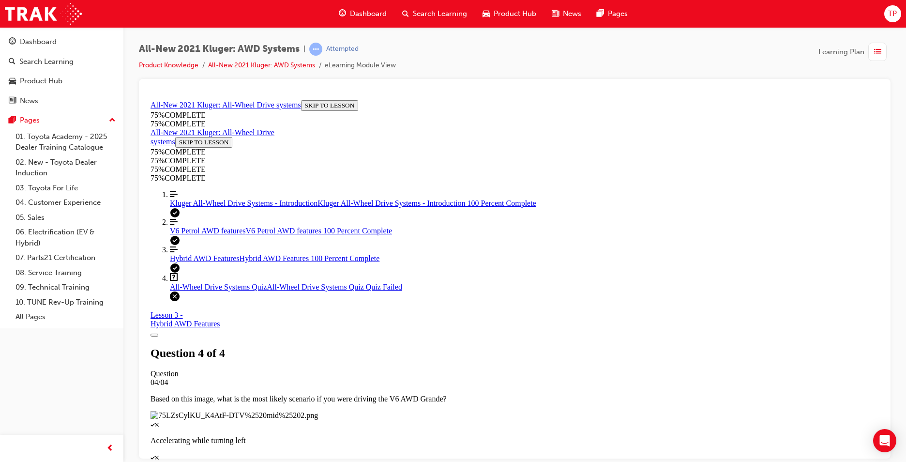
scroll to position [137, 0]
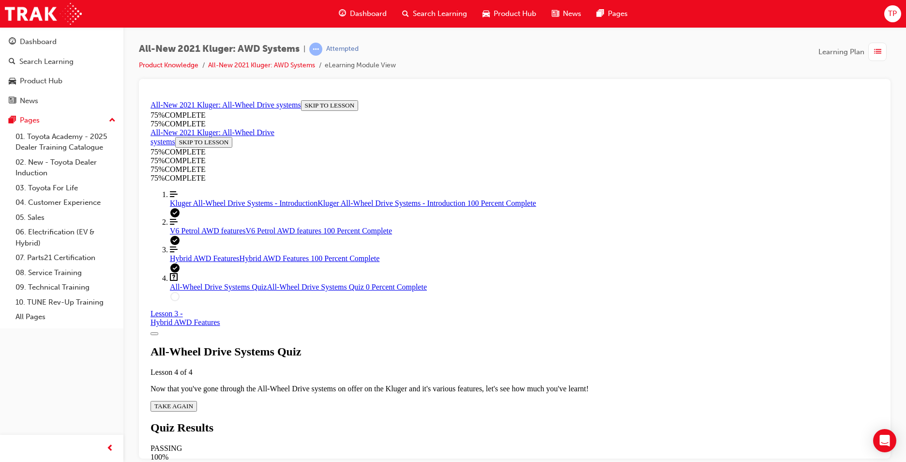
click at [193, 402] on span "TAKE AGAIN" at bounding box center [173, 405] width 39 height 7
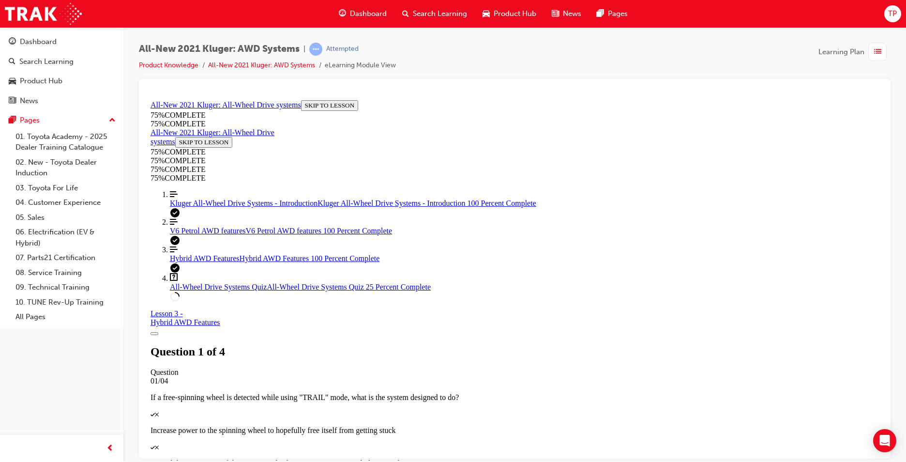
scroll to position [205, 0]
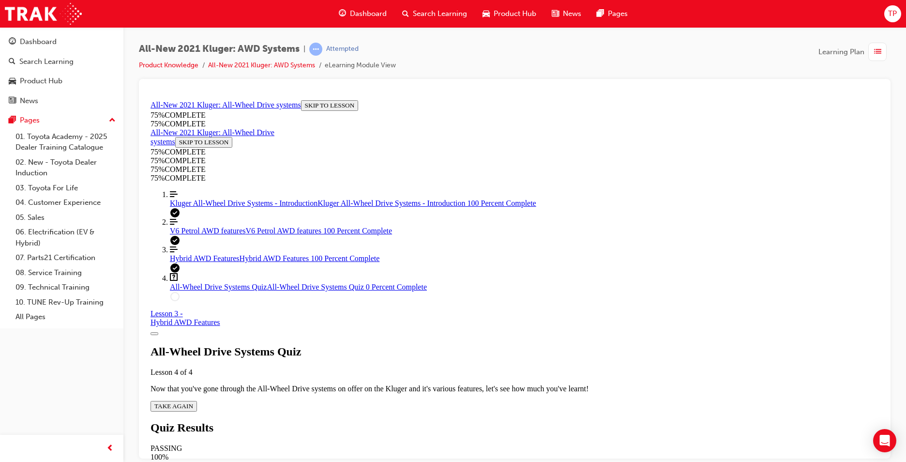
click at [448, 351] on div "All-Wheel Drive Systems Quiz Lesson 4 of 4 Now that you've gone through the All…" at bounding box center [515, 378] width 729 height 66
click at [448, 350] on div "All-Wheel Drive Systems Quiz Lesson 4 of 4 Now that you've gone through the All…" at bounding box center [515, 378] width 729 height 66
click at [193, 402] on span "TAKE AGAIN" at bounding box center [173, 405] width 39 height 7
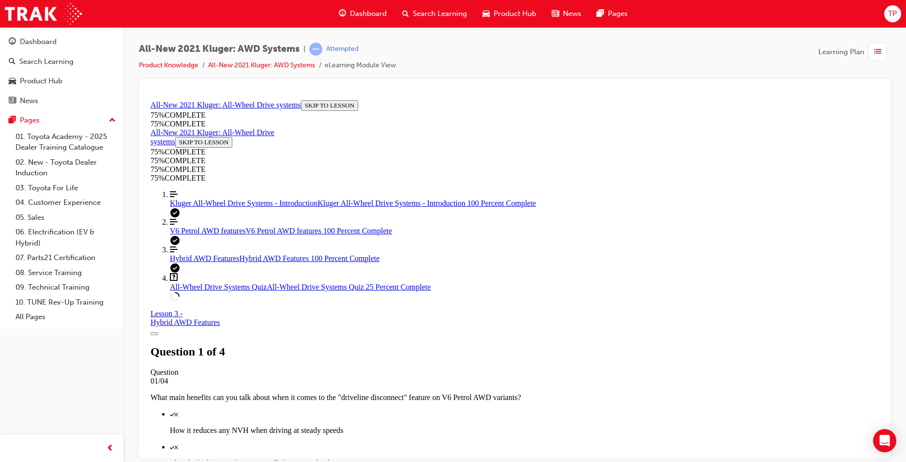
scroll to position [47, 0]
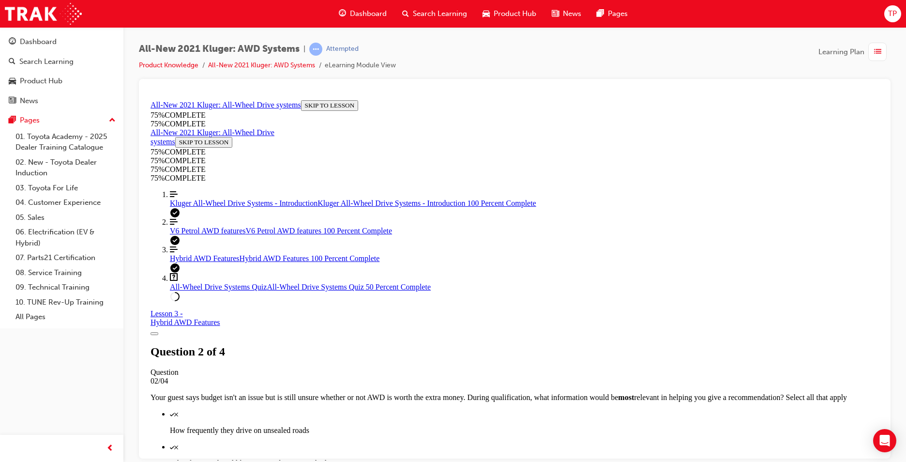
scroll to position [193, 0]
drag, startPoint x: 563, startPoint y: 413, endPoint x: 561, endPoint y: 403, distance: 9.9
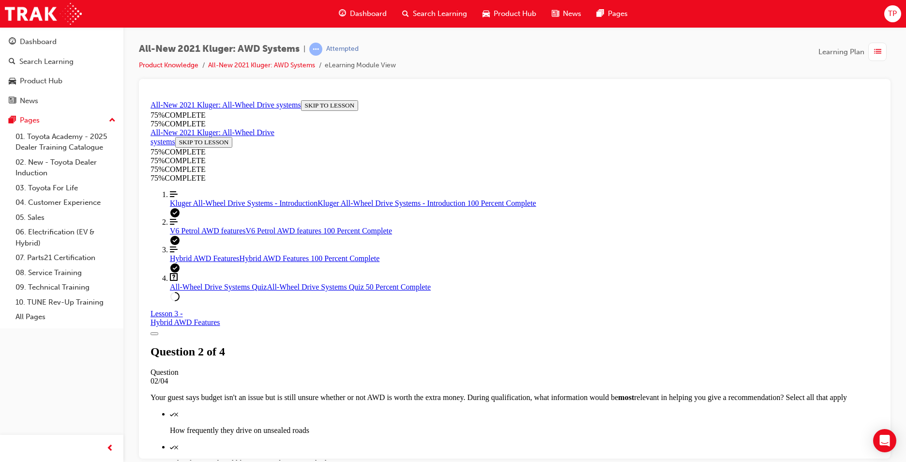
scroll to position [35, 0]
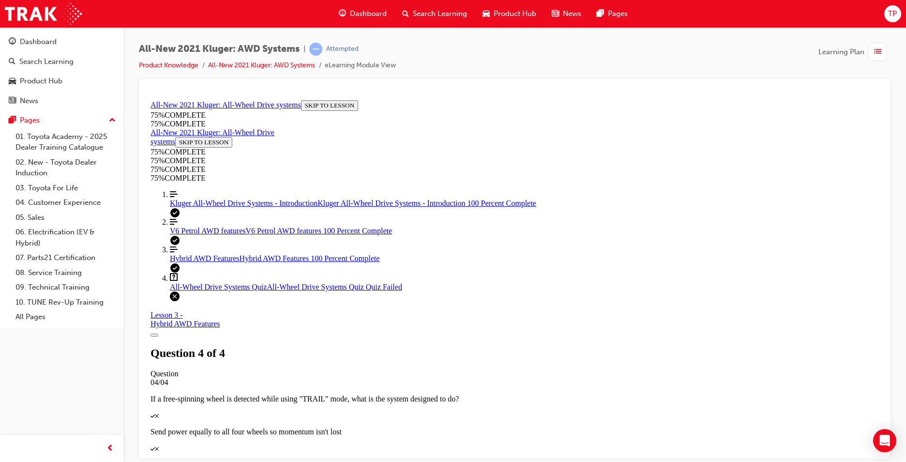
scroll to position [137, 0]
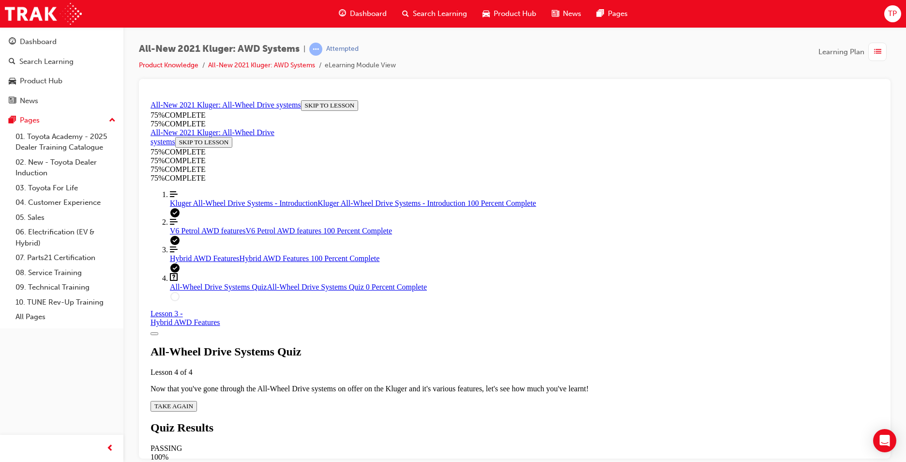
scroll to position [35, 0]
click at [193, 402] on span "TAKE AGAIN" at bounding box center [173, 405] width 39 height 7
click at [226, 262] on link "Align left Three vertical lines aligned to the left Hybrid AWD Features Hybrid …" at bounding box center [524, 253] width 709 height 17
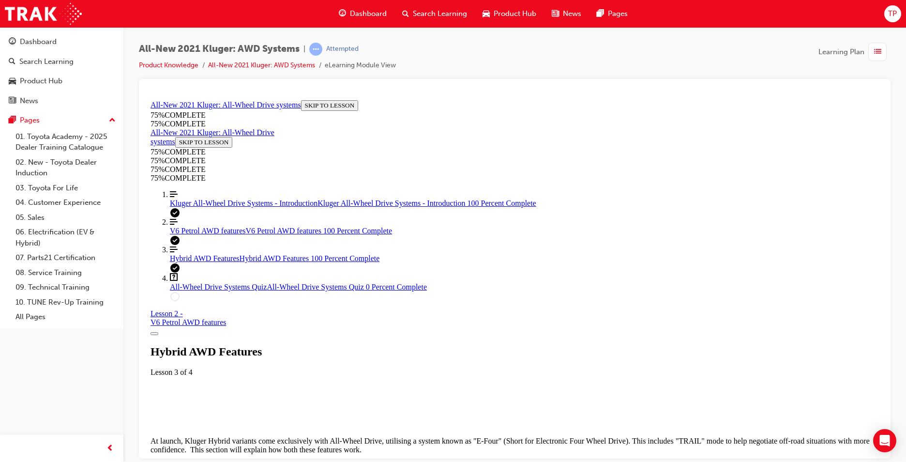
click at [223, 235] on link "Align left Three vertical lines aligned to the left V6 Petrol AWD features V6 P…" at bounding box center [524, 225] width 709 height 17
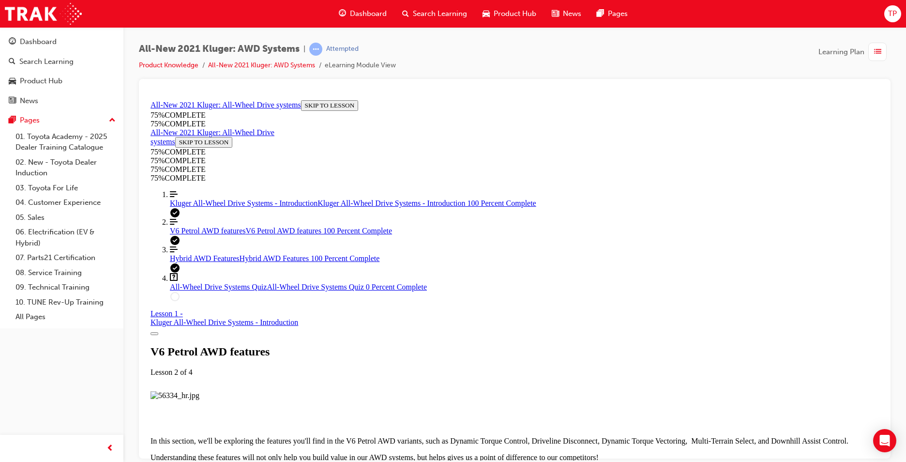
scroll to position [2769, 0]
click at [243, 291] on link "Question box Question mark inside of a square All-Wheel Drive Systems Quiz All-…" at bounding box center [524, 282] width 709 height 18
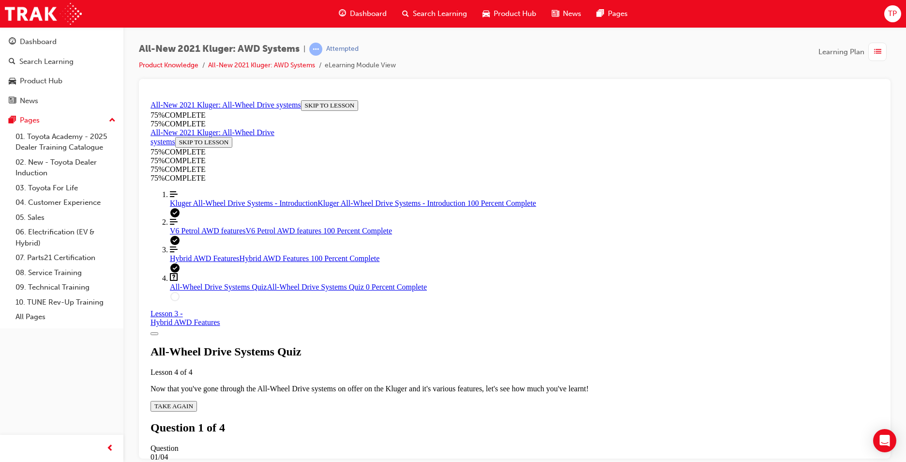
scroll to position [135, 0]
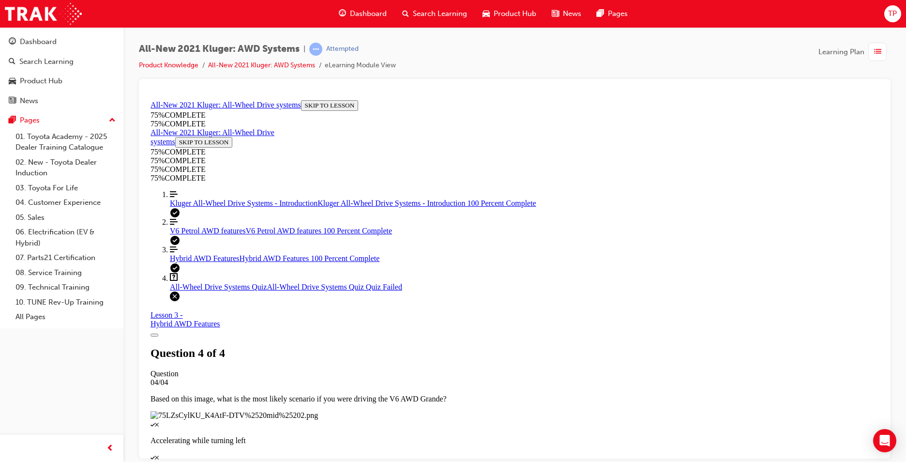
scroll to position [137, 0]
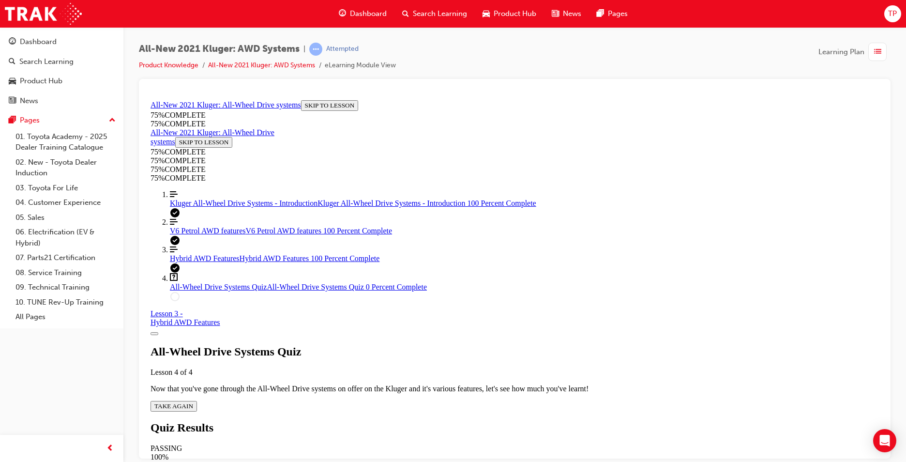
click at [193, 402] on span "TAKE AGAIN" at bounding box center [173, 405] width 39 height 7
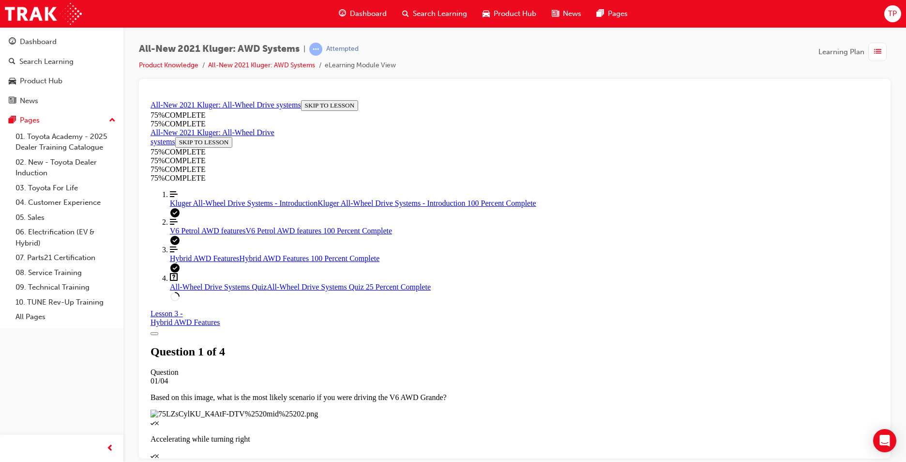
scroll to position [35, 0]
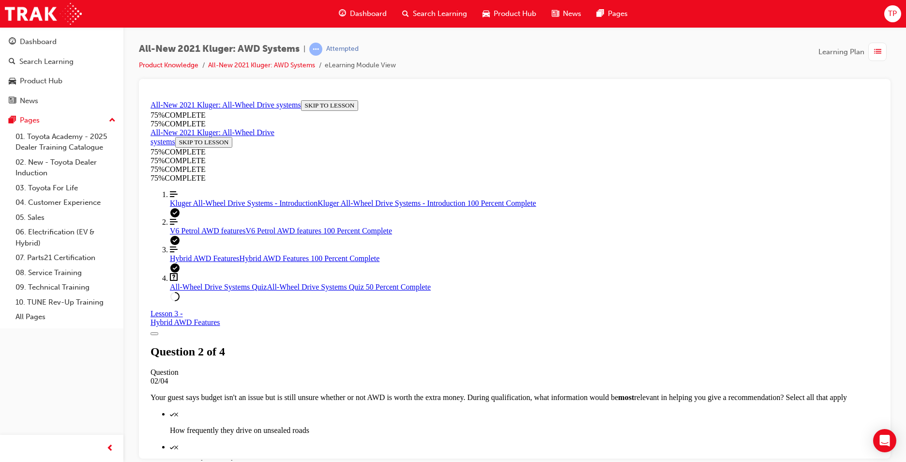
click at [200, 262] on span "Hybrid AWD Features" at bounding box center [205, 258] width 70 height 8
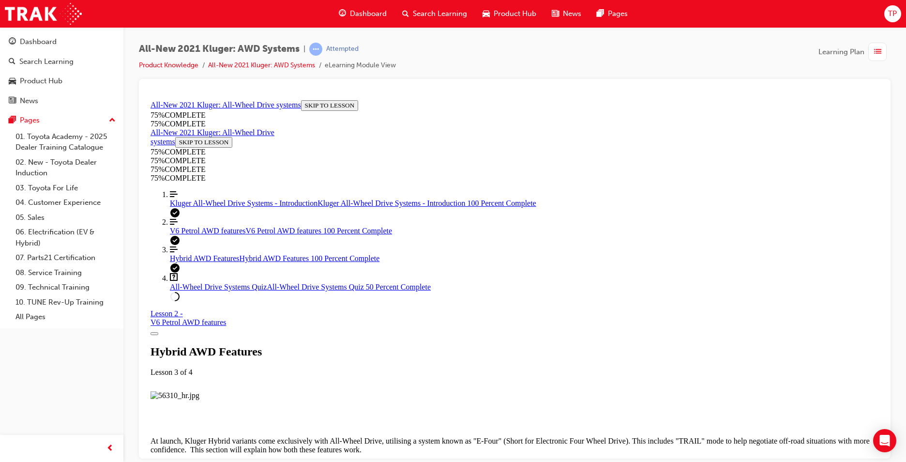
scroll to position [1777, 0]
click at [207, 291] on link "Question box Question mark inside of a square All-Wheel Drive Systems Quiz All-…" at bounding box center [524, 282] width 709 height 18
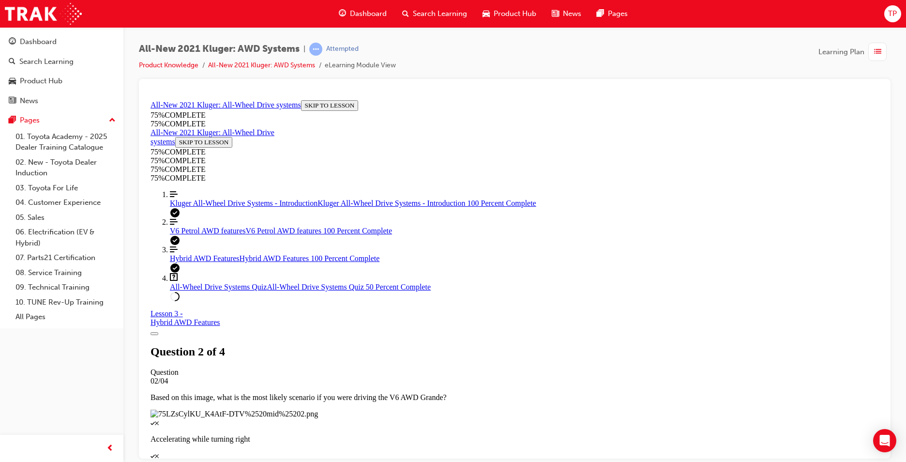
scroll to position [58, 0]
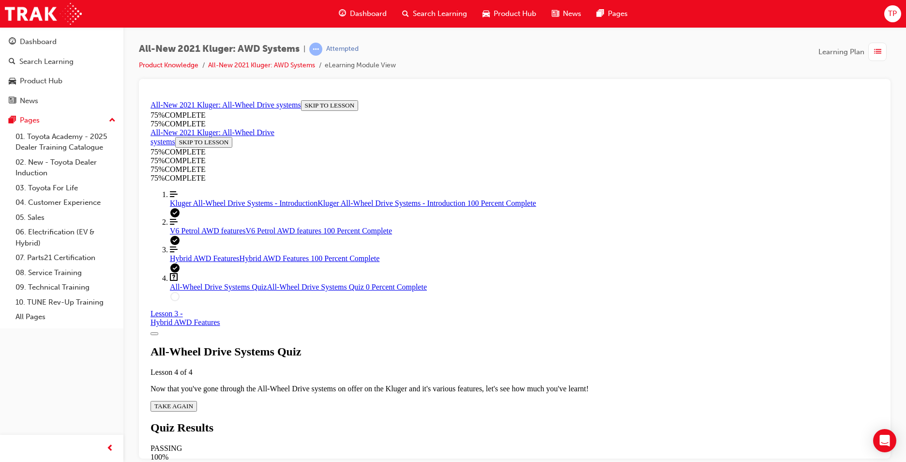
scroll to position [35, 0]
click at [424, 352] on div "All-Wheel Drive Systems Quiz Lesson 4 of 4 Now that you've gone through the All…" at bounding box center [515, 378] width 729 height 66
click at [197, 400] on button "TAKE AGAIN" at bounding box center [174, 405] width 46 height 11
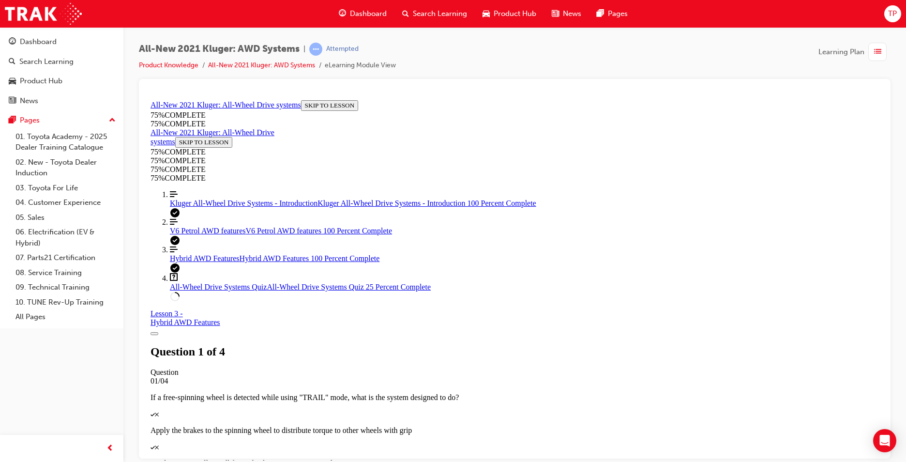
scroll to position [47, 0]
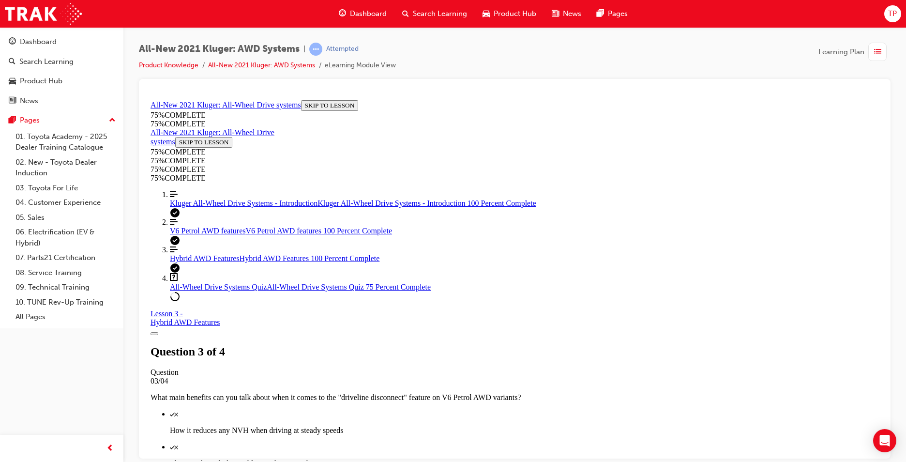
scroll to position [229, 0]
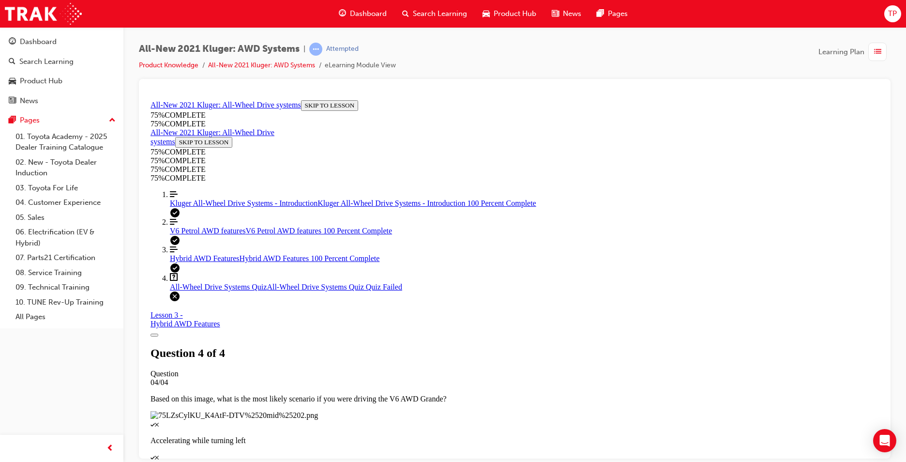
scroll to position [137, 0]
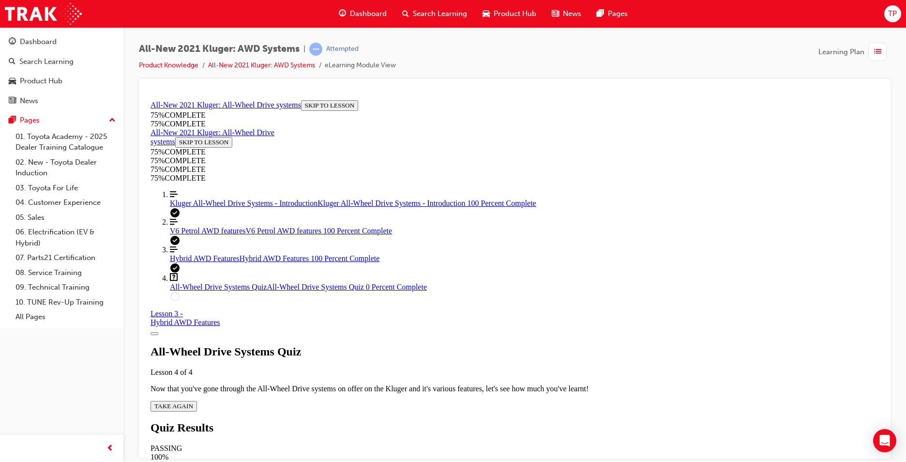
scroll to position [35, 0]
click at [193, 402] on span "TAKE AGAIN" at bounding box center [173, 405] width 39 height 7
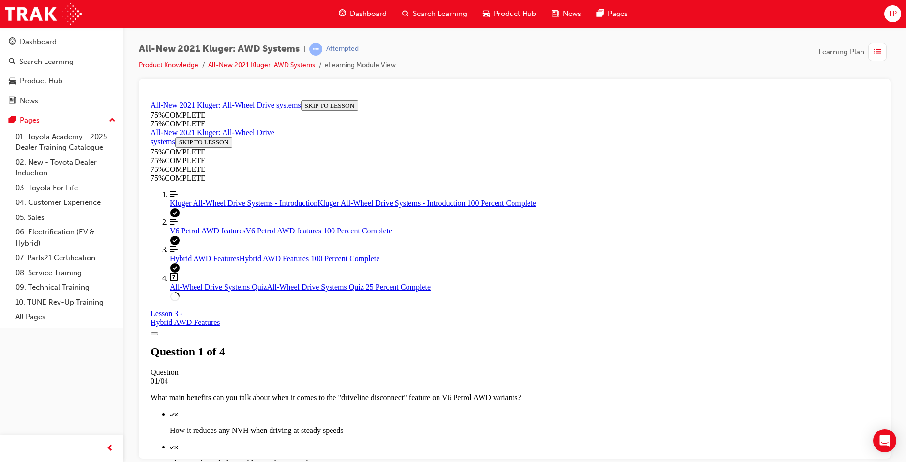
scroll to position [169, 0]
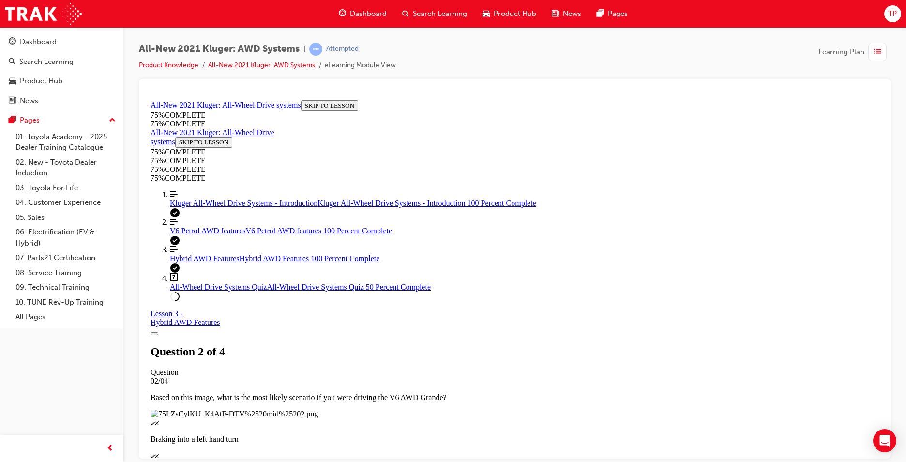
scroll to position [84, 0]
click at [209, 262] on link "Align left Three vertical lines aligned to the left Hybrid AWD Features Hybrid …" at bounding box center [524, 253] width 709 height 17
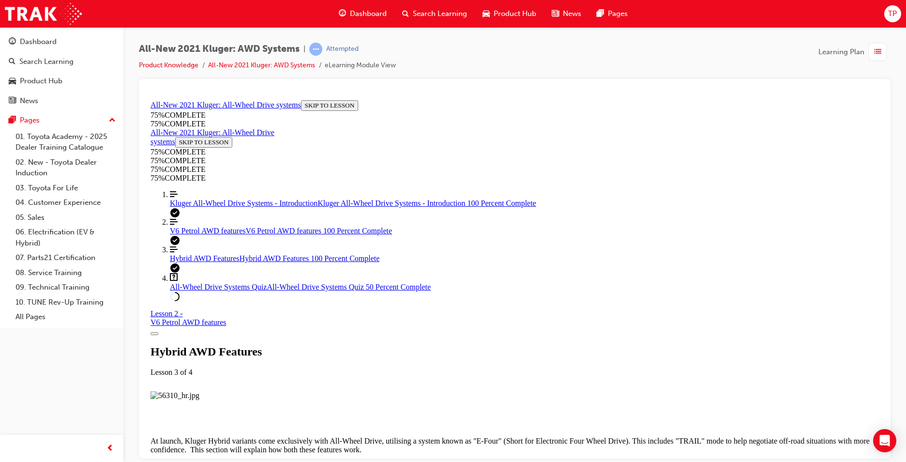
scroll to position [2601, 0]
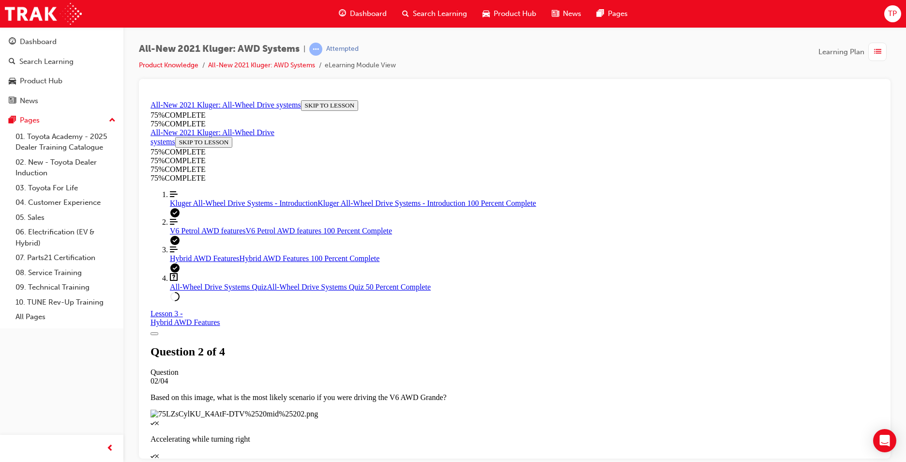
scroll to position [135, 0]
click at [219, 262] on link "Align left Three vertical lines aligned to the left Hybrid AWD Features Hybrid …" at bounding box center [524, 253] width 709 height 17
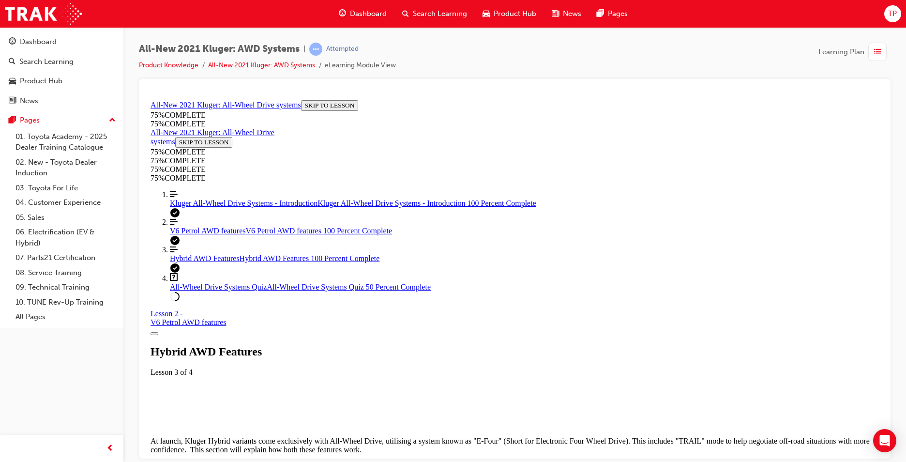
scroll to position [33, 0]
click at [204, 291] on link "Question box Question mark inside of a square All-Wheel Drive Systems Quiz All-…" at bounding box center [524, 282] width 709 height 18
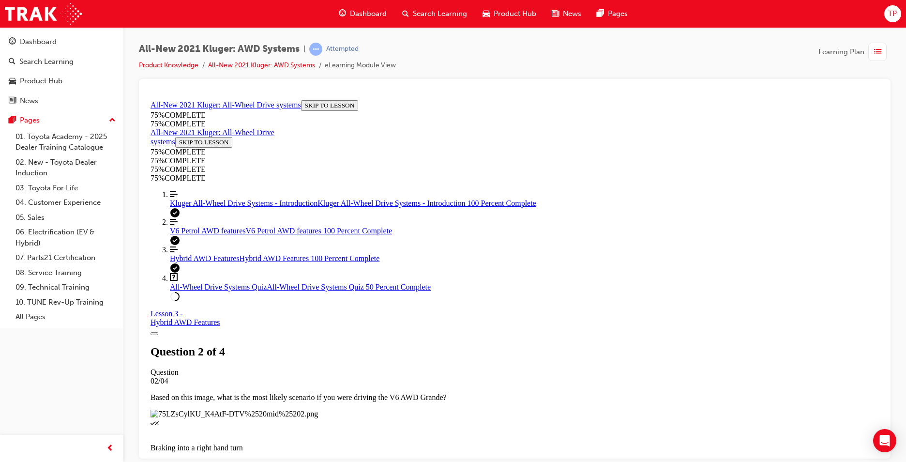
scroll to position [106, 0]
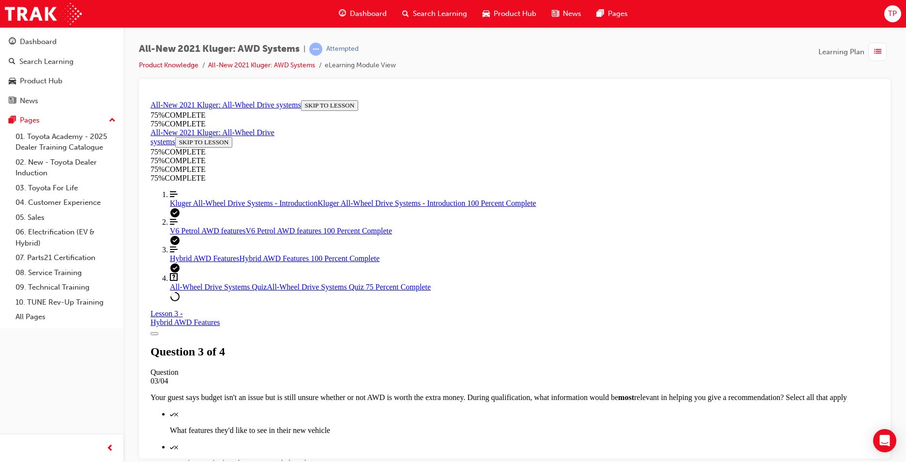
scroll to position [96, 0]
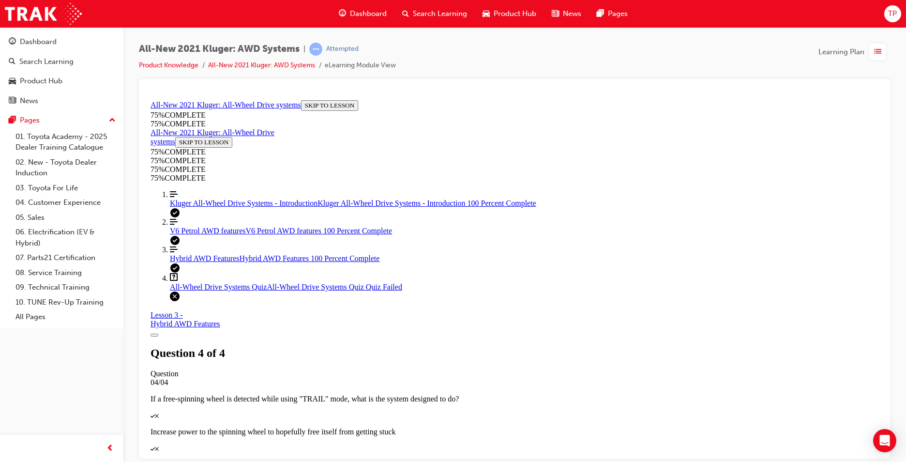
scroll to position [137, 0]
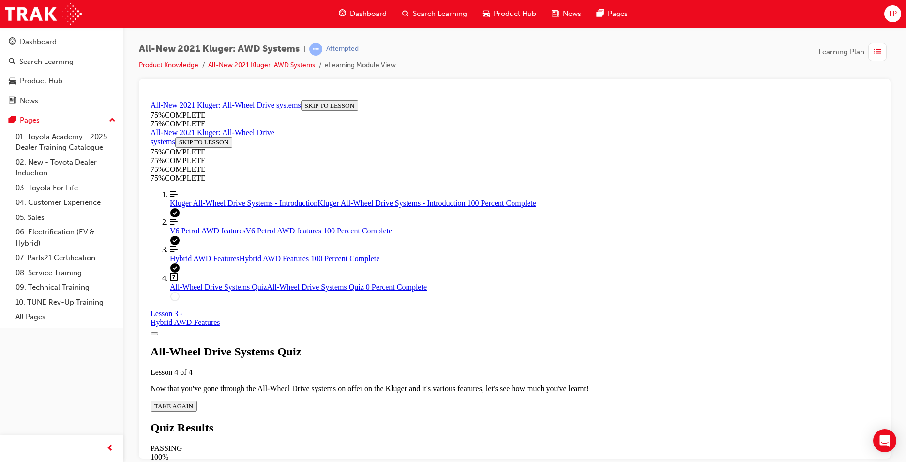
click at [197, 400] on button "TAKE AGAIN" at bounding box center [174, 405] width 46 height 11
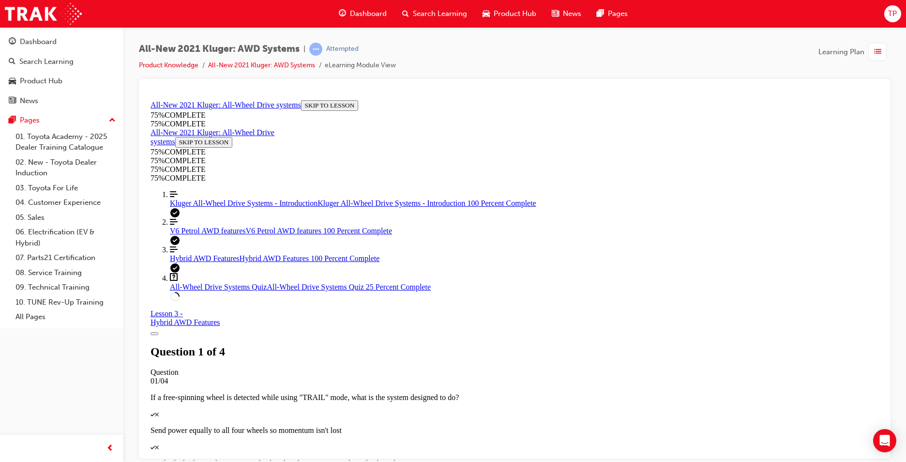
scroll to position [108, 0]
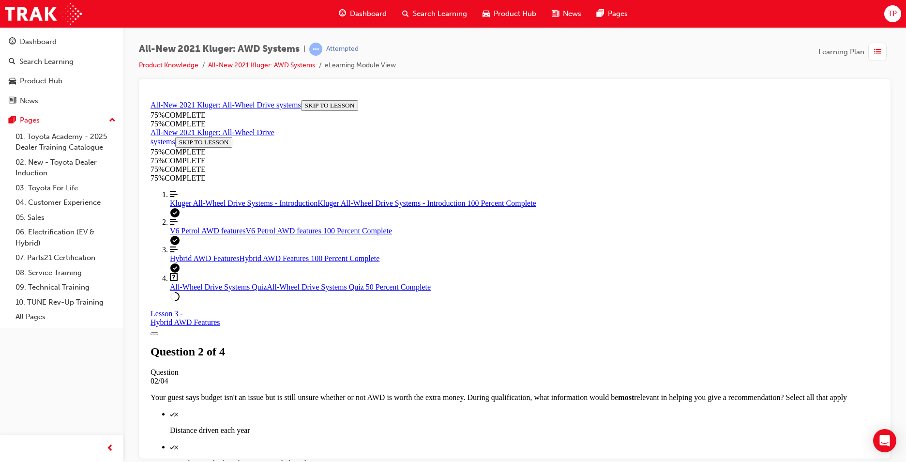
scroll to position [169, 0]
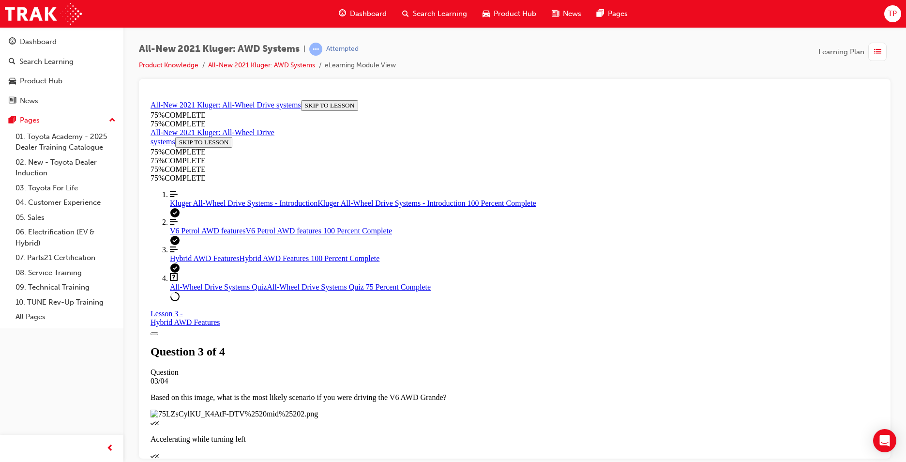
scroll to position [72, 0]
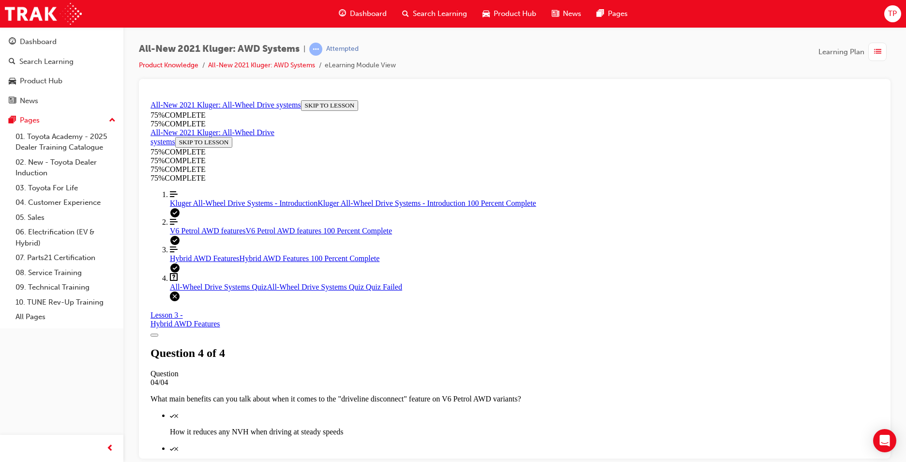
scroll to position [137, 0]
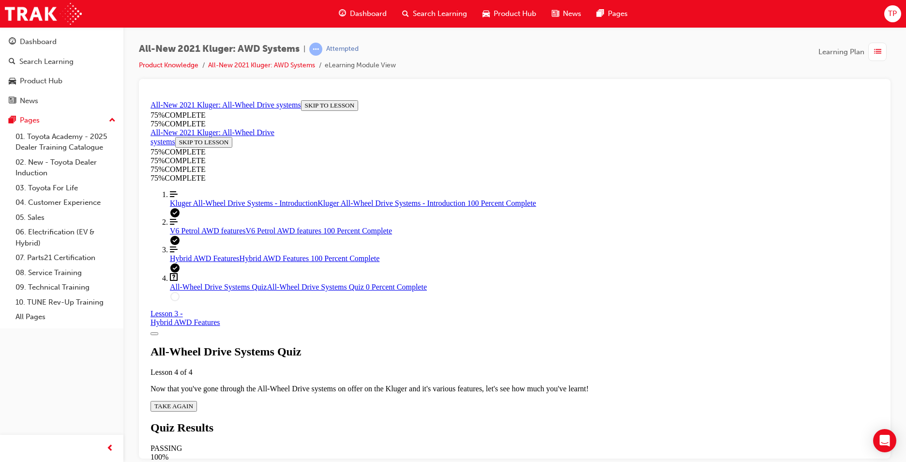
click at [197, 400] on button "TAKE AGAIN" at bounding box center [174, 405] width 46 height 11
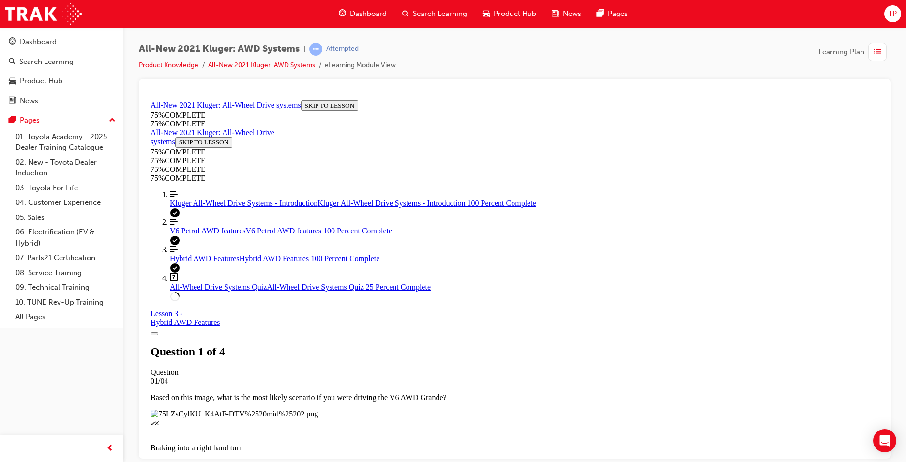
scroll to position [96, 0]
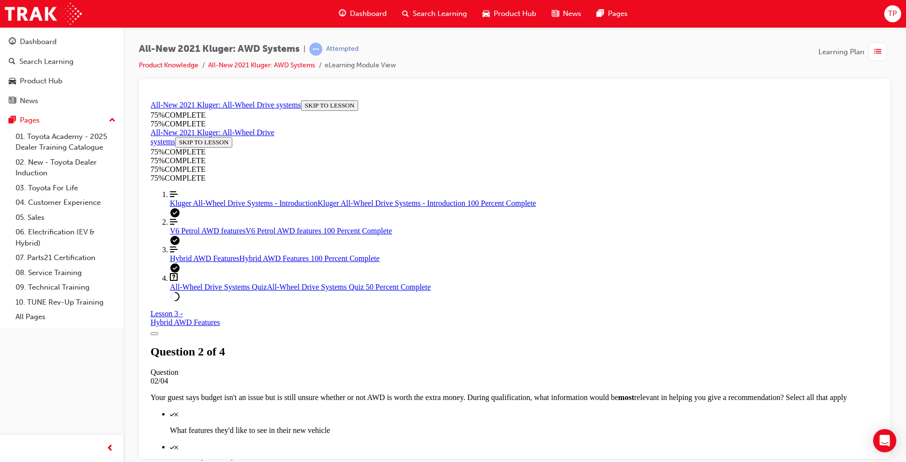
scroll to position [84, 0]
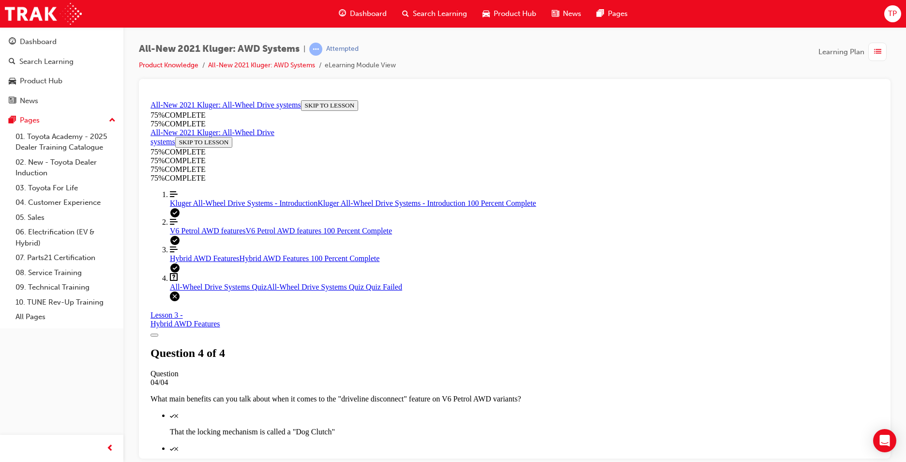
scroll to position [35, 0]
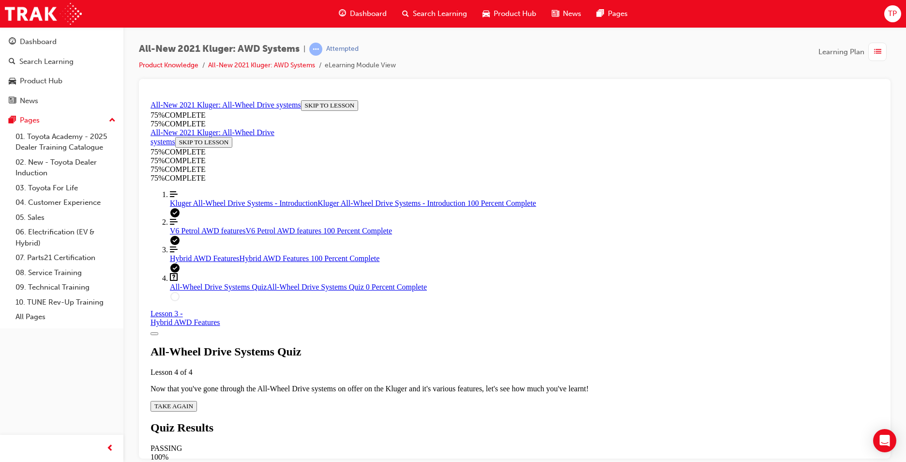
click at [435, 345] on div "All-Wheel Drive Systems Quiz Lesson 4 of 4 Now that you've gone through the All…" at bounding box center [515, 378] width 729 height 66
click at [193, 402] on span "TAKE AGAIN" at bounding box center [173, 405] width 39 height 7
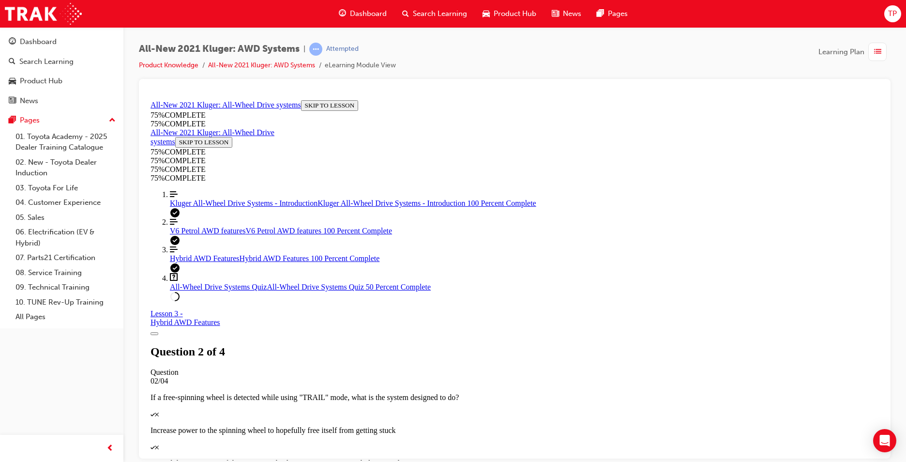
scroll to position [156, 0]
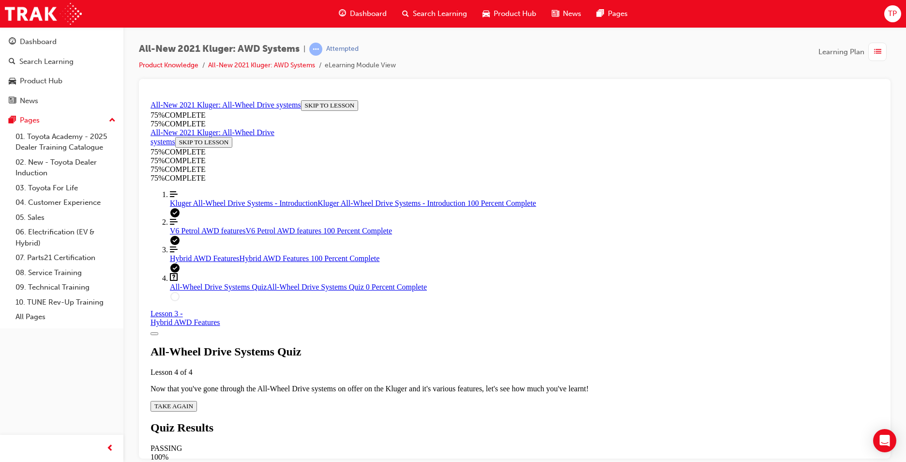
click at [193, 402] on span "TAKE AGAIN" at bounding box center [173, 405] width 39 height 7
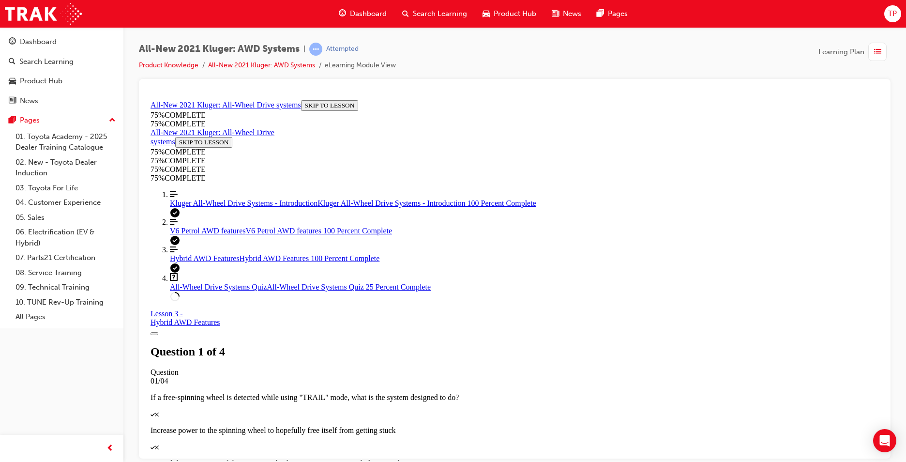
scroll to position [96, 0]
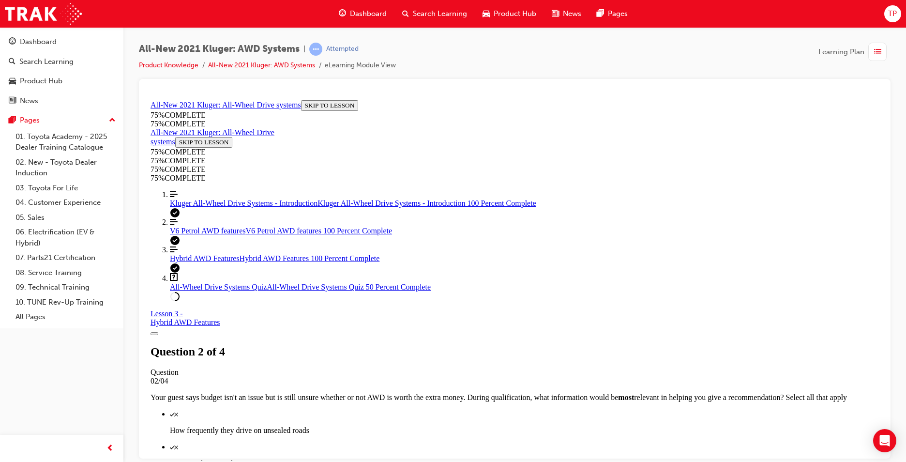
scroll to position [205, 0]
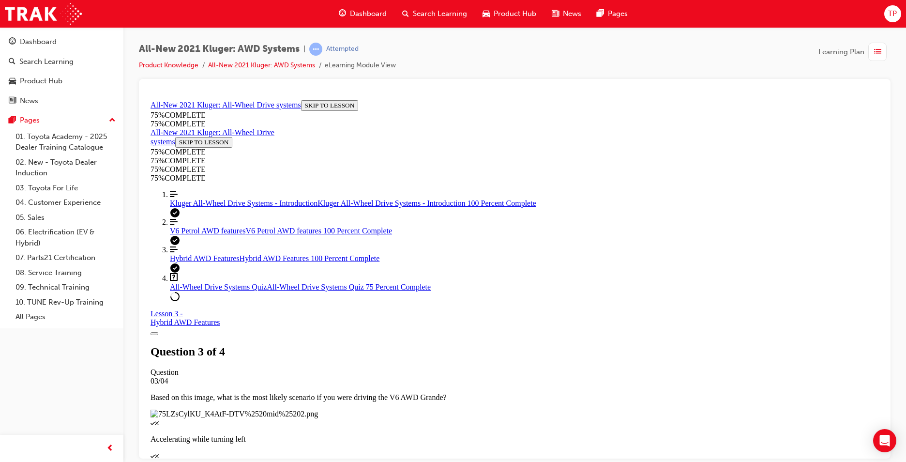
scroll to position [84, 0]
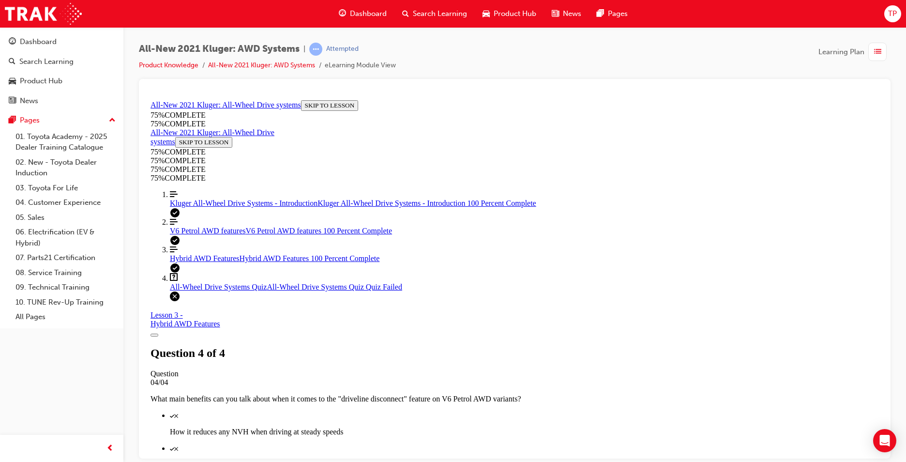
scroll to position [137, 0]
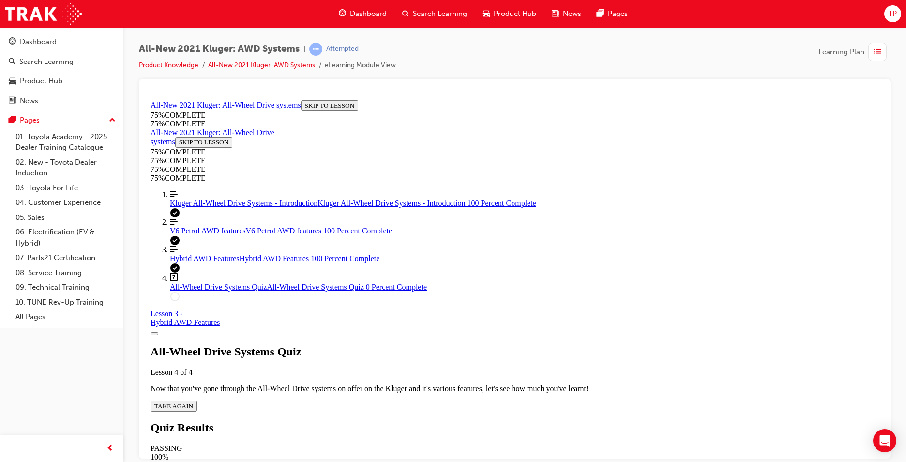
scroll to position [35, 0]
click at [193, 402] on span "TAKE AGAIN" at bounding box center [173, 405] width 39 height 7
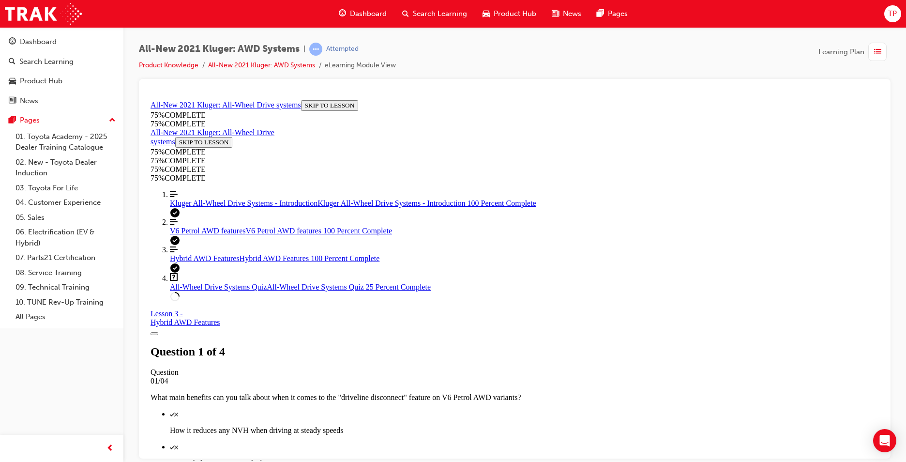
scroll to position [132, 0]
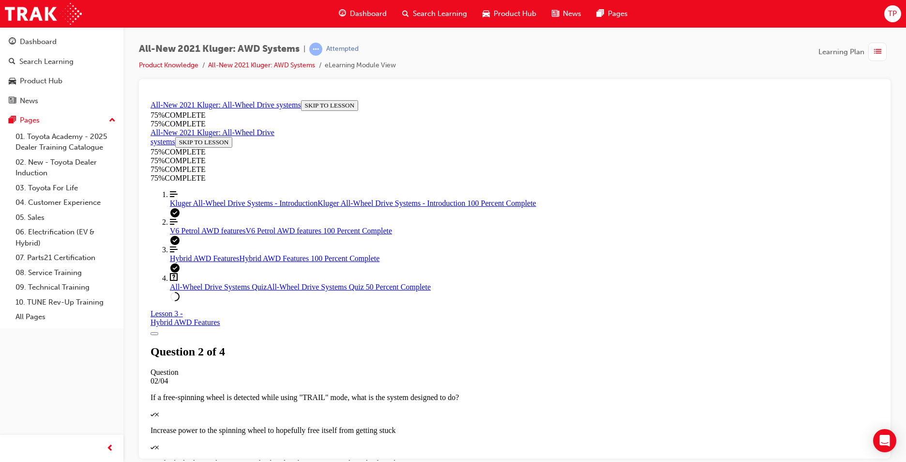
scroll to position [248, 0]
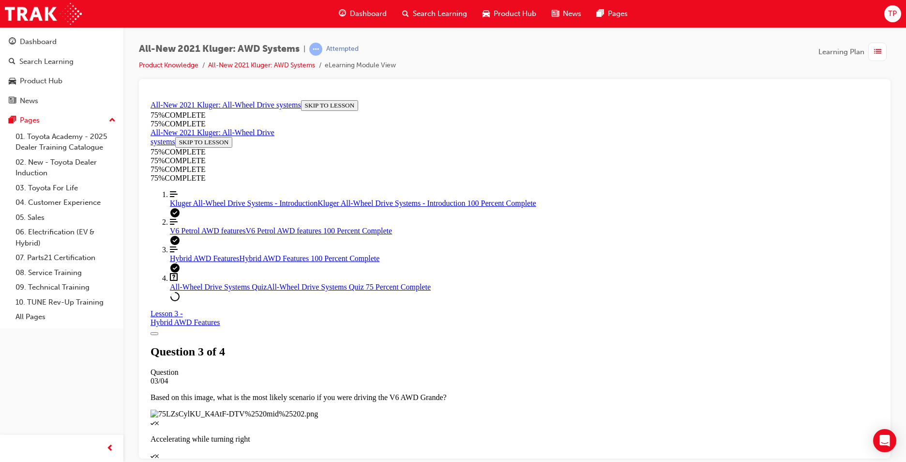
scroll to position [132, 0]
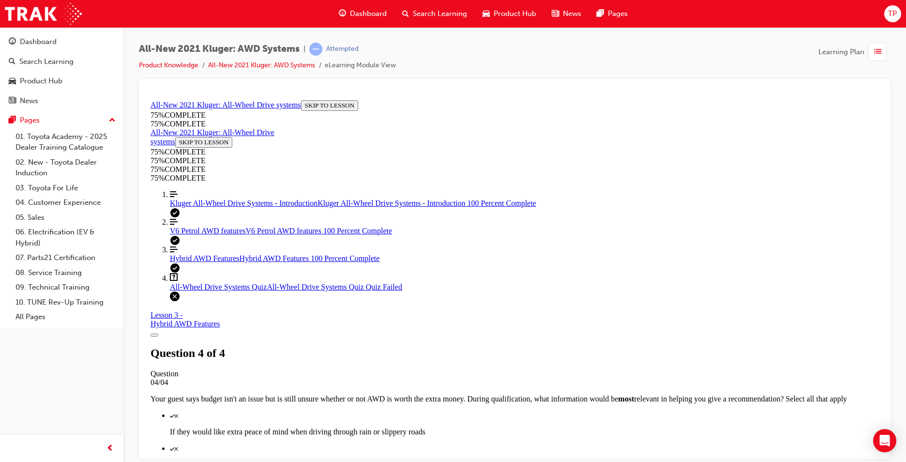
scroll to position [35, 0]
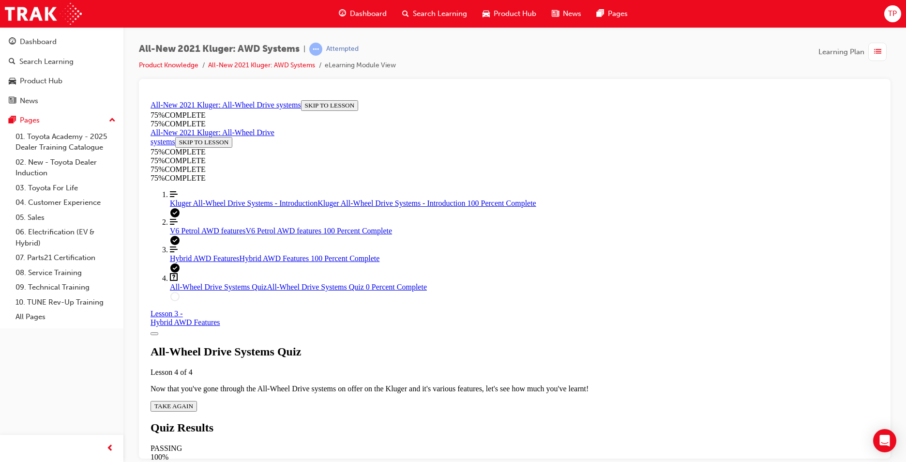
scroll to position [35, 0]
click at [193, 402] on span "TAKE AGAIN" at bounding box center [173, 405] width 39 height 7
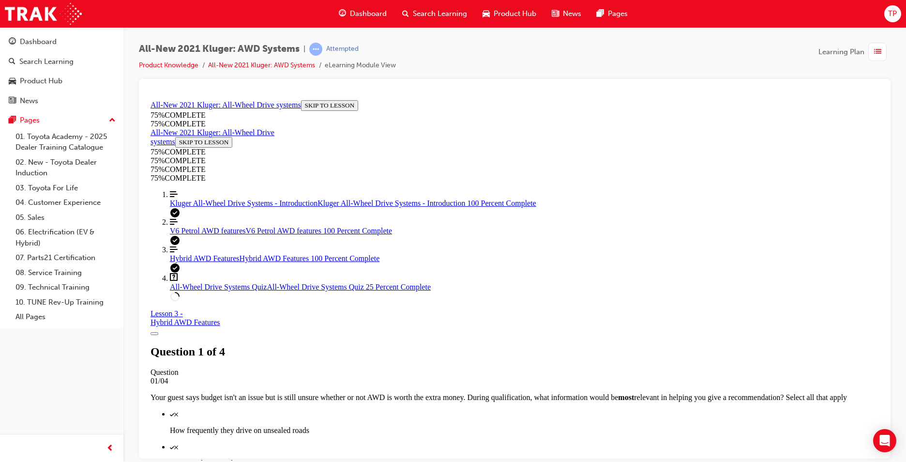
scroll to position [248, 0]
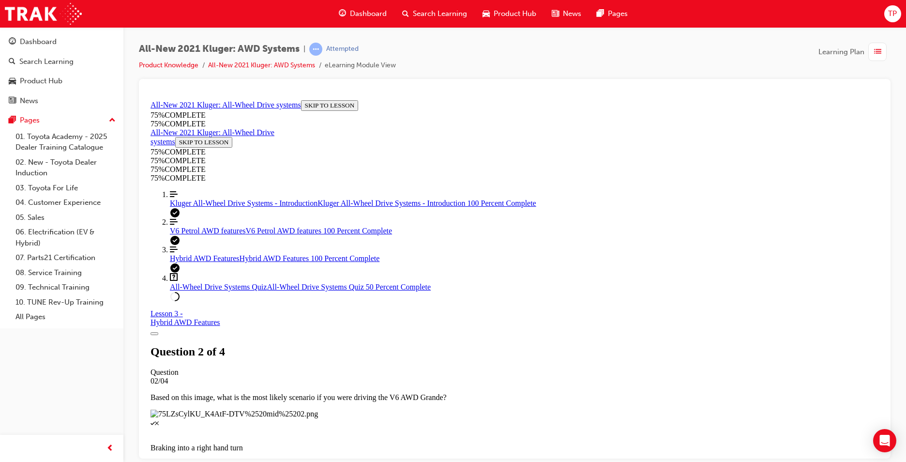
scroll to position [47, 0]
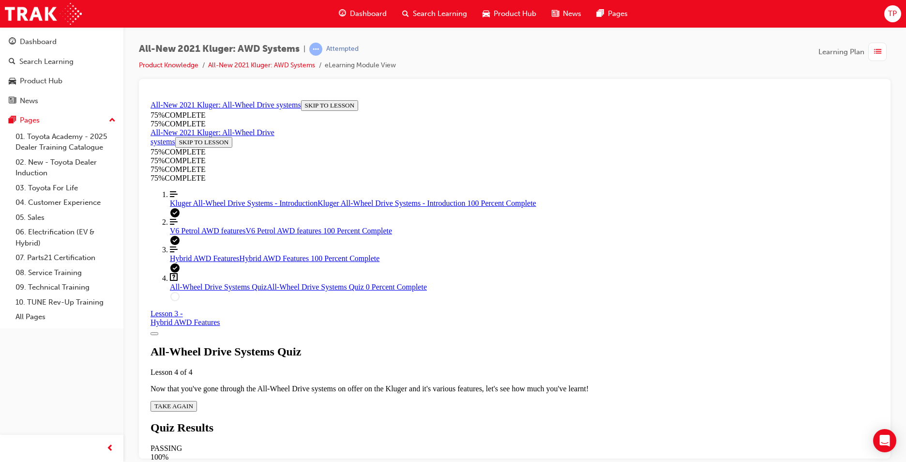
scroll to position [35, 0]
click at [193, 402] on span "TAKE AGAIN" at bounding box center [173, 405] width 39 height 7
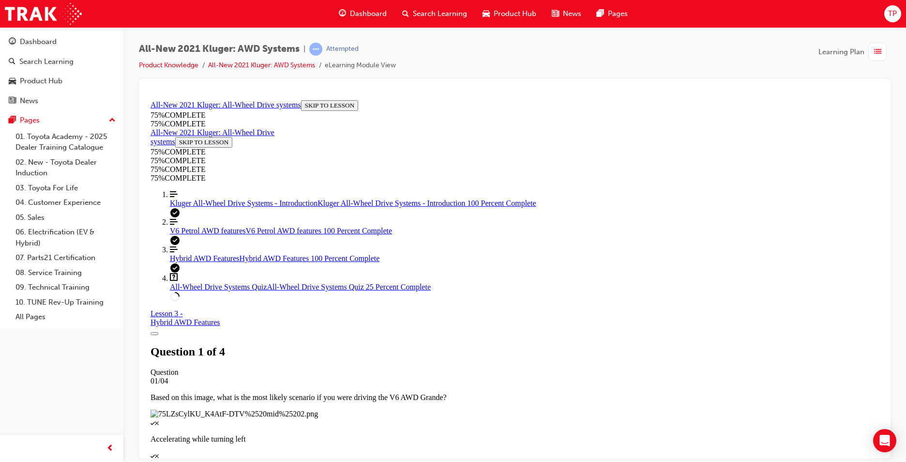
scroll to position [120, 0]
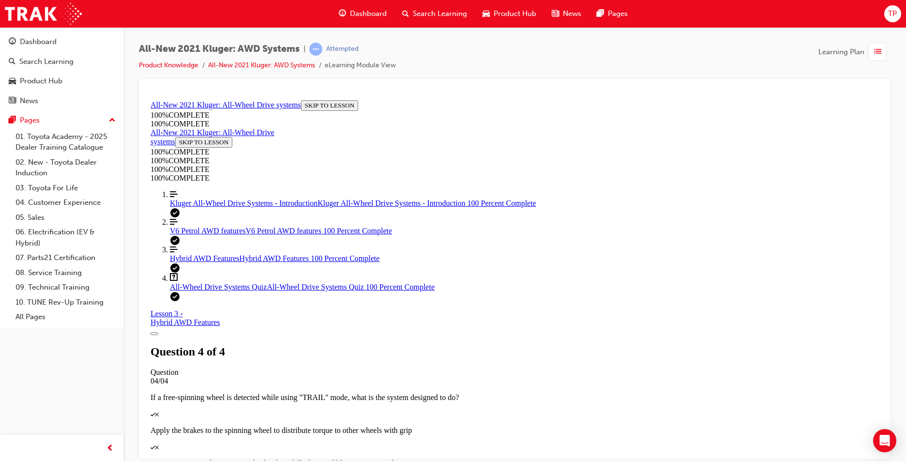
scroll to position [137, 0]
click at [375, 10] on span "Dashboard" at bounding box center [368, 13] width 37 height 11
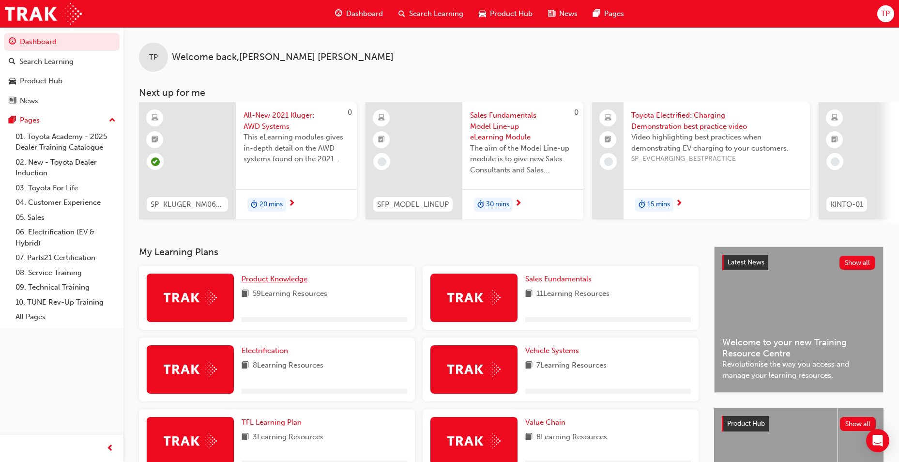
click at [285, 283] on span "Product Knowledge" at bounding box center [275, 279] width 66 height 9
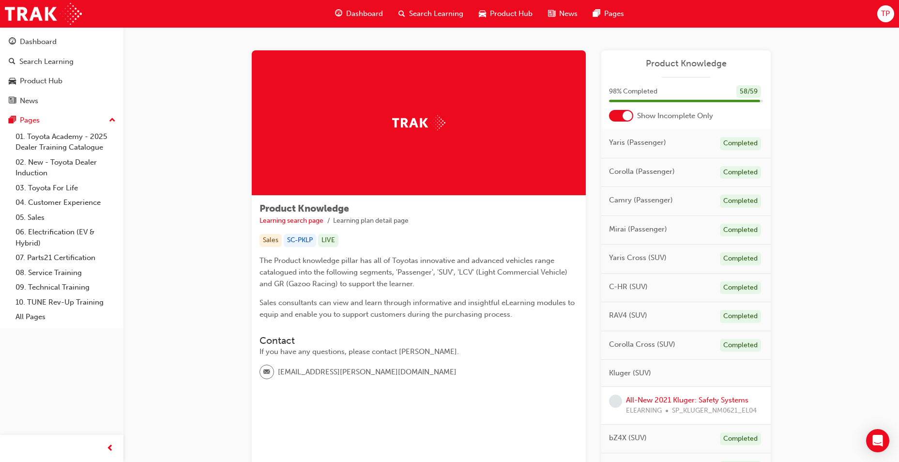
click at [706, 405] on div "All-New 2021 Kluger: Safety Systems ELEARNING SP_KLUGER_NM0621_EL04" at bounding box center [691, 406] width 131 height 22
click at [702, 398] on link "All-New 2021 Kluger: Safety Systems" at bounding box center [687, 400] width 123 height 9
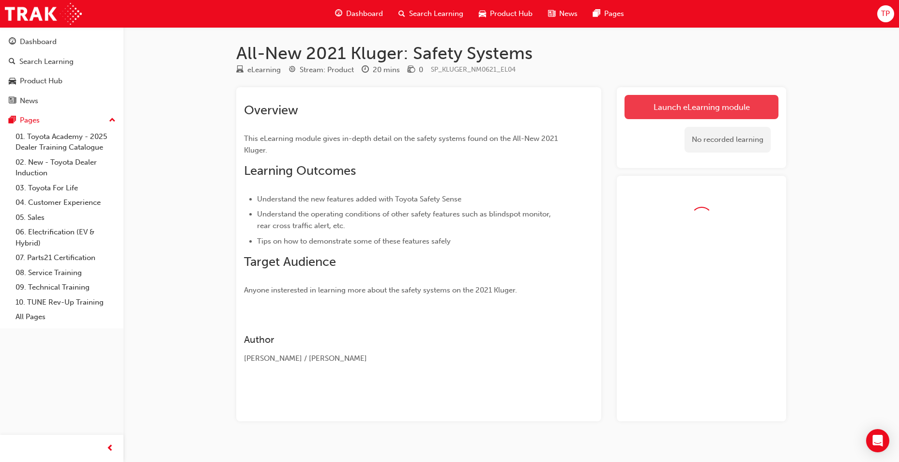
click at [672, 107] on link "Launch eLearning module" at bounding box center [702, 107] width 154 height 24
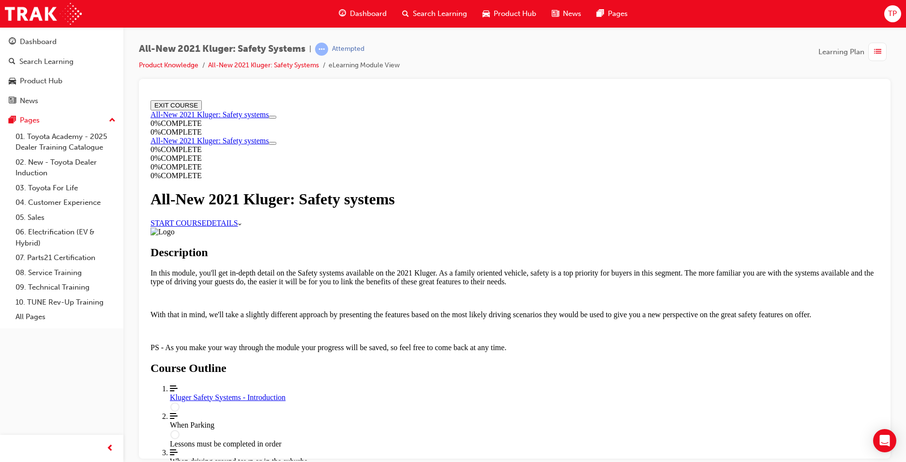
click at [206, 227] on link "START COURSE" at bounding box center [179, 222] width 56 height 8
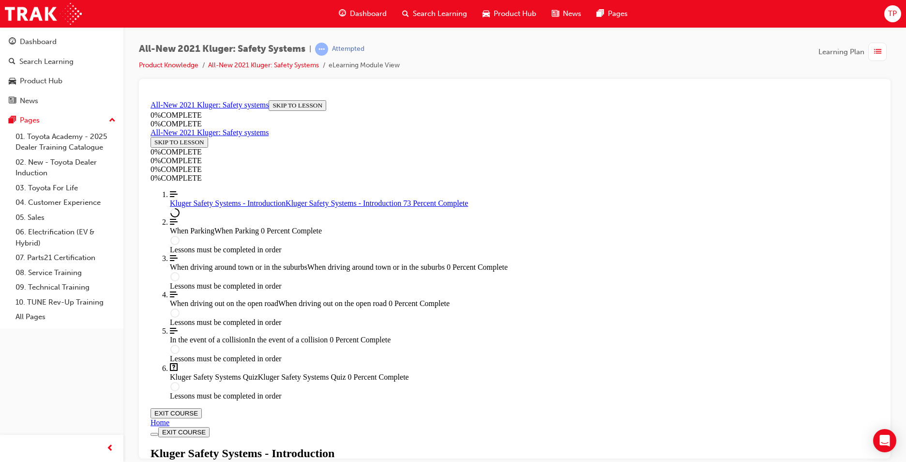
scroll to position [293, 0]
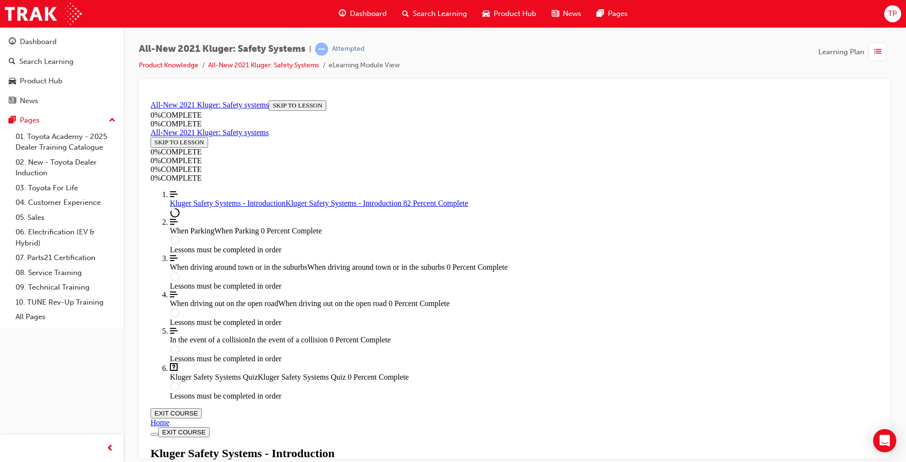
scroll to position [1118, 0]
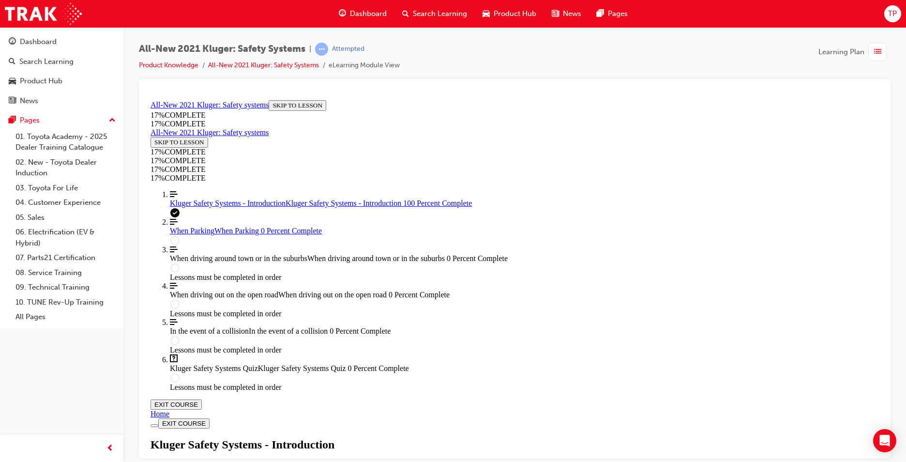
scroll to position [1380, 0]
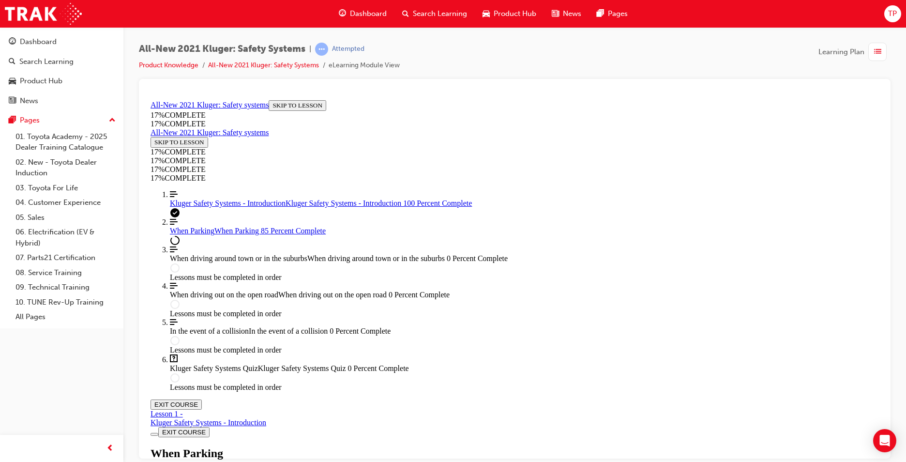
scroll to position [3306, 0]
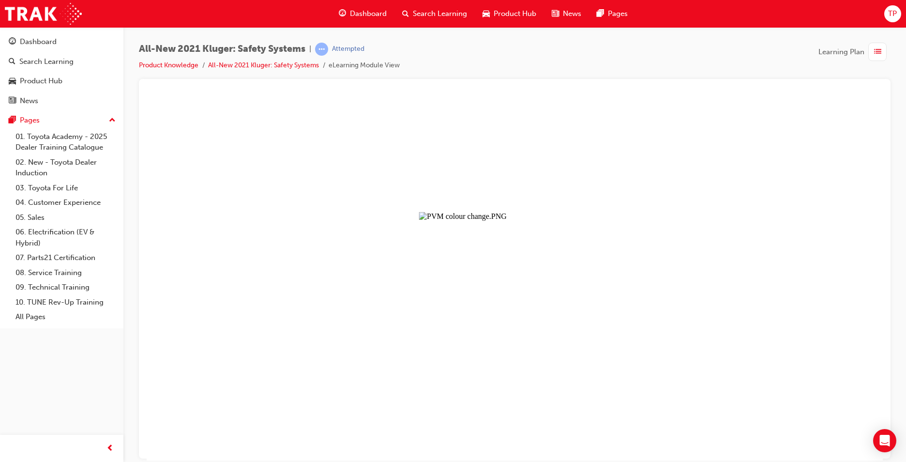
click at [692, 195] on button "Unzoom image" at bounding box center [515, 278] width 736 height 364
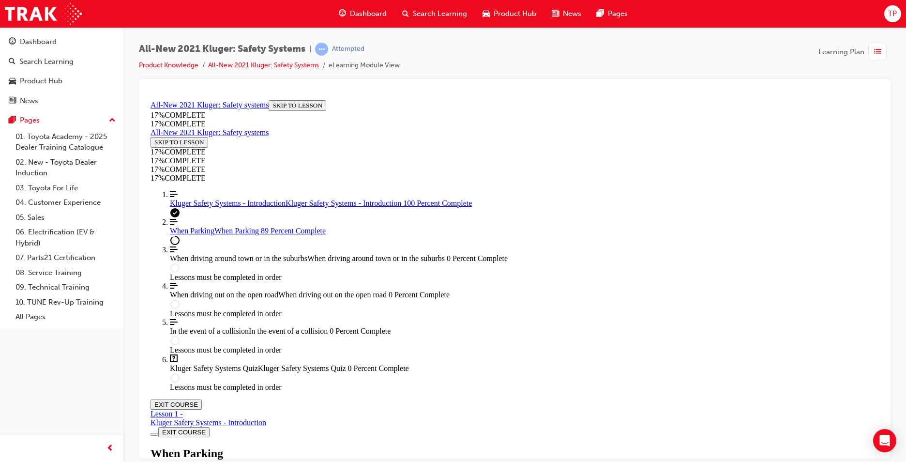
scroll to position [3306, 0]
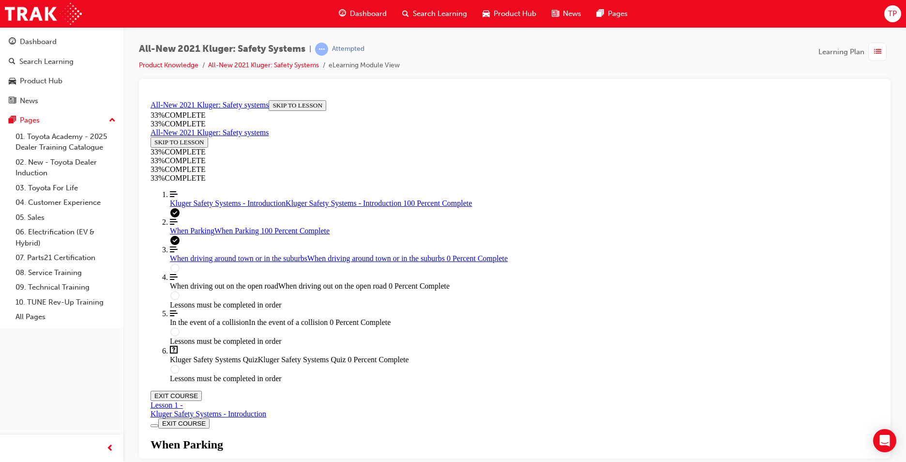
scroll to position [3537, 0]
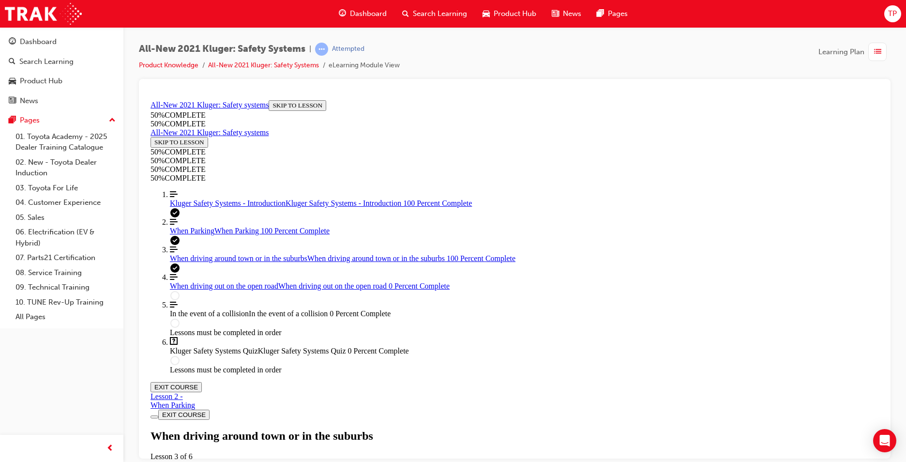
scroll to position [2039, 0]
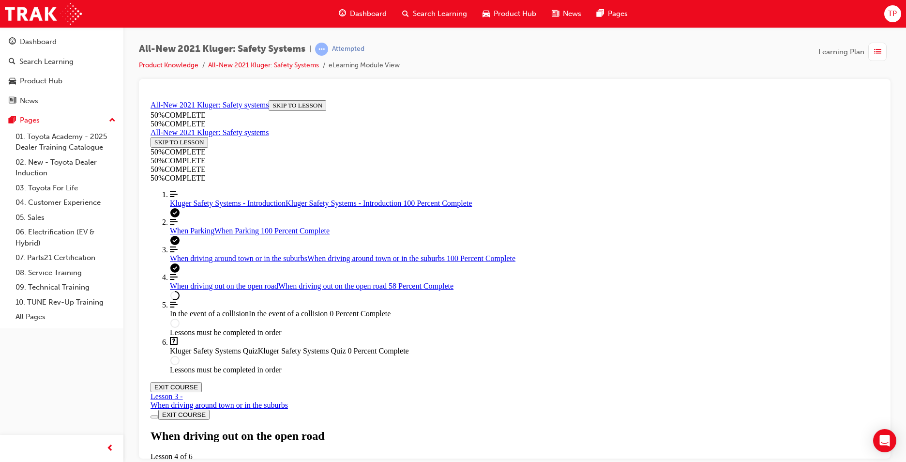
scroll to position [2768, 0]
drag, startPoint x: 545, startPoint y: 162, endPoint x: 553, endPoint y: 166, distance: 8.9
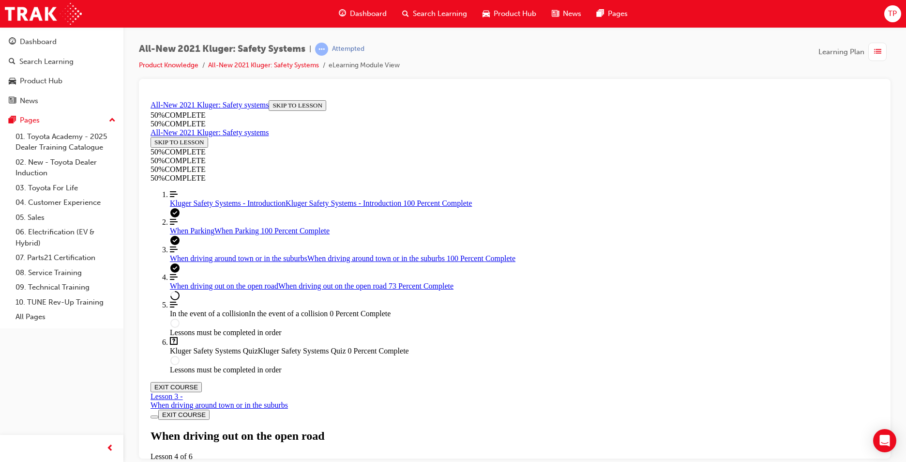
scroll to position [4195, 0]
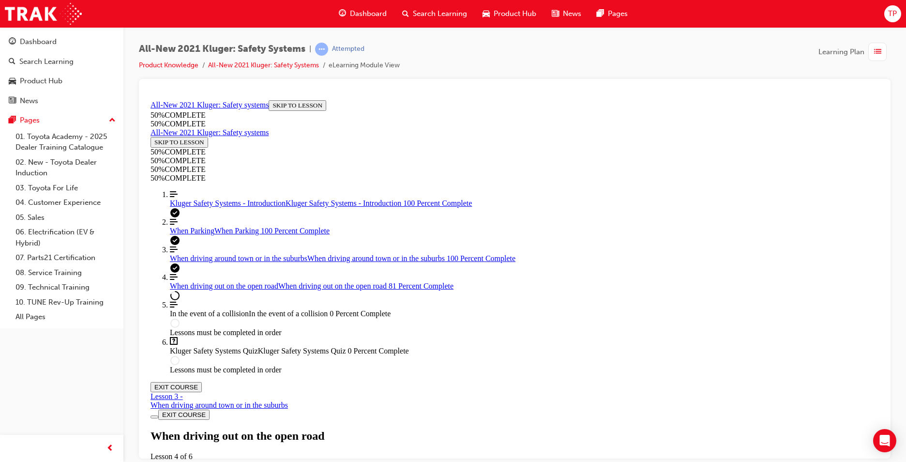
scroll to position [4008, 0]
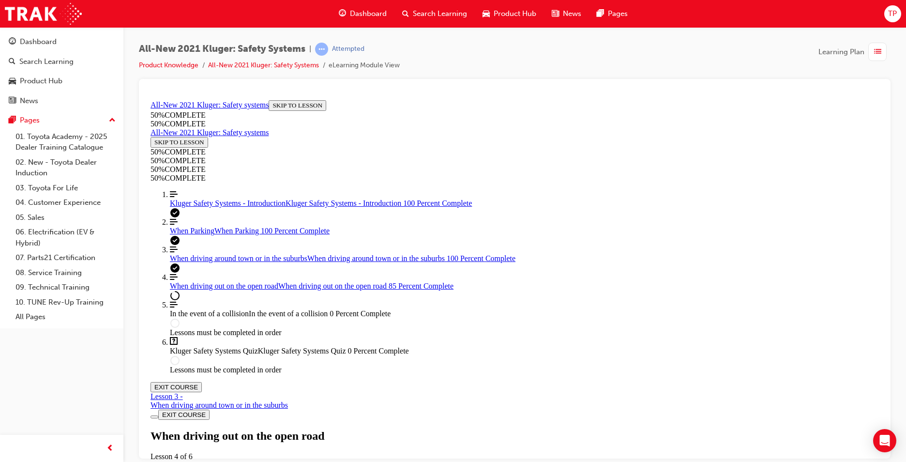
scroll to position [1515, 0]
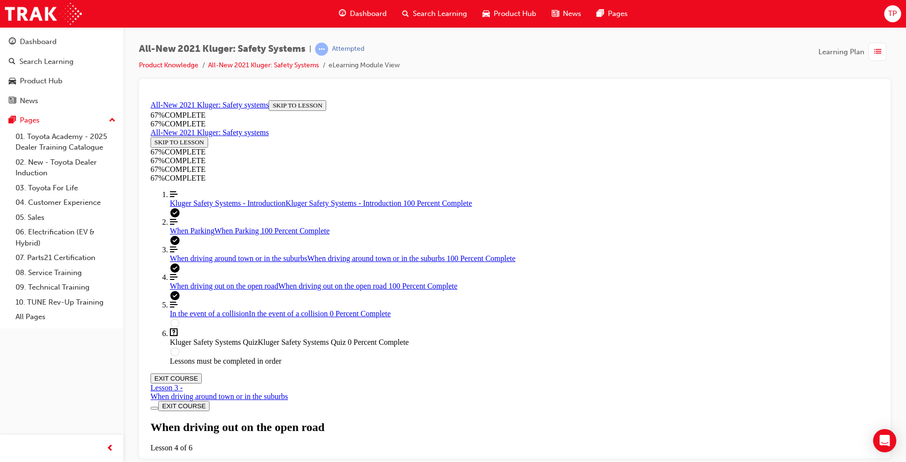
scroll to position [5571, 0]
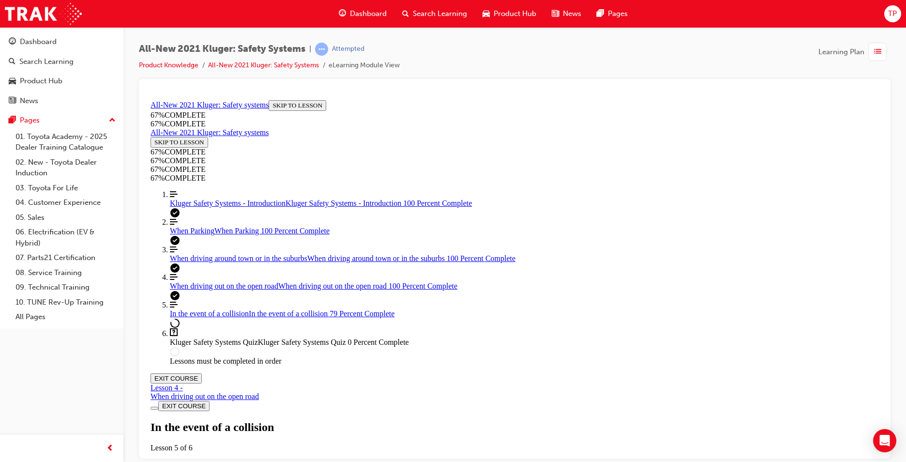
scroll to position [2030, 0]
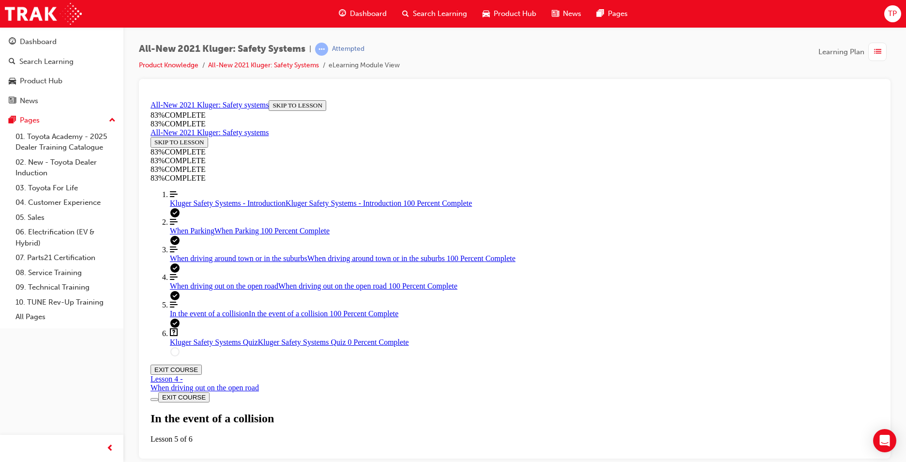
scroll to position [2333, 0]
click at [473, 412] on div "Kluger Safety Systems Quiz Lesson 6 of 6 Now that you've gone through the Kluge…" at bounding box center [515, 445] width 729 height 66
click at [445, 412] on div "Kluger Safety Systems Quiz Lesson 6 of 6 Now that you've gone through the Kluge…" at bounding box center [515, 445] width 729 height 66
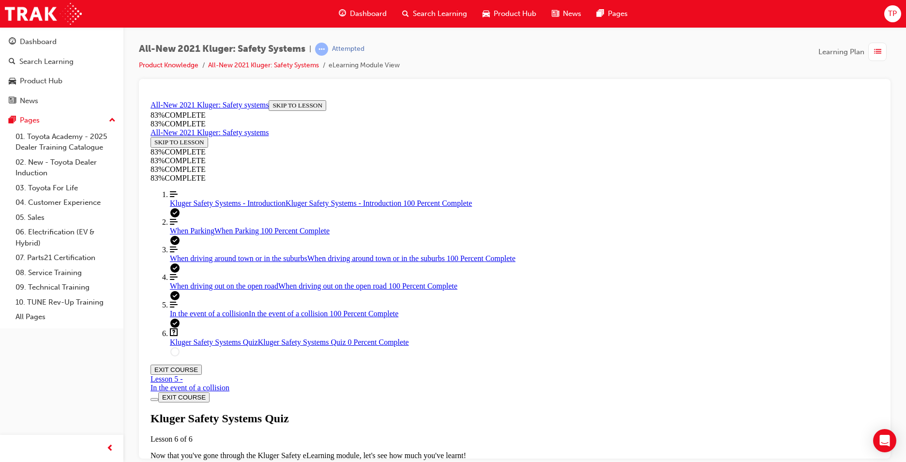
click at [446, 412] on div "Kluger Safety Systems Quiz Lesson 6 of 6 Now that you've gone through the Kluge…" at bounding box center [515, 445] width 729 height 66
click at [469, 412] on div "Kluger Safety Systems Quiz Lesson 6 of 6 Now that you've gone through the Kluge…" at bounding box center [515, 445] width 729 height 66
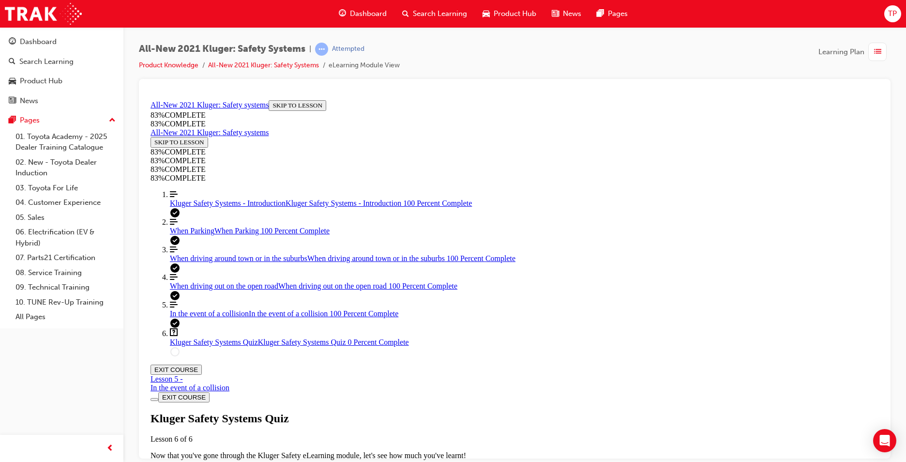
scroll to position [263, 0]
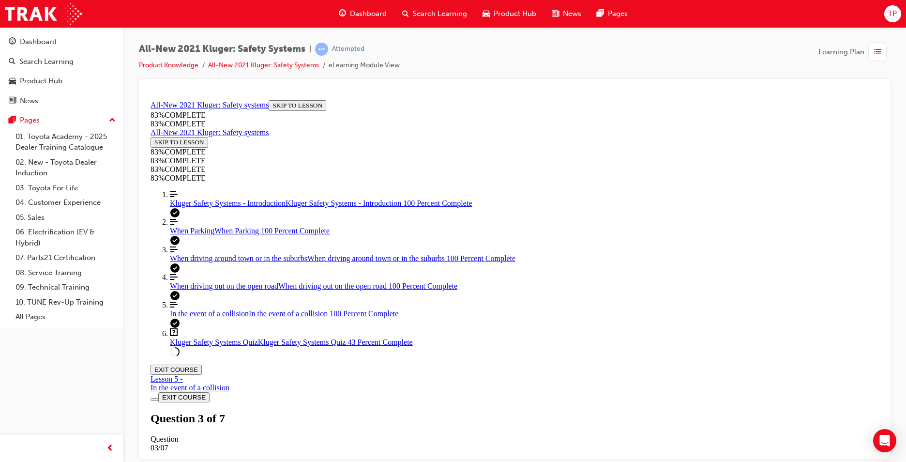
scroll to position [35, 0]
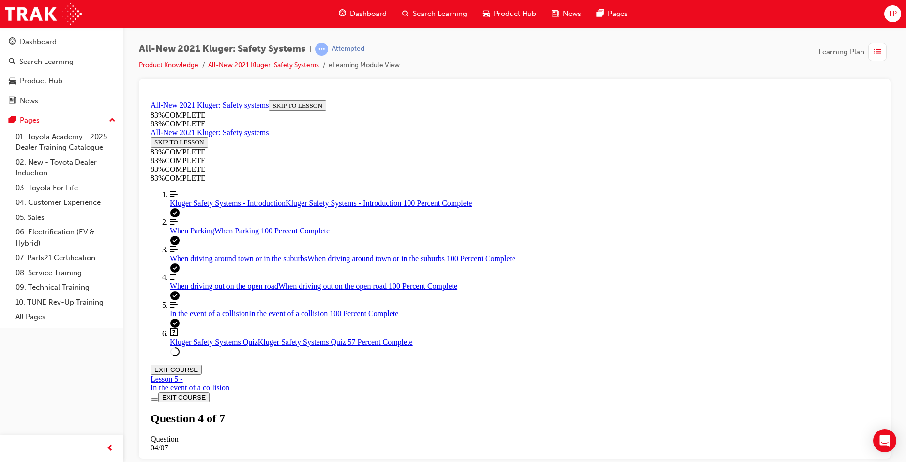
scroll to position [156, 0]
drag, startPoint x: 590, startPoint y: 441, endPoint x: 591, endPoint y: 434, distance: 6.8
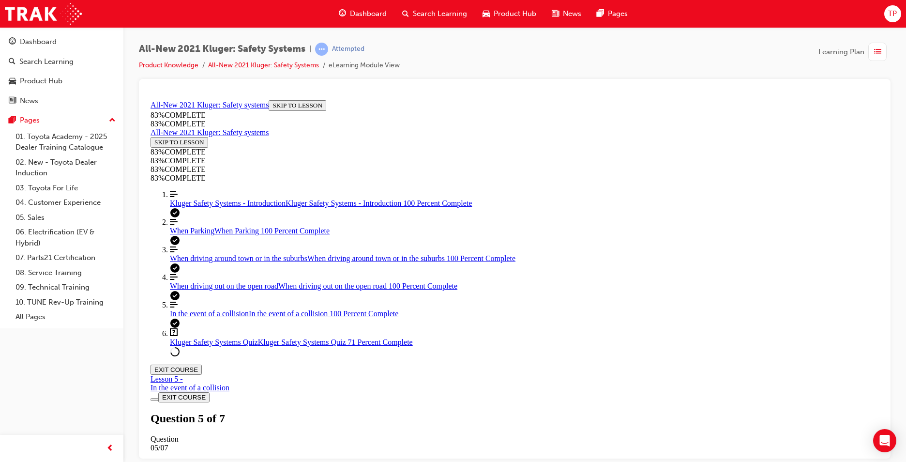
drag, startPoint x: 517, startPoint y: 231, endPoint x: 520, endPoint y: 244, distance: 13.5
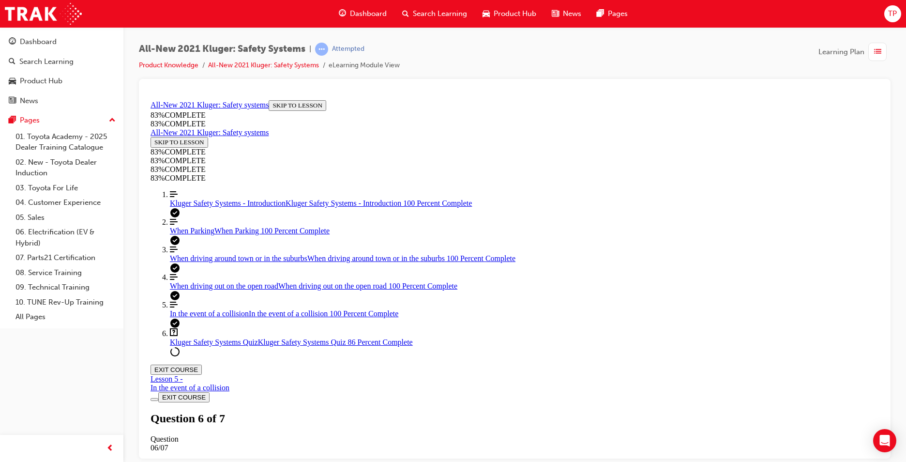
drag, startPoint x: 551, startPoint y: 347, endPoint x: 578, endPoint y: 347, distance: 27.1
drag, startPoint x: 541, startPoint y: 298, endPoint x: 580, endPoint y: 357, distance: 70.2
drag, startPoint x: 534, startPoint y: 294, endPoint x: 559, endPoint y: 233, distance: 66.6
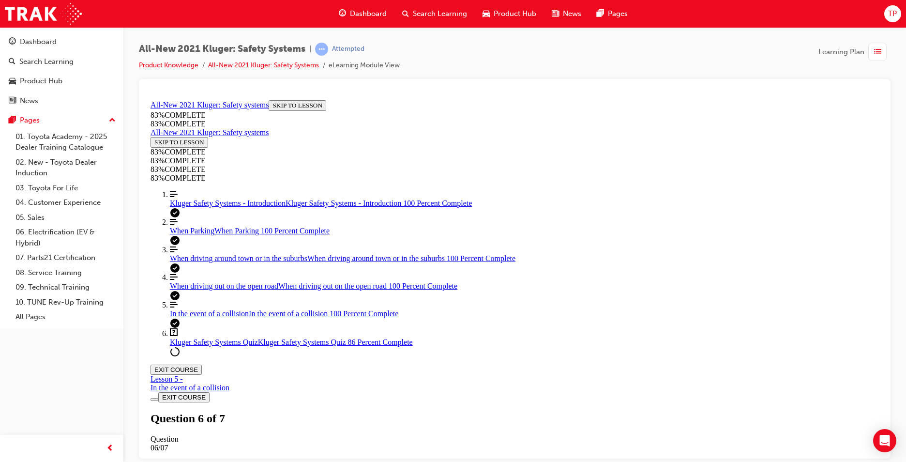
drag, startPoint x: 513, startPoint y: 236, endPoint x: 511, endPoint y: 231, distance: 5.9
drag, startPoint x: 518, startPoint y: 279, endPoint x: 554, endPoint y: 276, distance: 35.9
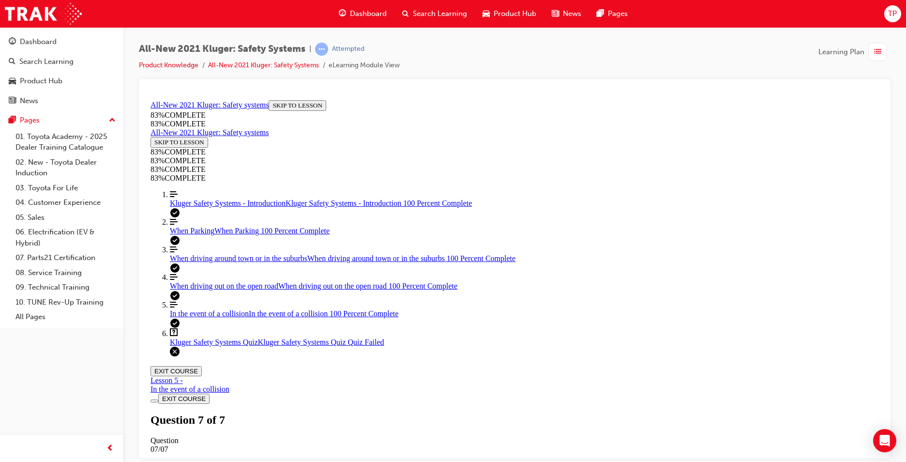
scroll to position [137, 0]
click at [457, 412] on div "Kluger Safety Systems Quiz Lesson 6 of 6 Now that you've gone through the Kluge…" at bounding box center [515, 445] width 729 height 66
click at [452, 412] on div "Kluger Safety Systems Quiz Lesson 6 of 6 Now that you've gone through the Kluge…" at bounding box center [515, 445] width 729 height 66
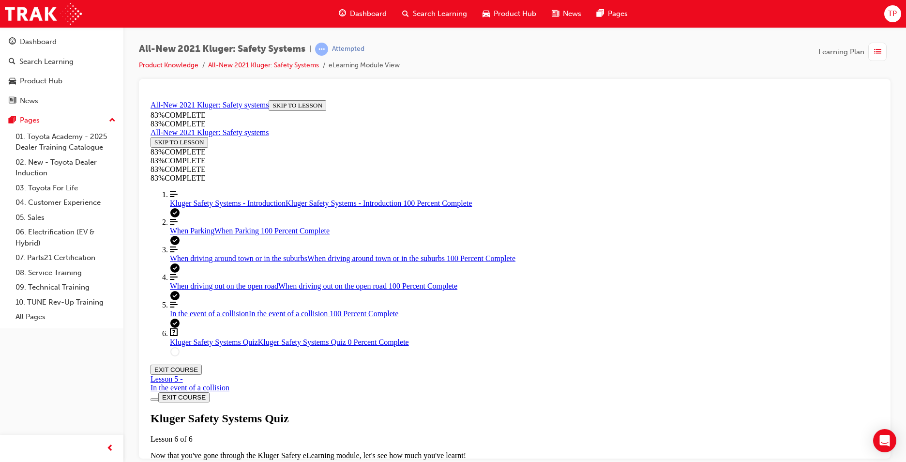
click at [451, 412] on div "Kluger Safety Systems Quiz Lesson 6 of 6 Now that you've gone through the Kluge…" at bounding box center [515, 445] width 729 height 66
click at [449, 412] on div "Kluger Safety Systems Quiz Lesson 6 of 6 Now that you've gone through the Kluge…" at bounding box center [515, 445] width 729 height 66
drag, startPoint x: 530, startPoint y: 230, endPoint x: 563, endPoint y: 230, distance: 33.4
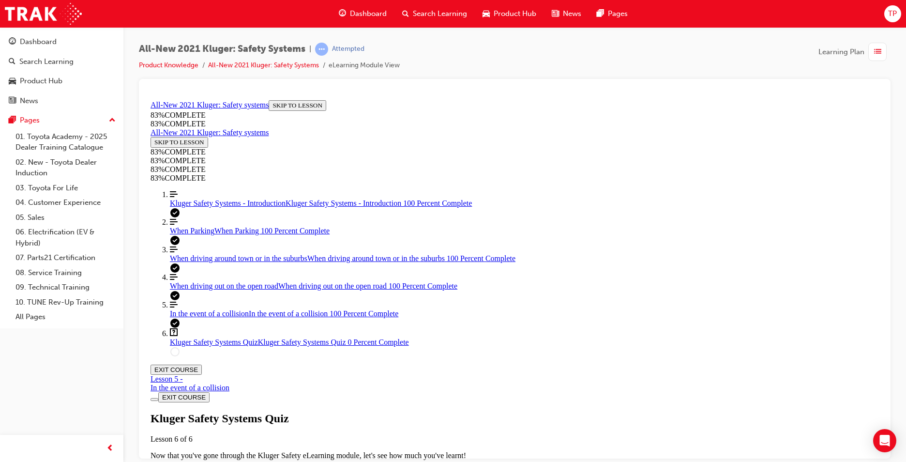
drag, startPoint x: 537, startPoint y: 290, endPoint x: 571, endPoint y: 351, distance: 70.2
drag, startPoint x: 498, startPoint y: 277, endPoint x: 529, endPoint y: 279, distance: 31.1
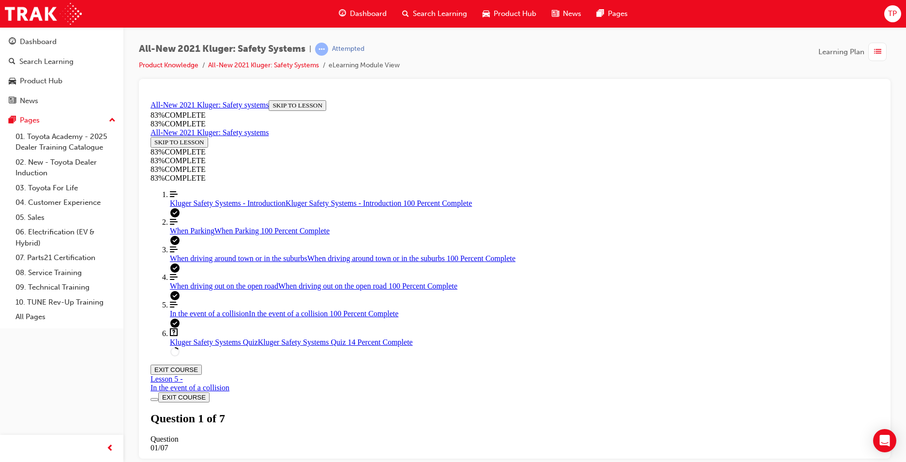
scroll to position [35, 0]
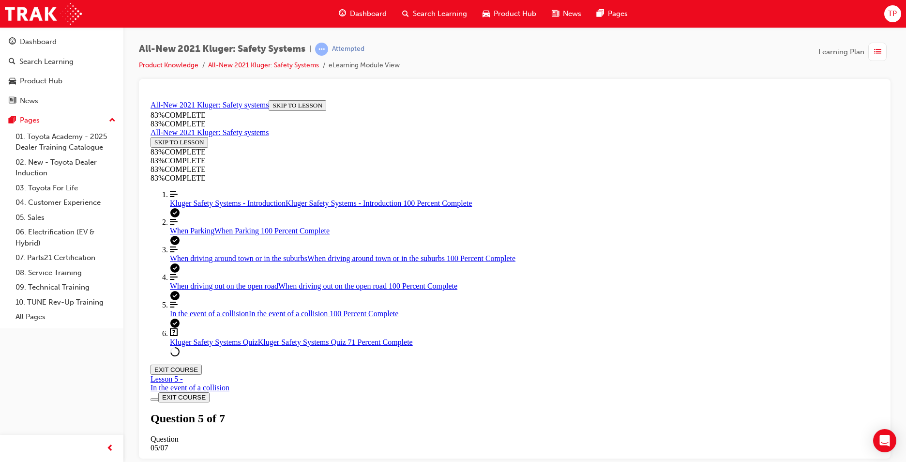
scroll to position [169, 0]
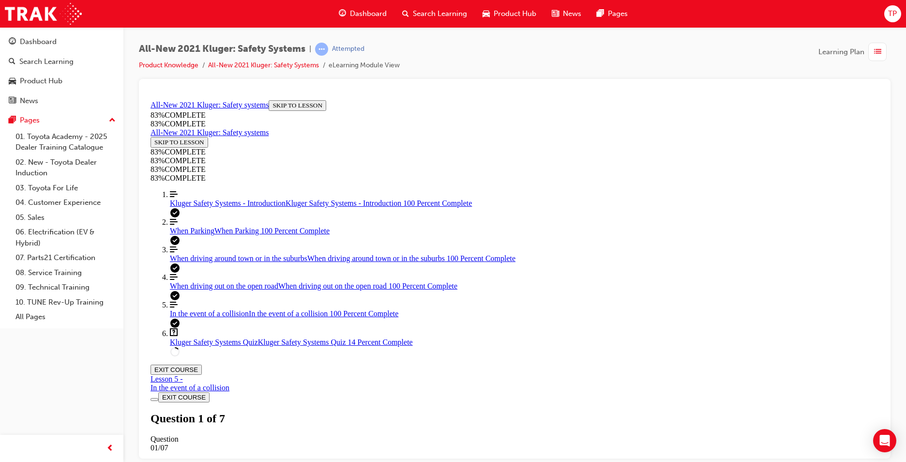
drag, startPoint x: 530, startPoint y: 384, endPoint x: 511, endPoint y: 400, distance: 25.4
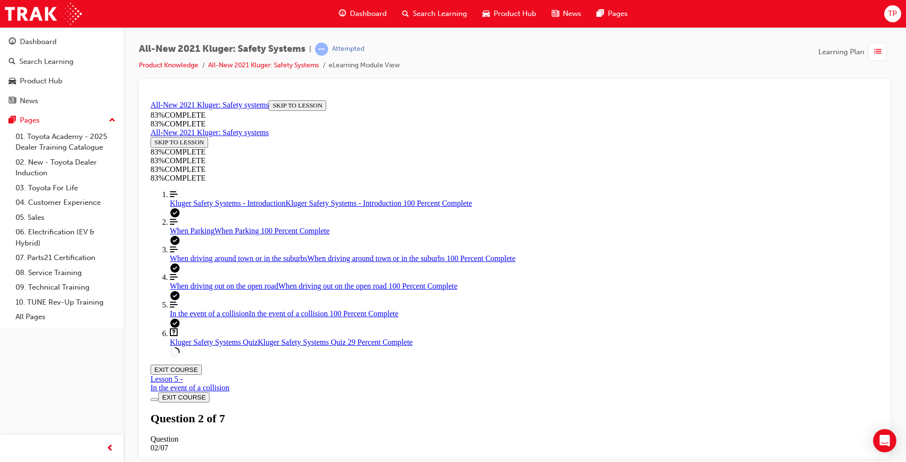
drag, startPoint x: 493, startPoint y: 314, endPoint x: 528, endPoint y: 381, distance: 75.2
drag, startPoint x: 462, startPoint y: 261, endPoint x: 478, endPoint y: 263, distance: 16.1
drag, startPoint x: 533, startPoint y: 378, endPoint x: 427, endPoint y: 374, distance: 106.6
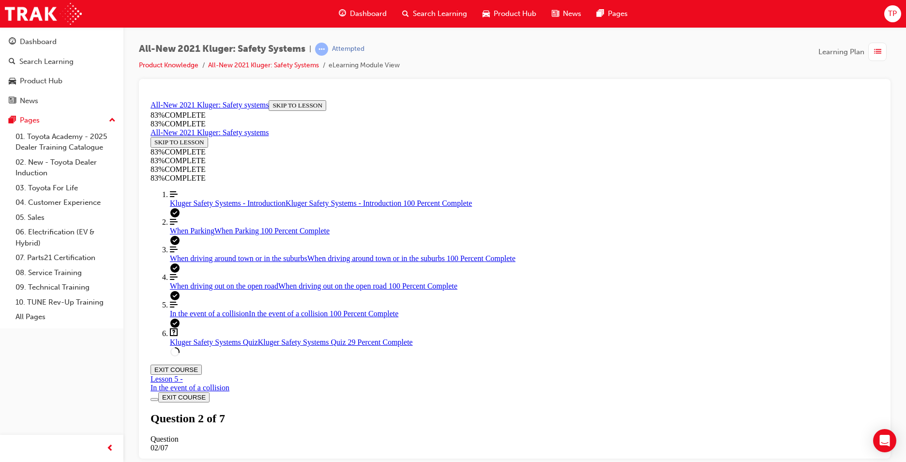
drag, startPoint x: 525, startPoint y: 298, endPoint x: 539, endPoint y: 265, distance: 35.4
drag, startPoint x: 533, startPoint y: 361, endPoint x: 535, endPoint y: 308, distance: 52.3
drag, startPoint x: 504, startPoint y: 382, endPoint x: 535, endPoint y: 383, distance: 31.0
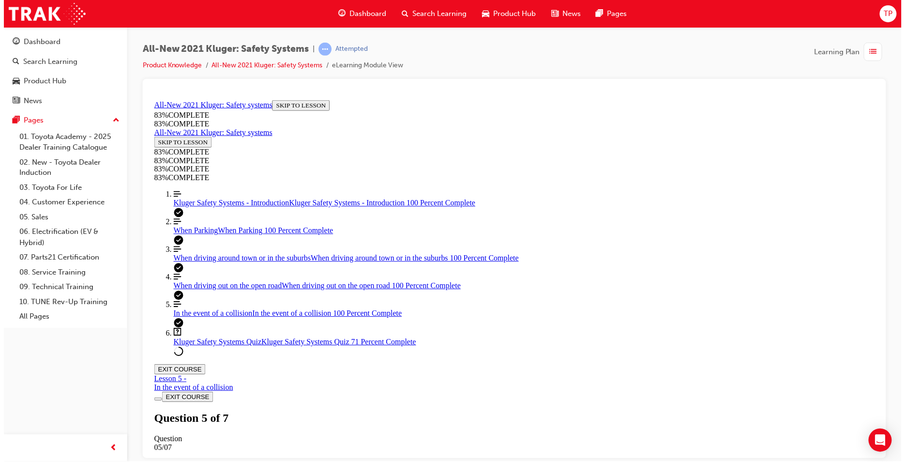
scroll to position [35, 0]
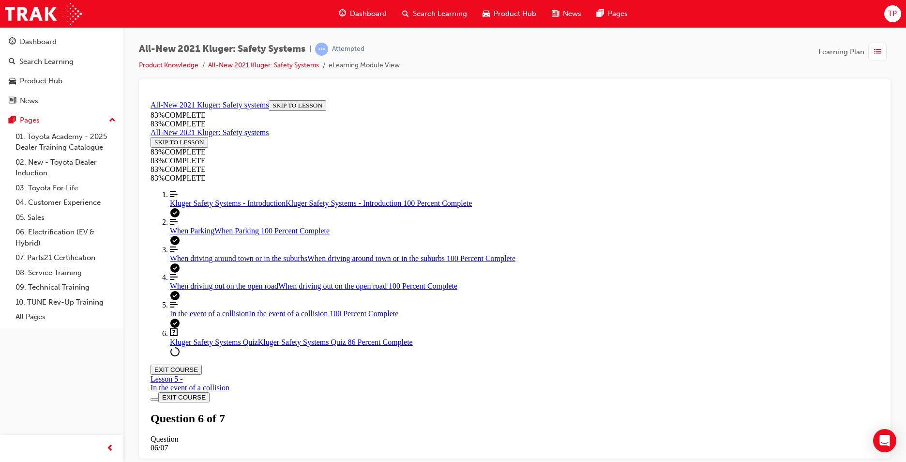
scroll to position [35, 0]
click at [453, 412] on div "Kluger Safety Systems Quiz Lesson 6 of 6 Now that you've gone through the Kluge…" at bounding box center [515, 445] width 729 height 66
click at [454, 412] on div "Kluger Safety Systems Quiz Lesson 6 of 6 Now that you've gone through the Kluge…" at bounding box center [515, 445] width 729 height 66
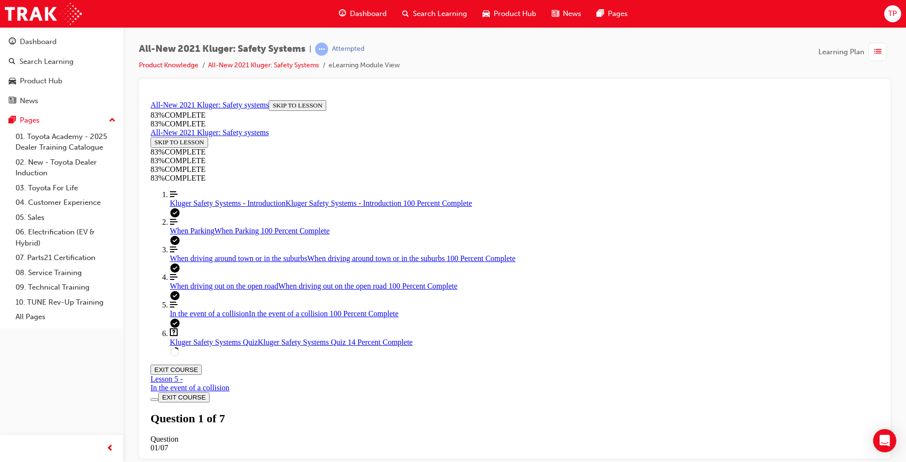
drag, startPoint x: 546, startPoint y: 317, endPoint x: 542, endPoint y: 301, distance: 16.9
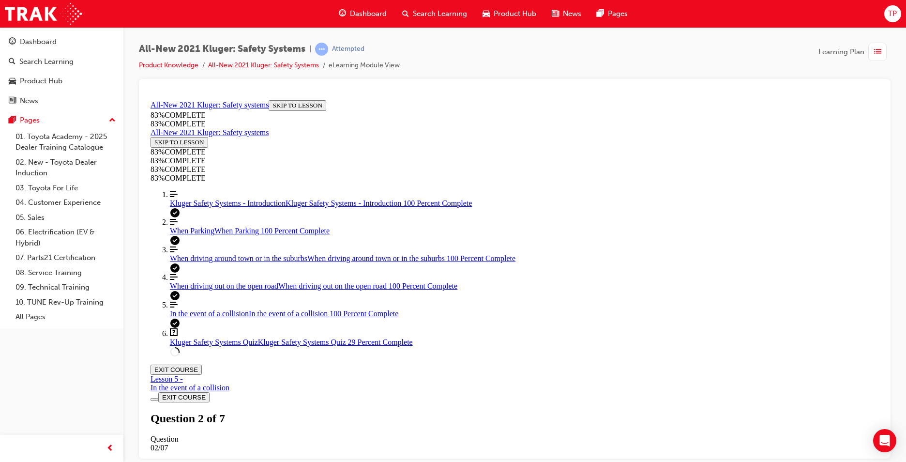
drag, startPoint x: 543, startPoint y: 340, endPoint x: 569, endPoint y: 258, distance: 85.9
drag, startPoint x: 540, startPoint y: 332, endPoint x: 567, endPoint y: 394, distance: 66.8
drag, startPoint x: 506, startPoint y: 339, endPoint x: 551, endPoint y: 328, distance: 46.7
drag, startPoint x: 554, startPoint y: 326, endPoint x: 583, endPoint y: 325, distance: 28.1
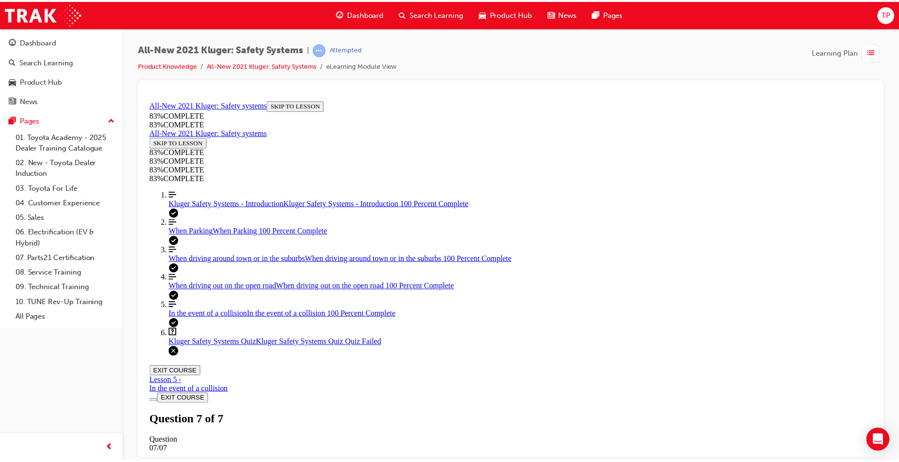
scroll to position [137, 0]
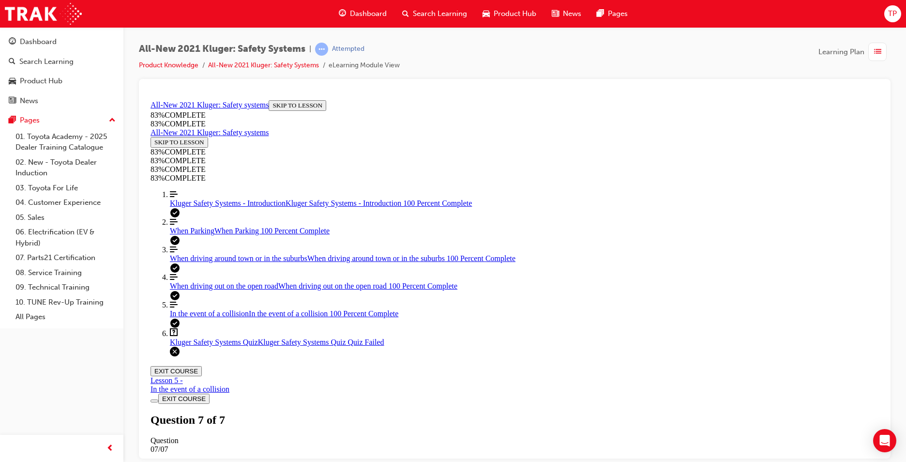
click at [357, 16] on span "Dashboard" at bounding box center [368, 13] width 37 height 11
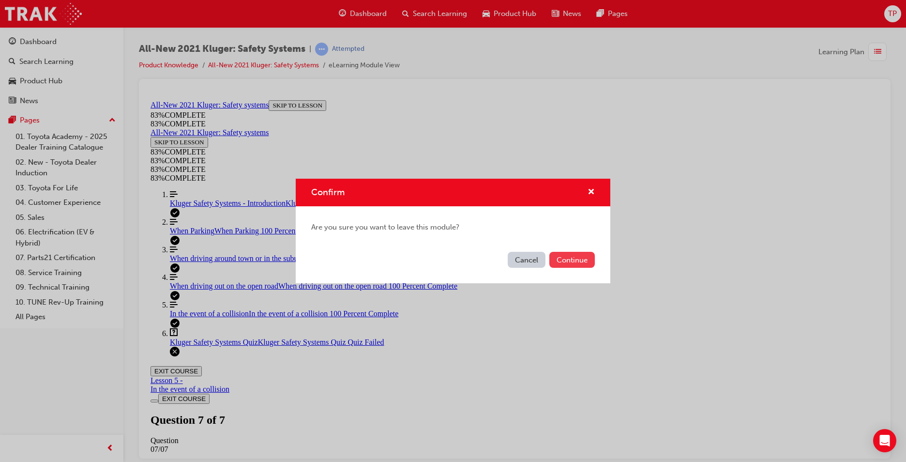
click at [562, 258] on button "Continue" at bounding box center [573, 260] width 46 height 16
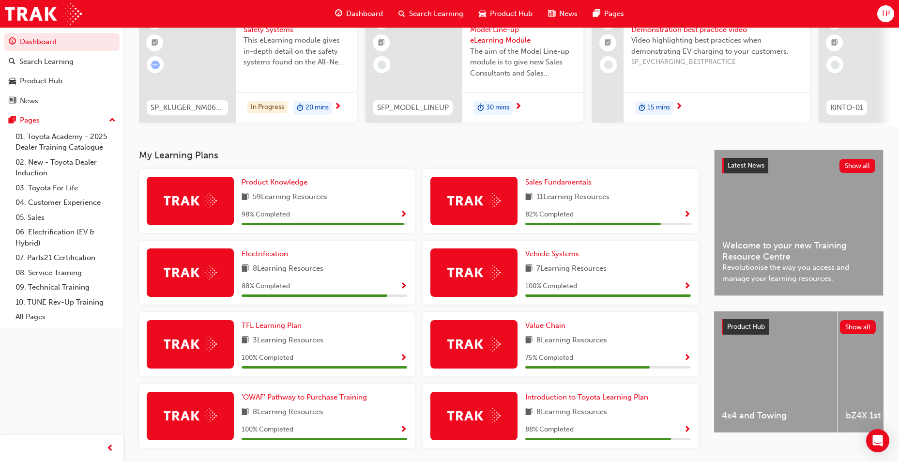
scroll to position [109, 0]
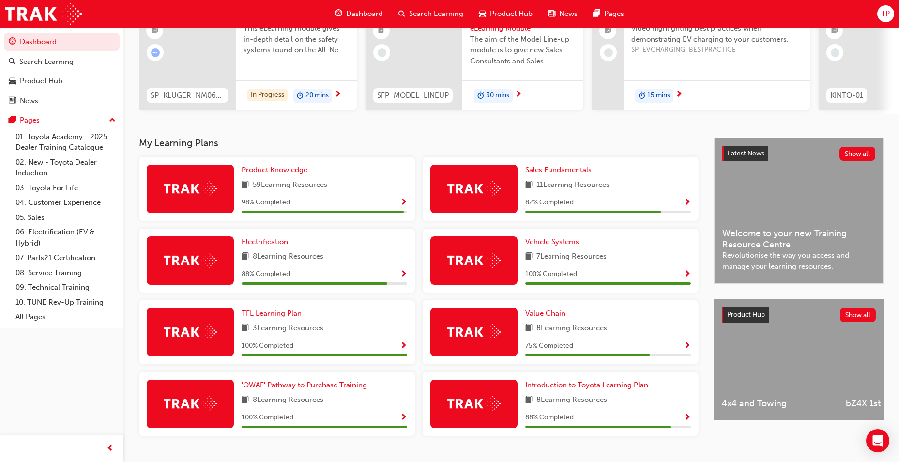
click at [282, 174] on span "Product Knowledge" at bounding box center [275, 170] width 66 height 9
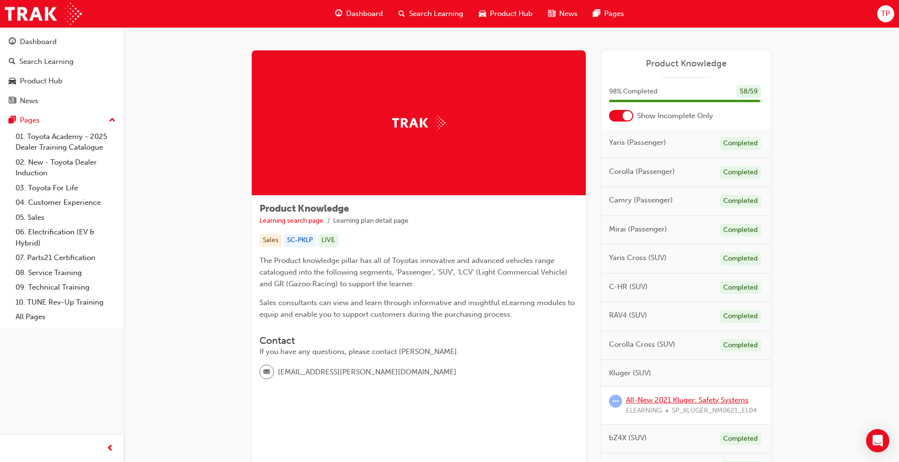
click at [695, 398] on link "All-New 2021 Kluger: Safety Systems" at bounding box center [687, 400] width 123 height 9
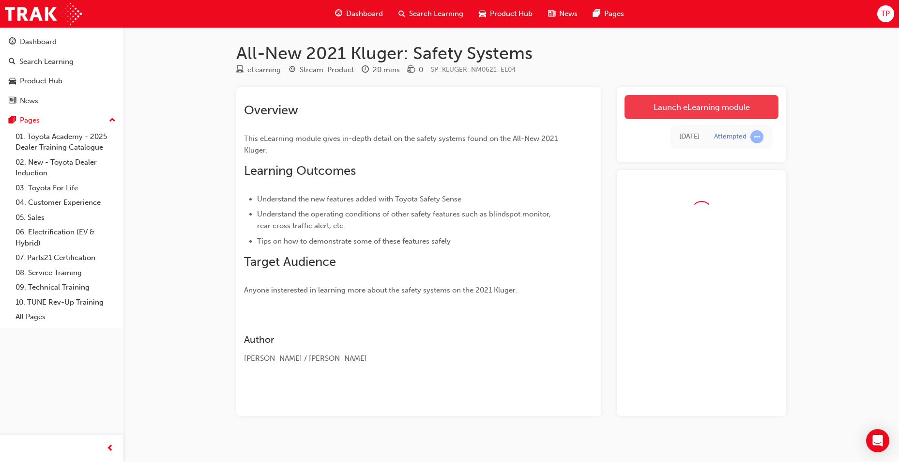
click at [720, 108] on link "Launch eLearning module" at bounding box center [702, 107] width 154 height 24
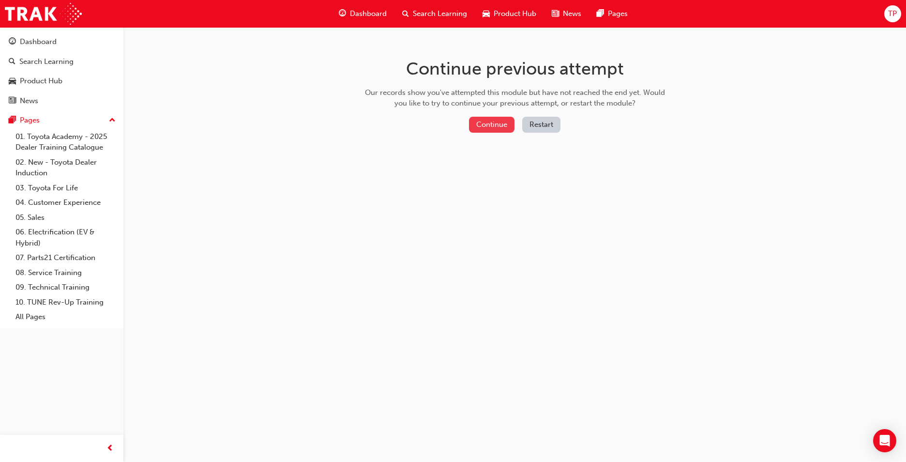
click at [503, 128] on button "Continue" at bounding box center [492, 125] width 46 height 16
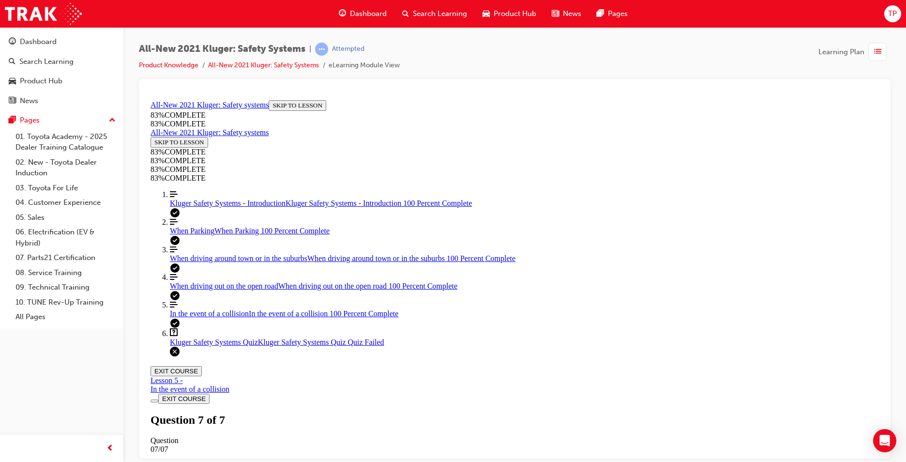
scroll to position [137, 0]
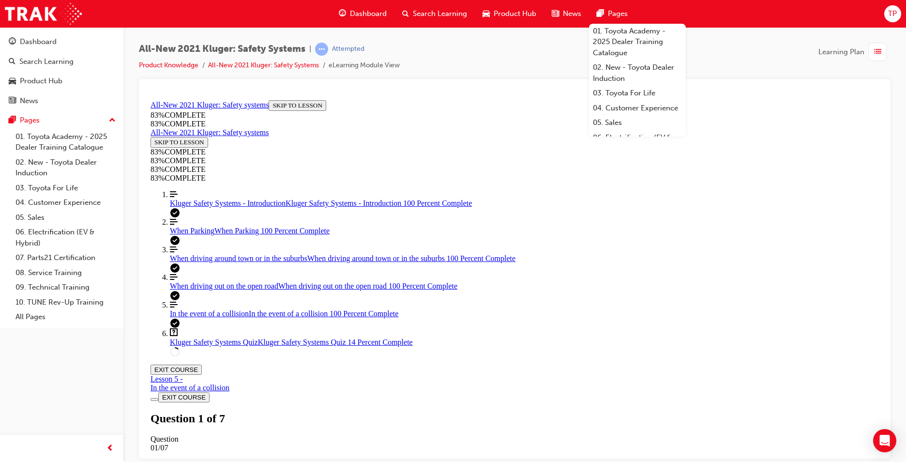
drag, startPoint x: 487, startPoint y: 358, endPoint x: 506, endPoint y: 238, distance: 121.7
drag, startPoint x: 513, startPoint y: 362, endPoint x: 539, endPoint y: 247, distance: 118.3
drag, startPoint x: 525, startPoint y: 364, endPoint x: 552, endPoint y: 300, distance: 69.9
drag, startPoint x: 490, startPoint y: 361, endPoint x: 543, endPoint y: 363, distance: 53.3
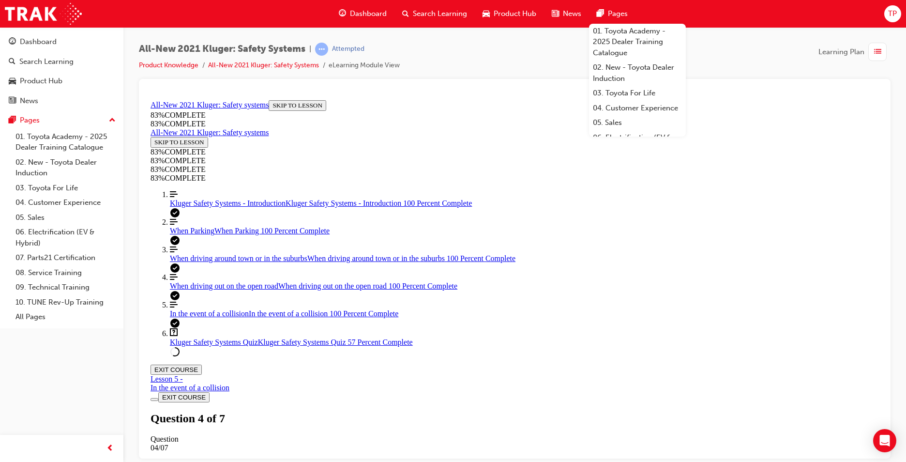
scroll to position [181, 0]
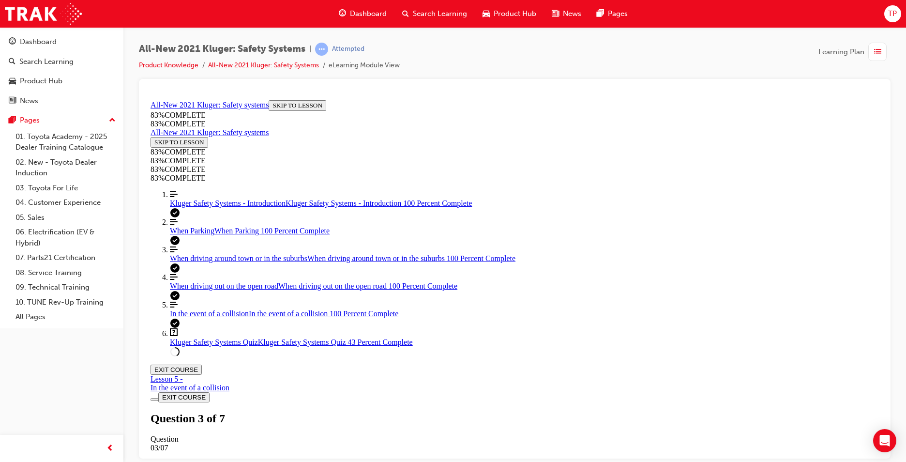
drag, startPoint x: 522, startPoint y: 224, endPoint x: 534, endPoint y: 224, distance: 12.1
drag, startPoint x: 626, startPoint y: 352, endPoint x: 656, endPoint y: 352, distance: 30.0
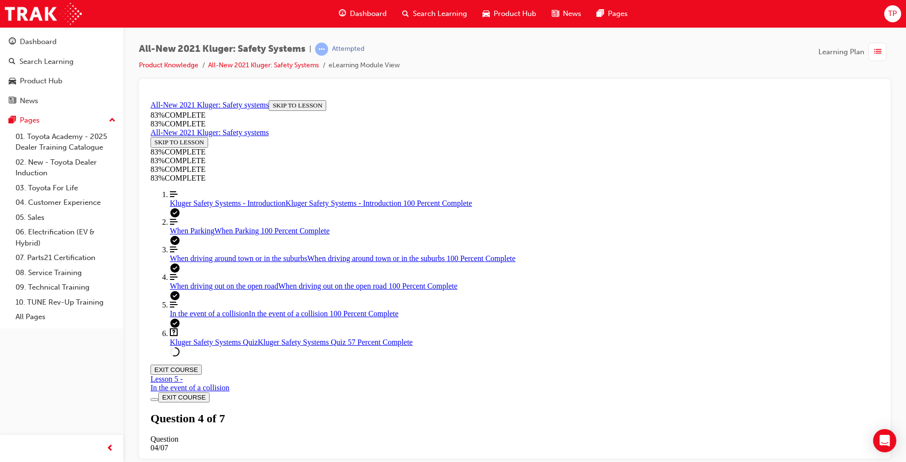
drag, startPoint x: 554, startPoint y: 291, endPoint x: 599, endPoint y: 284, distance: 46.0
drag, startPoint x: 525, startPoint y: 229, endPoint x: 633, endPoint y: 231, distance: 107.5
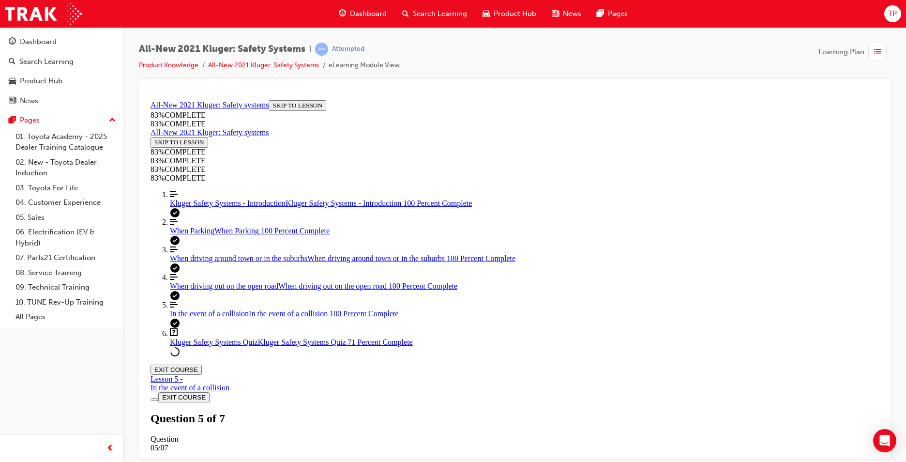
scroll to position [103, 0]
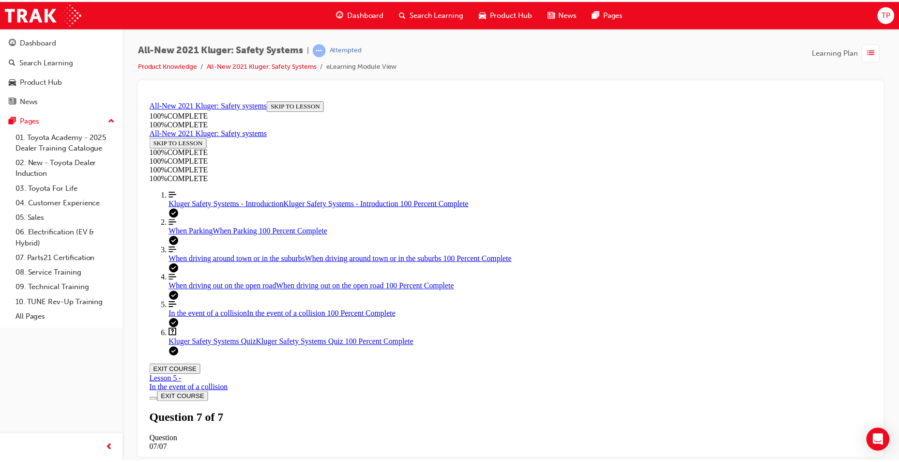
scroll to position [137, 0]
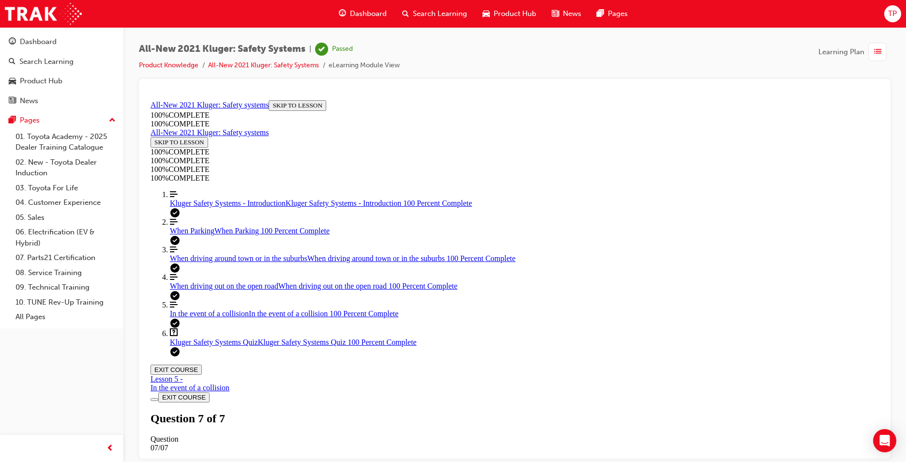
click at [364, 16] on span "Dashboard" at bounding box center [368, 13] width 37 height 11
